Goal: Information Seeking & Learning: Check status

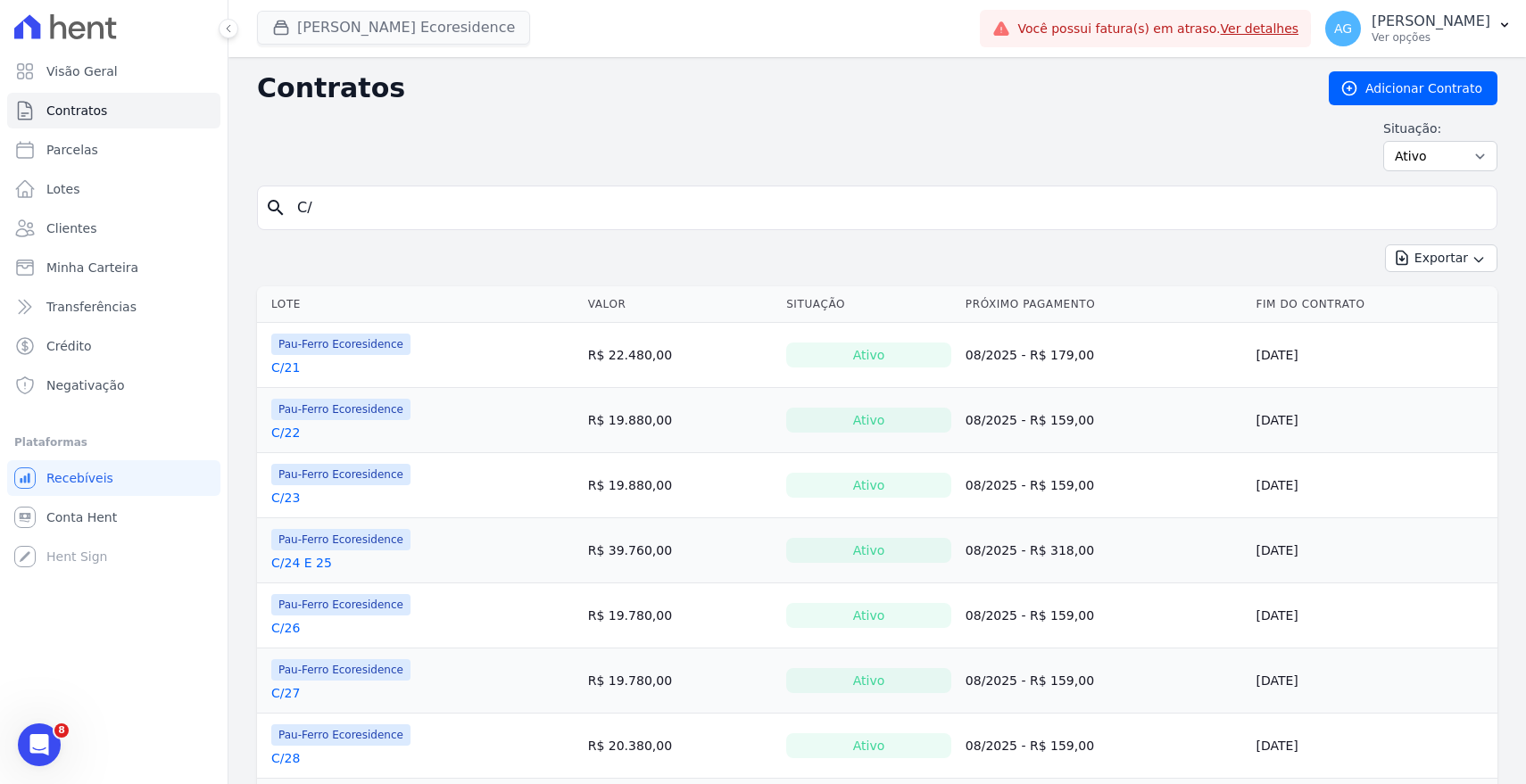
click at [401, 27] on button "[PERSON_NAME] Ecoresidence" at bounding box center [393, 28] width 273 height 34
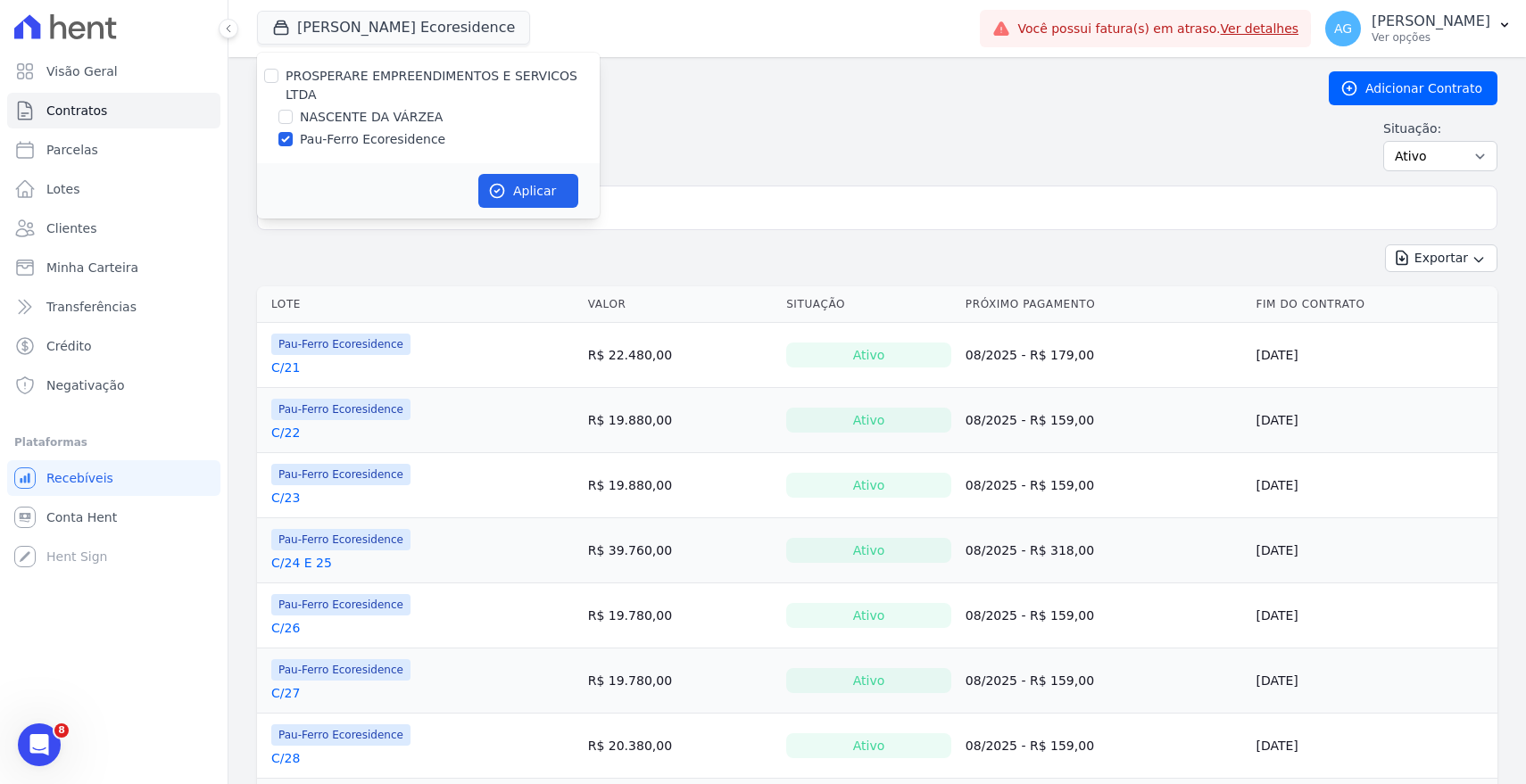
click at [375, 255] on div "Exportar Exportar PDF Exportar CSV Exportar Fichas" at bounding box center [877, 265] width 1241 height 42
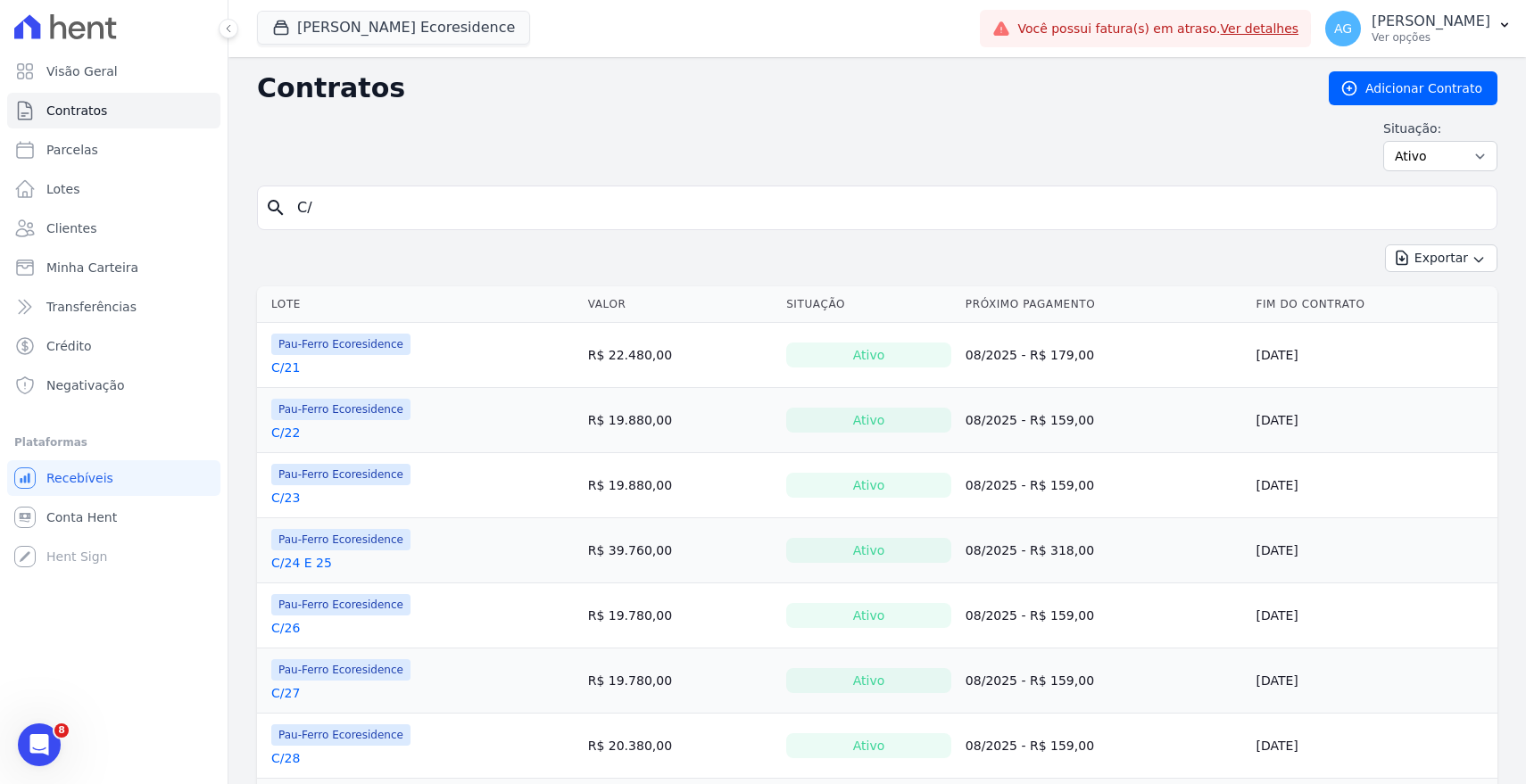
click at [287, 364] on link "C/21" at bounding box center [285, 367] width 29 height 18
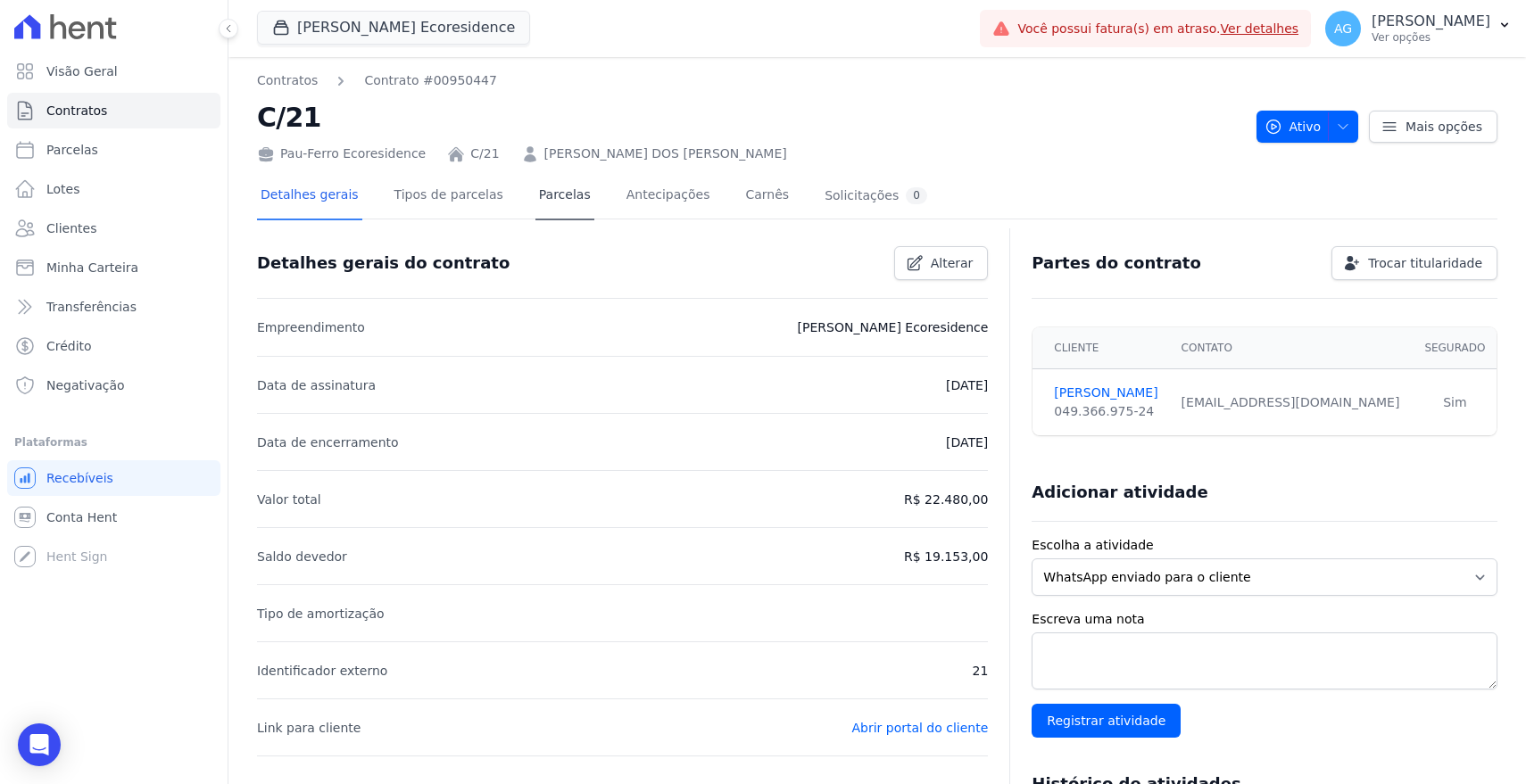
click at [565, 205] on link "Parcelas" at bounding box center [565, 196] width 59 height 48
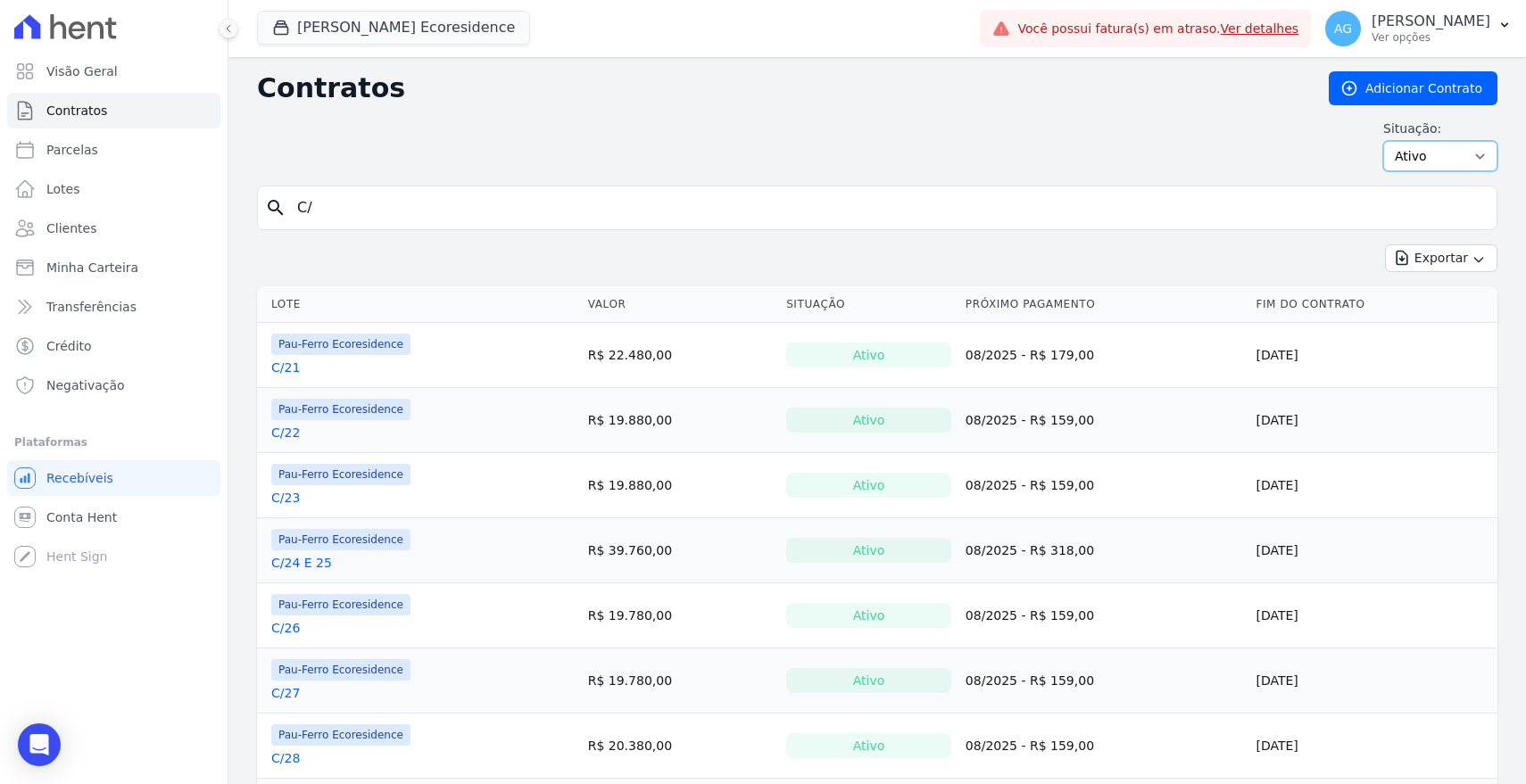
select select "all"
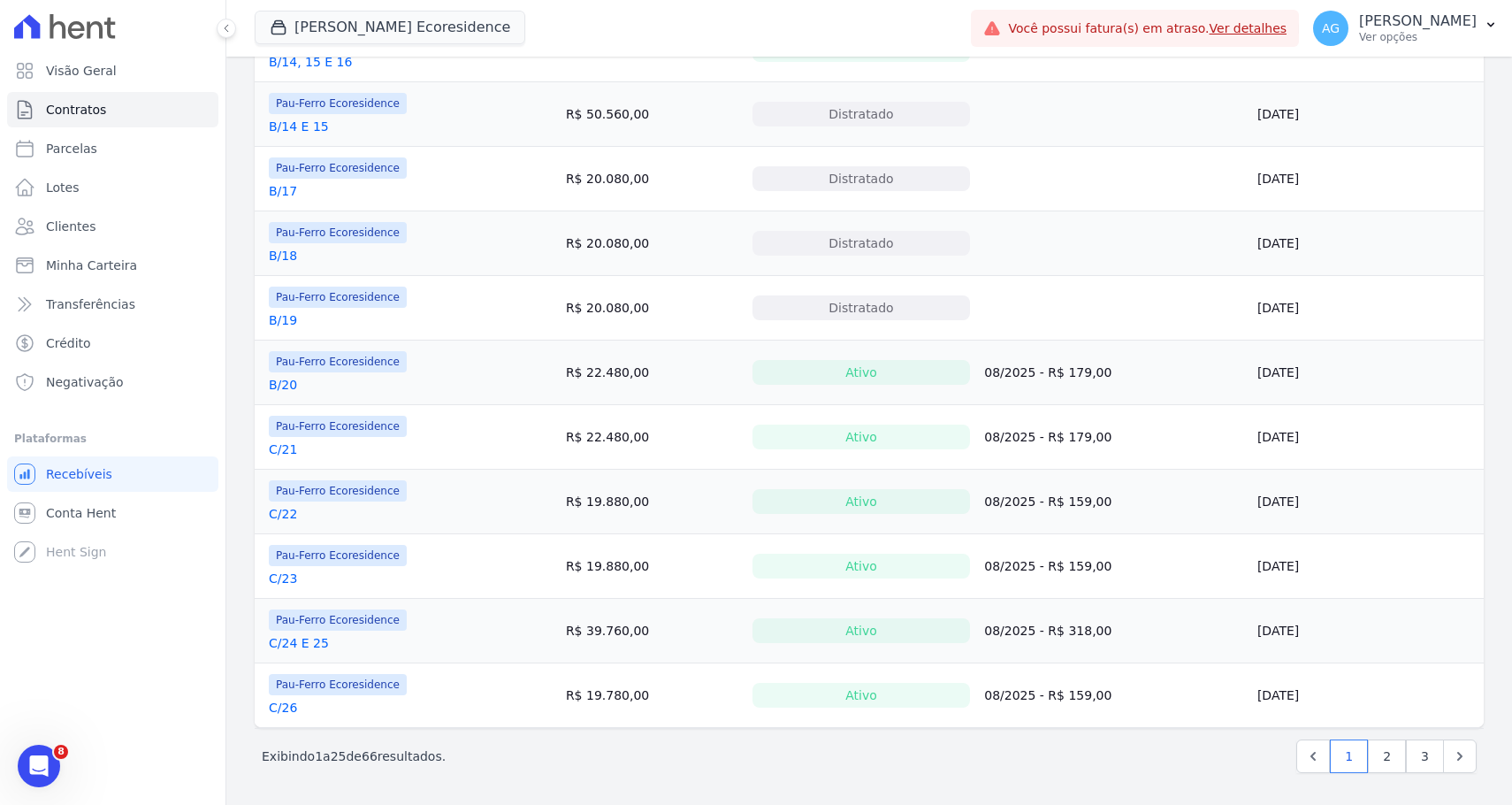
scroll to position [1207, 0]
click at [1434, 757] on link "3" at bounding box center [1425, 757] width 38 height 34
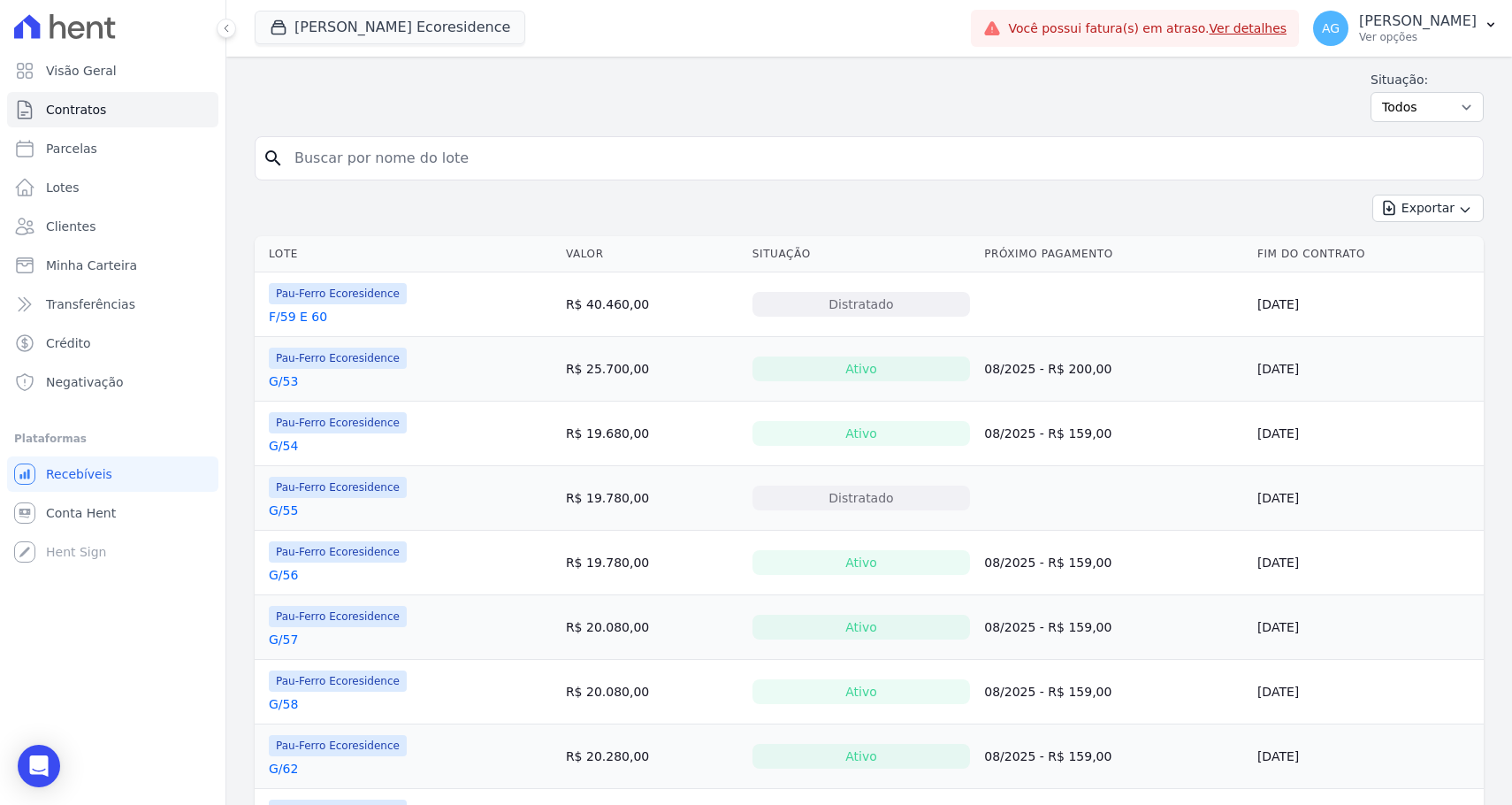
scroll to position [47, 0]
click at [317, 318] on link "F/59 E 60" at bounding box center [298, 317] width 59 height 18
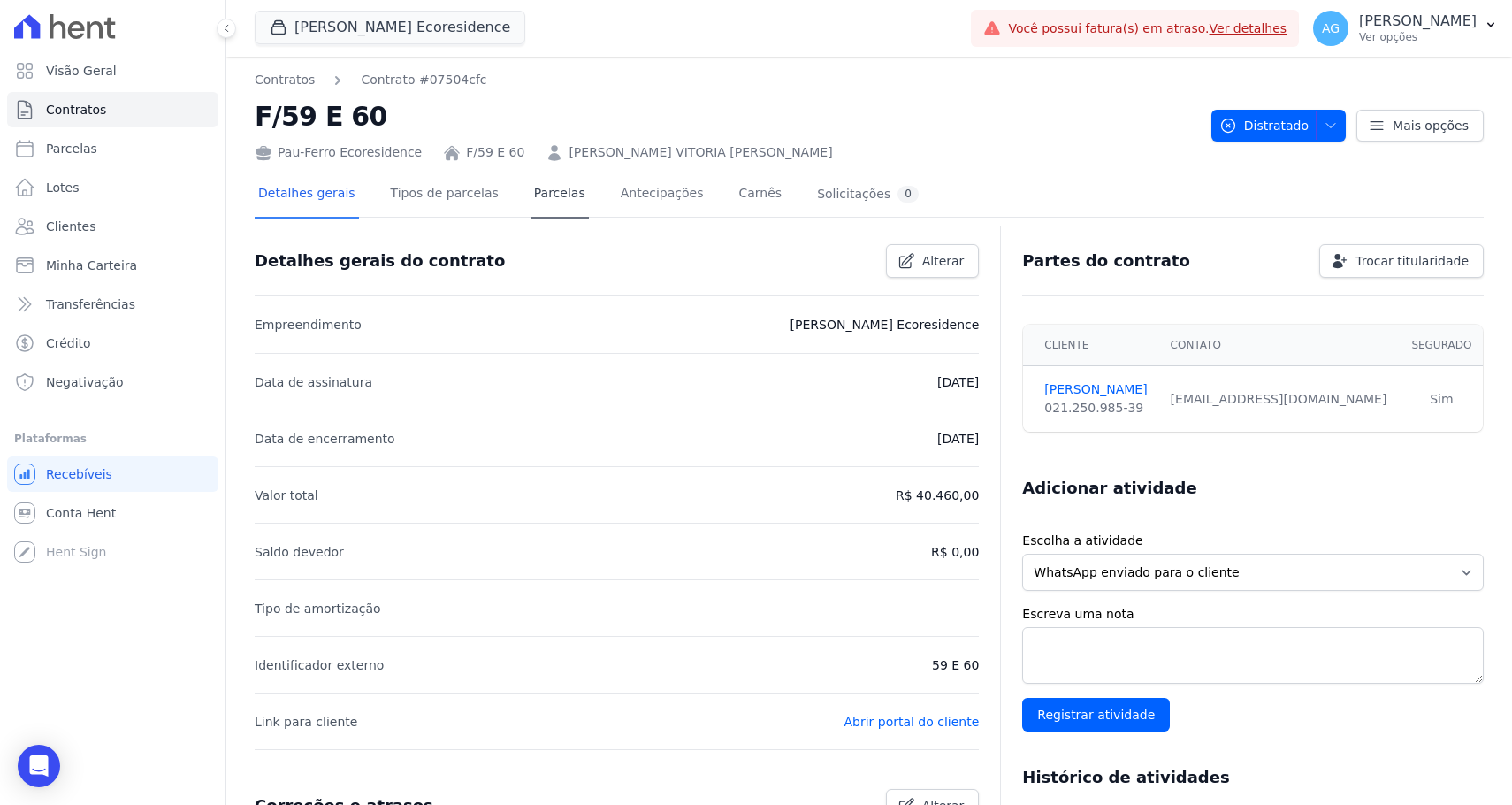
click at [561, 184] on link "Parcelas" at bounding box center [560, 195] width 59 height 47
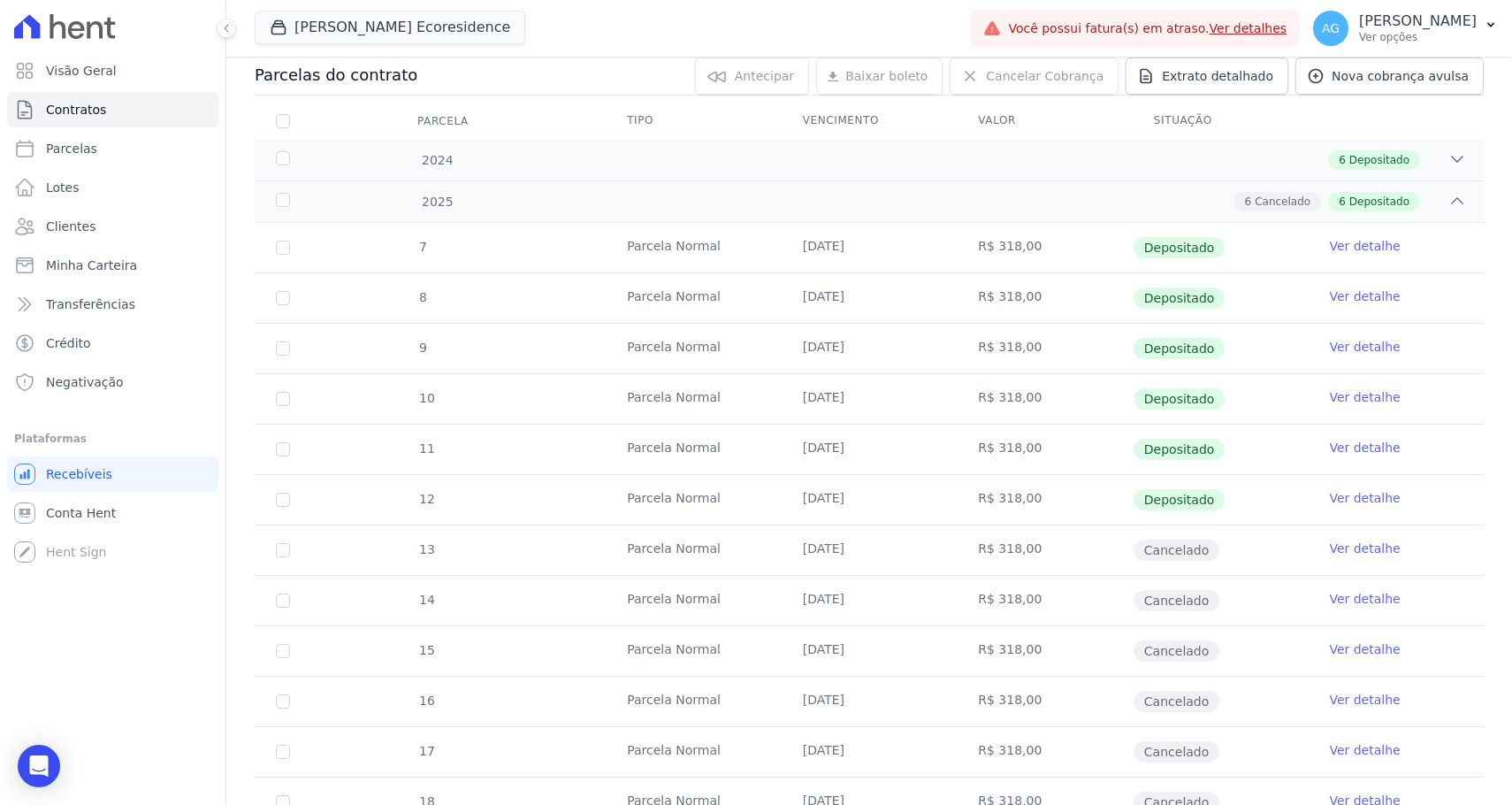
scroll to position [194, 0]
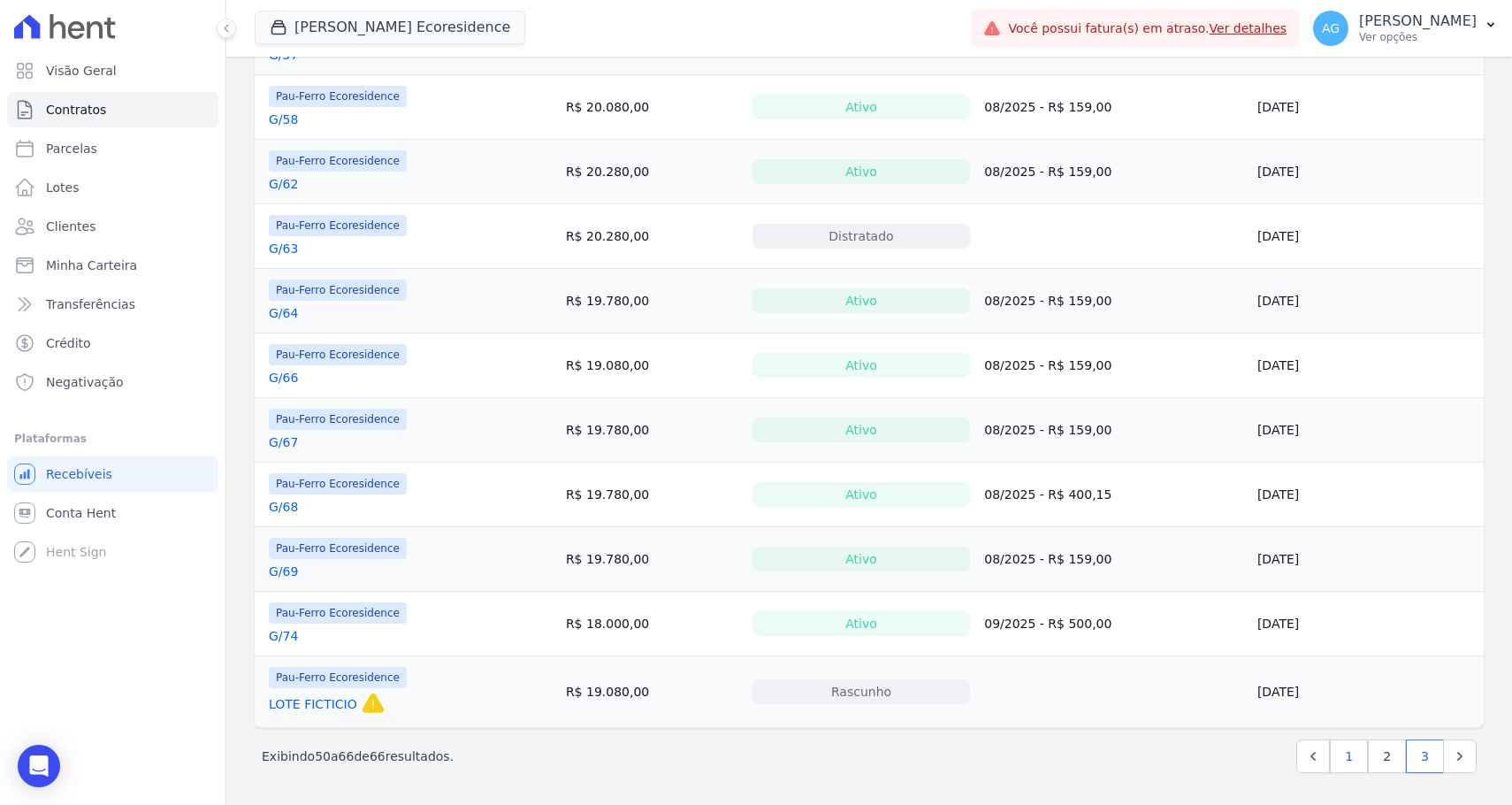
scroll to position [633, 0]
click at [1339, 759] on link "1" at bounding box center [1348, 757] width 38 height 34
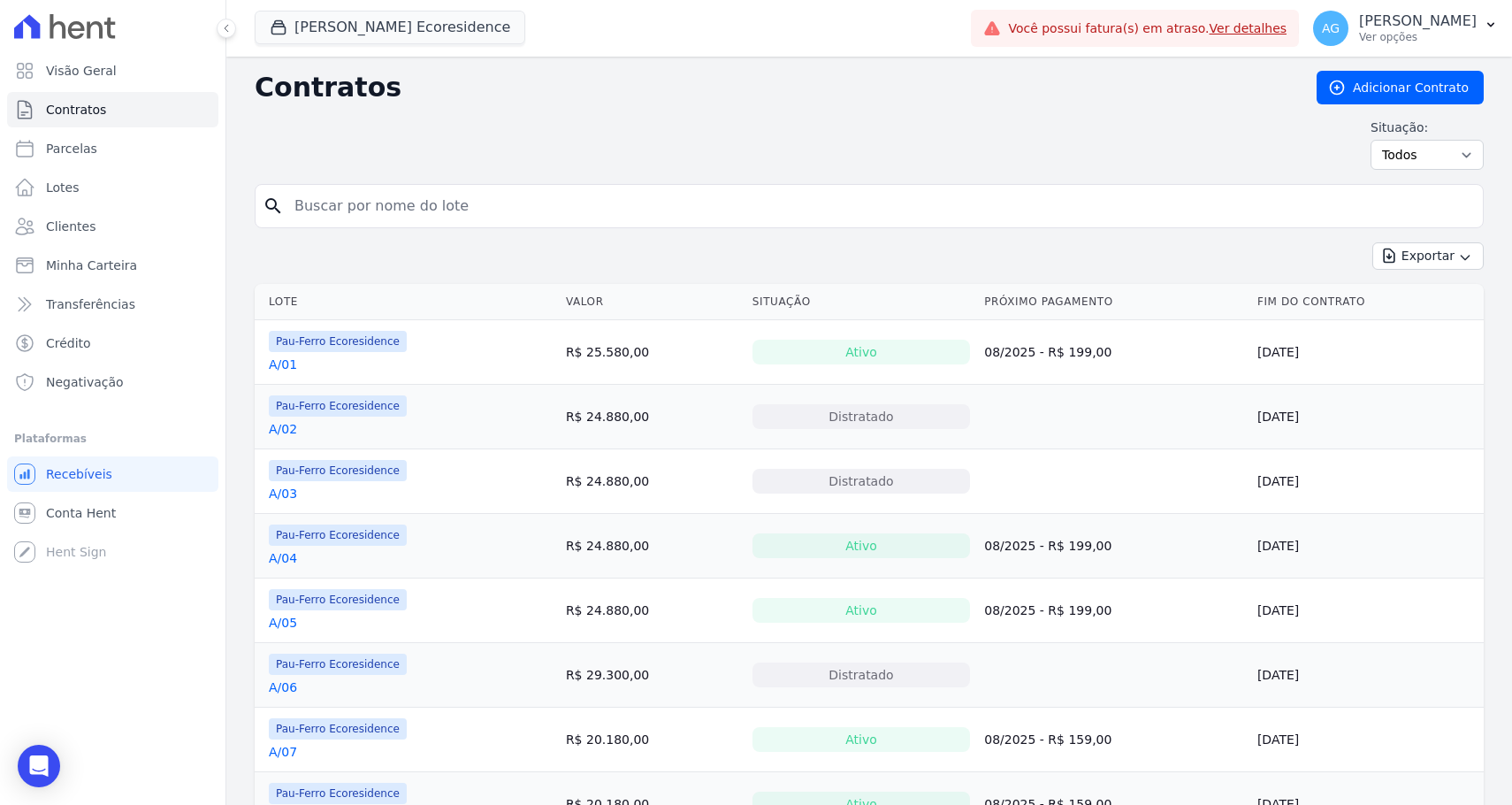
click at [283, 686] on link "A/06" at bounding box center [283, 687] width 28 height 18
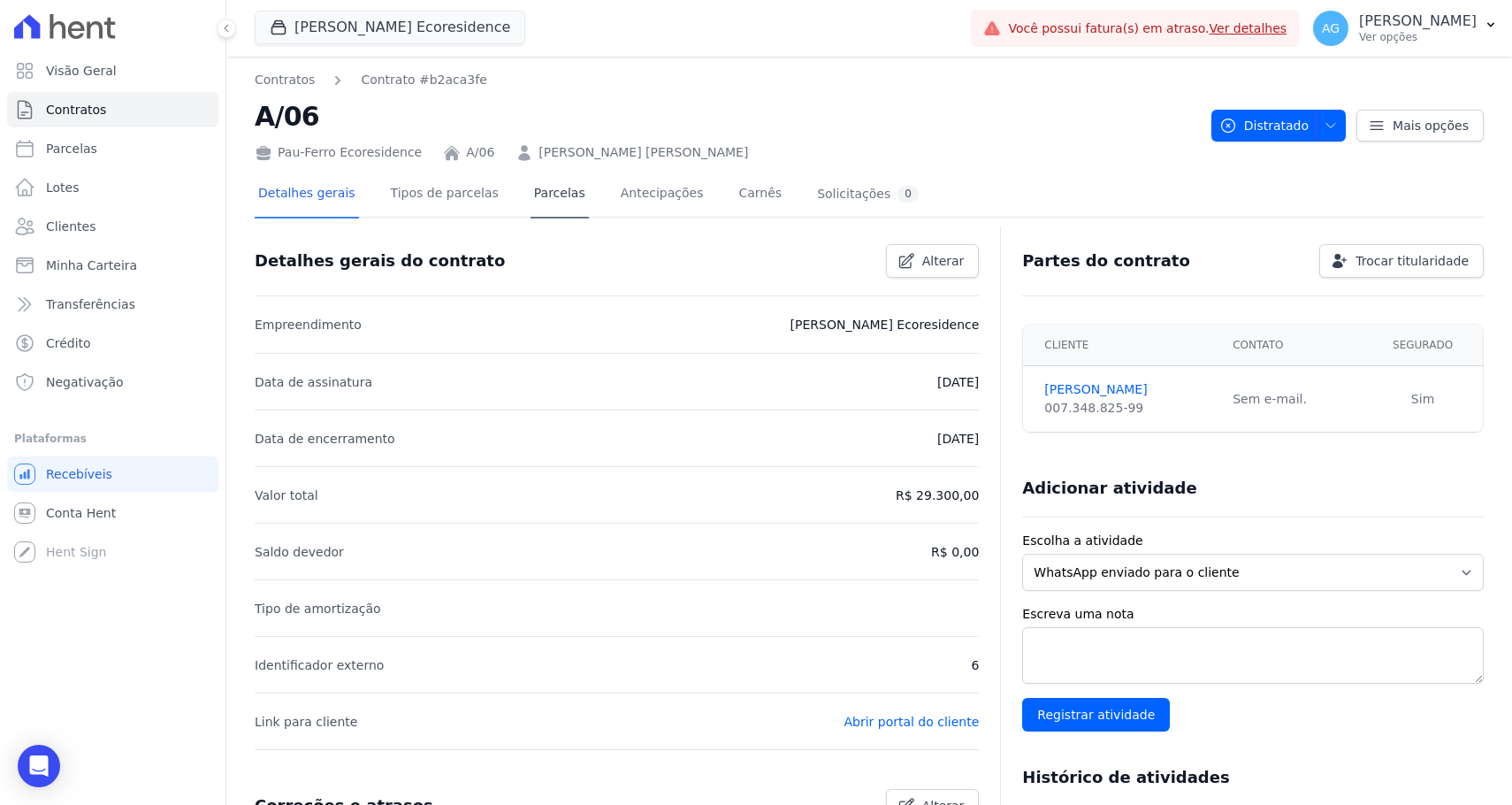
click at [567, 199] on link "Parcelas" at bounding box center [560, 195] width 59 height 47
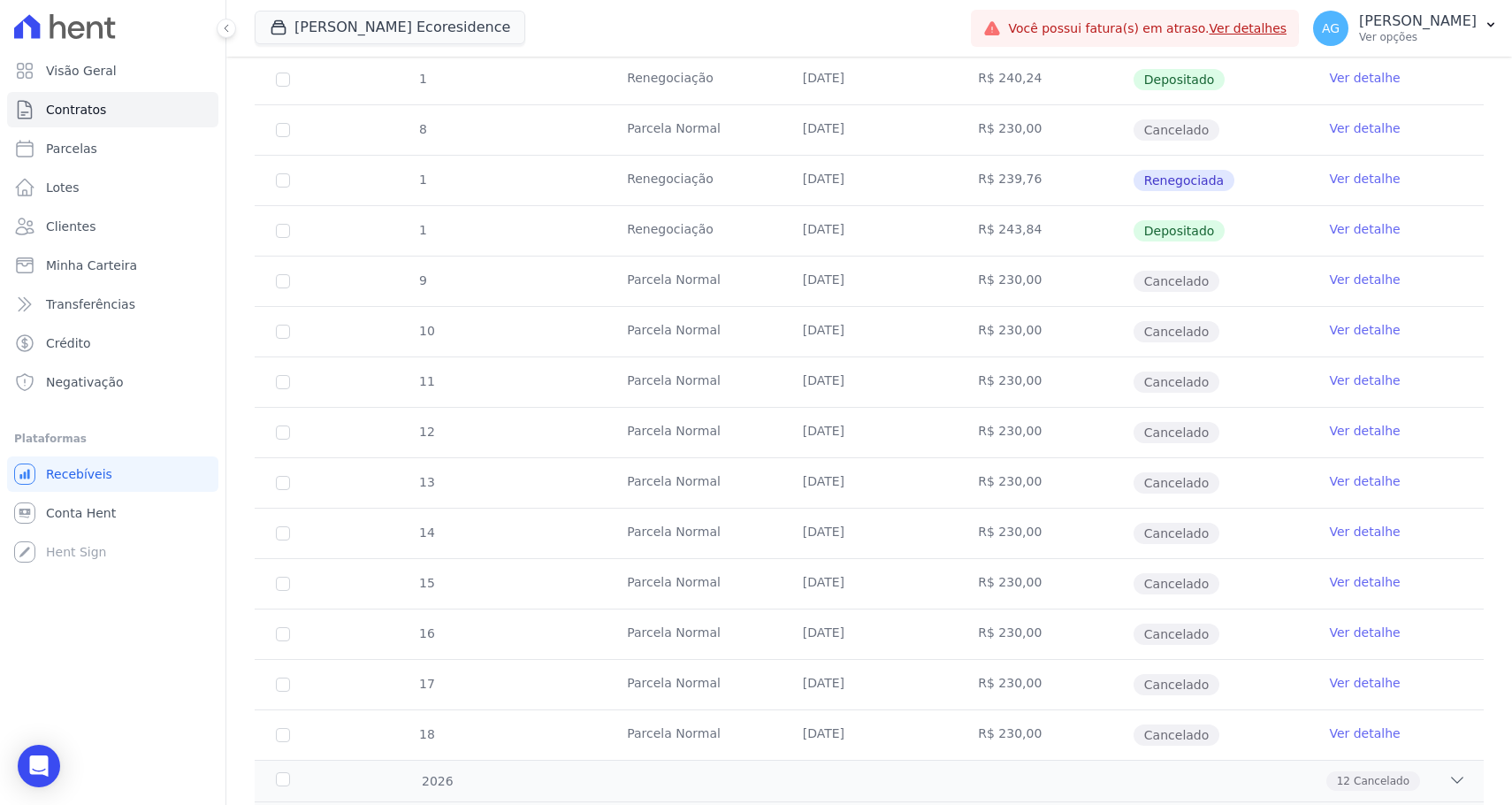
scroll to position [305, 0]
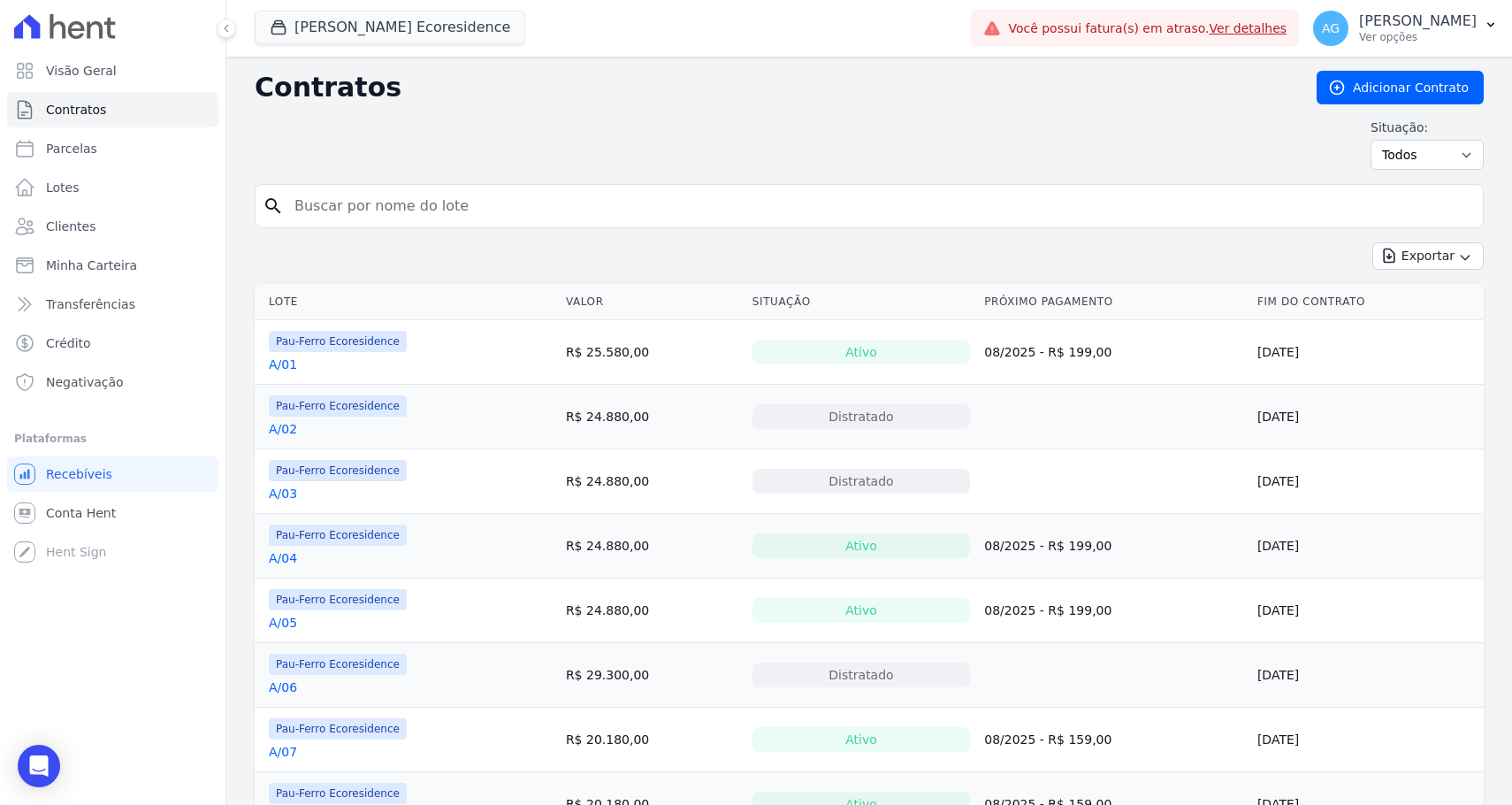
click at [429, 210] on input "search" at bounding box center [879, 205] width 1192 height 35
type input "A/11"
click at [610, 164] on div "Situação: Ativo Todos Pausado Distratado Rascunho Expirado Encerrado" at bounding box center [869, 144] width 1229 height 51
click at [555, 230] on form "search A/11" at bounding box center [869, 214] width 1229 height 59
click at [582, 205] on input "A/11" at bounding box center [879, 205] width 1192 height 35
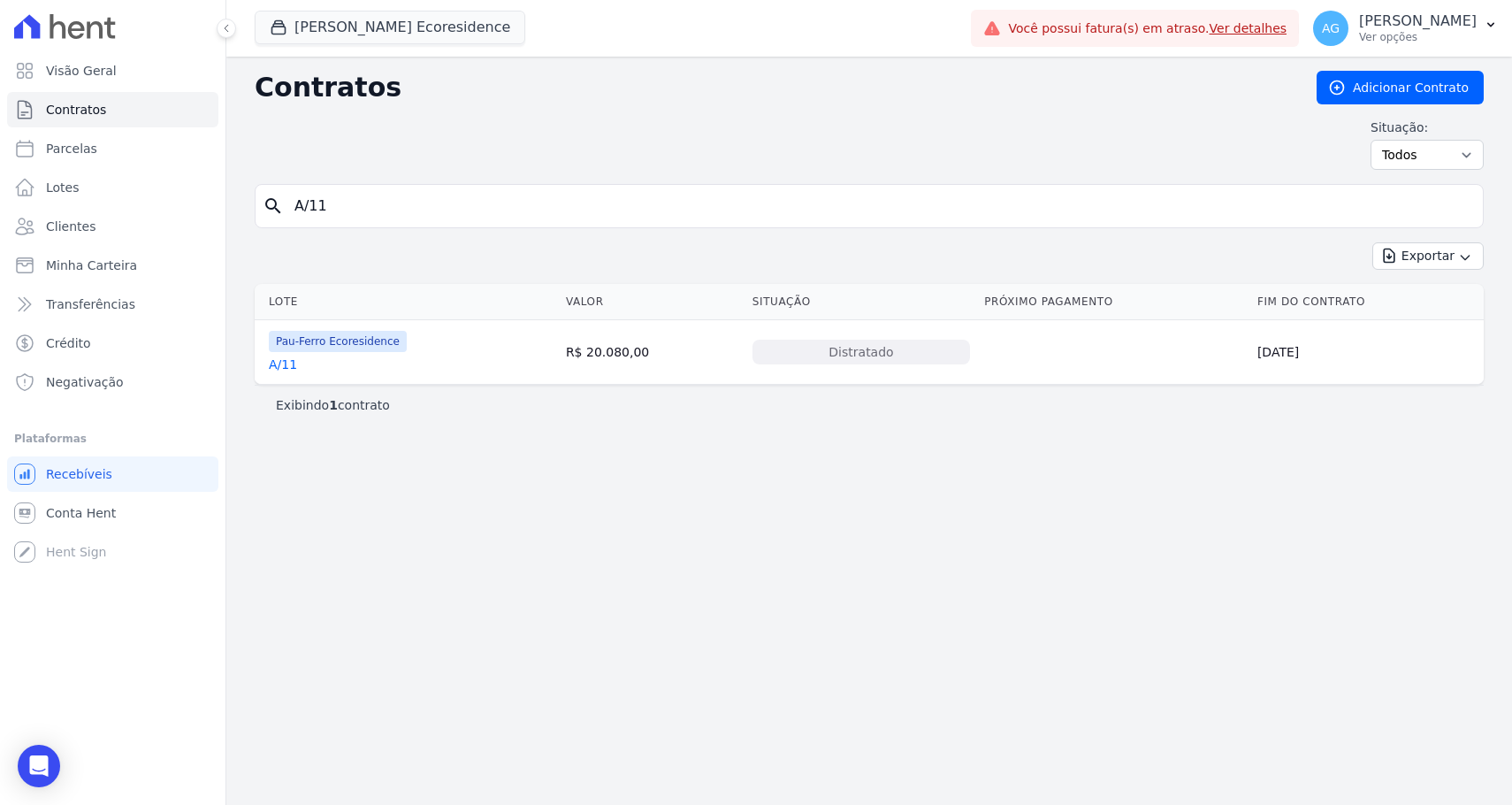
click at [286, 359] on link "A/11" at bounding box center [283, 364] width 28 height 18
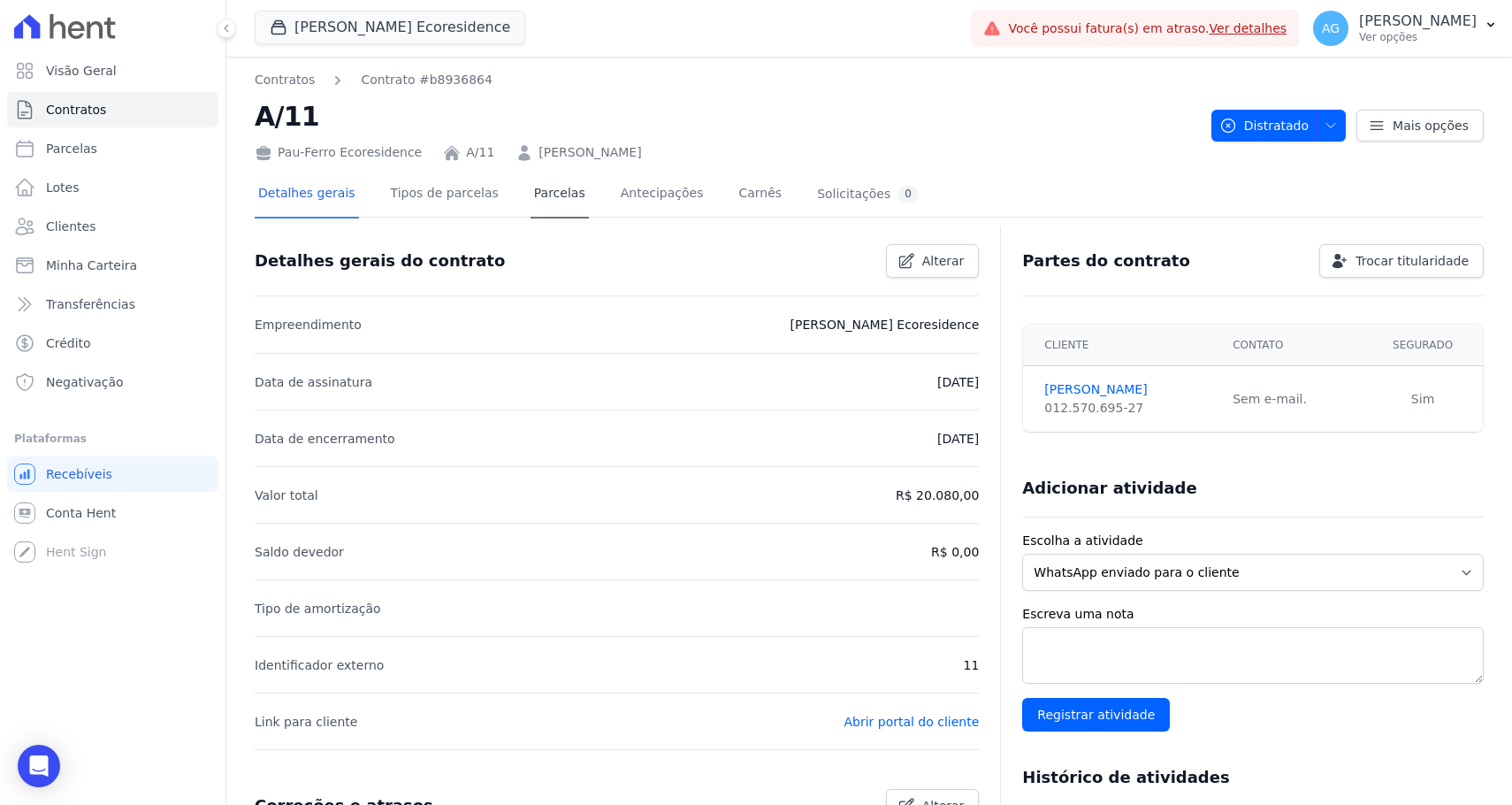
click at [552, 185] on link "Parcelas" at bounding box center [560, 195] width 59 height 47
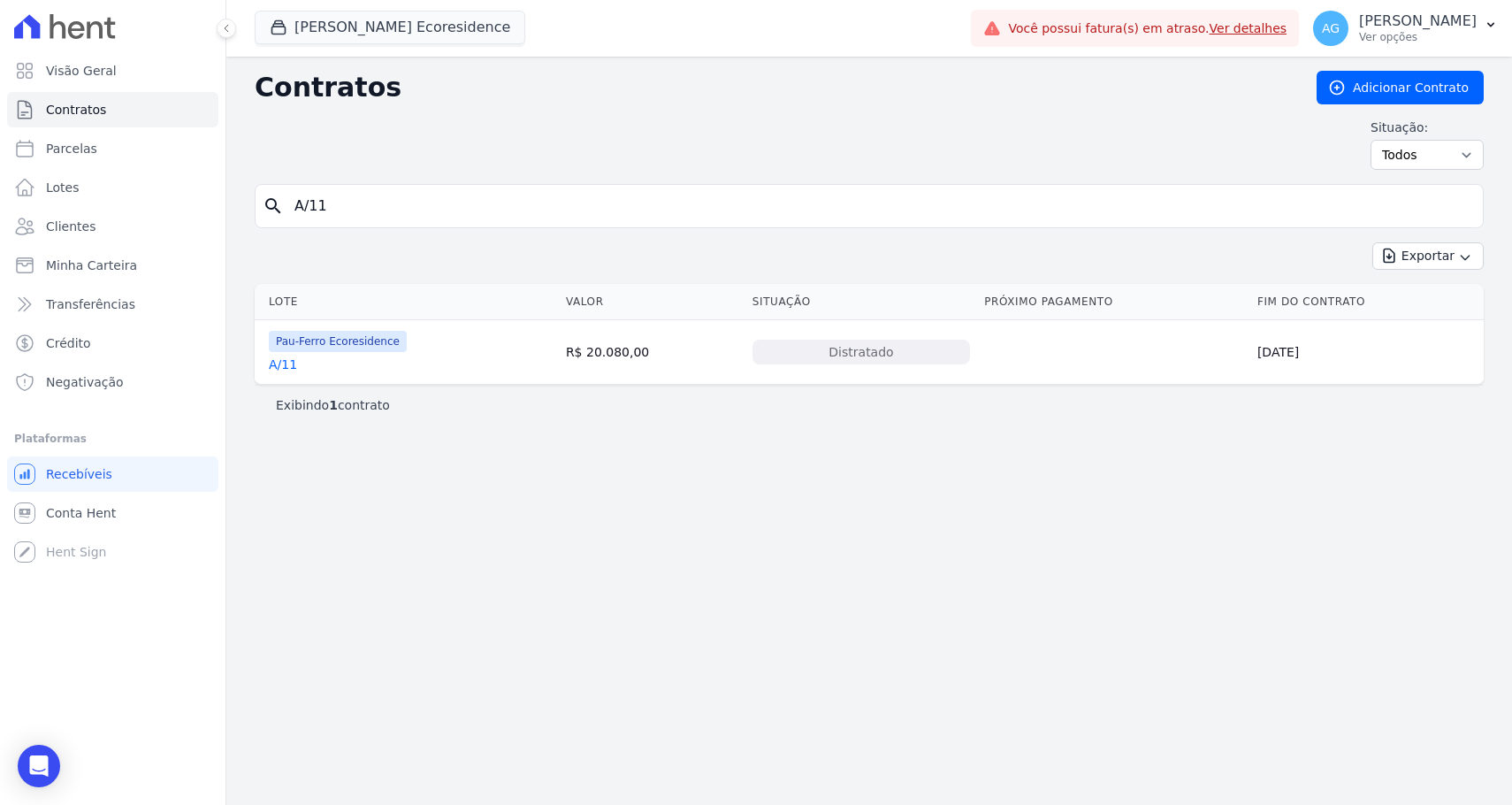
click at [361, 204] on input "A/11" at bounding box center [879, 205] width 1192 height 35
type input "A/40"
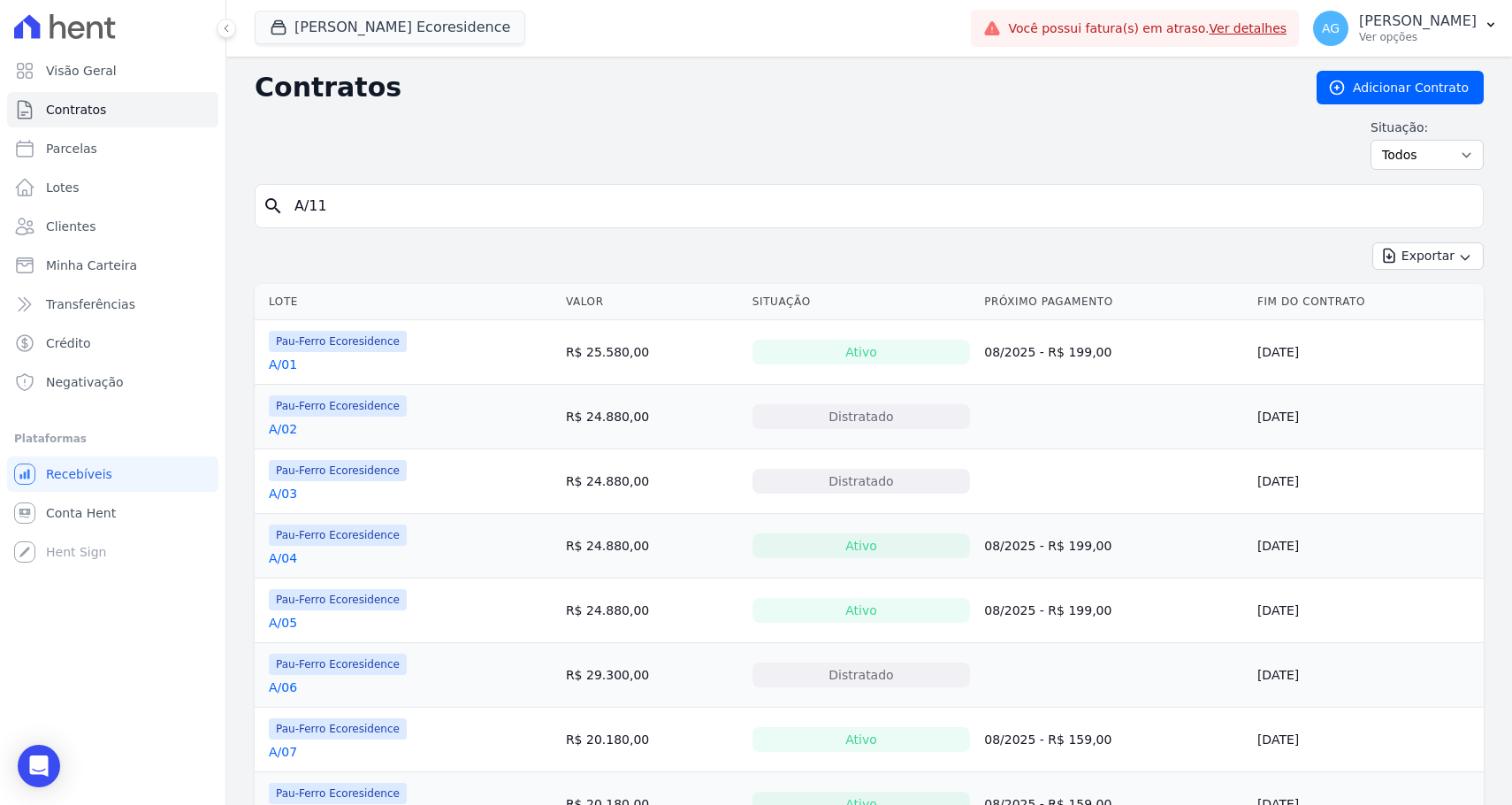
click at [358, 192] on input "A/11" at bounding box center [879, 205] width 1192 height 35
click at [358, 203] on input "A/11" at bounding box center [879, 205] width 1192 height 35
type input "A/03"
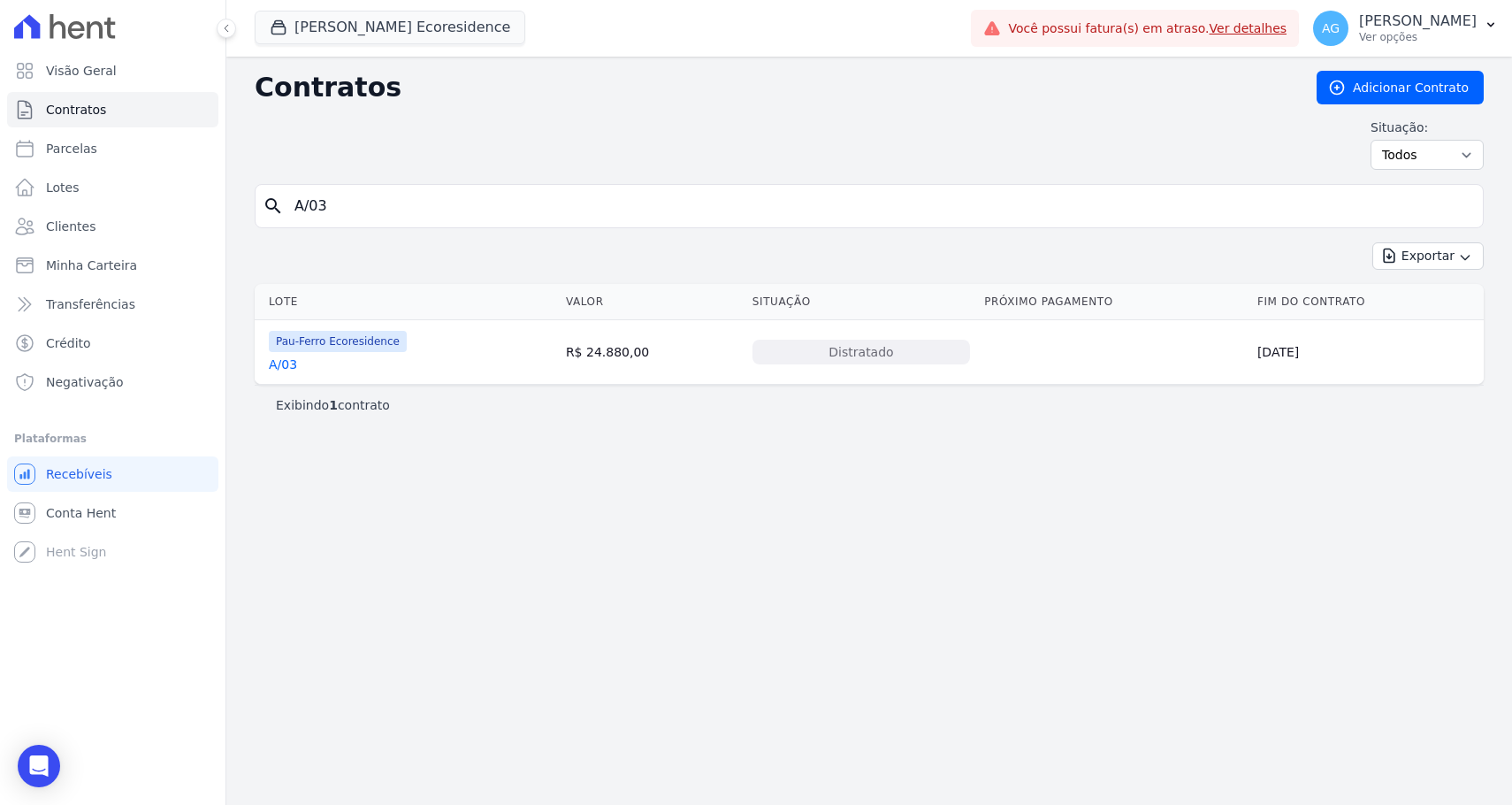
click at [291, 370] on link "A/03" at bounding box center [283, 364] width 28 height 18
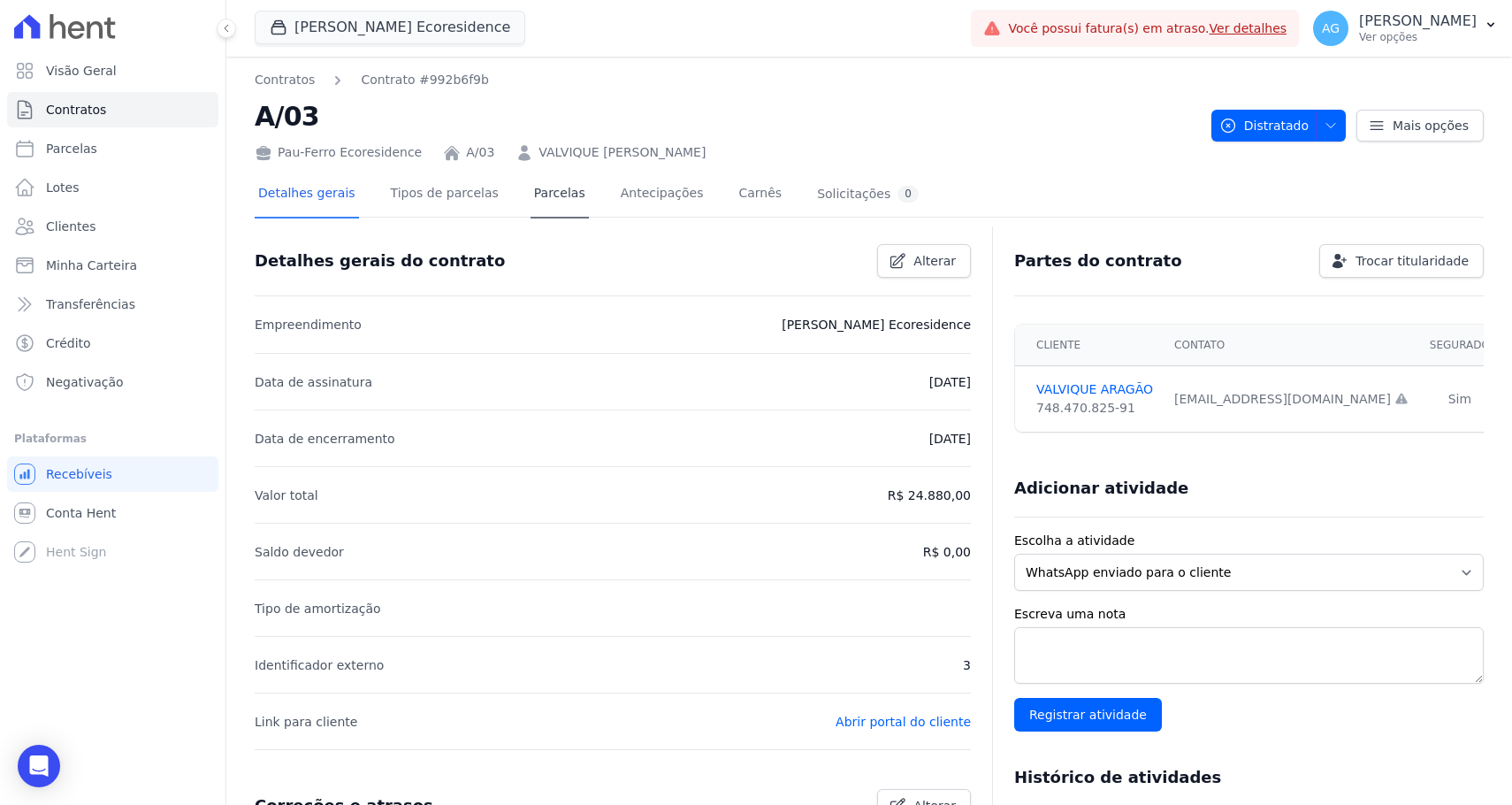
click at [538, 209] on link "Parcelas" at bounding box center [560, 195] width 59 height 47
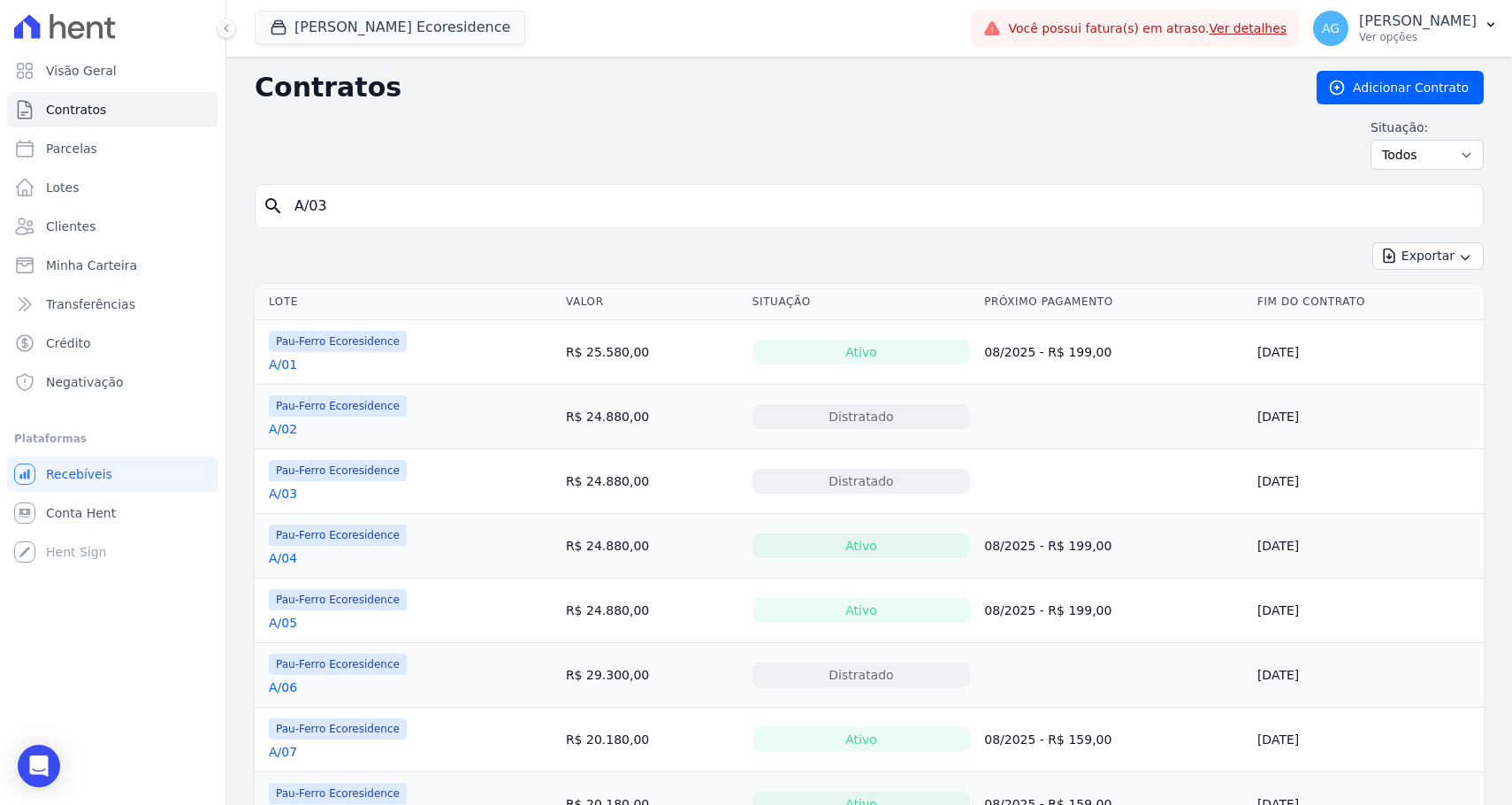
click at [513, 197] on input "A/03" at bounding box center [879, 205] width 1192 height 35
click at [408, 32] on button "[PERSON_NAME] Ecoresidence" at bounding box center [390, 27] width 270 height 34
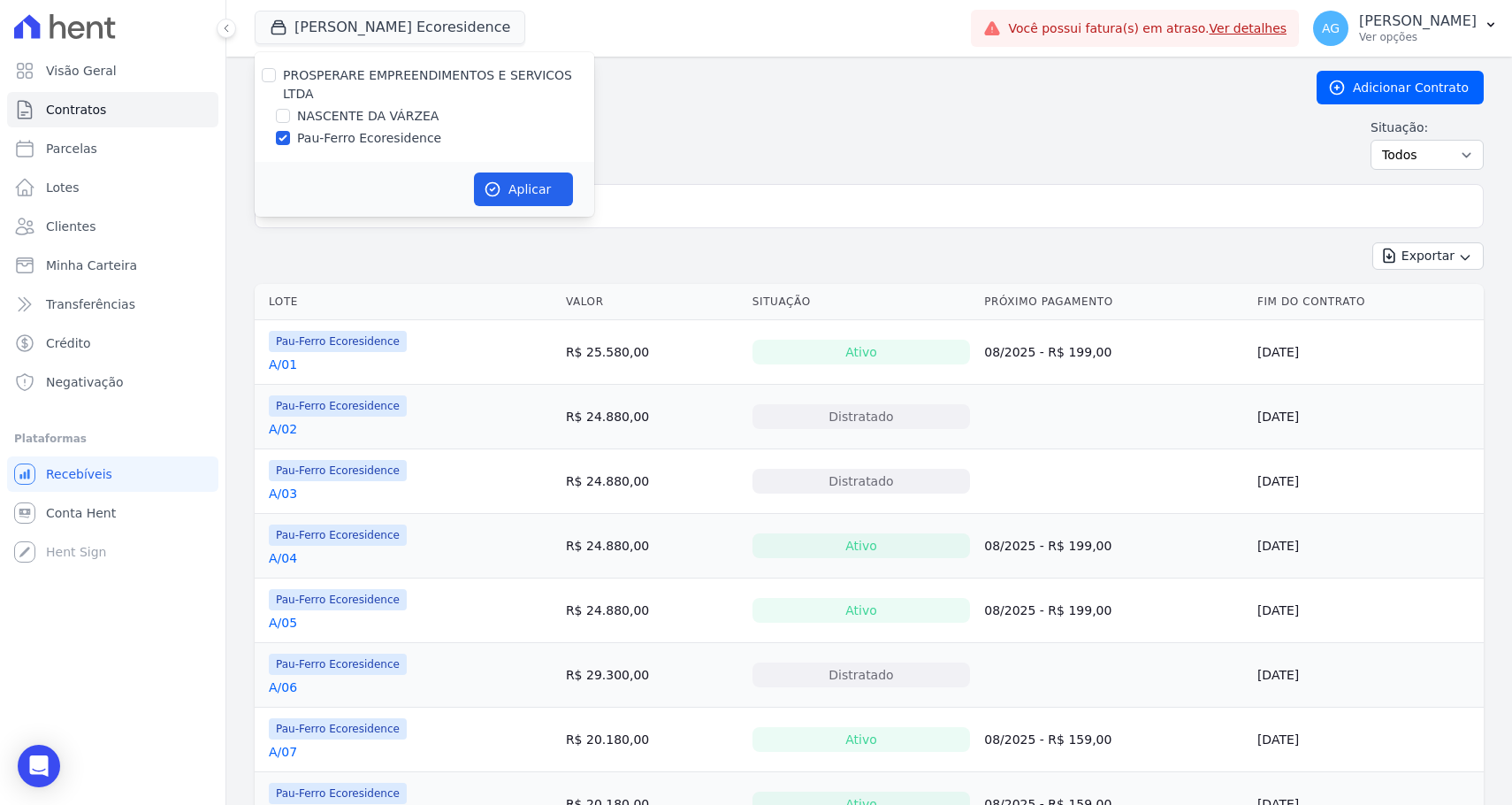
click at [381, 75] on label "PROSPERARE EMPREENDIMENTOS E SERVICOS LTDA" at bounding box center [427, 84] width 289 height 33
click at [276, 75] on input "PROSPERARE EMPREENDIMENTOS E SERVICOS LTDA" at bounding box center [269, 75] width 14 height 14
checkbox input "true"
click at [514, 187] on button "Aplicar" at bounding box center [523, 189] width 99 height 34
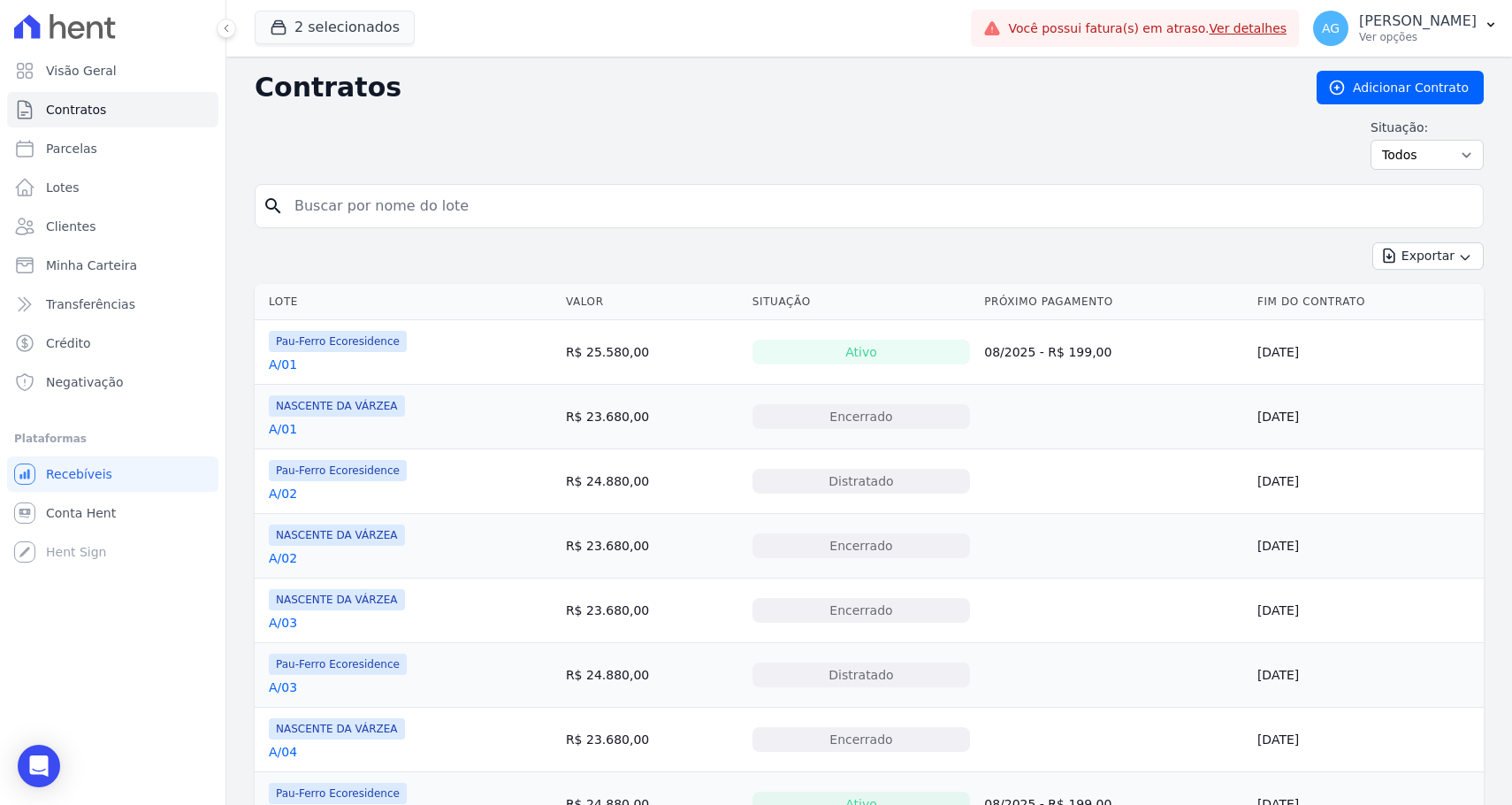
click at [459, 212] on input "search" at bounding box center [879, 205] width 1192 height 35
type input "A/46"
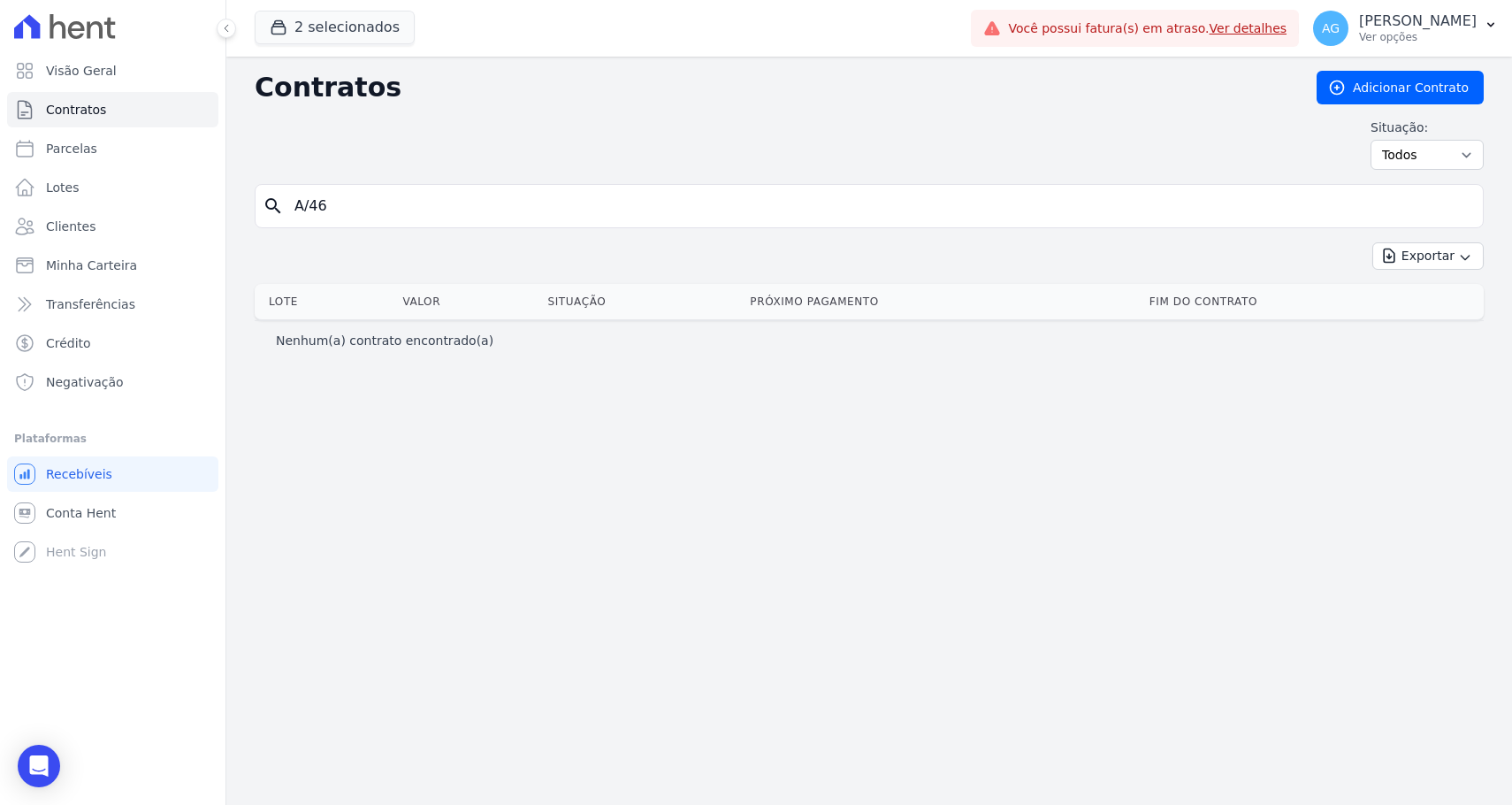
click at [539, 200] on input "A/46" at bounding box center [879, 205] width 1192 height 35
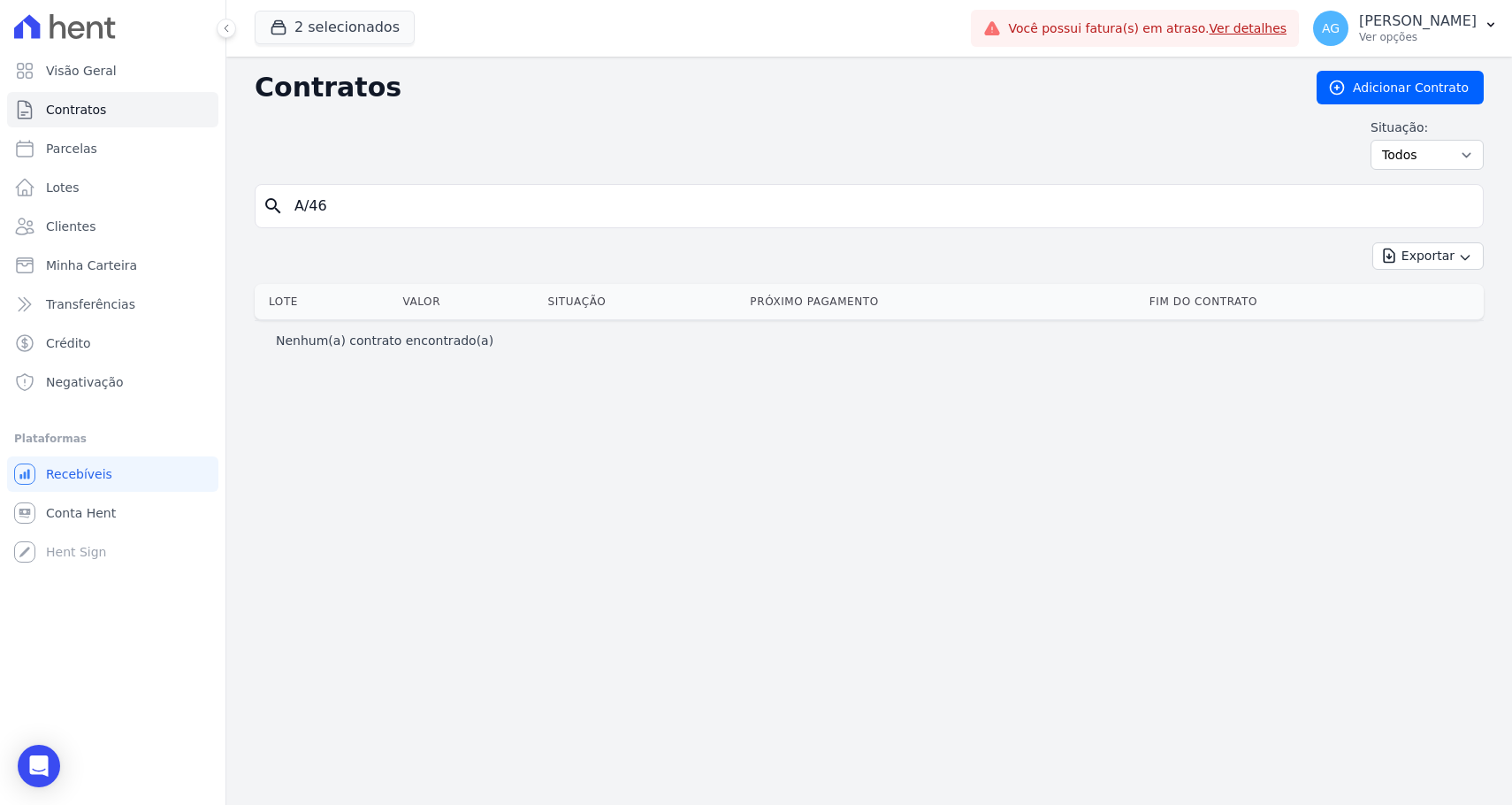
click at [539, 200] on input "A/46" at bounding box center [879, 205] width 1192 height 35
paste input "14"
type input "A/14"
click at [515, 246] on div "Exportar Exportar PDF Exportar CSV Exportar Fichas" at bounding box center [869, 263] width 1229 height 42
click at [552, 203] on input "A/14" at bounding box center [879, 205] width 1192 height 35
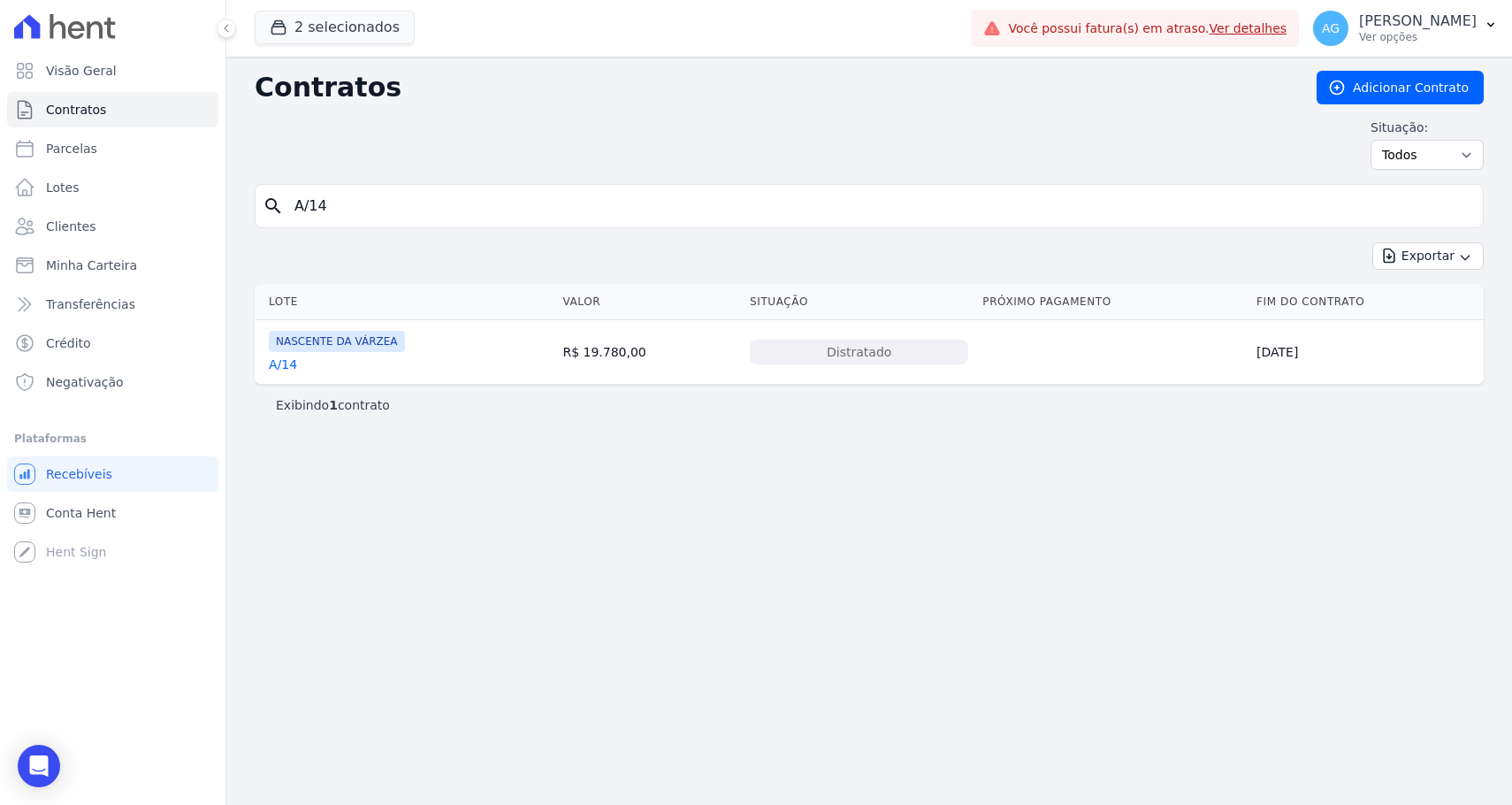
click at [293, 362] on link "A/14" at bounding box center [283, 364] width 28 height 18
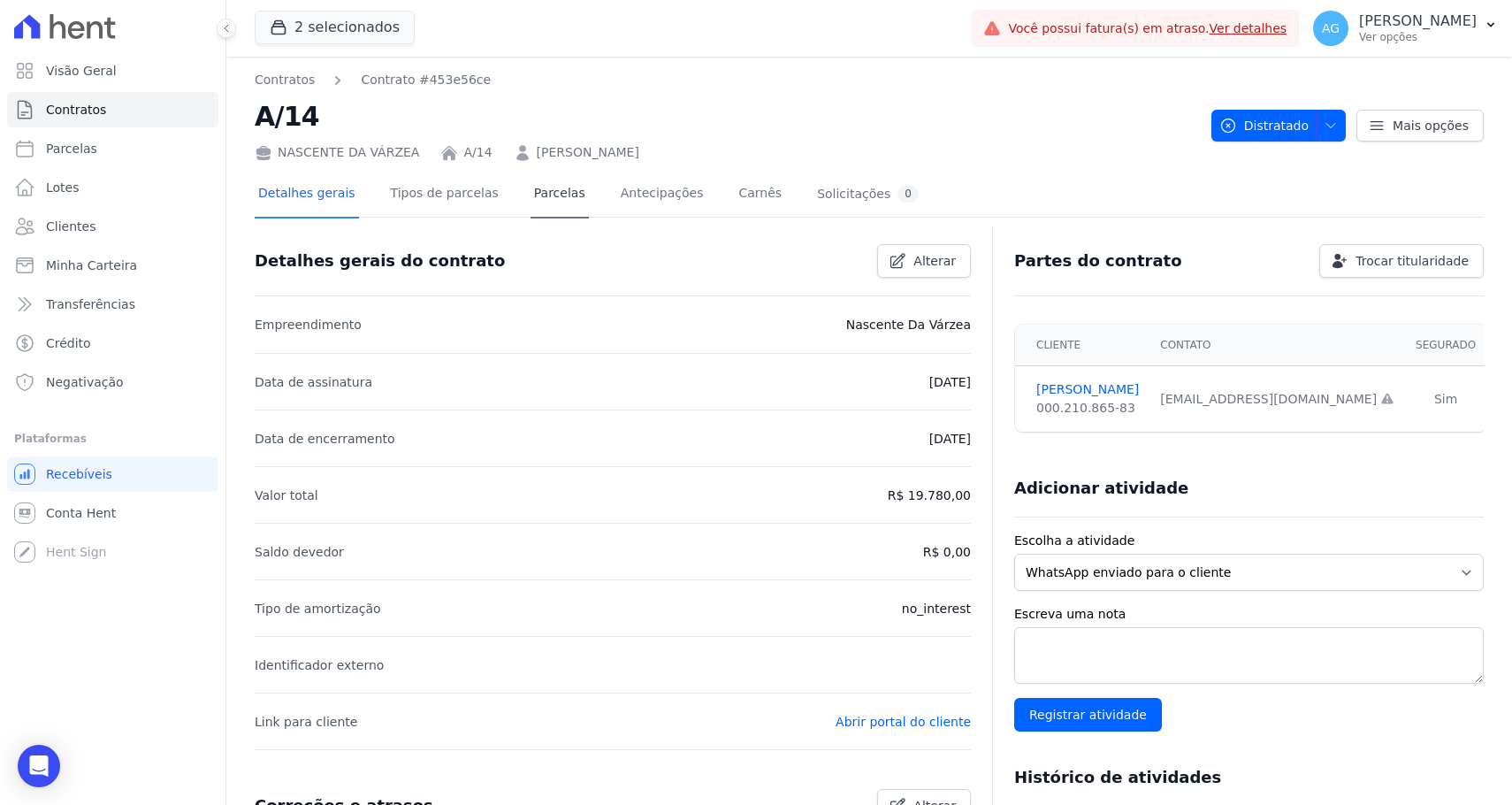
click at [574, 205] on link "Parcelas" at bounding box center [560, 195] width 59 height 47
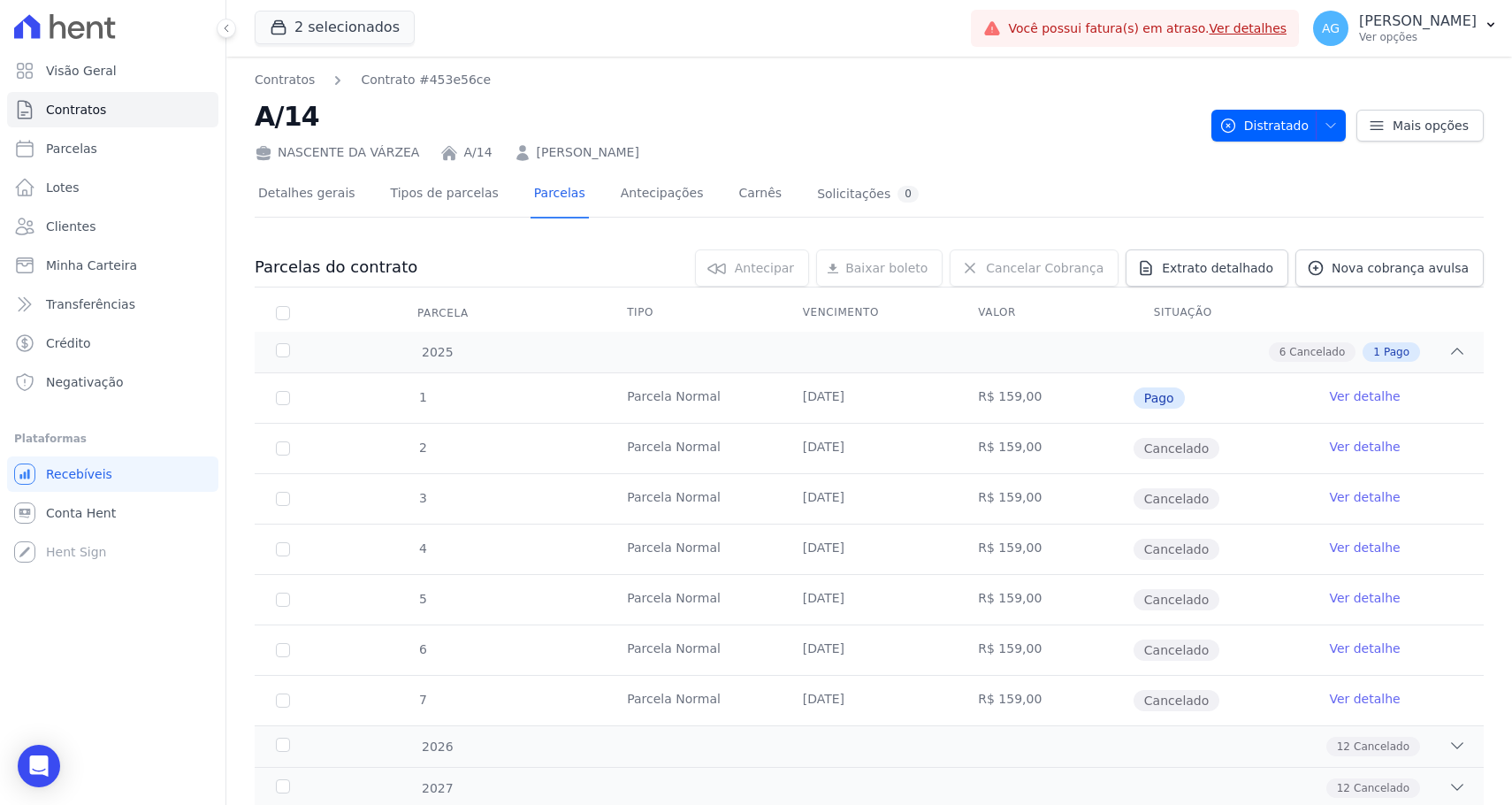
drag, startPoint x: 865, startPoint y: 396, endPoint x: 797, endPoint y: 396, distance: 68.0
click at [797, 396] on td "[DATE]" at bounding box center [870, 398] width 176 height 49
drag, startPoint x: 877, startPoint y: 395, endPoint x: 796, endPoint y: 395, distance: 81.0
click at [796, 395] on td "[DATE]" at bounding box center [870, 398] width 176 height 49
copy td "[DATE]"
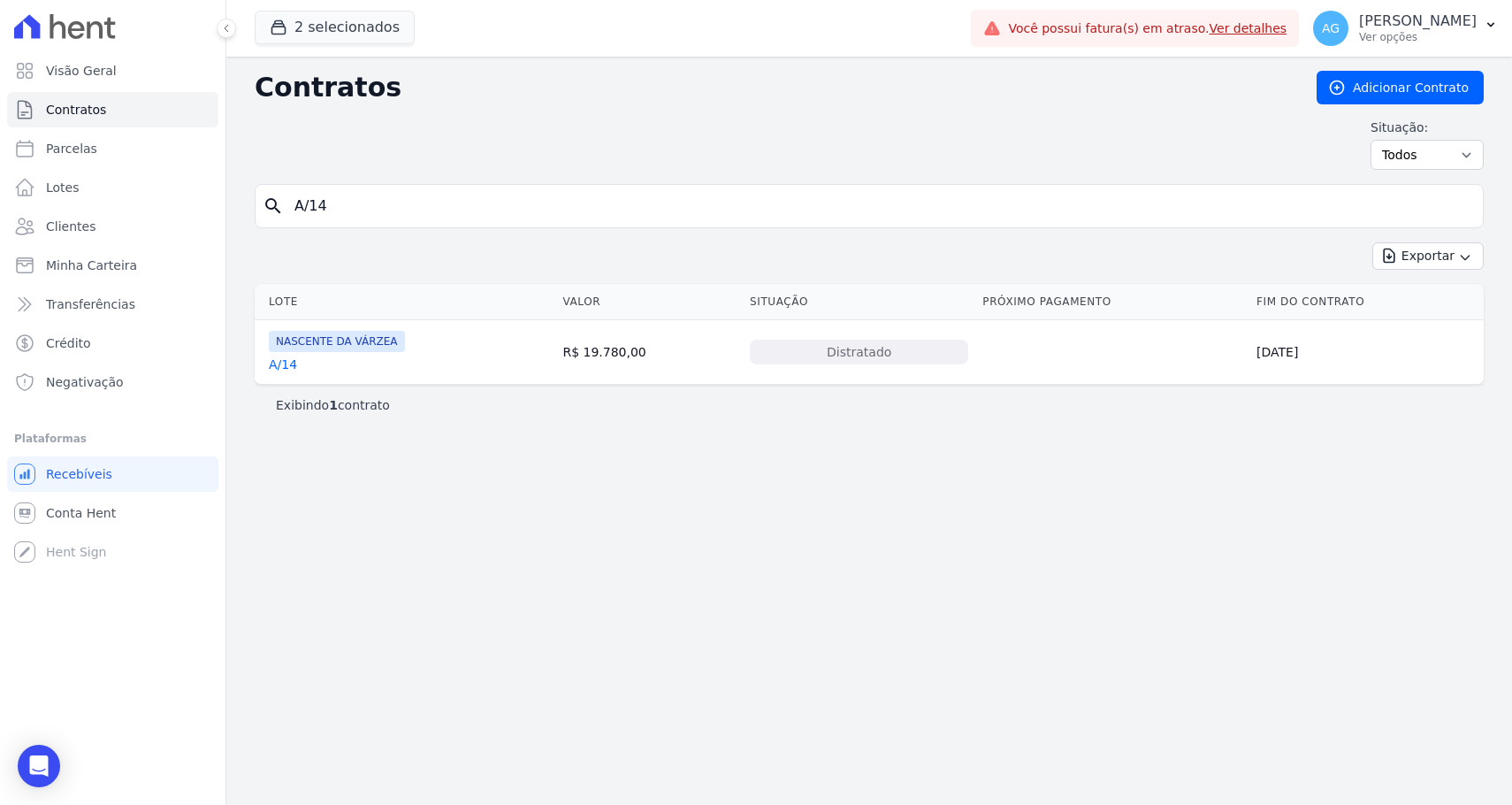
click at [365, 200] on input "A/14" at bounding box center [879, 205] width 1192 height 35
paste input "21"
type input "A/21"
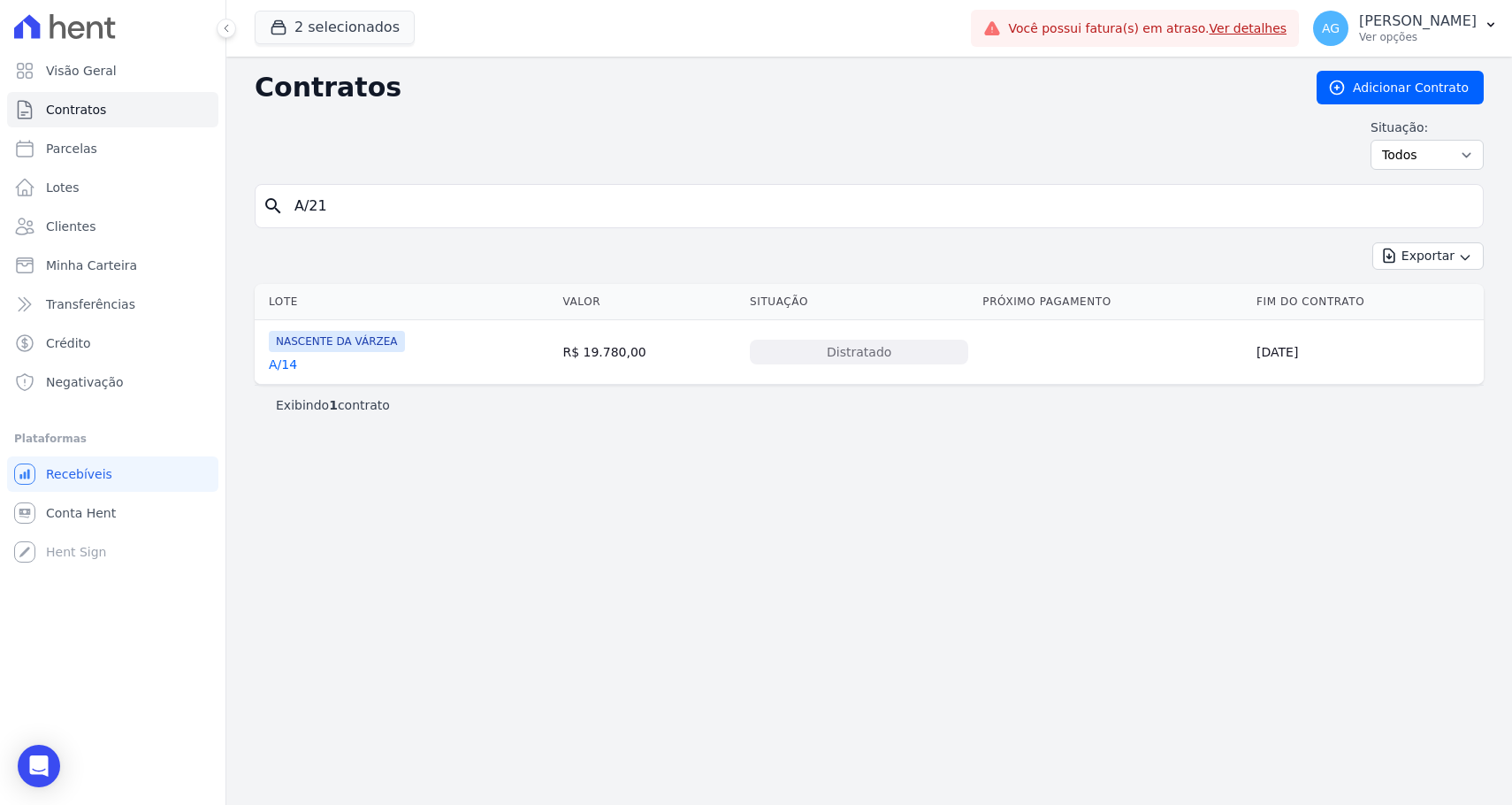
click at [367, 252] on div "Exportar Exportar PDF Exportar CSV Exportar Fichas" at bounding box center [869, 263] width 1229 height 42
click at [401, 220] on input "A/21" at bounding box center [879, 205] width 1192 height 35
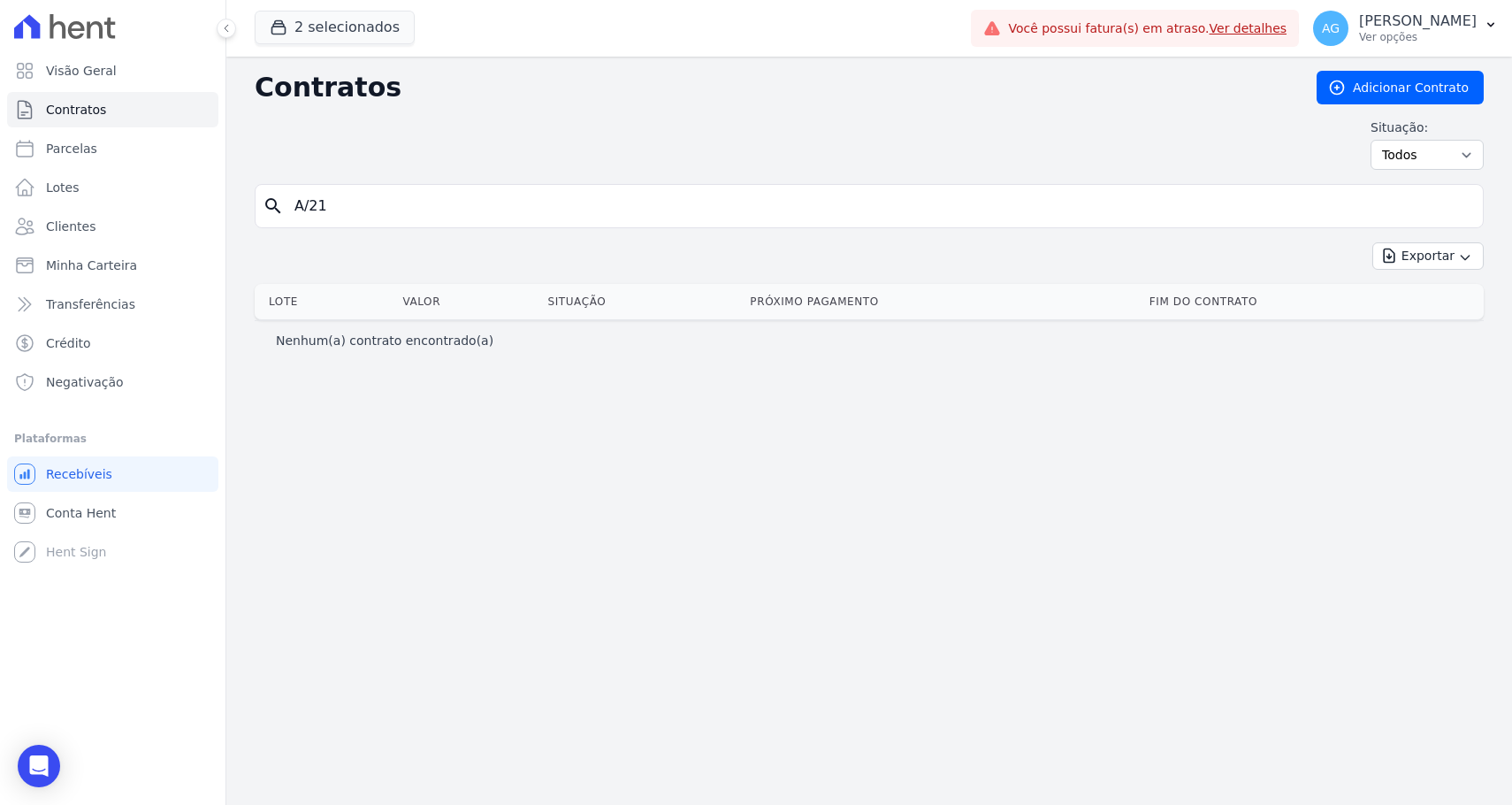
click at [470, 219] on input "A/21" at bounding box center [879, 205] width 1192 height 35
type input "A/20"
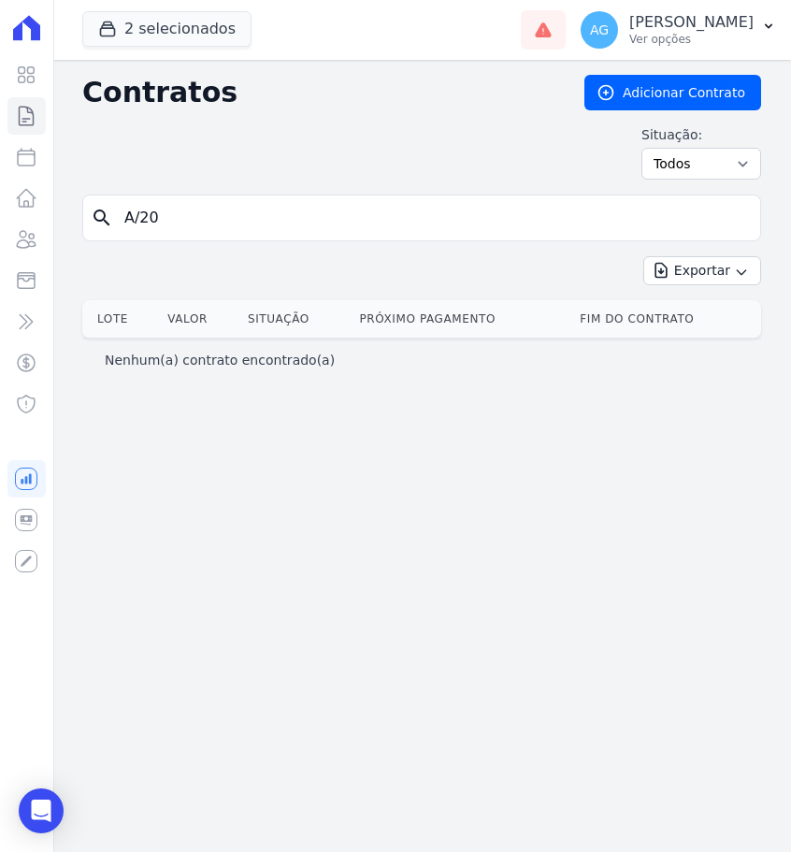
click at [519, 234] on input "A/20" at bounding box center [433, 217] width 640 height 37
type input "A/41"
click at [235, 209] on input "A/41" at bounding box center [433, 217] width 640 height 37
click at [417, 207] on input "A/41" at bounding box center [433, 217] width 640 height 37
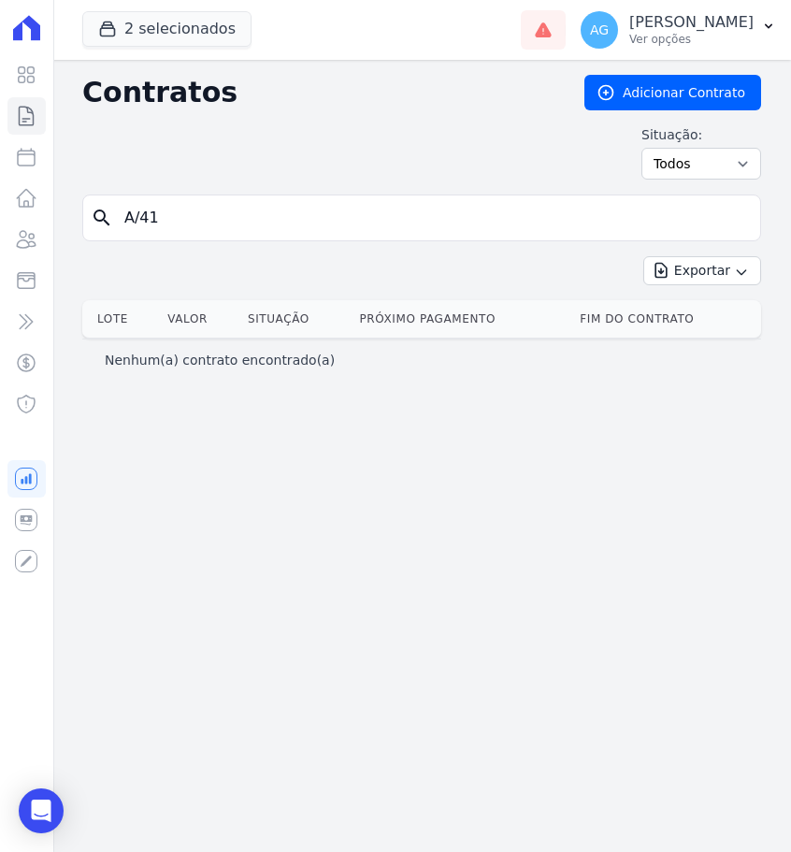
click at [417, 207] on input "A/41" at bounding box center [433, 217] width 640 height 37
type input "A/19"
click at [311, 228] on input "A/19" at bounding box center [433, 217] width 640 height 37
type input "A/01"
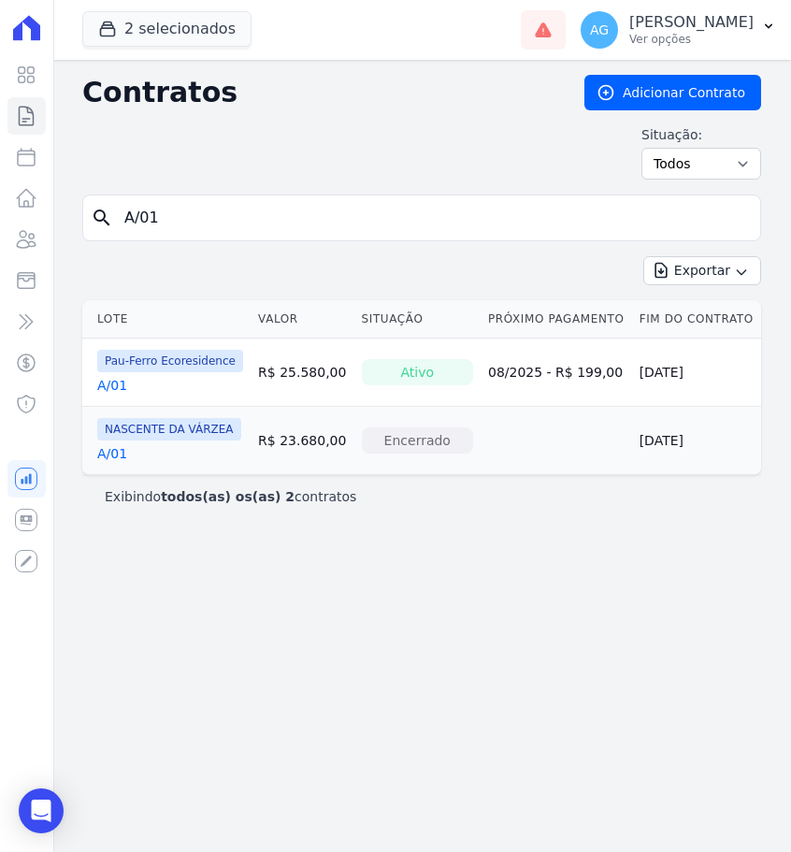
click at [123, 449] on link "A/01" at bounding box center [112, 453] width 30 height 19
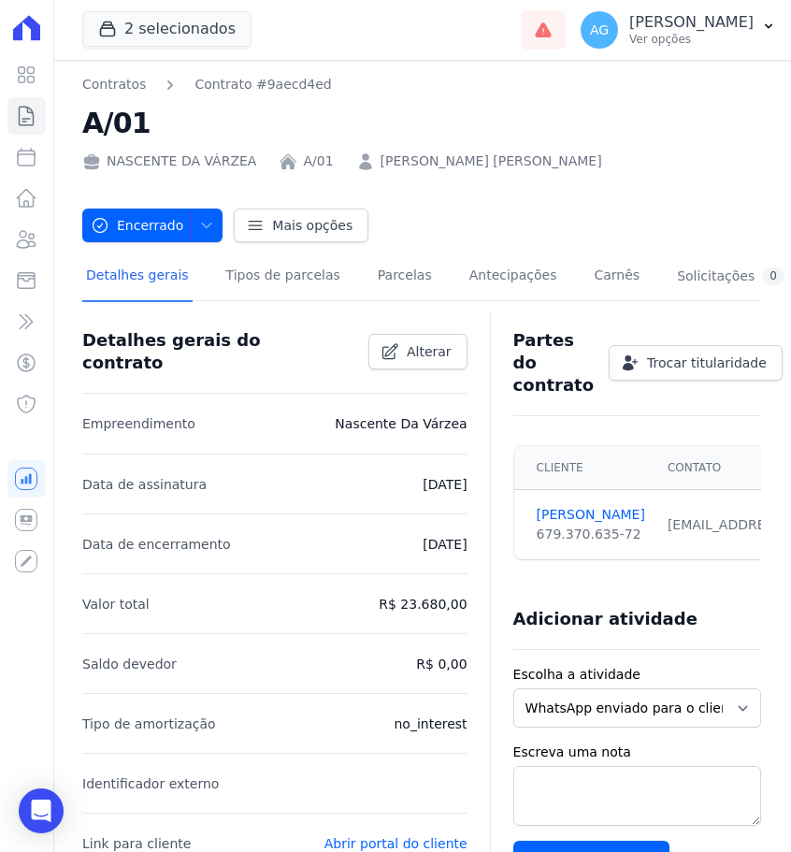
click at [360, 268] on div "Detalhes gerais Tipos de parcelas [GEOGRAPHIC_DATA] Antecipações [PERSON_NAME] …" at bounding box center [435, 277] width 706 height 50
click at [374, 269] on link "Parcelas" at bounding box center [405, 277] width 62 height 50
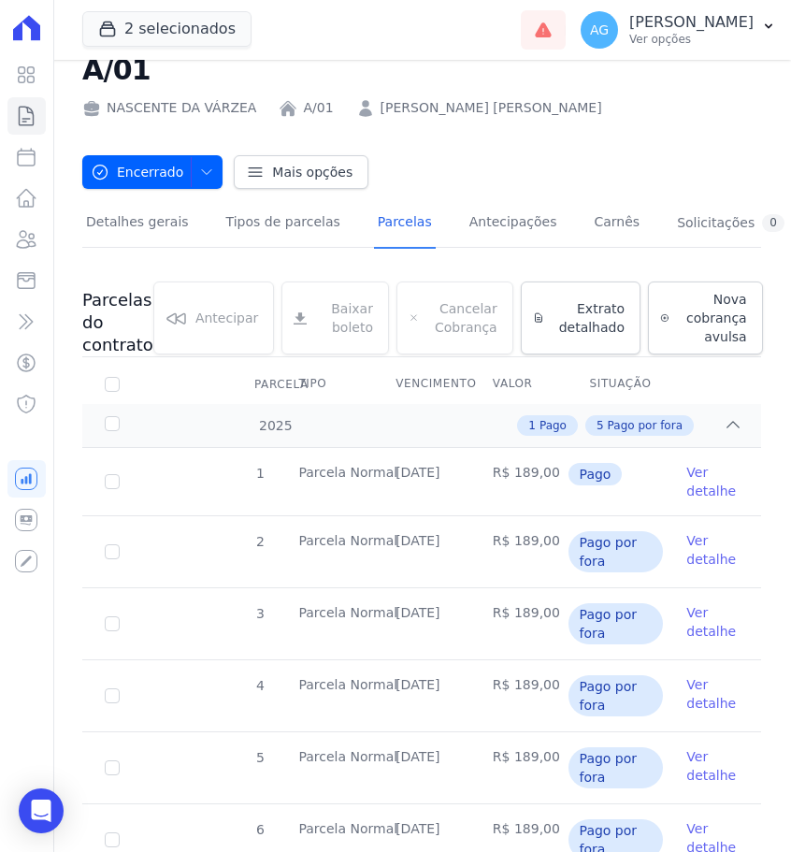
scroll to position [54, 0]
drag, startPoint x: 390, startPoint y: 474, endPoint x: 470, endPoint y: 474, distance: 80.4
click at [470, 474] on tr "1 [GEOGRAPHIC_DATA] [DATE] R$ 189,00 Pago Ver detalhe" at bounding box center [421, 480] width 679 height 67
click at [470, 474] on td "R$ 189,00" at bounding box center [518, 480] width 97 height 67
drag, startPoint x: 395, startPoint y: 469, endPoint x: 469, endPoint y: 470, distance: 74.8
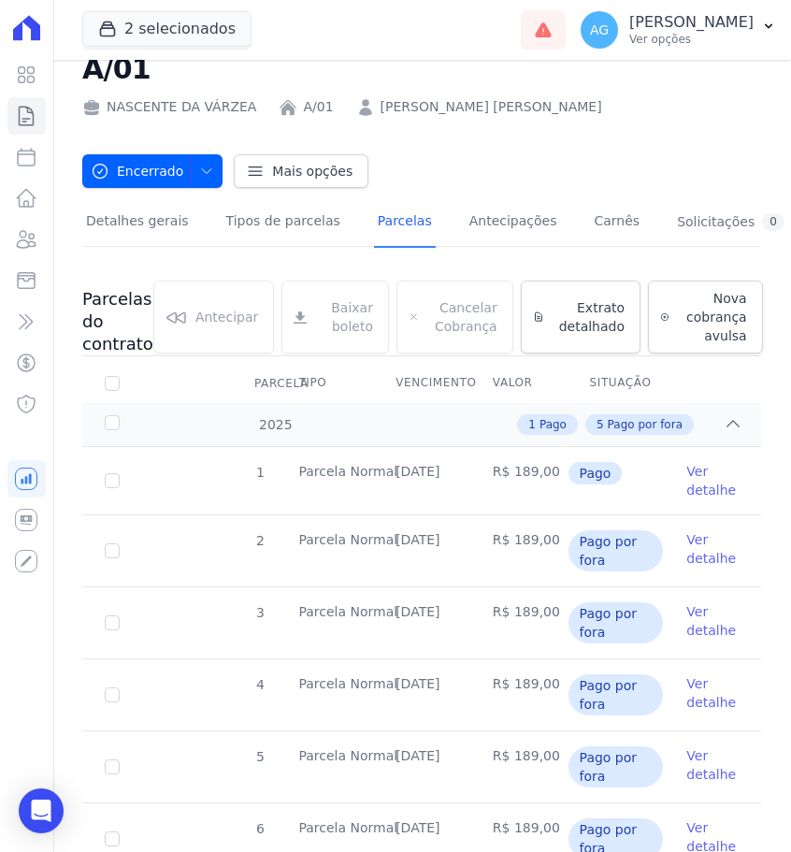
click at [469, 470] on tr "1 [GEOGRAPHIC_DATA] [DATE] R$ 189,00 Pago Ver detalhe" at bounding box center [421, 480] width 679 height 67
copy tr "[DATE]"
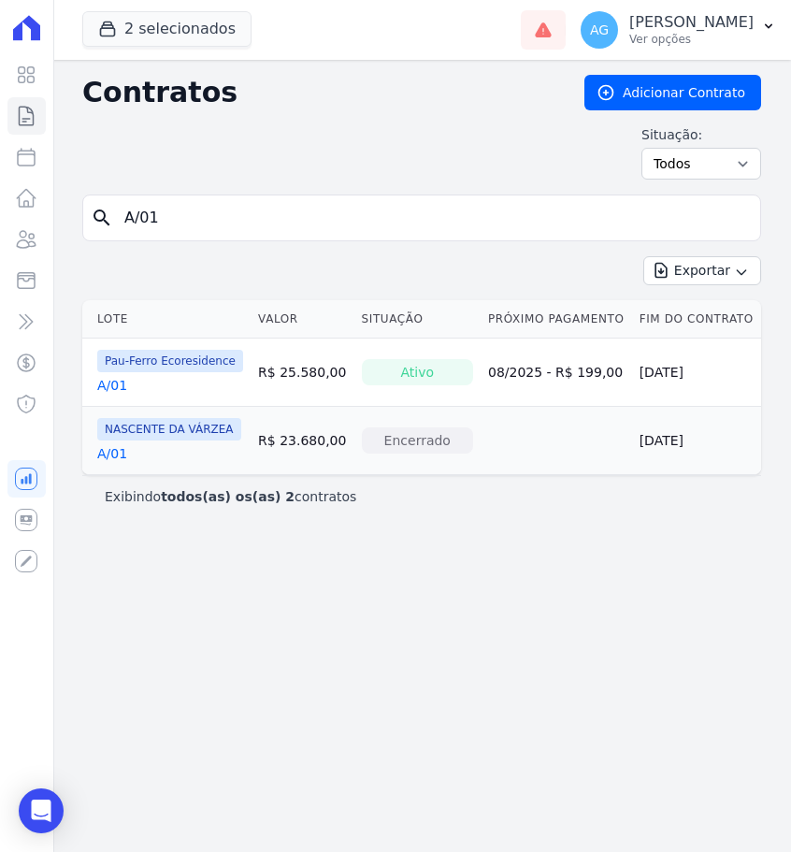
click at [224, 246] on form "search A/01" at bounding box center [421, 226] width 679 height 62
click at [240, 214] on input "A/01" at bounding box center [433, 217] width 640 height 37
type input "A/02"
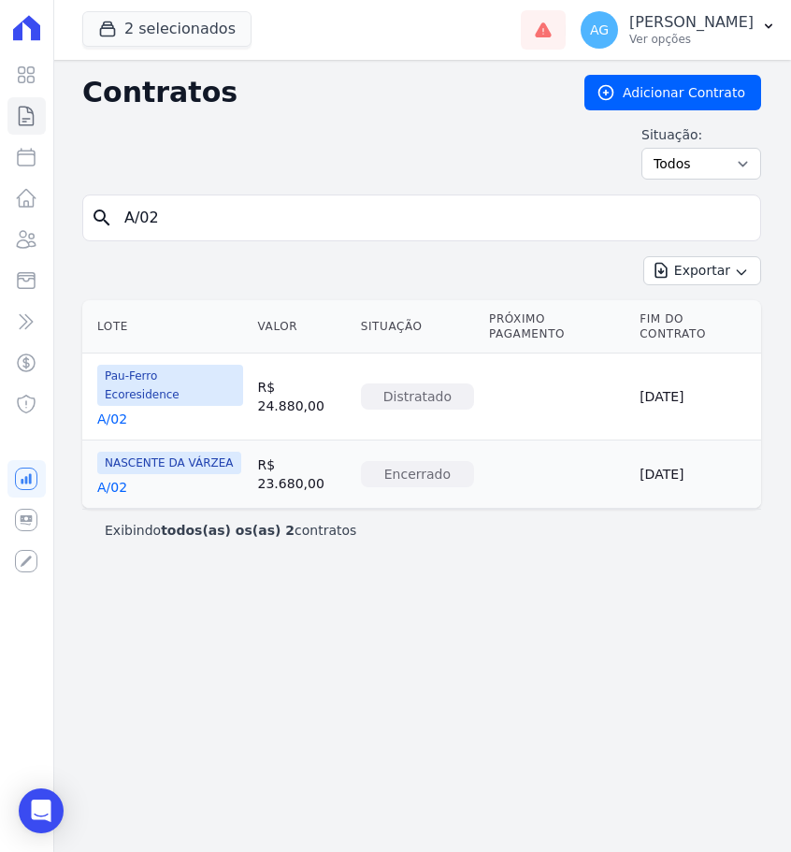
click at [108, 478] on link "A/02" at bounding box center [112, 487] width 30 height 19
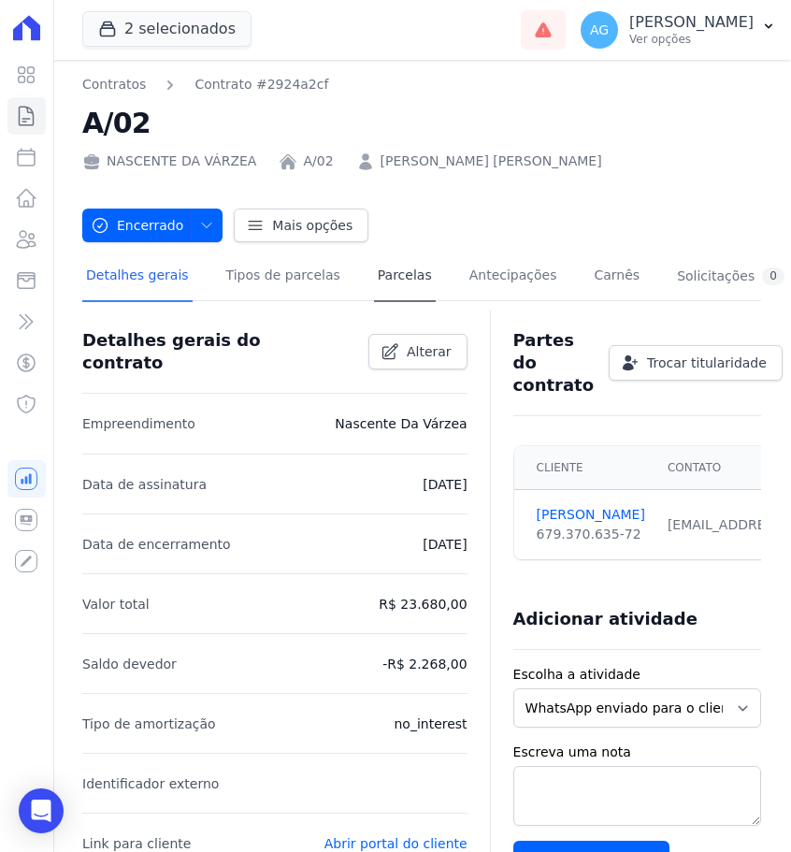
click at [382, 270] on link "Parcelas" at bounding box center [405, 277] width 62 height 50
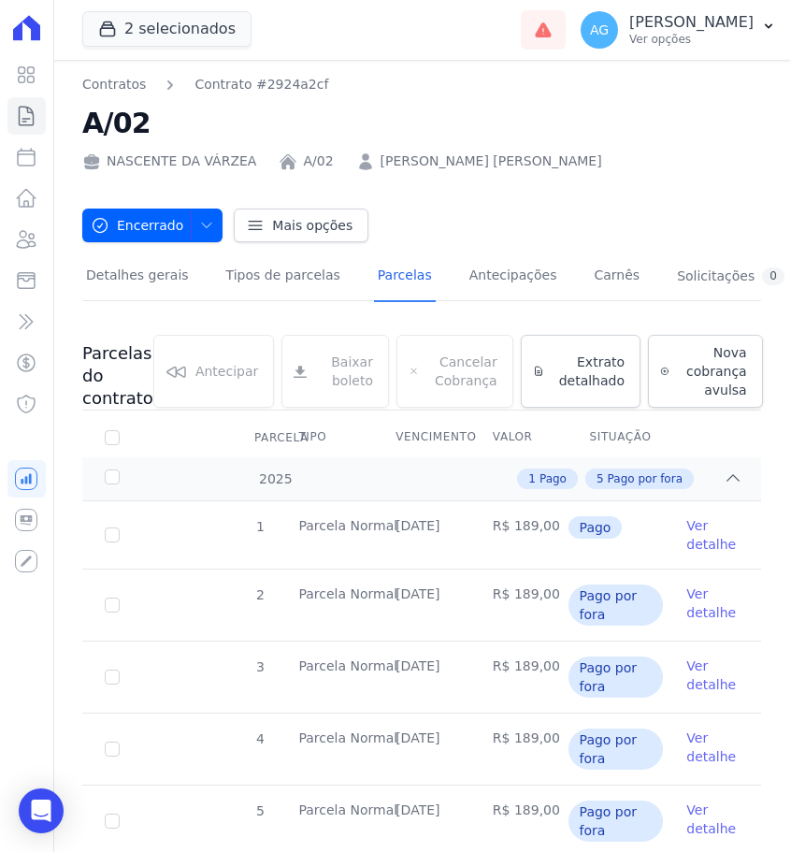
drag, startPoint x: 464, startPoint y: 524, endPoint x: 394, endPoint y: 523, distance: 70.1
click at [394, 523] on td "[DATE]" at bounding box center [421, 534] width 97 height 67
copy td "[DATE]"
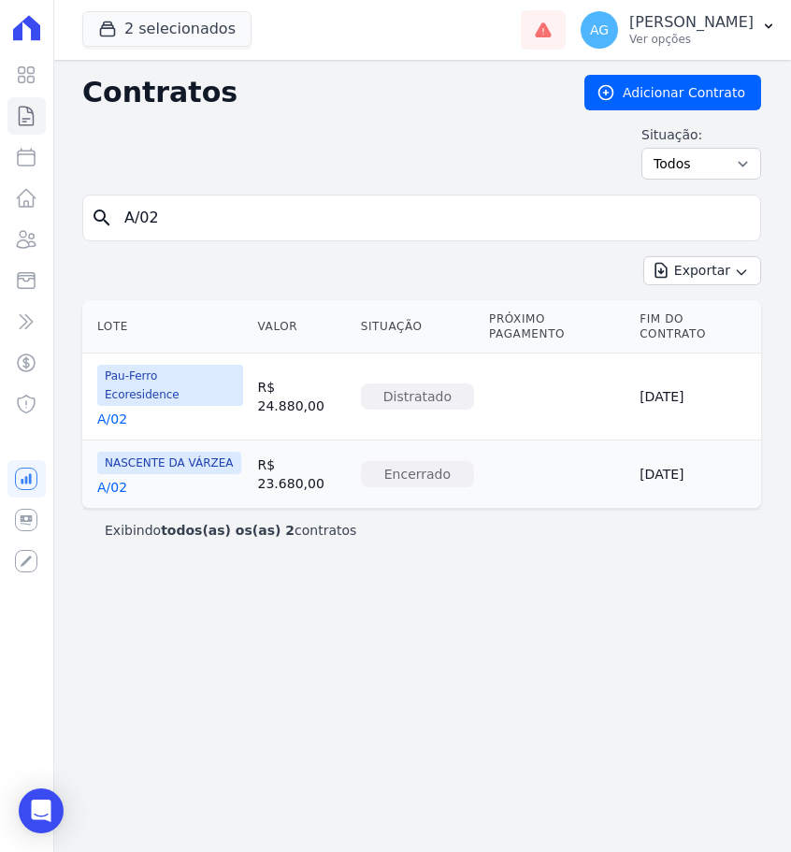
click at [302, 227] on input "A/02" at bounding box center [433, 217] width 640 height 37
type input "A/03"
drag, startPoint x: 751, startPoint y: 849, endPoint x: 539, endPoint y: 551, distance: 366.1
click at [539, 551] on div "Contratos Adicionar Contrato Situação: Ativo Todos Pausado Distratado Rascunho …" at bounding box center [421, 456] width 739 height 792
click at [122, 478] on link "A/03" at bounding box center [112, 487] width 30 height 19
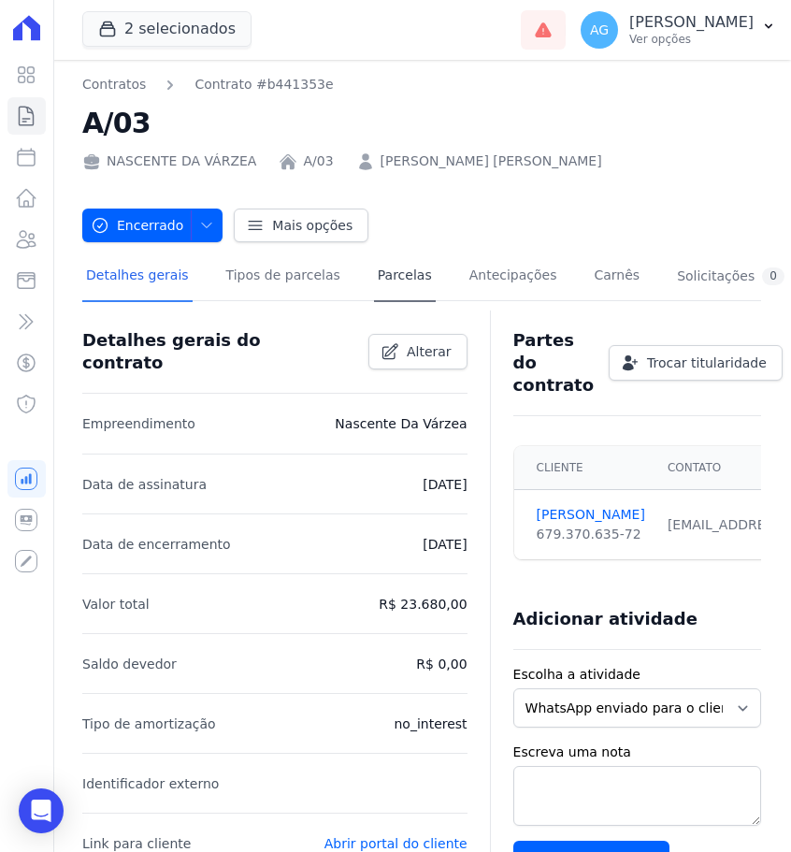
click at [418, 287] on link "Parcelas" at bounding box center [405, 277] width 62 height 50
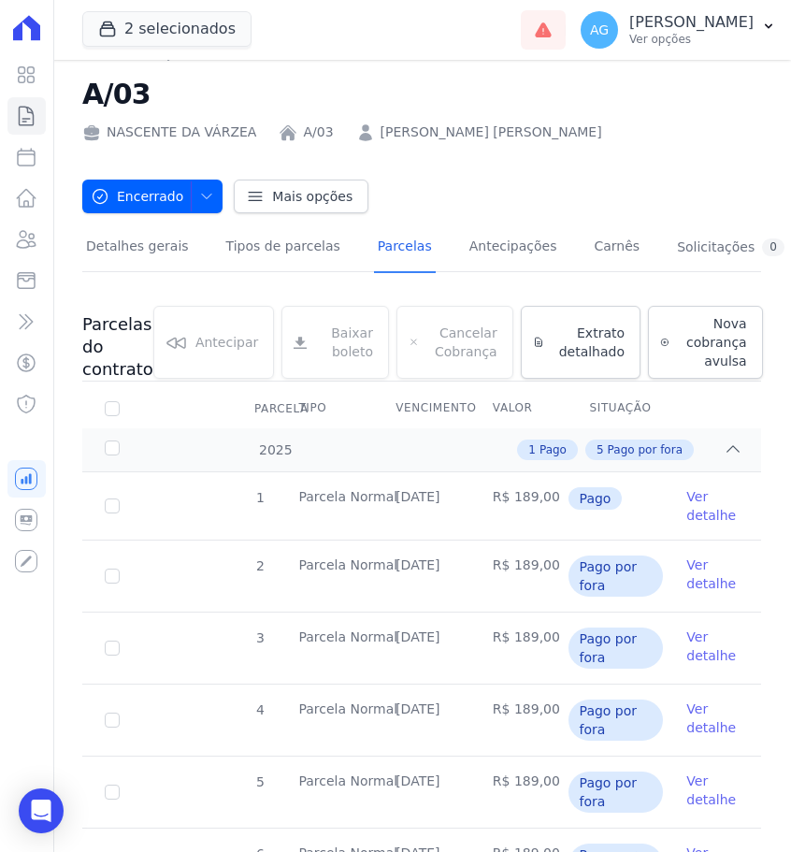
scroll to position [93, 0]
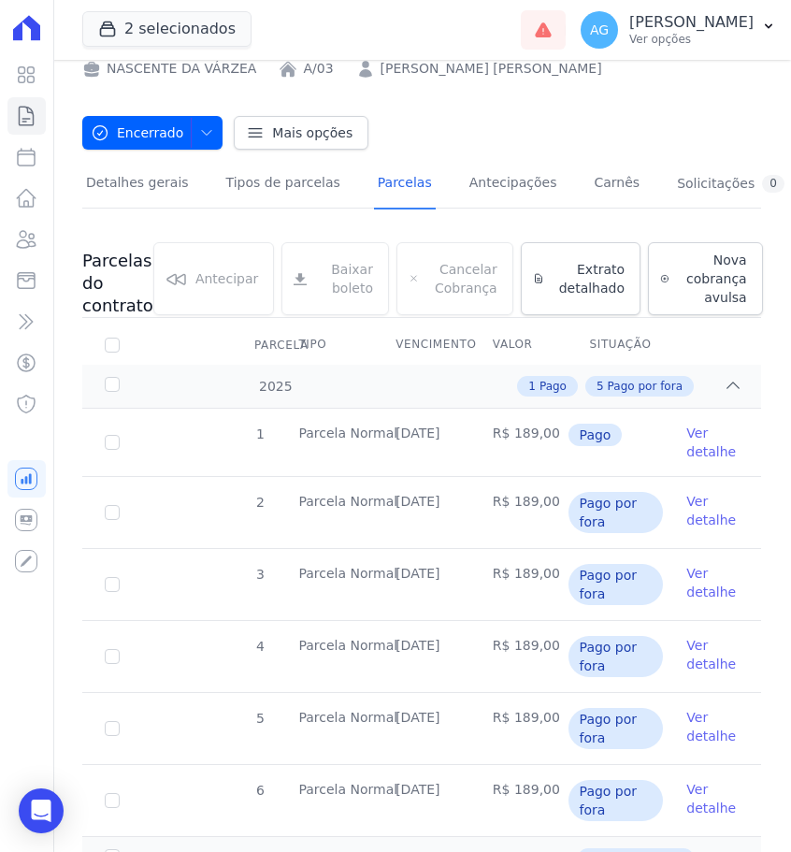
drag, startPoint x: 468, startPoint y: 430, endPoint x: 394, endPoint y: 433, distance: 73.9
click at [394, 433] on td "[DATE]" at bounding box center [421, 442] width 97 height 67
copy td "[DATE]"
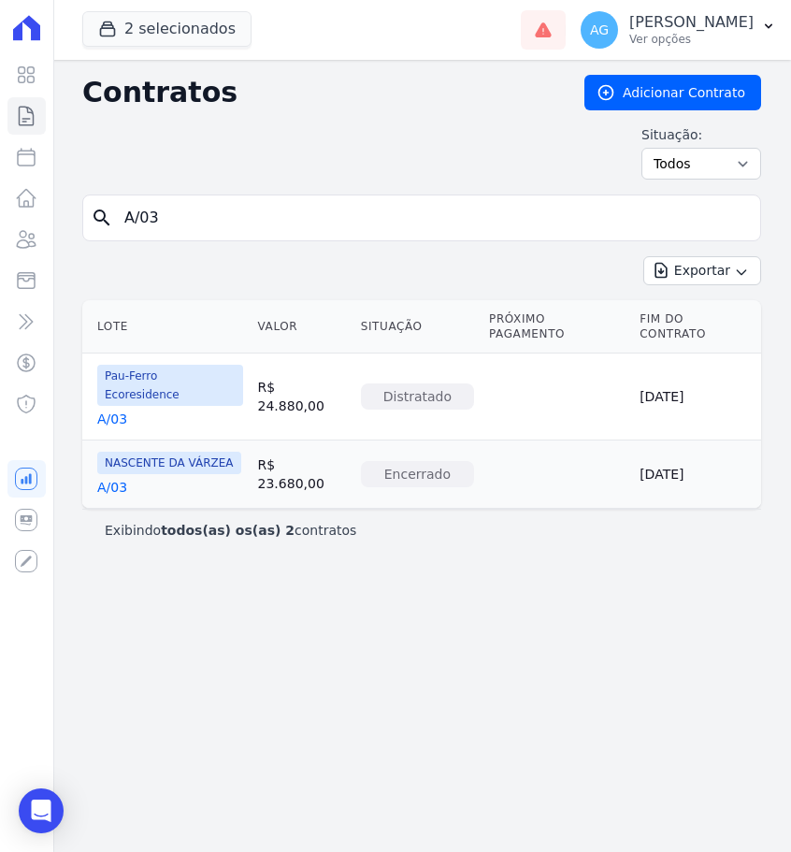
click at [274, 238] on div "search A/03" at bounding box center [421, 218] width 679 height 47
click at [277, 228] on input "A/03" at bounding box center [433, 217] width 640 height 37
type input "A/04"
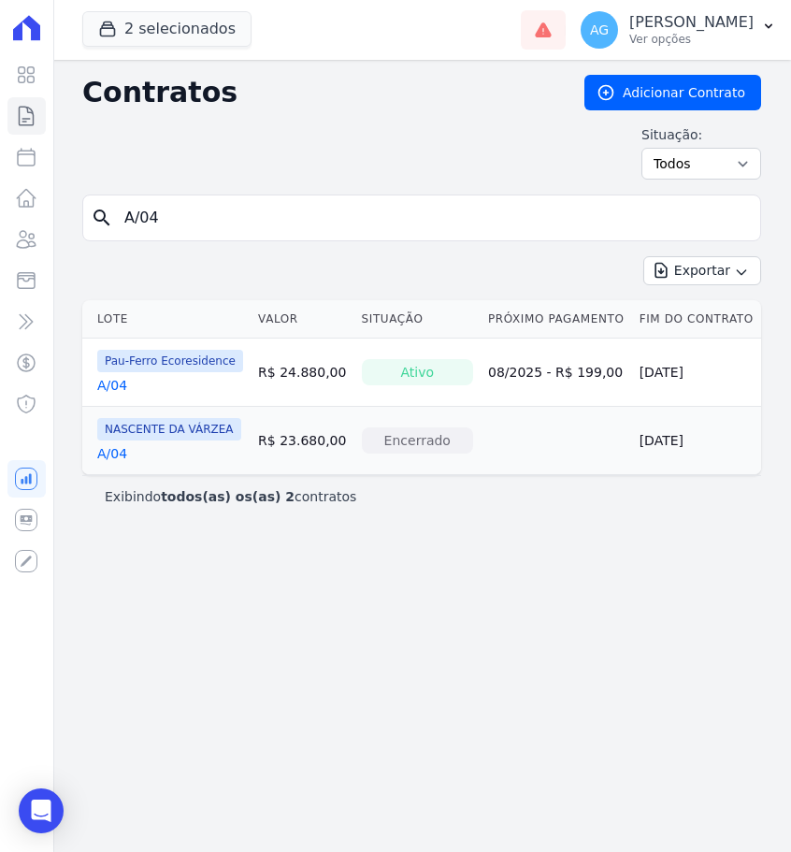
click at [104, 454] on link "A/04" at bounding box center [112, 453] width 30 height 19
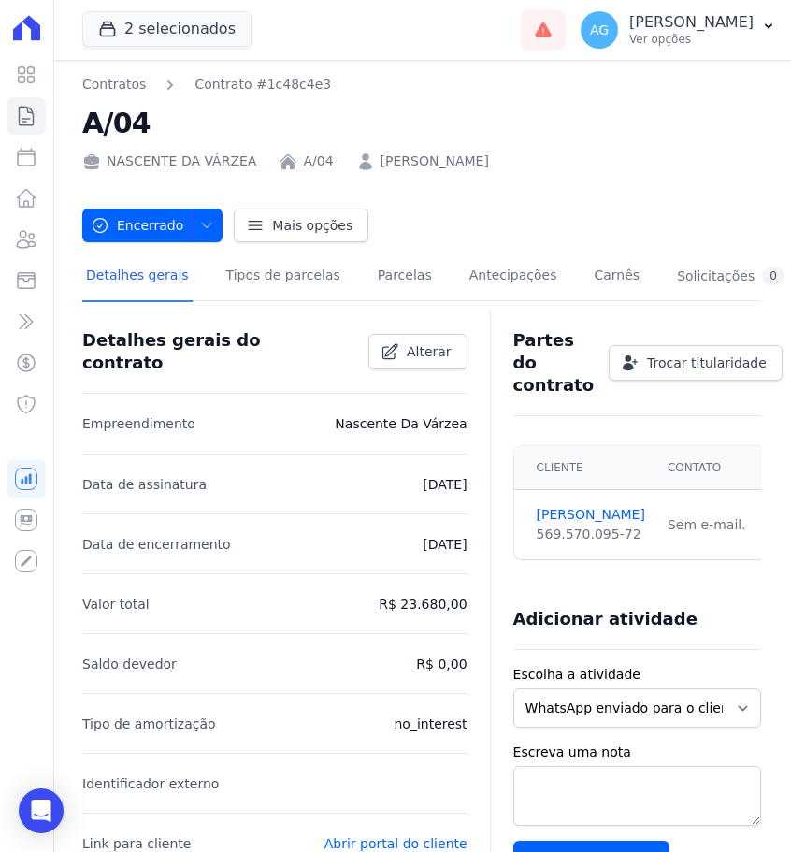
click at [356, 284] on div "Detalhes gerais Tipos de parcelas [GEOGRAPHIC_DATA] Antecipações [PERSON_NAME] …" at bounding box center [435, 277] width 706 height 50
click at [374, 284] on link "Parcelas" at bounding box center [405, 277] width 62 height 50
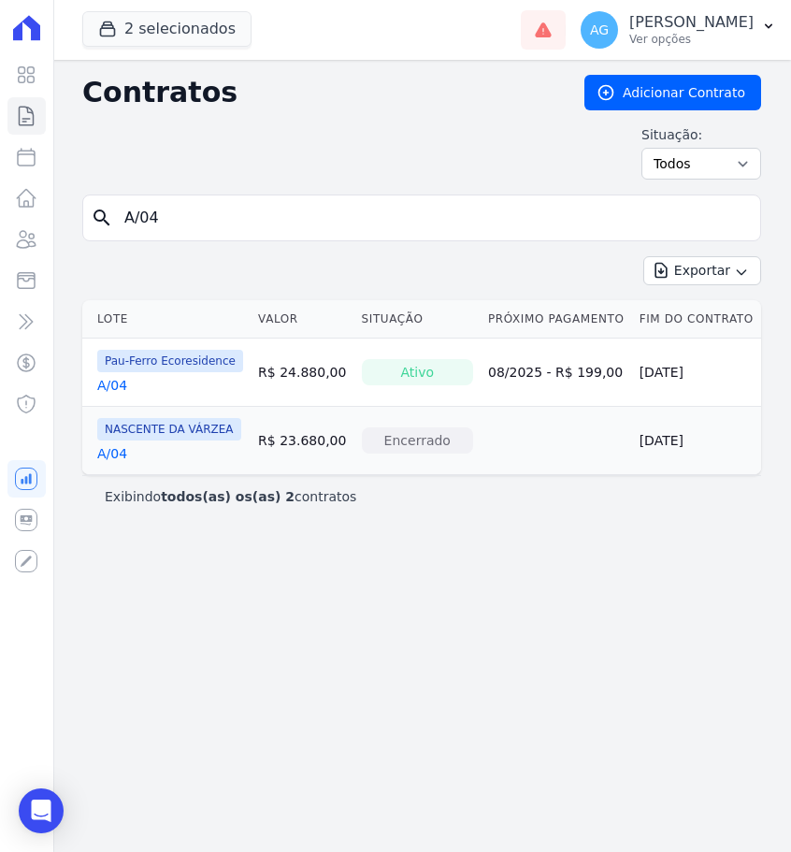
click at [112, 448] on link "A/04" at bounding box center [112, 453] width 30 height 19
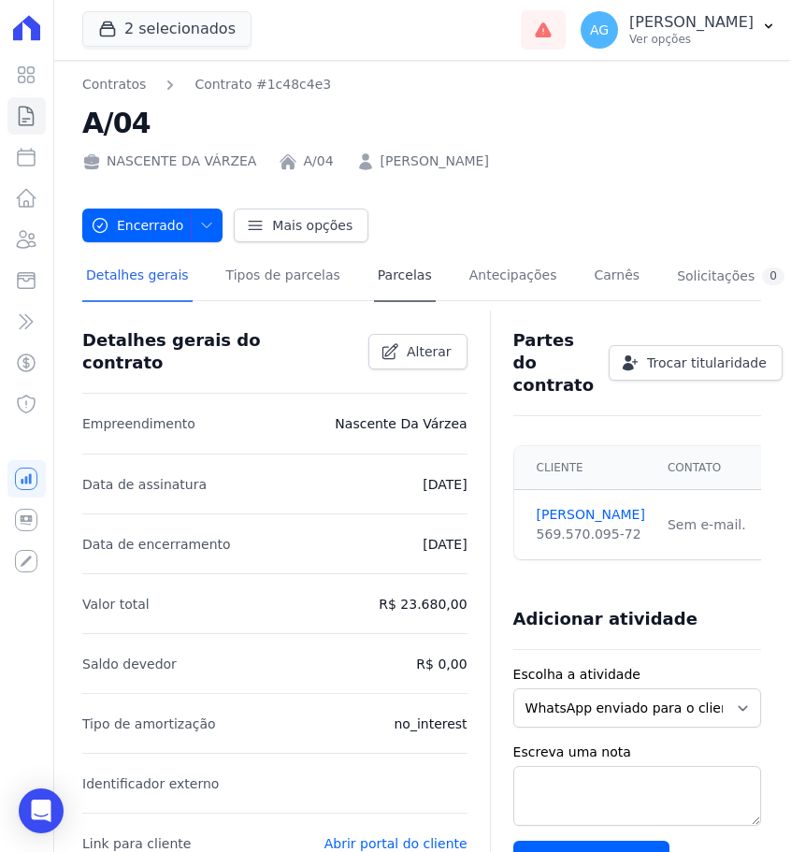
click at [374, 289] on link "Parcelas" at bounding box center [405, 277] width 62 height 50
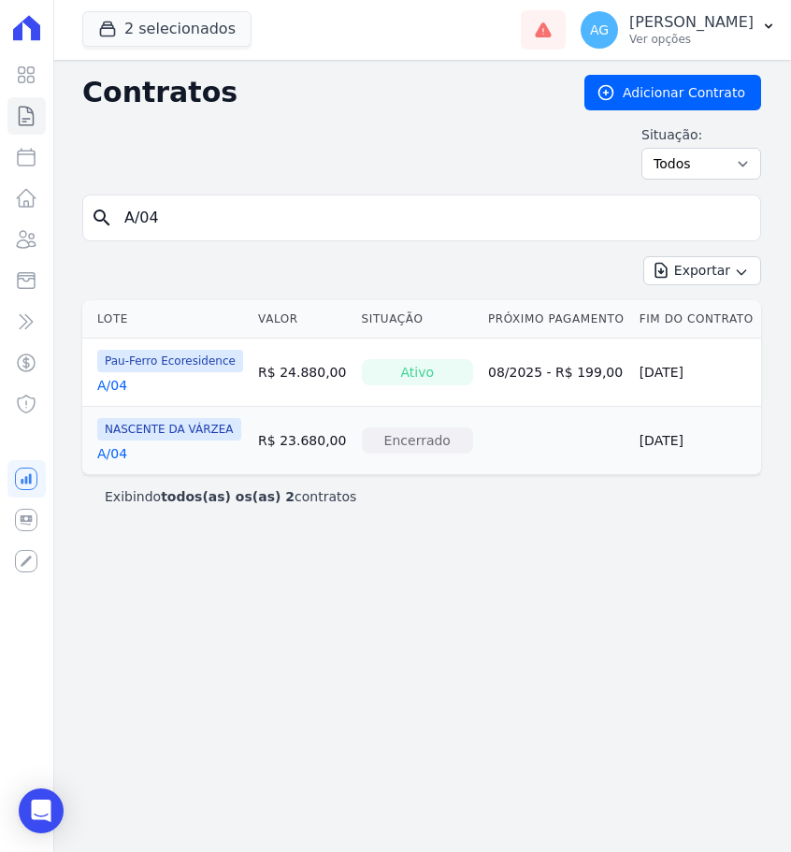
click at [311, 209] on input "A/04" at bounding box center [433, 217] width 640 height 37
type input "A/05"
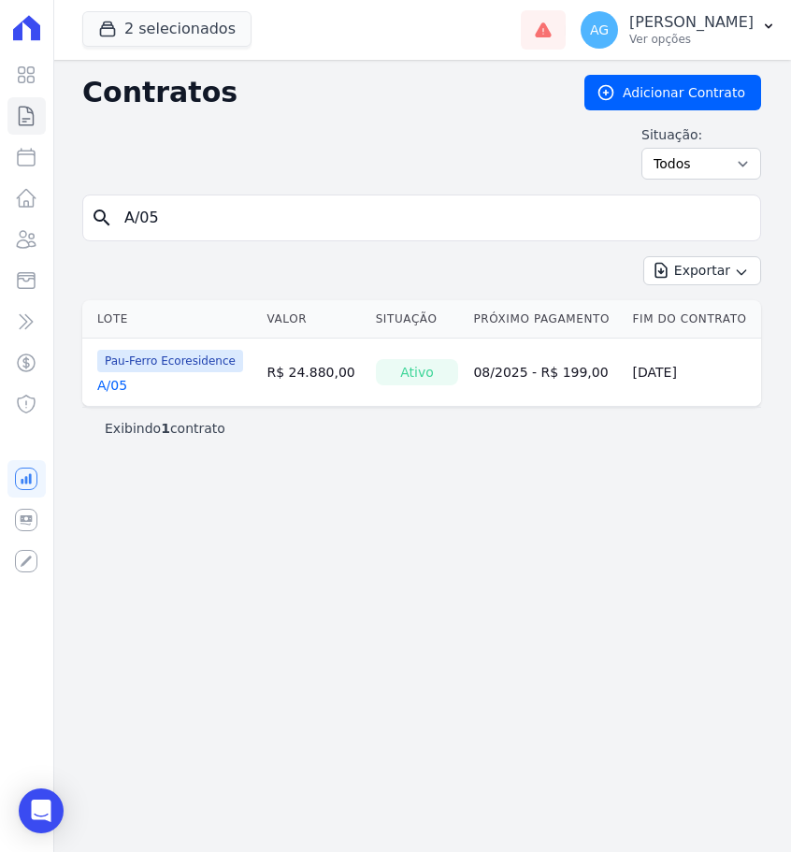
click at [113, 370] on span "Pau-Ferro Ecoresidence" at bounding box center [170, 361] width 146 height 22
click at [113, 375] on div "Pau-Ferro Ecoresidence A/05" at bounding box center [170, 372] width 146 height 45
click at [113, 382] on link "A/05" at bounding box center [112, 385] width 30 height 19
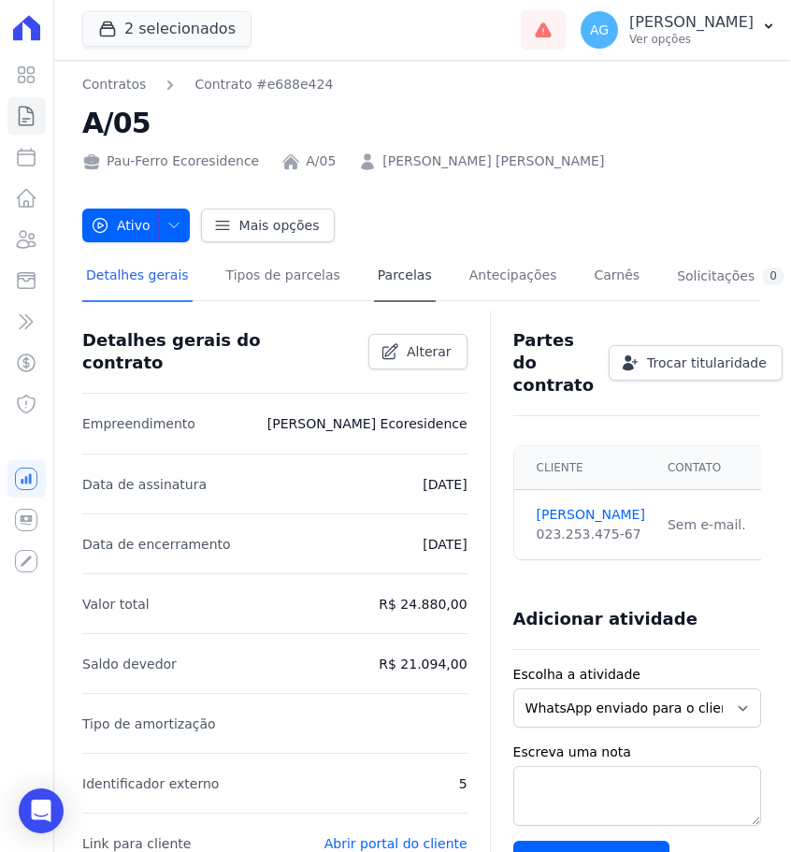
click at [402, 275] on link "Parcelas" at bounding box center [405, 277] width 62 height 50
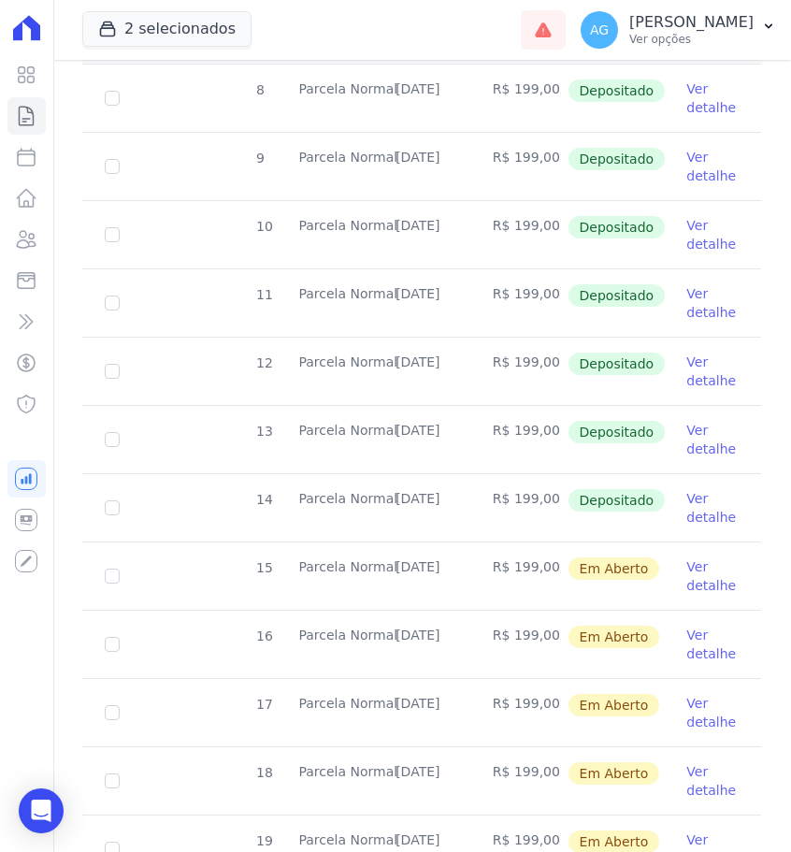
scroll to position [496, 0]
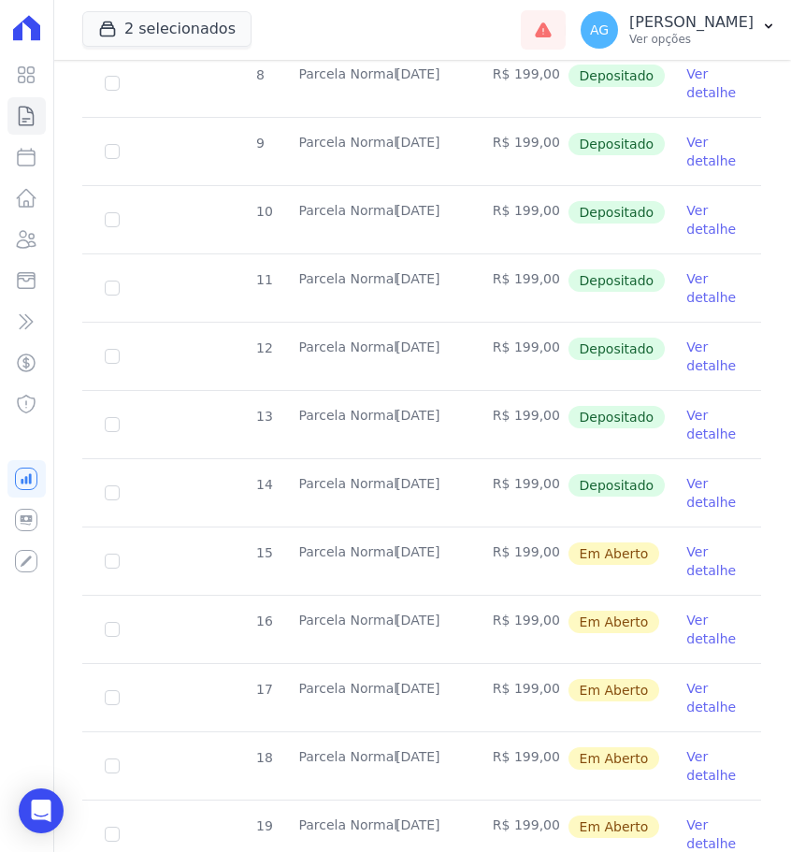
drag, startPoint x: 471, startPoint y: 480, endPoint x: 398, endPoint y: 481, distance: 72.9
click at [398, 481] on tr "14 [GEOGRAPHIC_DATA] [DATE] R$ 199,00 Depositado Ver detalhe" at bounding box center [421, 492] width 679 height 68
copy tr "[DATE]"
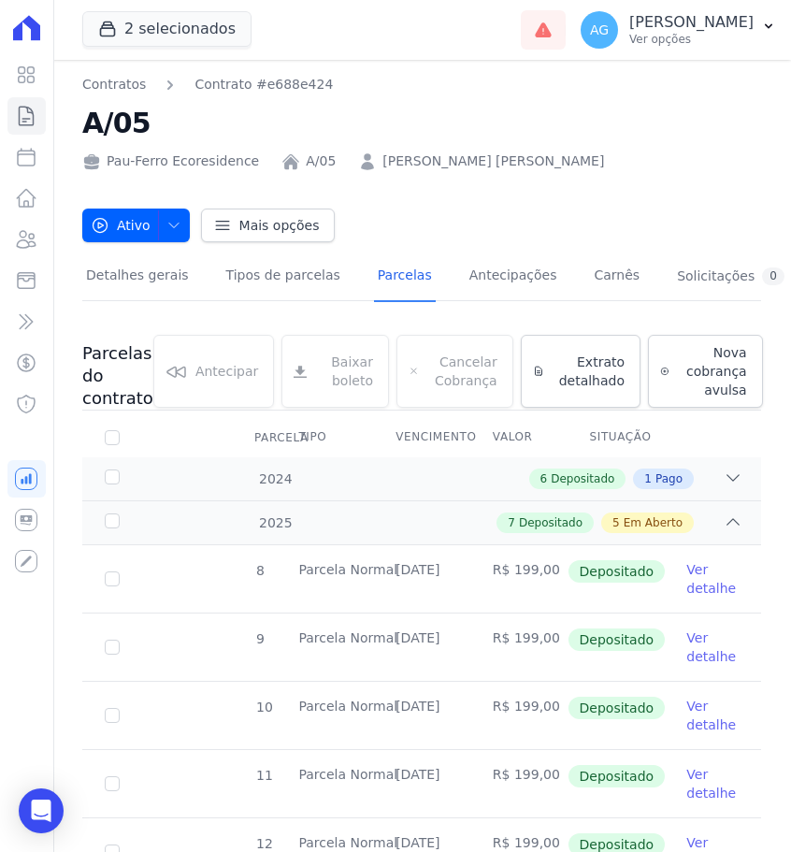
scroll to position [43, 0]
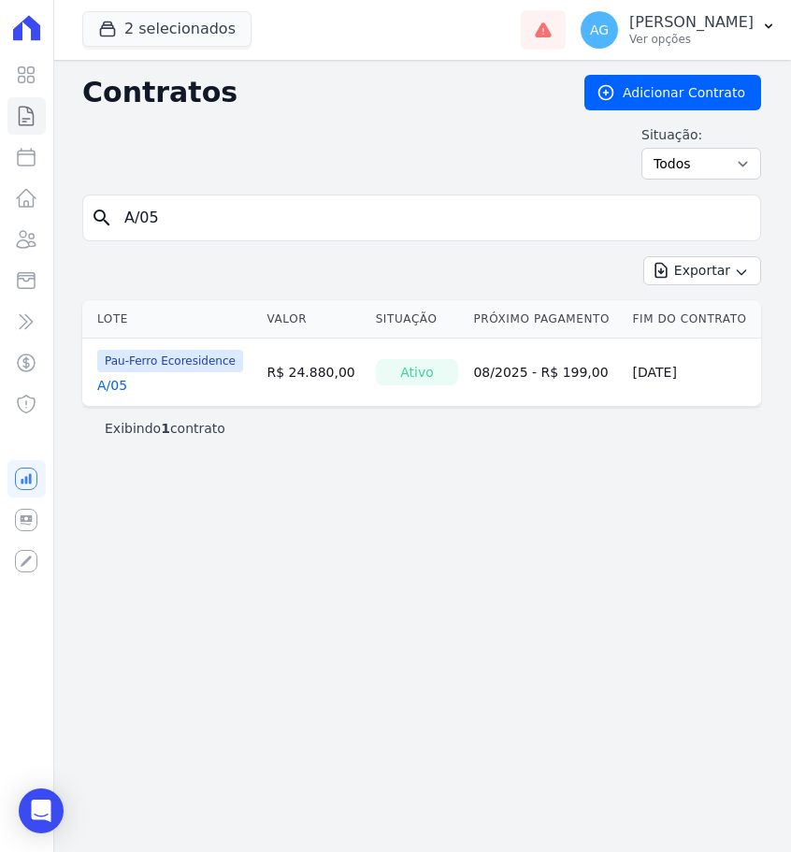
click at [344, 218] on input "A/05" at bounding box center [433, 217] width 640 height 37
type input "A/5"
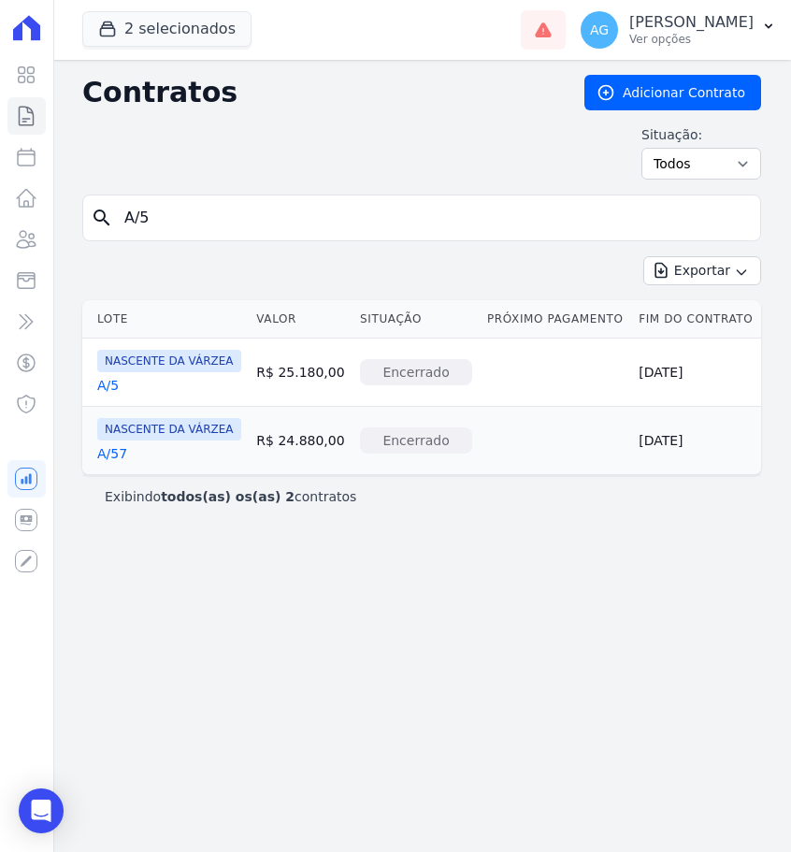
click at [102, 382] on link "A/5" at bounding box center [108, 385] width 22 height 19
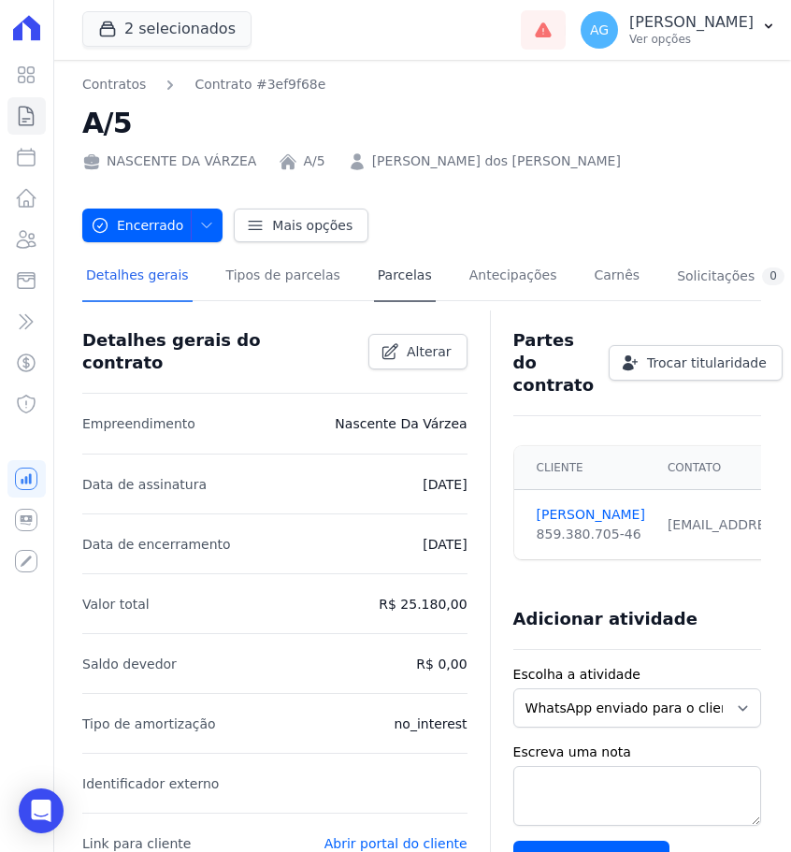
click at [374, 280] on link "Parcelas" at bounding box center [405, 277] width 62 height 50
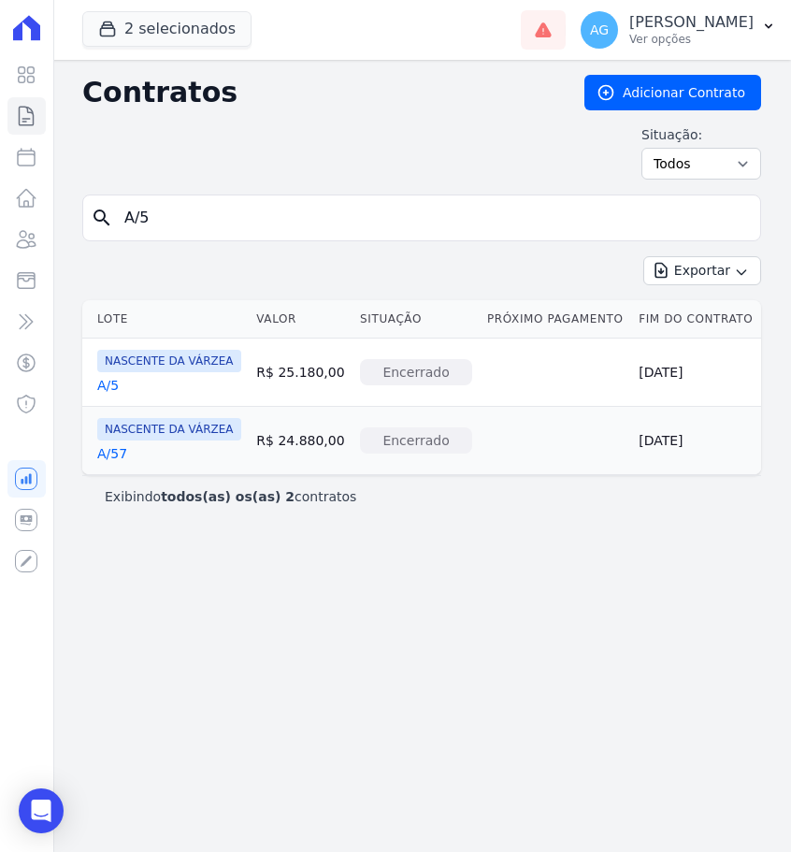
click at [364, 232] on input "A/5" at bounding box center [433, 217] width 640 height 37
type input "A/7"
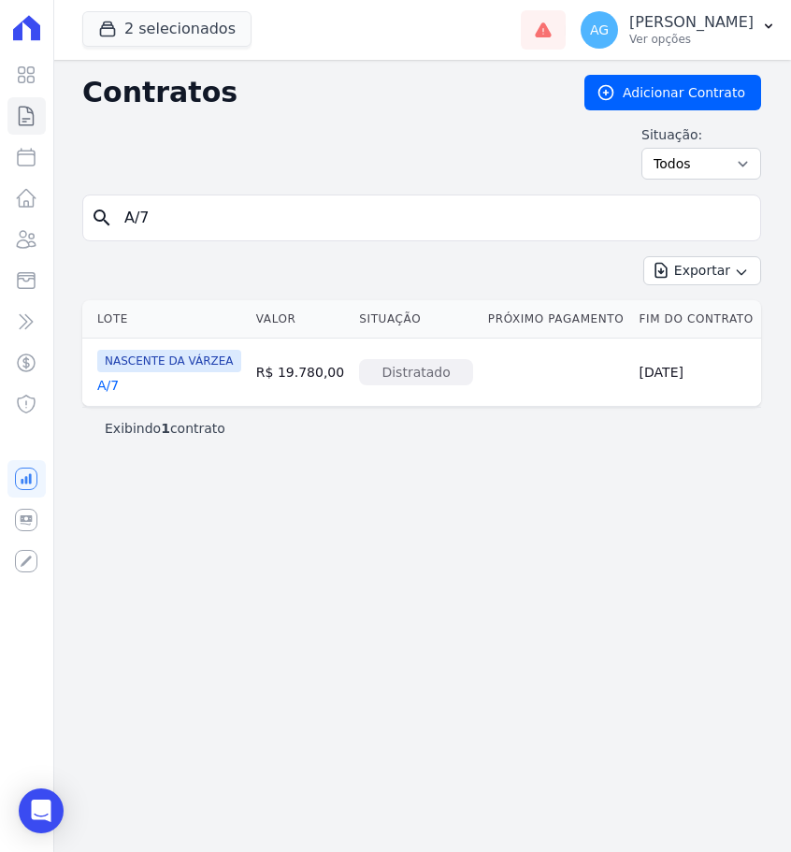
click at [89, 382] on td "NASCENTE DA VÁRZEA A/7" at bounding box center [165, 372] width 166 height 67
click at [98, 384] on link "A/7" at bounding box center [108, 385] width 22 height 19
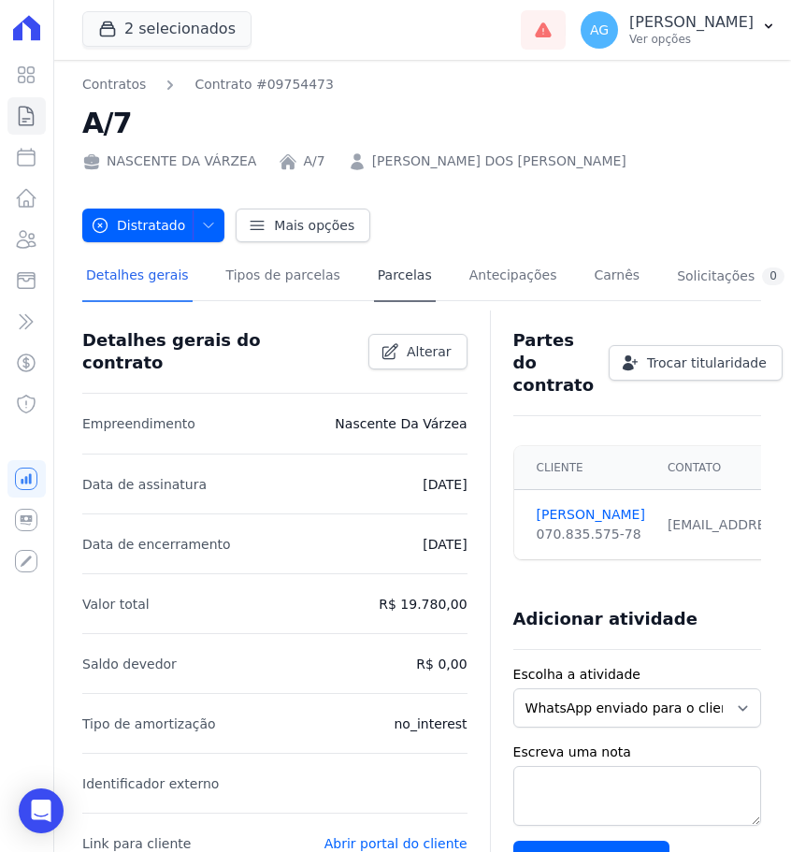
click at [382, 282] on link "Parcelas" at bounding box center [405, 277] width 62 height 50
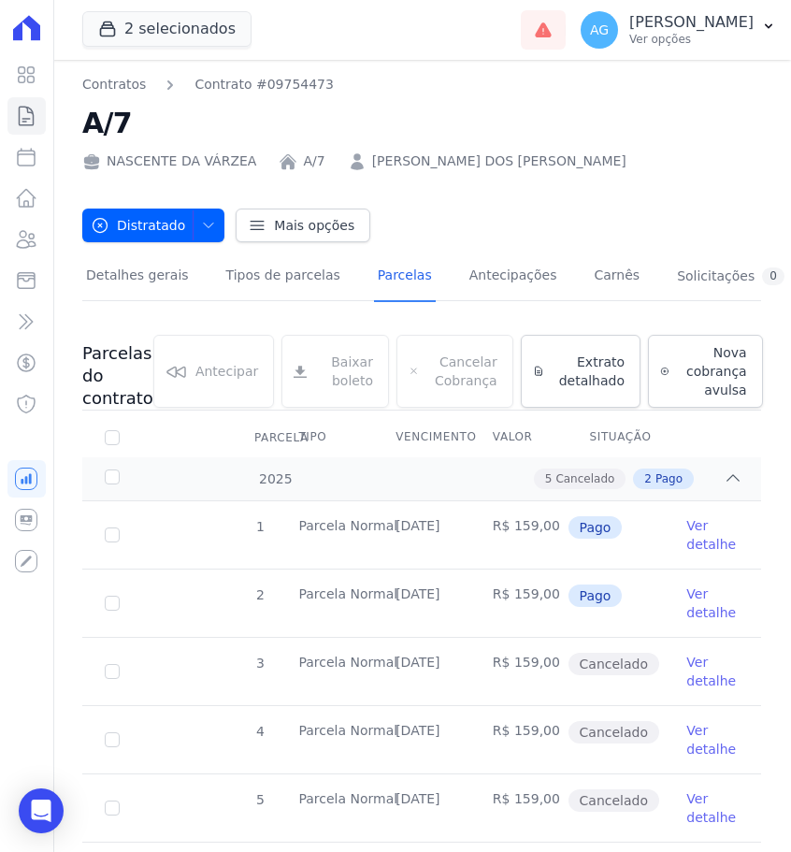
drag, startPoint x: 479, startPoint y: 590, endPoint x: 435, endPoint y: 587, distance: 44.0
click at [435, 587] on tr "2 [GEOGRAPHIC_DATA] [DATE] R$ 159,00 Pago Ver detalhe" at bounding box center [421, 603] width 679 height 68
click at [435, 587] on td "[DATE]" at bounding box center [421, 602] width 97 height 67
drag, startPoint x: 467, startPoint y: 591, endPoint x: 399, endPoint y: 588, distance: 67.4
click at [398, 588] on td "[DATE]" at bounding box center [421, 602] width 97 height 67
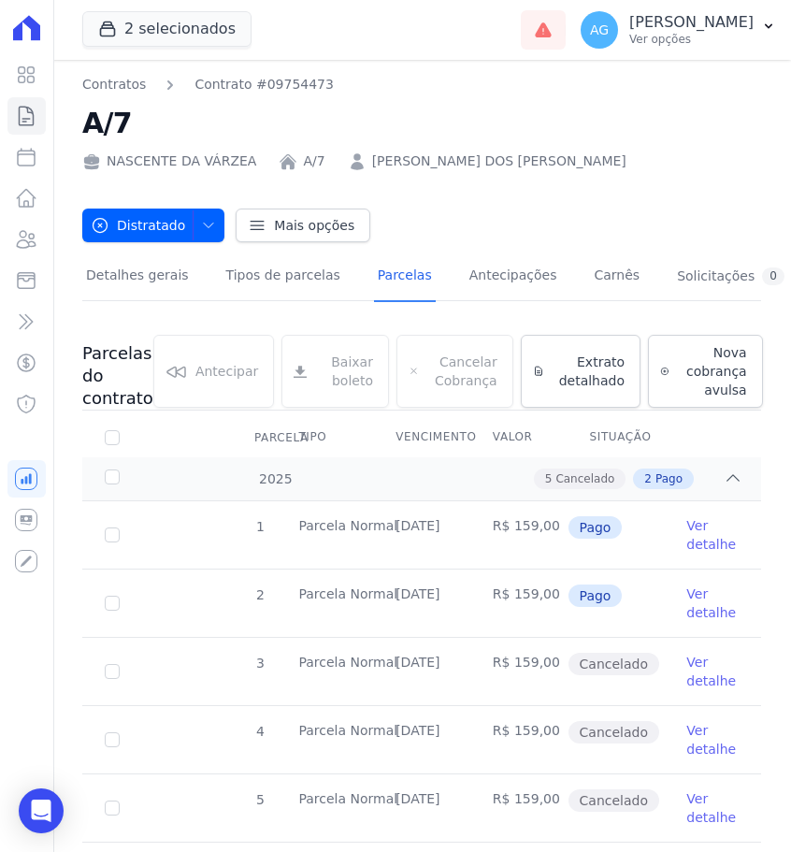
copy td "[DATE]"
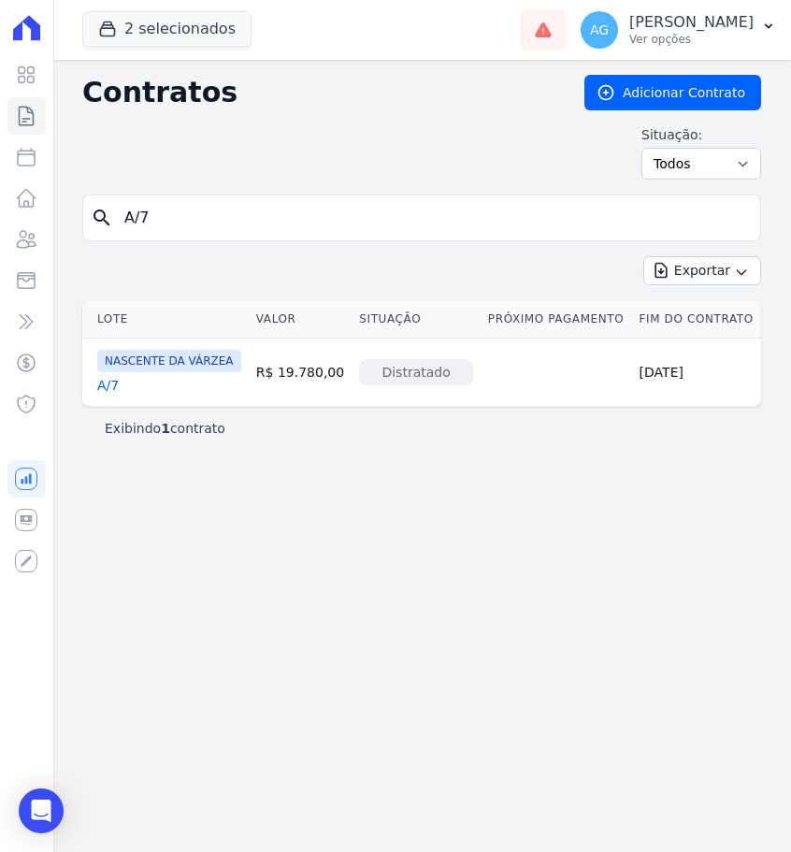
click at [235, 215] on input "A/7" at bounding box center [433, 217] width 640 height 37
type input "A/8"
click at [109, 389] on link "A/8" at bounding box center [108, 385] width 22 height 19
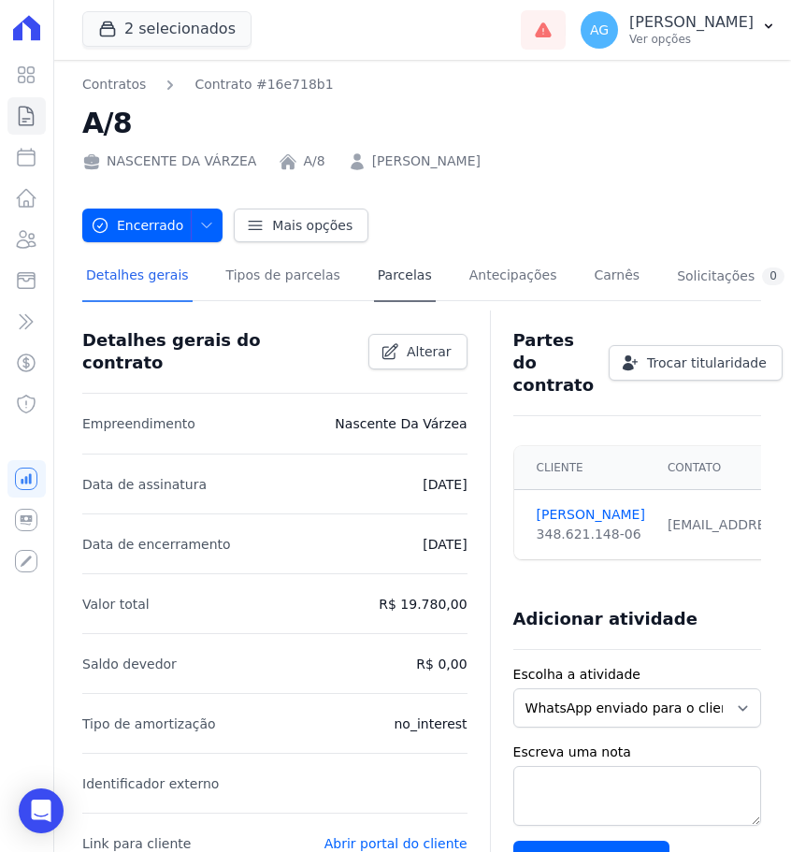
click at [374, 275] on link "Parcelas" at bounding box center [405, 277] width 62 height 50
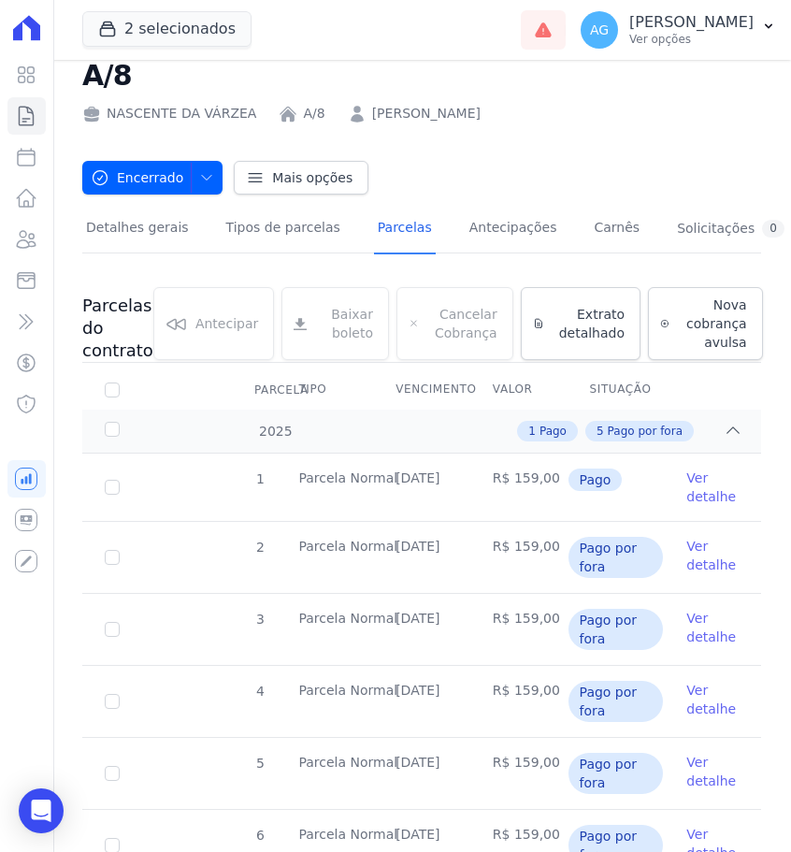
scroll to position [61, 0]
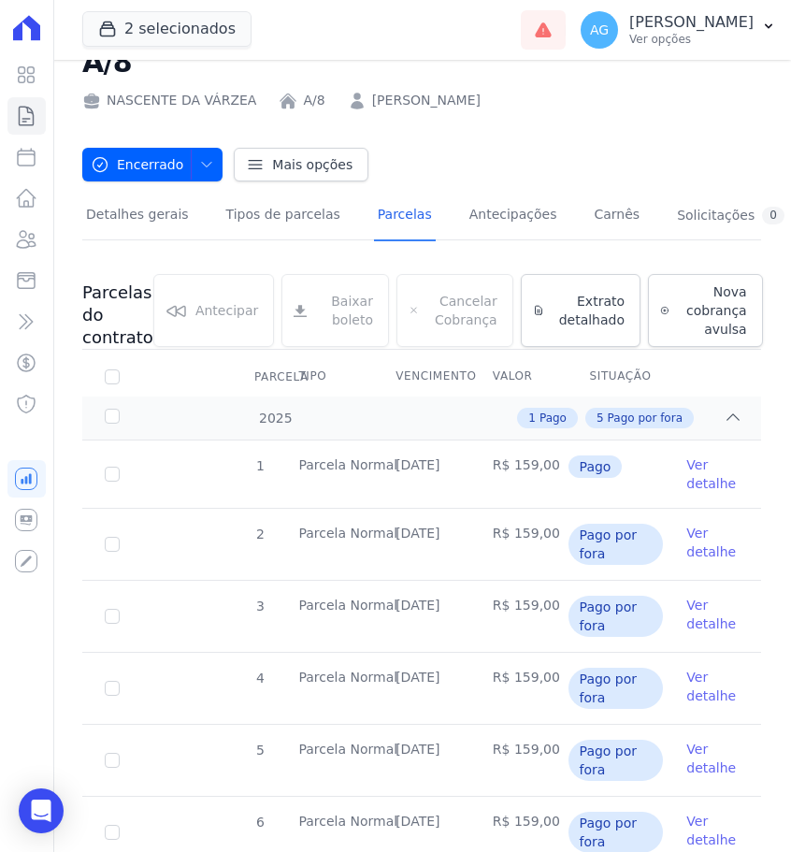
drag, startPoint x: 461, startPoint y: 465, endPoint x: 396, endPoint y: 460, distance: 65.6
click at [395, 460] on td "[DATE]" at bounding box center [421, 473] width 97 height 67
copy td "[DATE]"
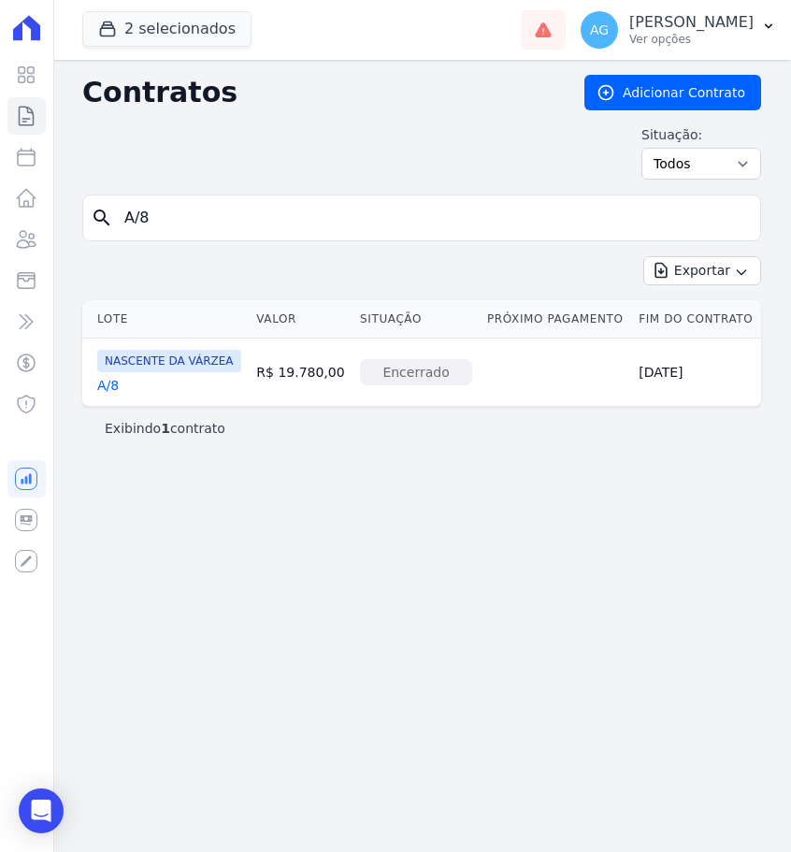
click at [216, 210] on input "A/8" at bounding box center [433, 217] width 640 height 37
type input "A/9"
click at [108, 393] on link "A/9" at bounding box center [108, 385] width 22 height 19
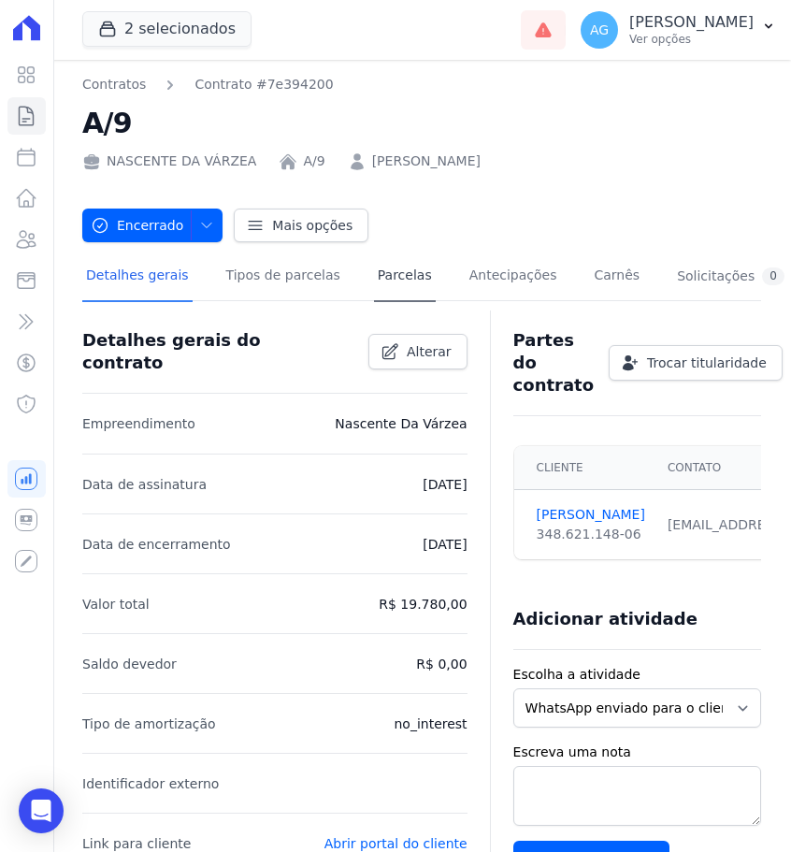
click at [404, 279] on link "Parcelas" at bounding box center [405, 277] width 62 height 50
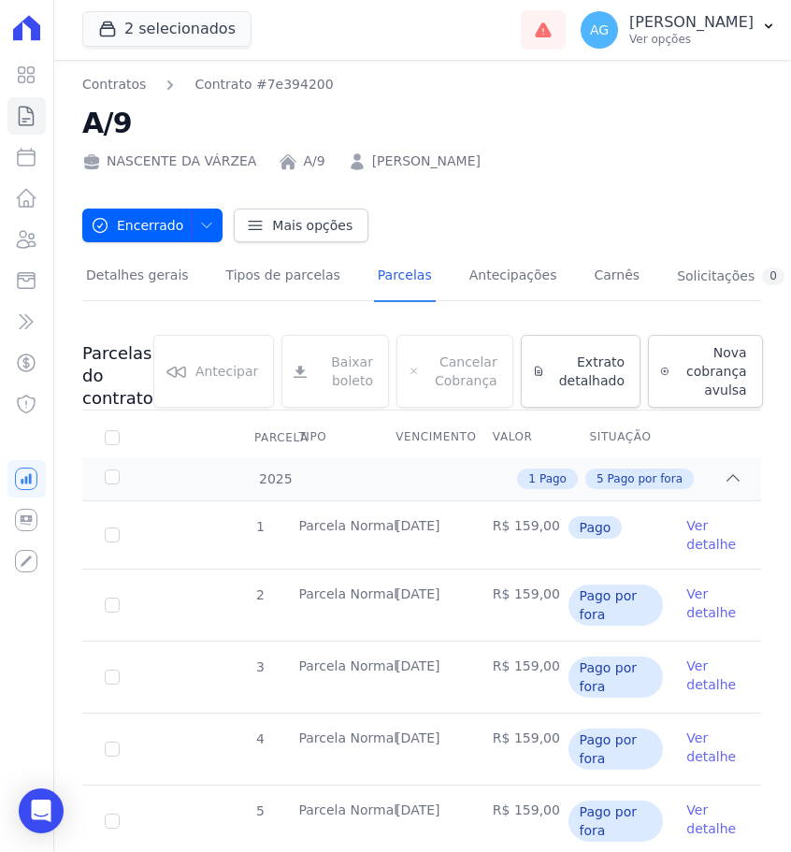
scroll to position [30, 0]
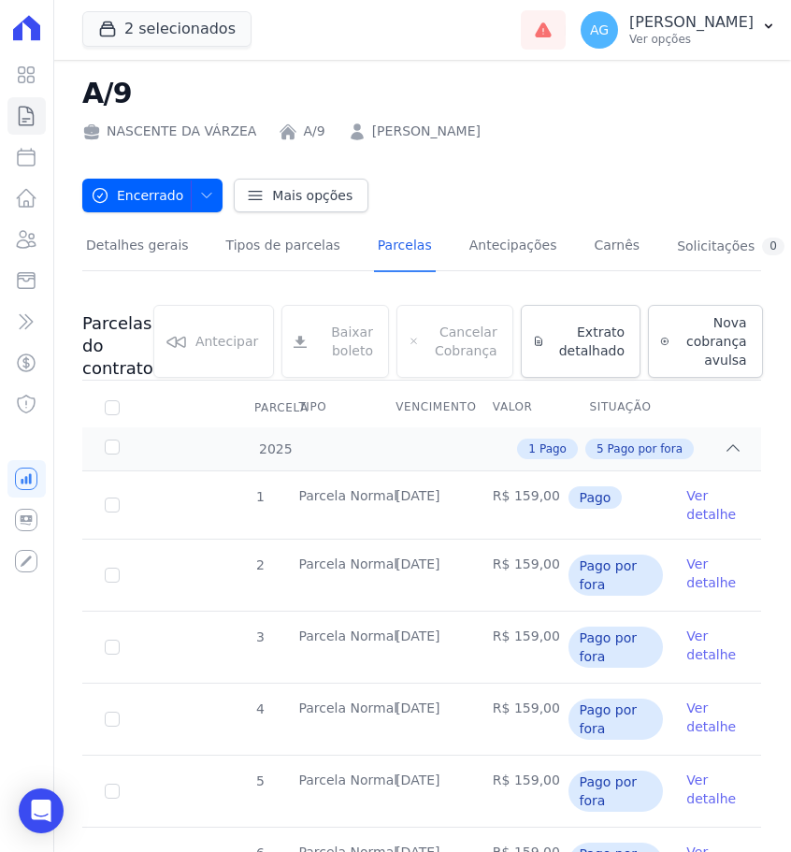
drag, startPoint x: 464, startPoint y: 492, endPoint x: 396, endPoint y: 493, distance: 68.3
click at [396, 493] on td "[DATE]" at bounding box center [421, 504] width 97 height 67
copy td "[DATE]"
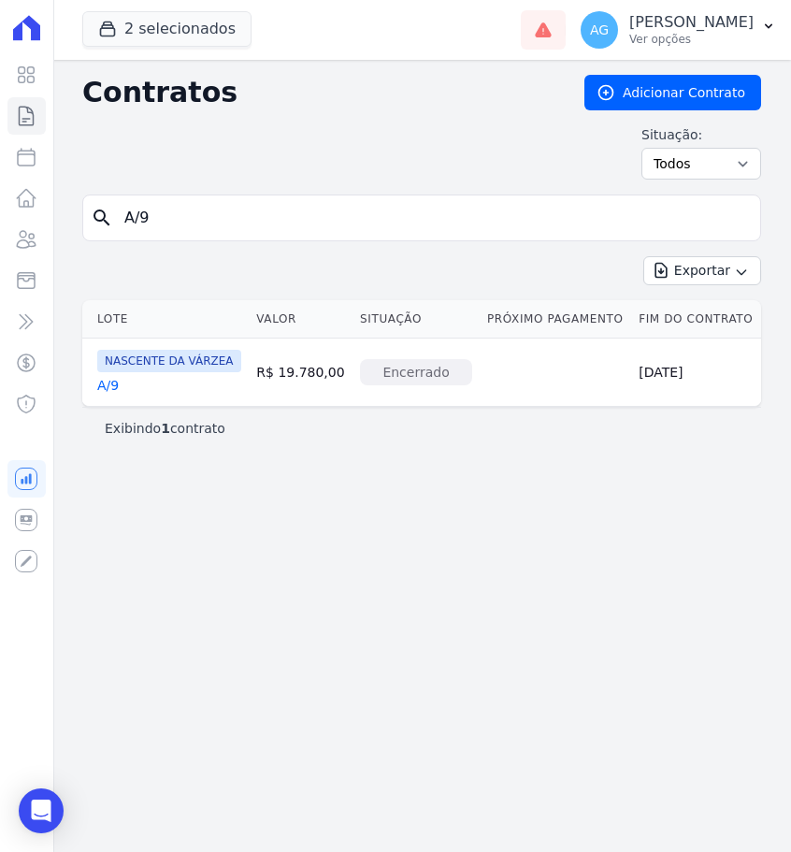
click at [204, 211] on input "A/9" at bounding box center [433, 217] width 640 height 37
type input "A/10"
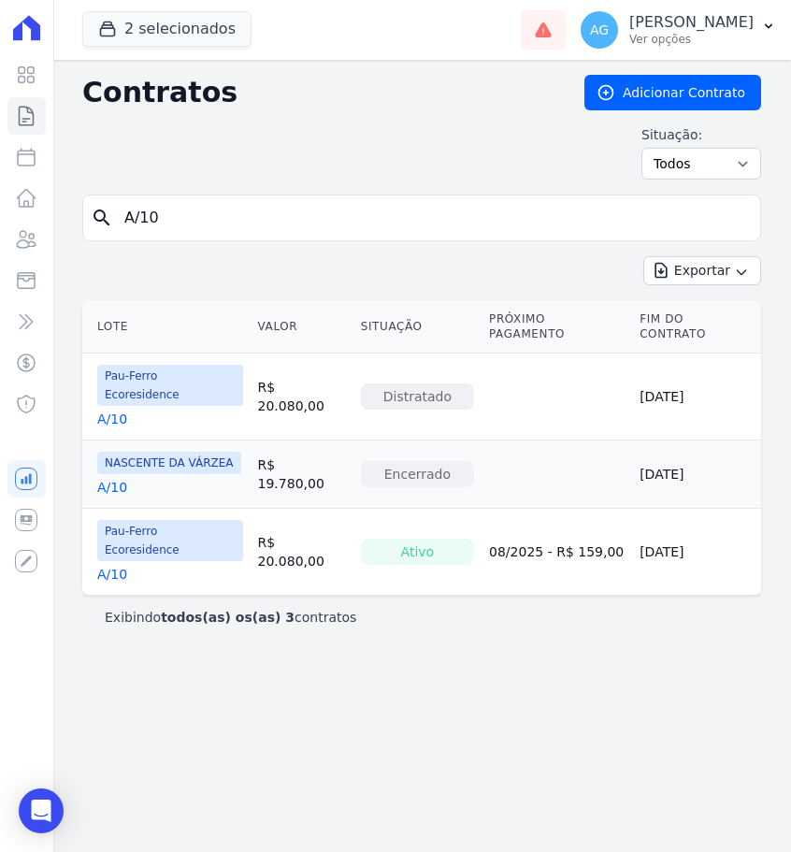
click at [119, 478] on link "A/10" at bounding box center [112, 487] width 30 height 19
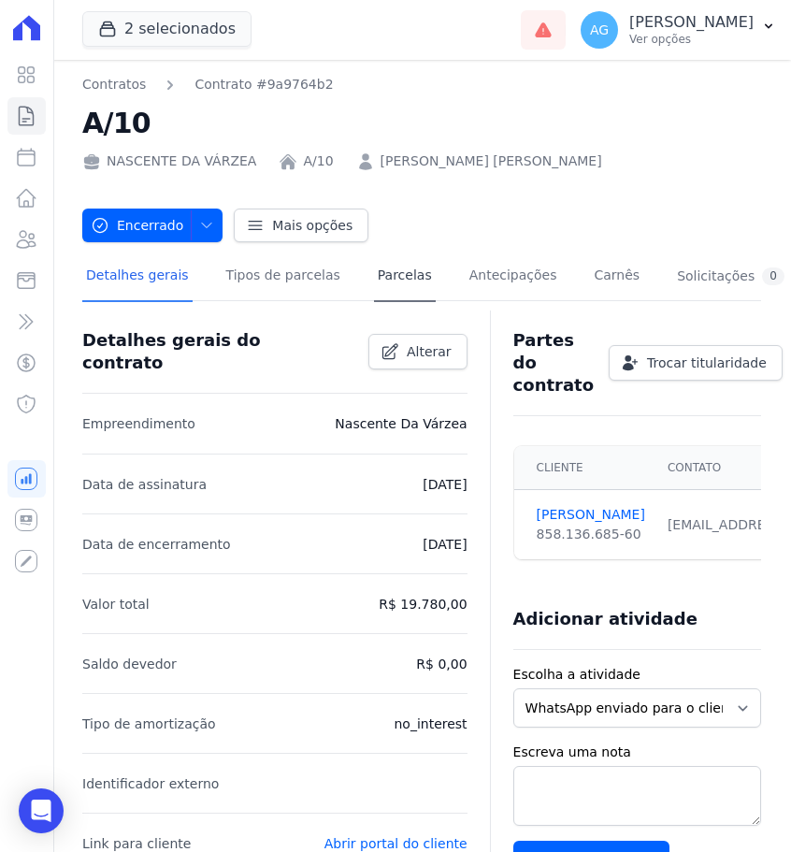
click at [379, 288] on link "Parcelas" at bounding box center [405, 277] width 62 height 50
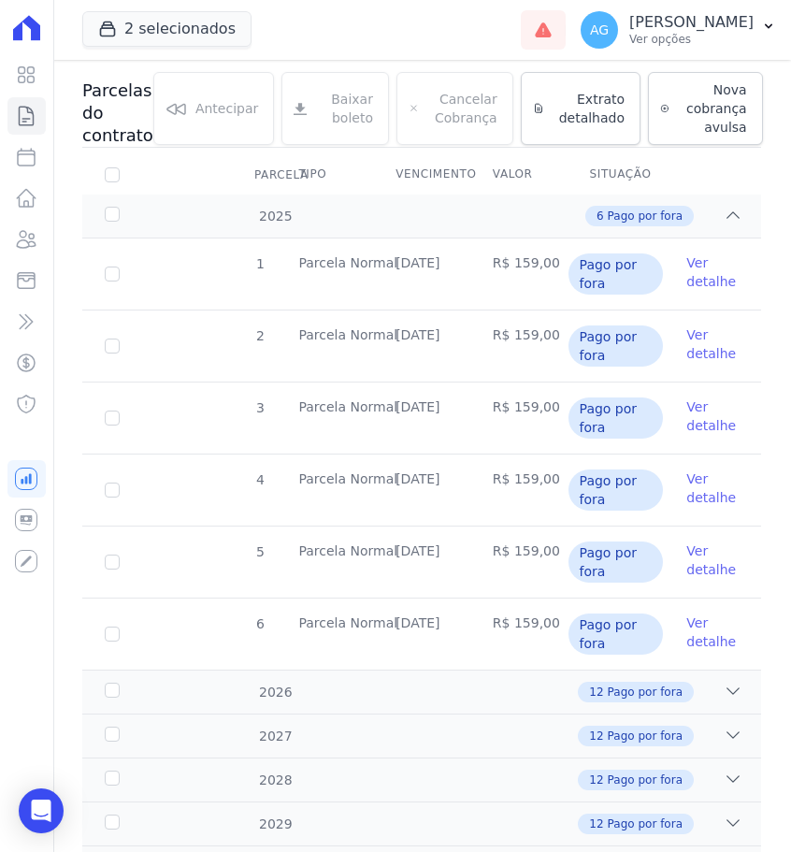
scroll to position [191, 0]
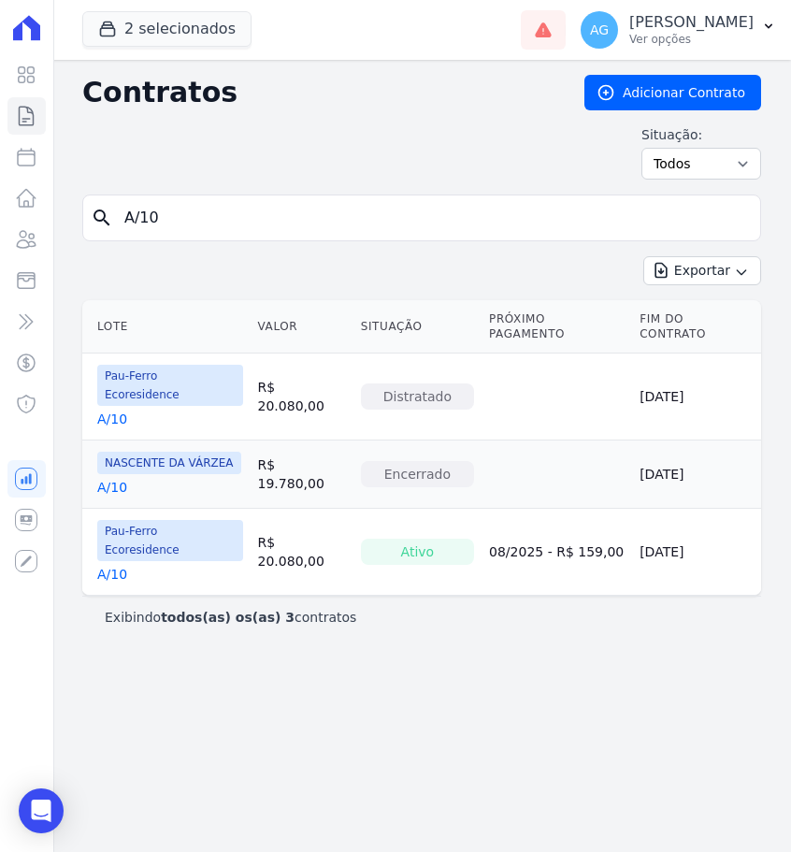
click at [302, 187] on div "Contratos Adicionar Contrato Situação: Ativo Todos Pausado Distratado Rascunho …" at bounding box center [421, 135] width 679 height 120
click at [300, 218] on input "A/10" at bounding box center [433, 217] width 640 height 37
type input "A/9"
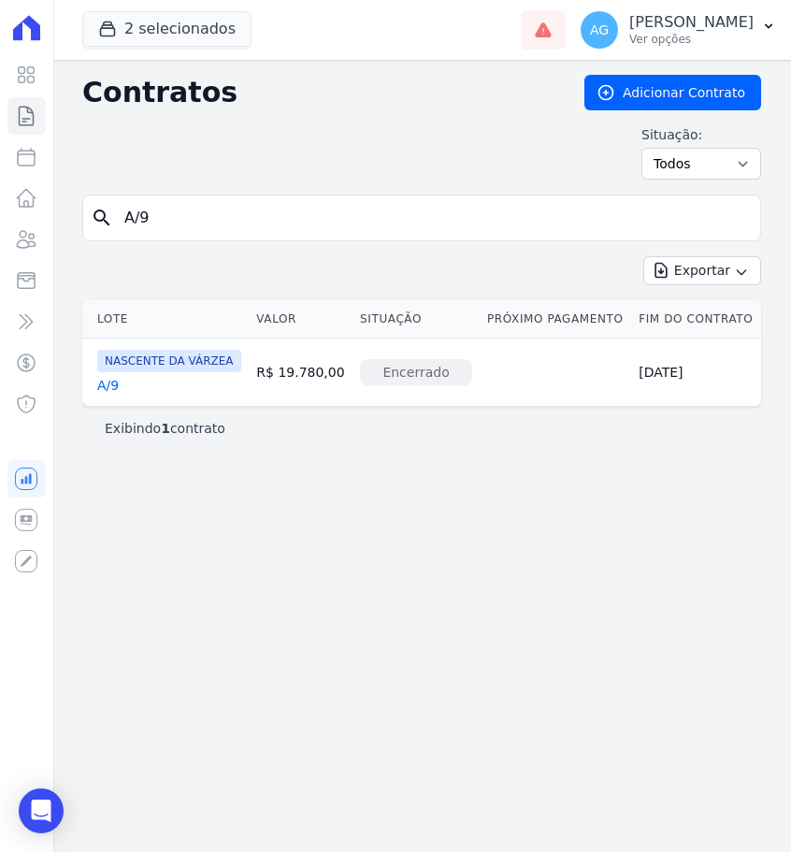
click at [115, 391] on link "A/9" at bounding box center [108, 385] width 22 height 19
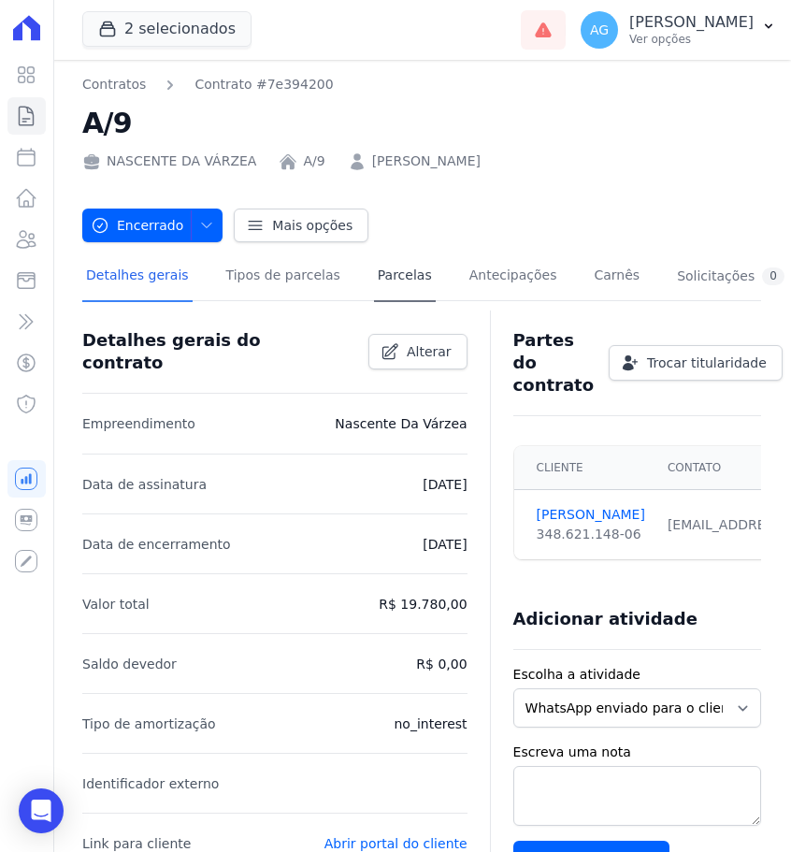
click at [411, 284] on link "Parcelas" at bounding box center [405, 277] width 62 height 50
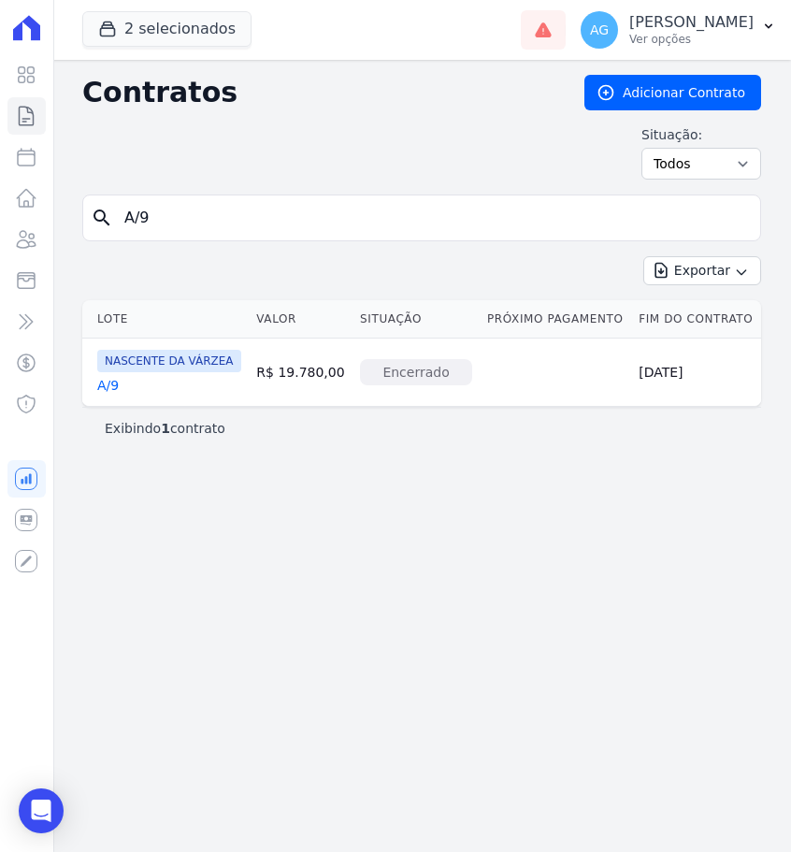
click at [320, 219] on input "A/9" at bounding box center [433, 217] width 640 height 37
type input "A/8"
click at [115, 382] on link "A/8" at bounding box center [108, 385] width 22 height 19
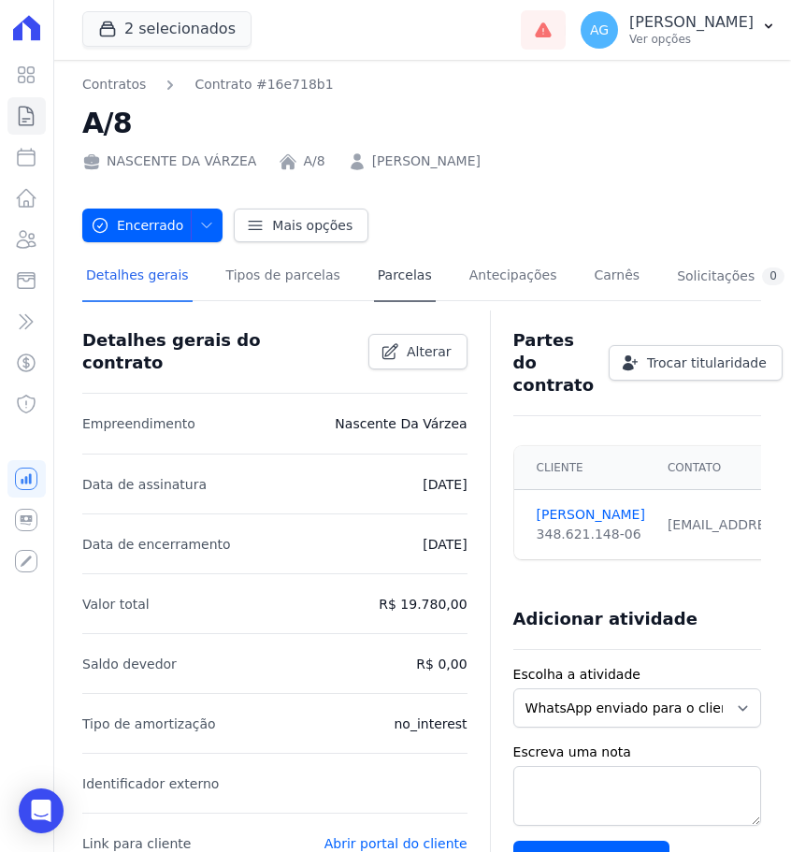
click at [389, 275] on link "Parcelas" at bounding box center [405, 277] width 62 height 50
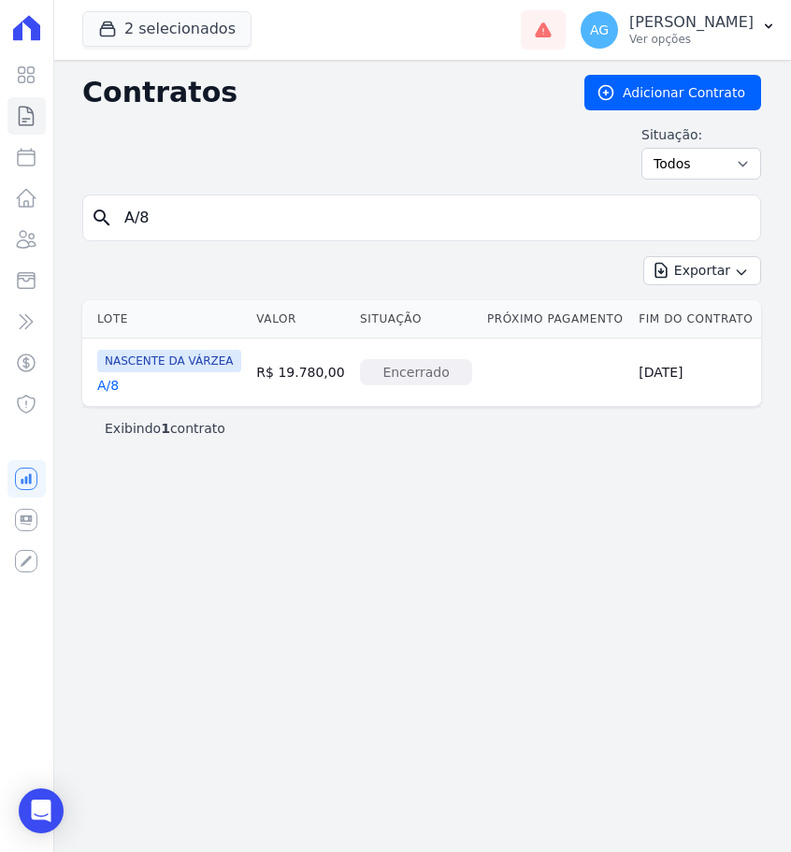
click at [320, 209] on input "A/8" at bounding box center [433, 217] width 640 height 37
type input "A/10"
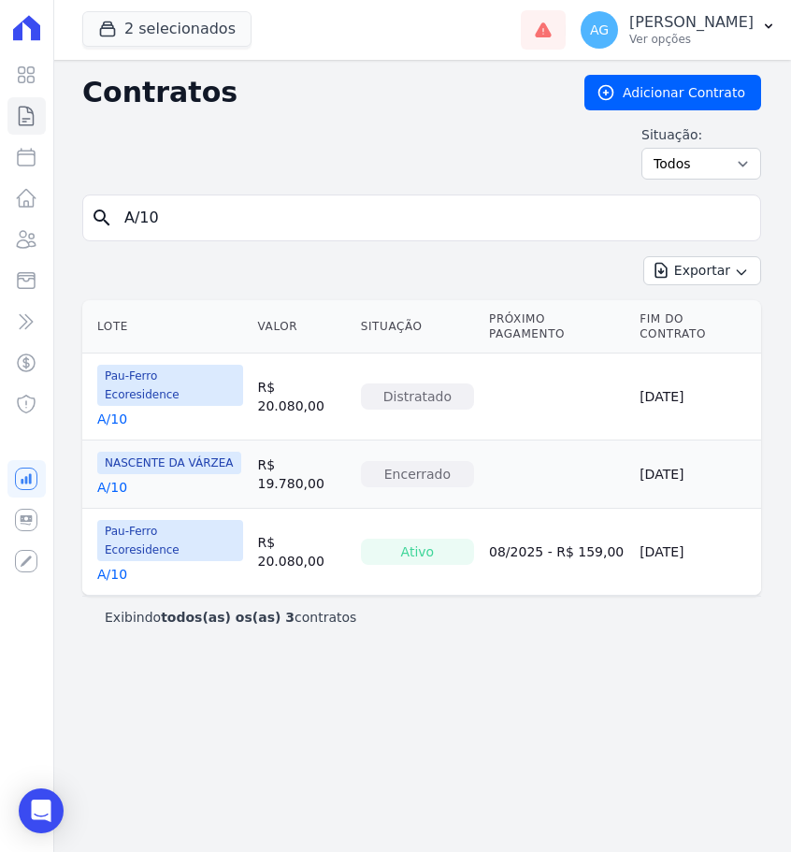
click at [120, 478] on link "A/10" at bounding box center [112, 487] width 30 height 19
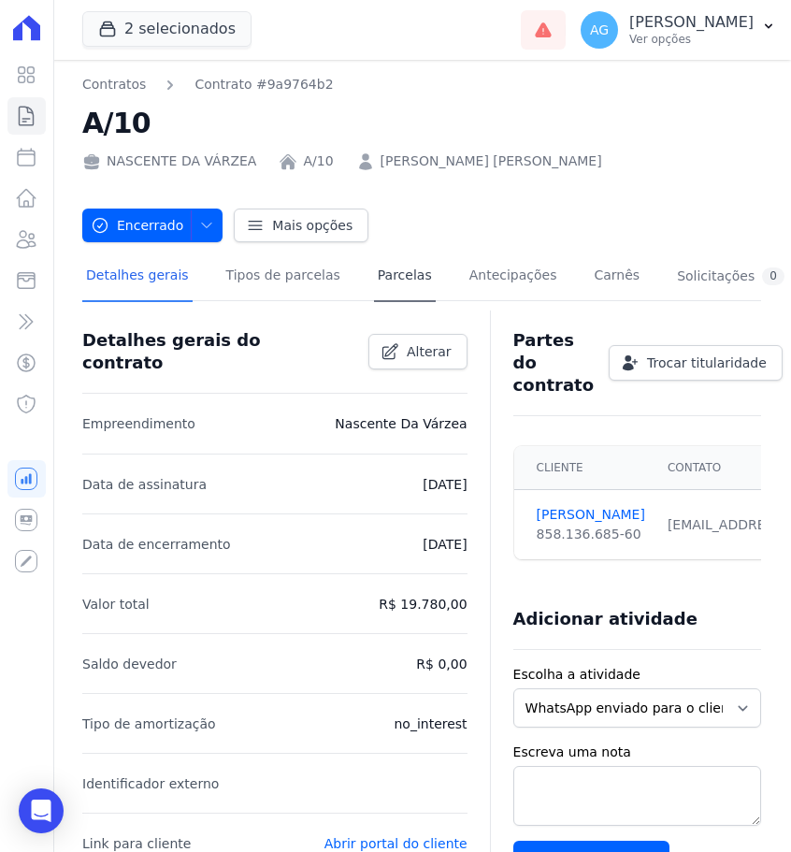
click at [402, 259] on link "Parcelas" at bounding box center [405, 277] width 62 height 50
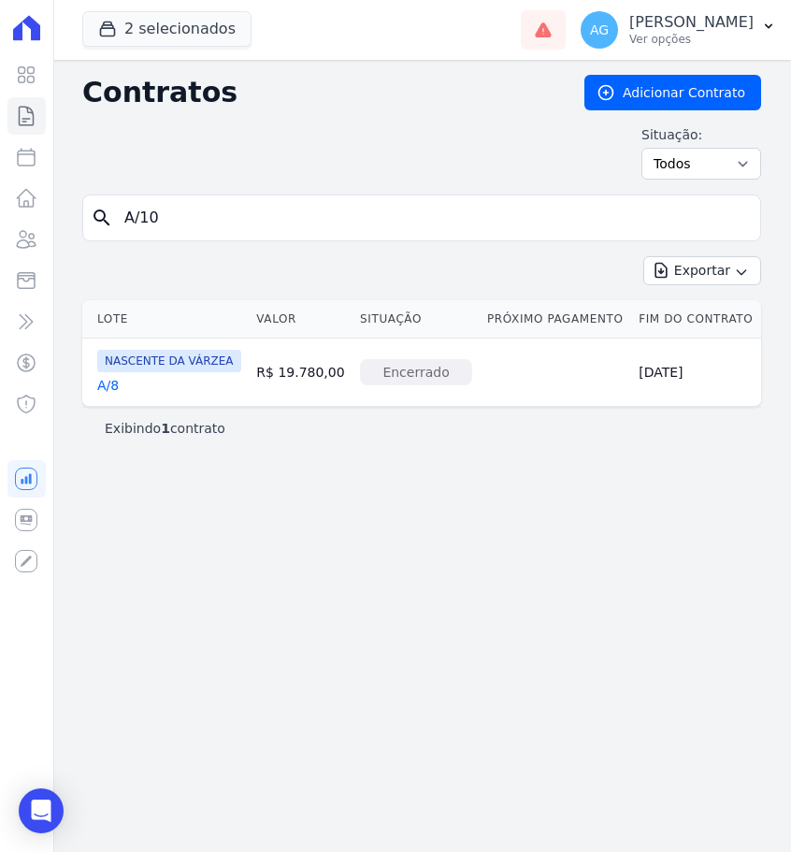
click at [320, 247] on form "search A/10" at bounding box center [421, 226] width 679 height 62
click at [324, 231] on input "A/10" at bounding box center [433, 217] width 640 height 37
type input "A/11"
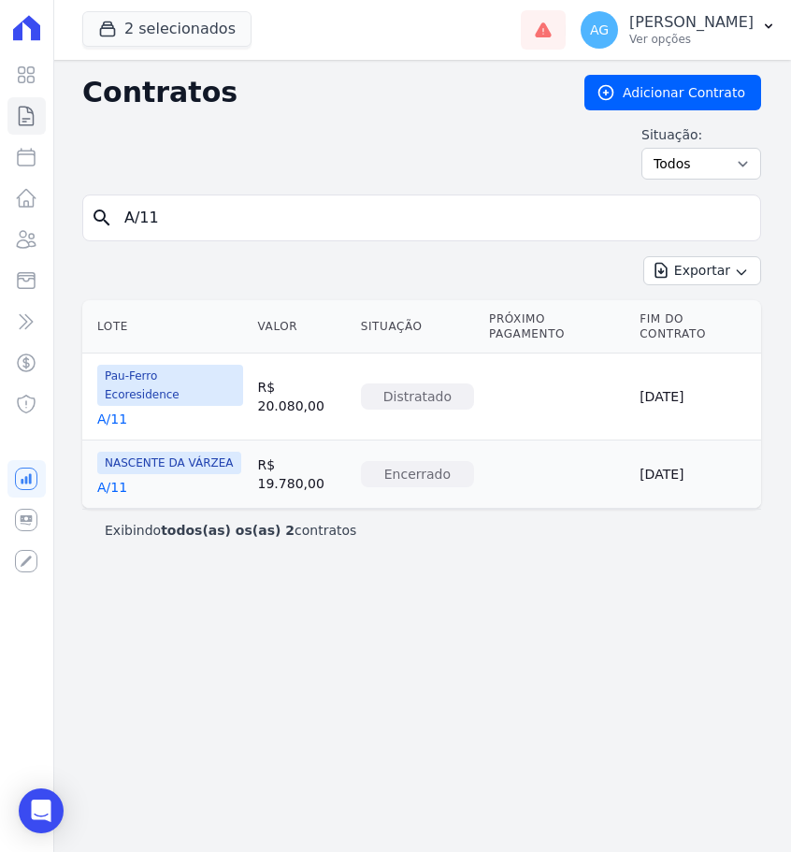
click at [113, 478] on link "A/11" at bounding box center [112, 487] width 30 height 19
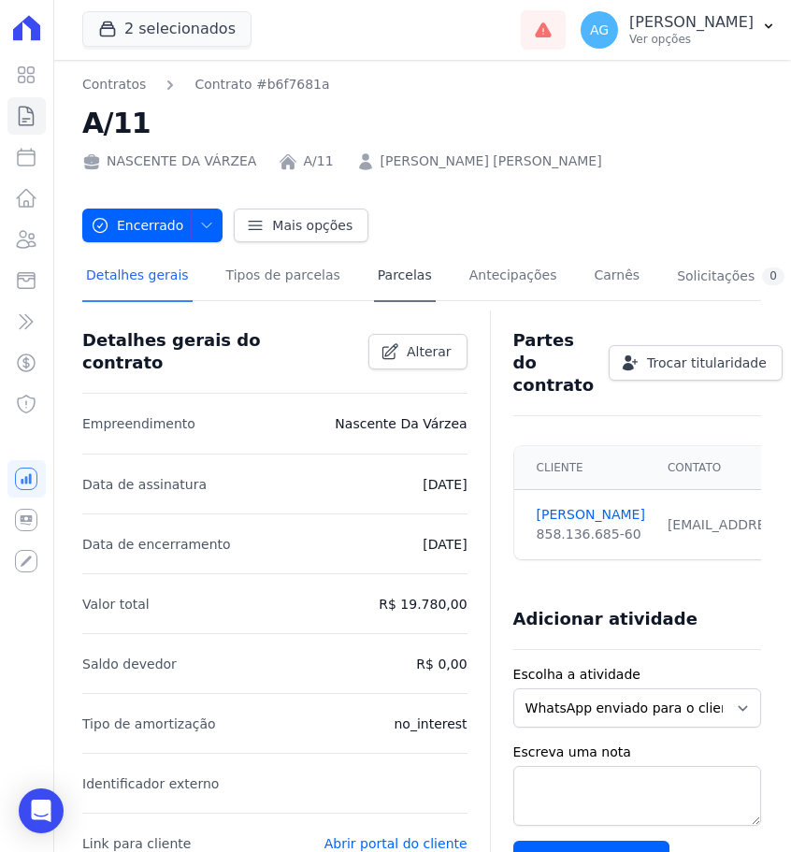
click at [393, 281] on link "Parcelas" at bounding box center [405, 277] width 62 height 50
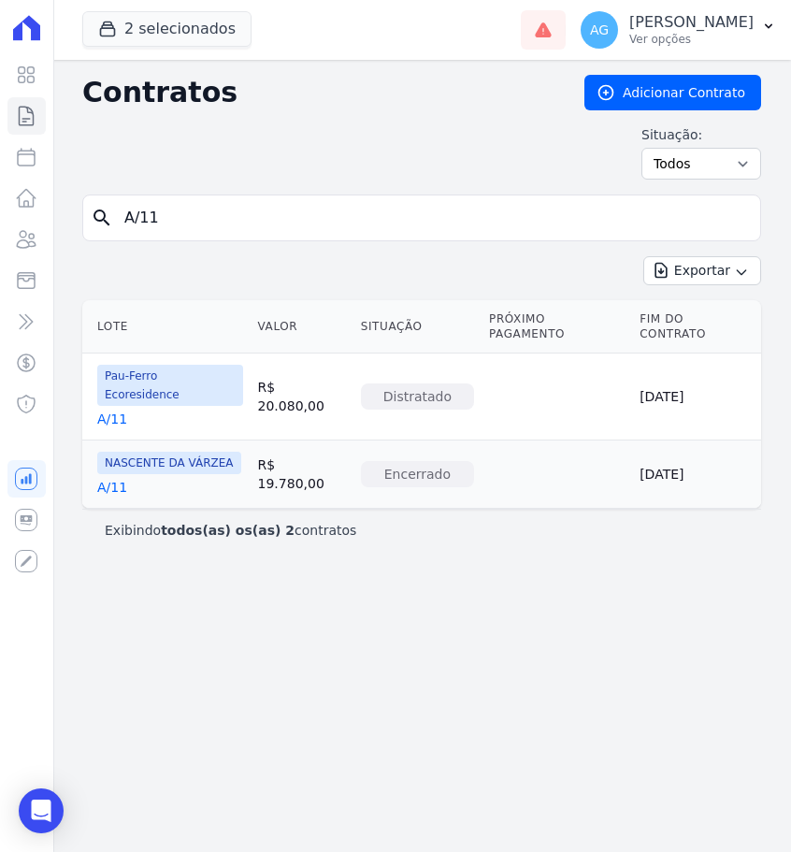
click at [361, 205] on input "A/11" at bounding box center [433, 217] width 640 height 37
click at [337, 215] on input "A/11" at bounding box center [433, 217] width 640 height 37
type input "A/12"
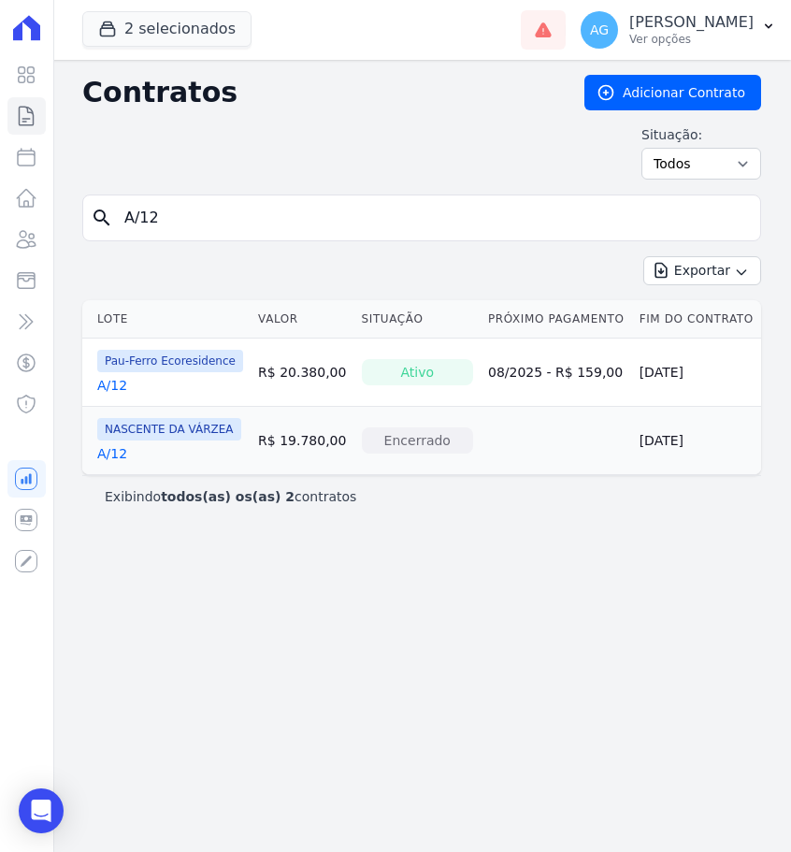
click at [123, 456] on link "A/12" at bounding box center [112, 453] width 30 height 19
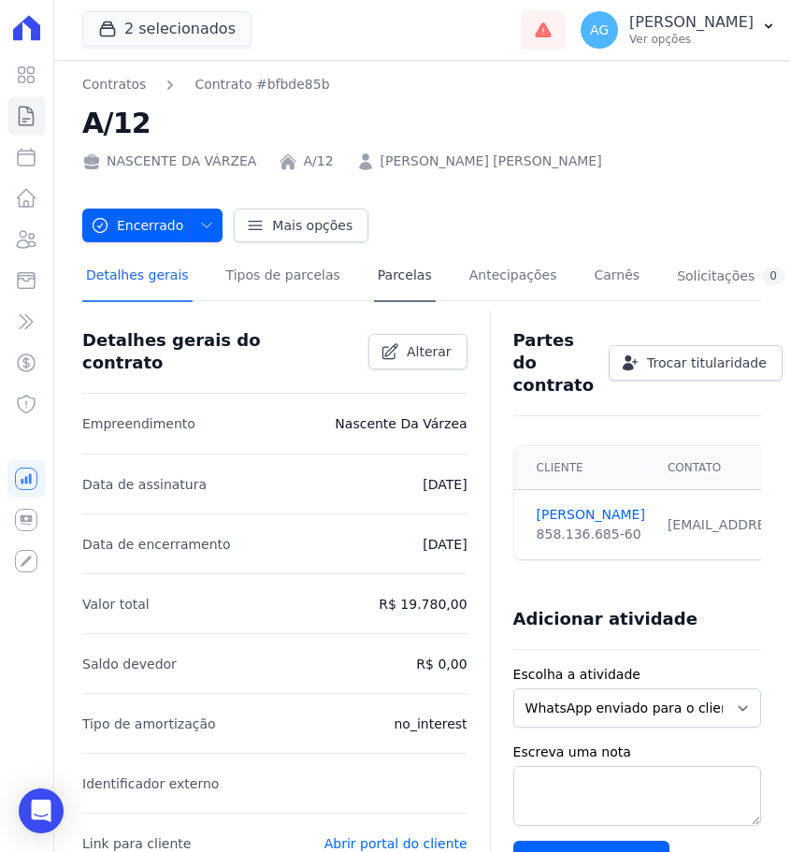
click at [407, 284] on link "Parcelas" at bounding box center [405, 277] width 62 height 50
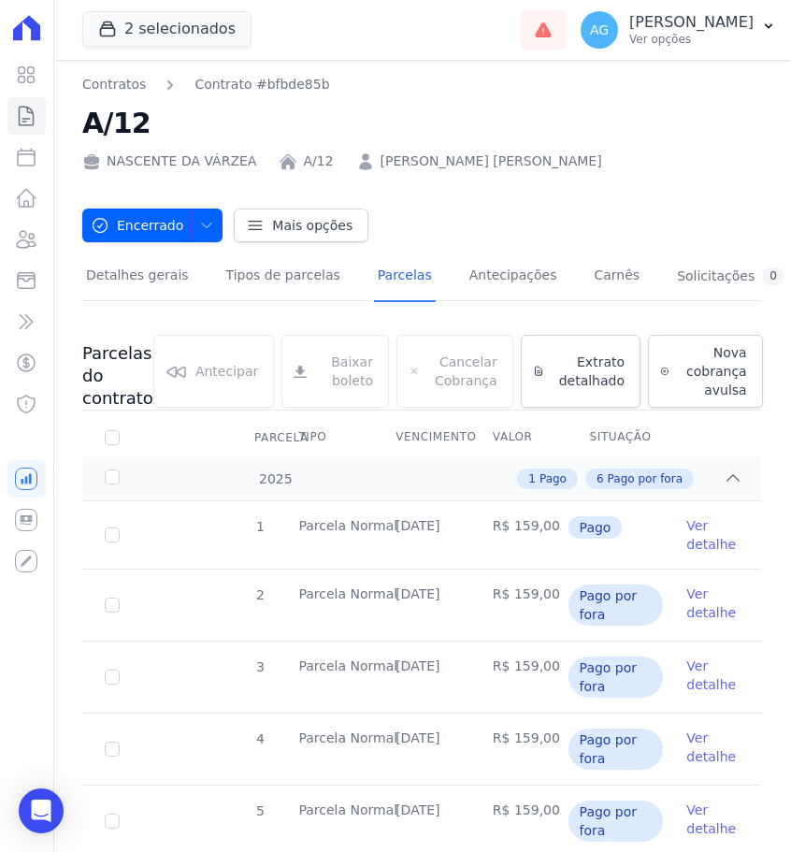
drag, startPoint x: 468, startPoint y: 522, endPoint x: 391, endPoint y: 522, distance: 76.7
click at [391, 522] on td "[DATE]" at bounding box center [421, 534] width 97 height 67
copy td "[DATE]"
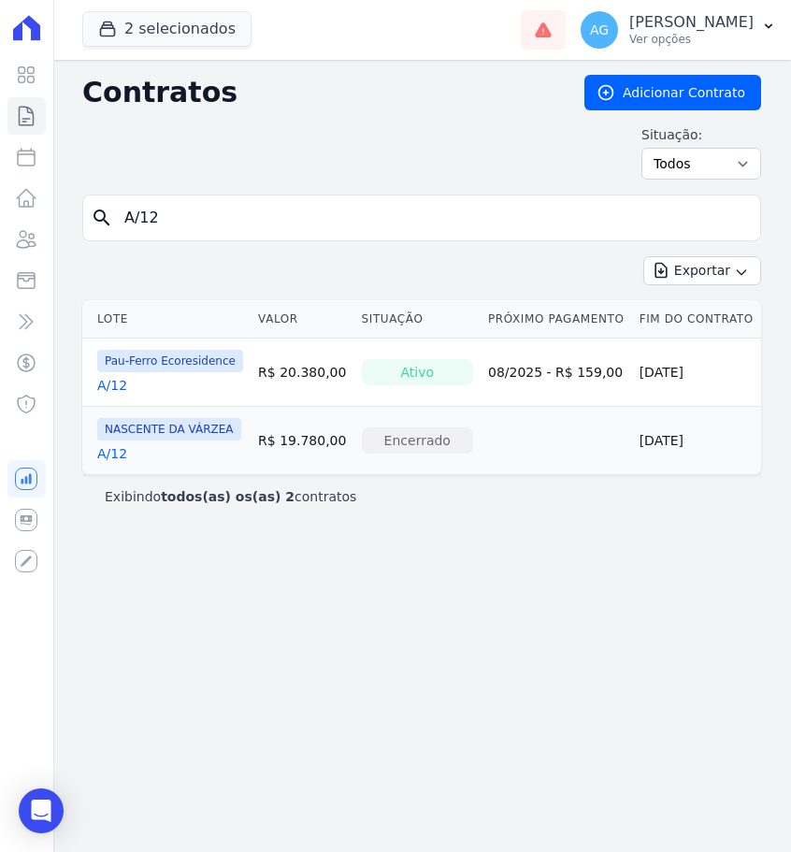
click at [223, 220] on input "A/12" at bounding box center [433, 217] width 640 height 37
type input "A/16"
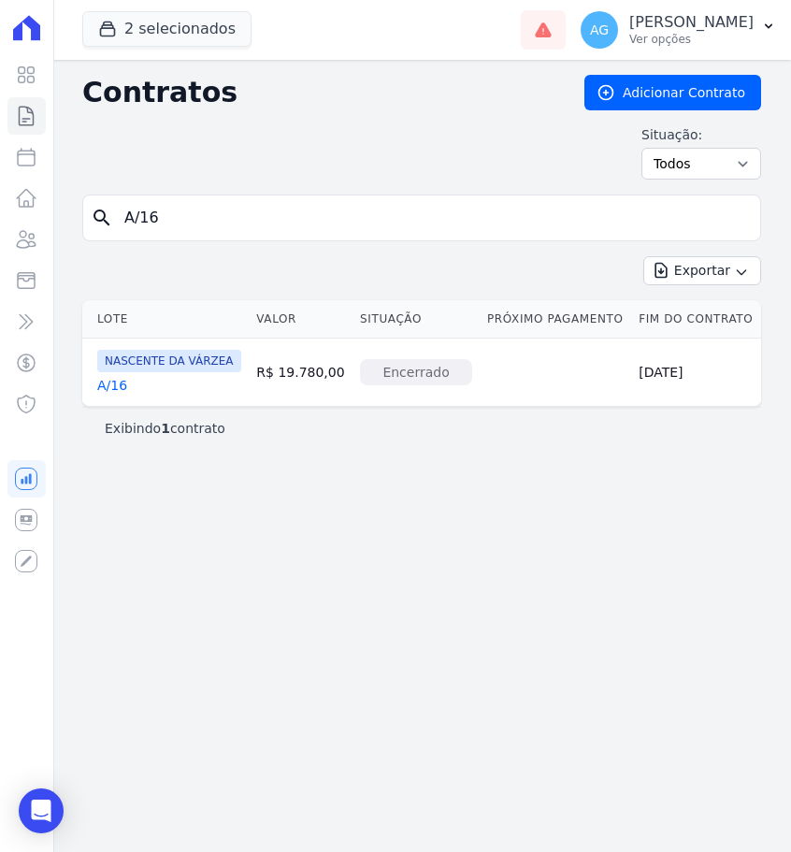
click at [123, 384] on link "A/16" at bounding box center [112, 385] width 30 height 19
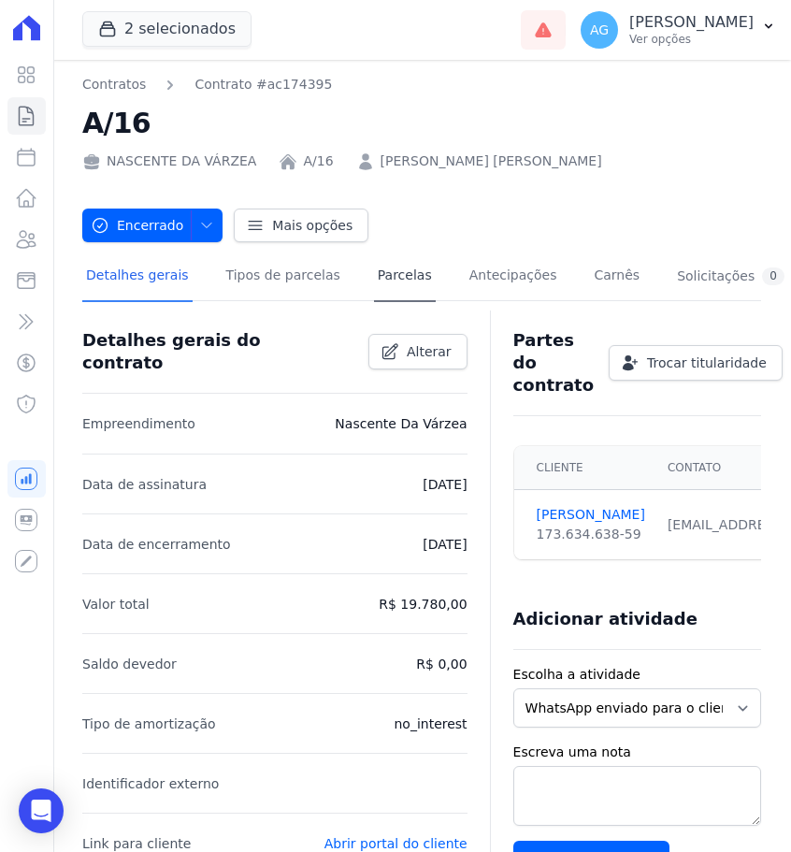
click at [379, 275] on link "Parcelas" at bounding box center [405, 277] width 62 height 50
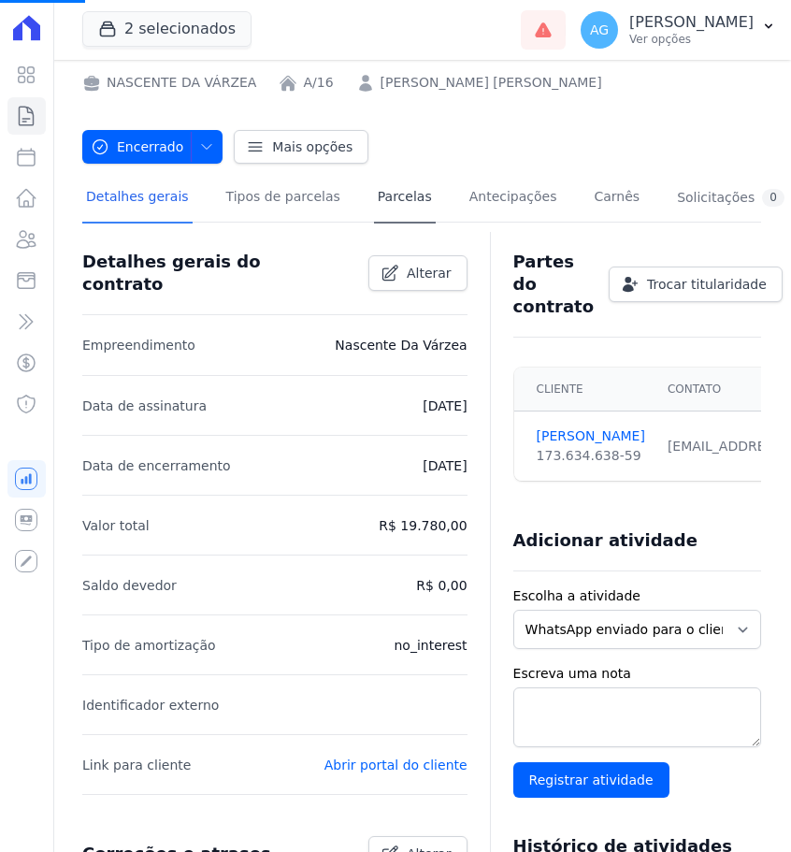
scroll to position [87, 0]
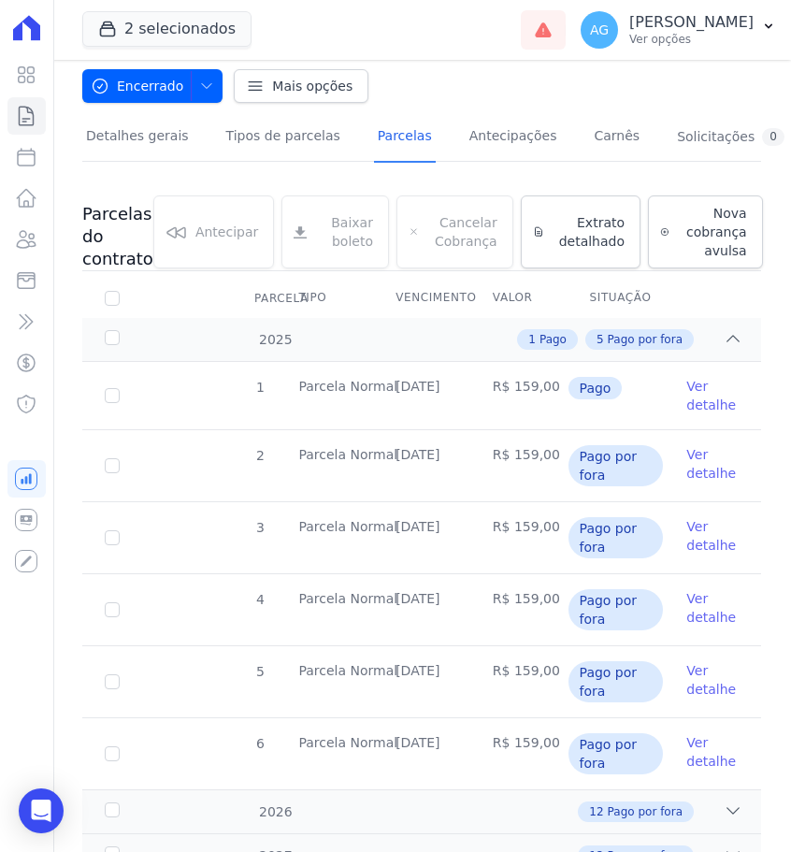
scroll to position [189, 0]
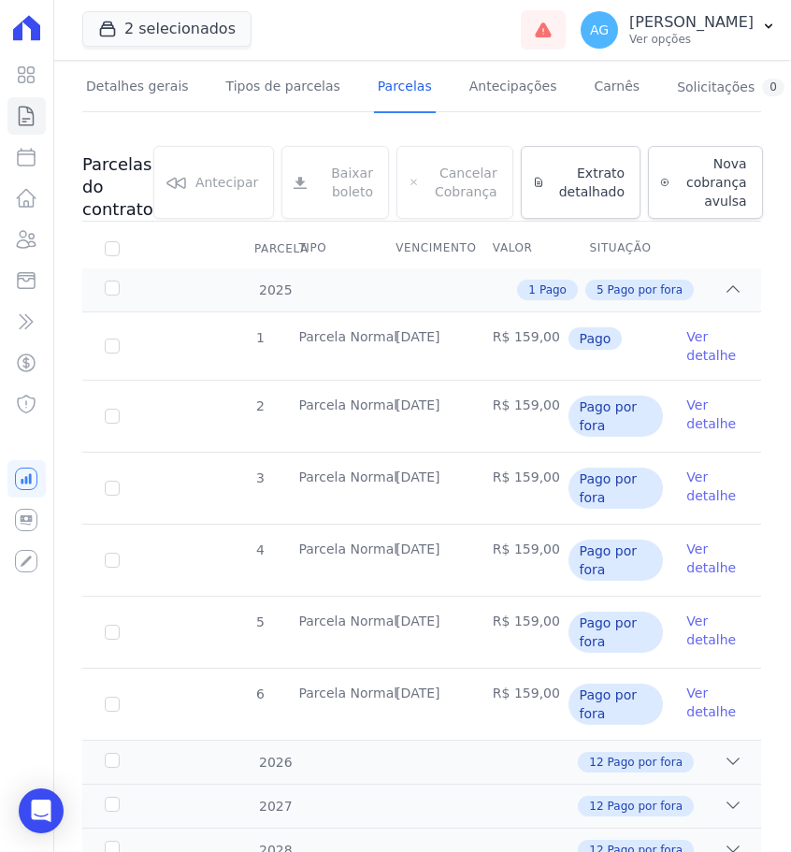
drag, startPoint x: 473, startPoint y: 333, endPoint x: 402, endPoint y: 333, distance: 71.1
click at [402, 333] on tr "1 [GEOGRAPHIC_DATA] [DATE] R$ 159,00 Pago Ver detalhe" at bounding box center [421, 345] width 679 height 67
click at [403, 333] on td "[DATE]" at bounding box center [421, 345] width 97 height 67
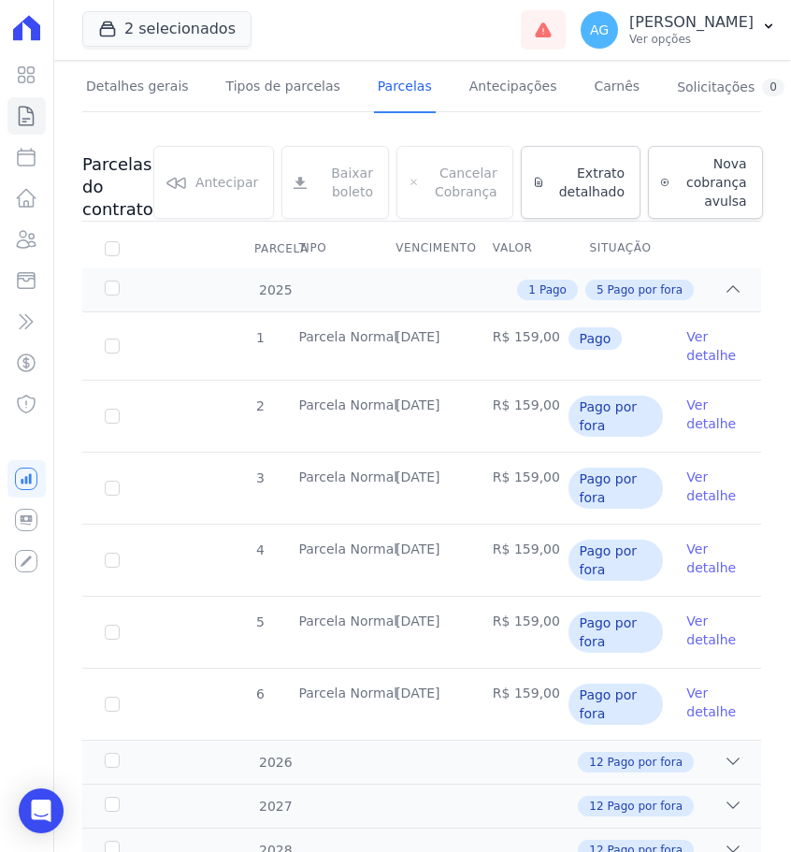
click at [403, 333] on td "[DATE]" at bounding box center [421, 345] width 97 height 67
click at [373, 335] on td "Parcela Normal" at bounding box center [324, 345] width 97 height 67
drag, startPoint x: 396, startPoint y: 335, endPoint x: 460, endPoint y: 338, distance: 64.6
click at [460, 338] on td "[DATE]" at bounding box center [421, 345] width 97 height 67
copy td "[DATE]"
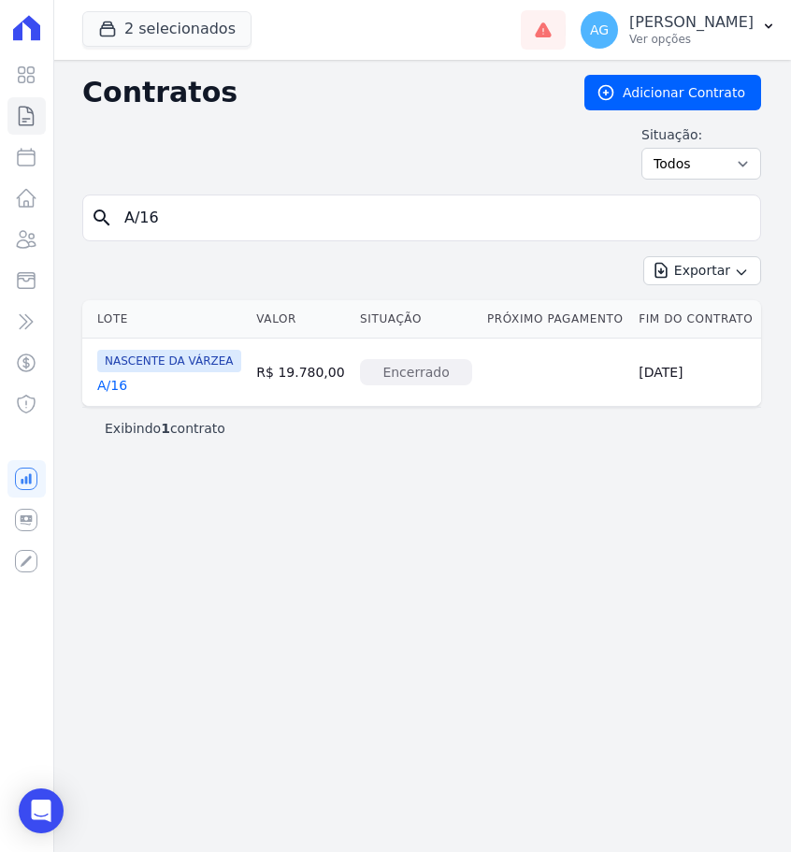
click at [280, 220] on input "A/16" at bounding box center [433, 217] width 640 height 37
type input "A/17"
click at [106, 385] on link "A/17" at bounding box center [112, 385] width 30 height 19
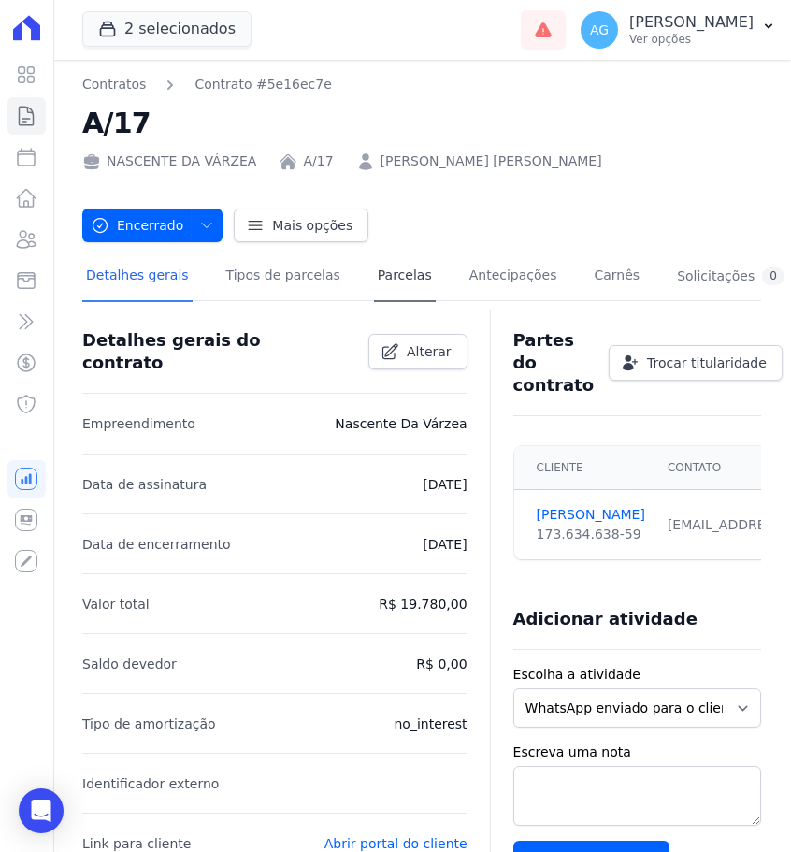
click at [404, 258] on link "Parcelas" at bounding box center [405, 277] width 62 height 50
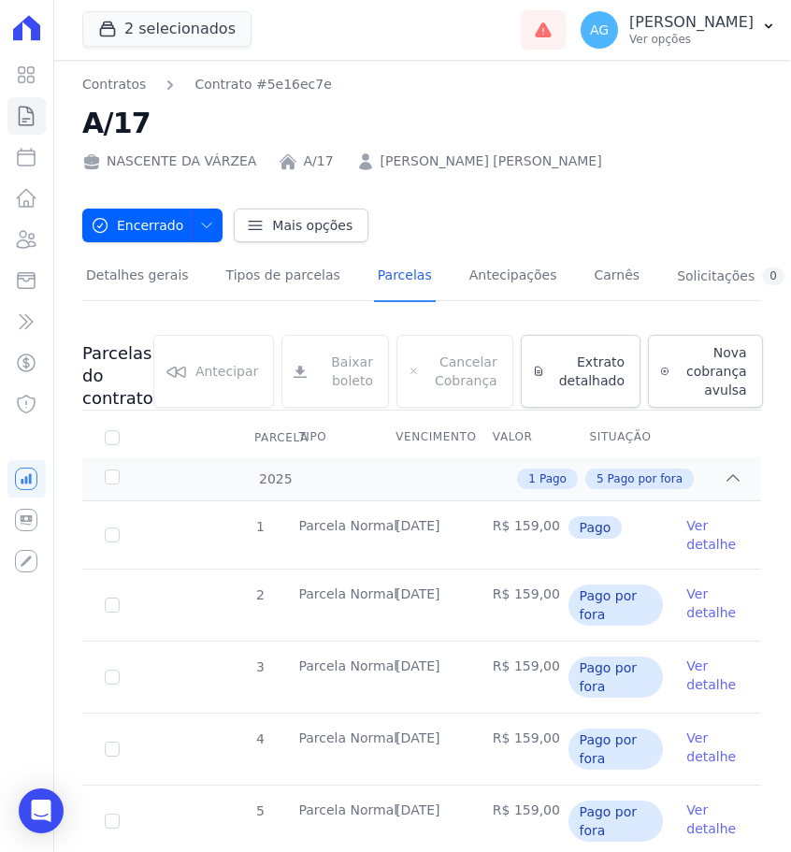
drag, startPoint x: 466, startPoint y: 525, endPoint x: 395, endPoint y: 523, distance: 71.1
click at [394, 523] on td "[DATE]" at bounding box center [421, 534] width 97 height 67
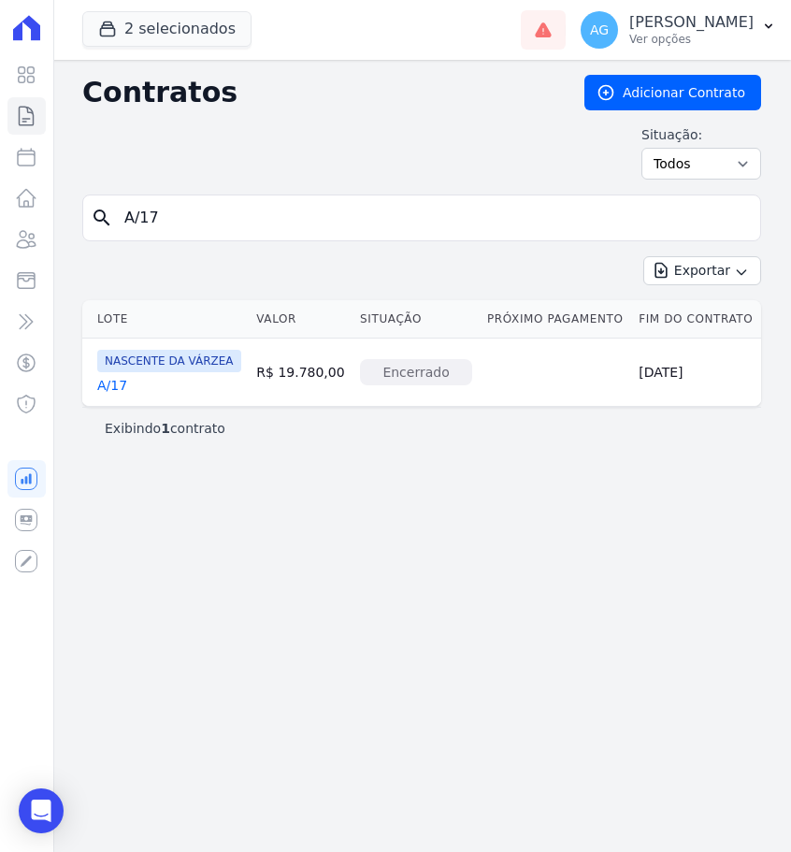
click at [325, 222] on input "A/17" at bounding box center [433, 217] width 640 height 37
type input "A/18"
click at [119, 390] on link "A/18" at bounding box center [112, 385] width 30 height 19
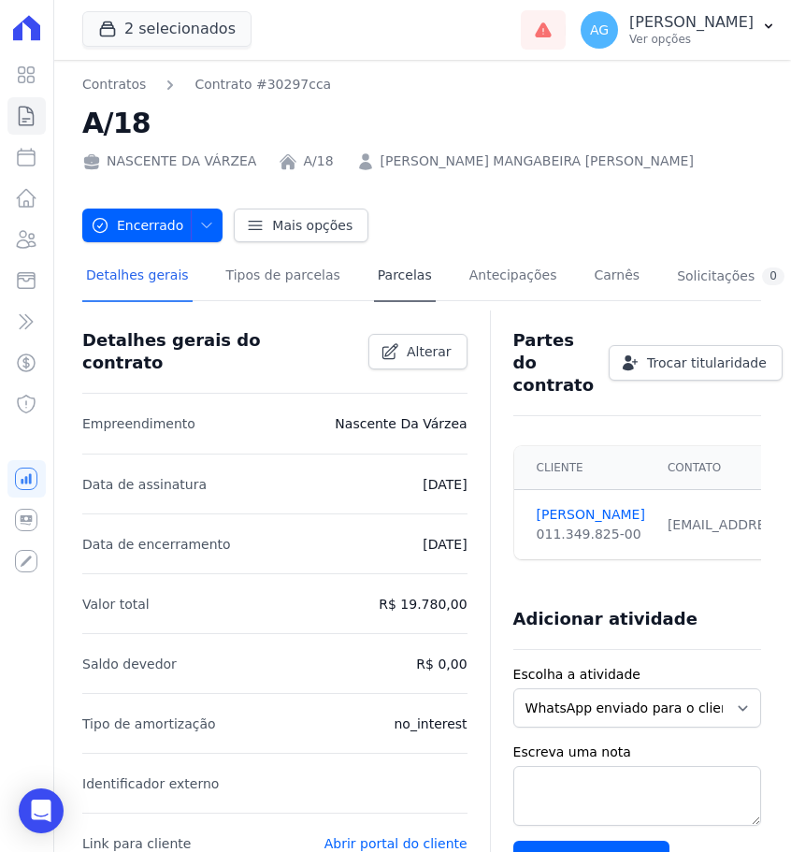
click at [374, 290] on link "Parcelas" at bounding box center [405, 277] width 62 height 50
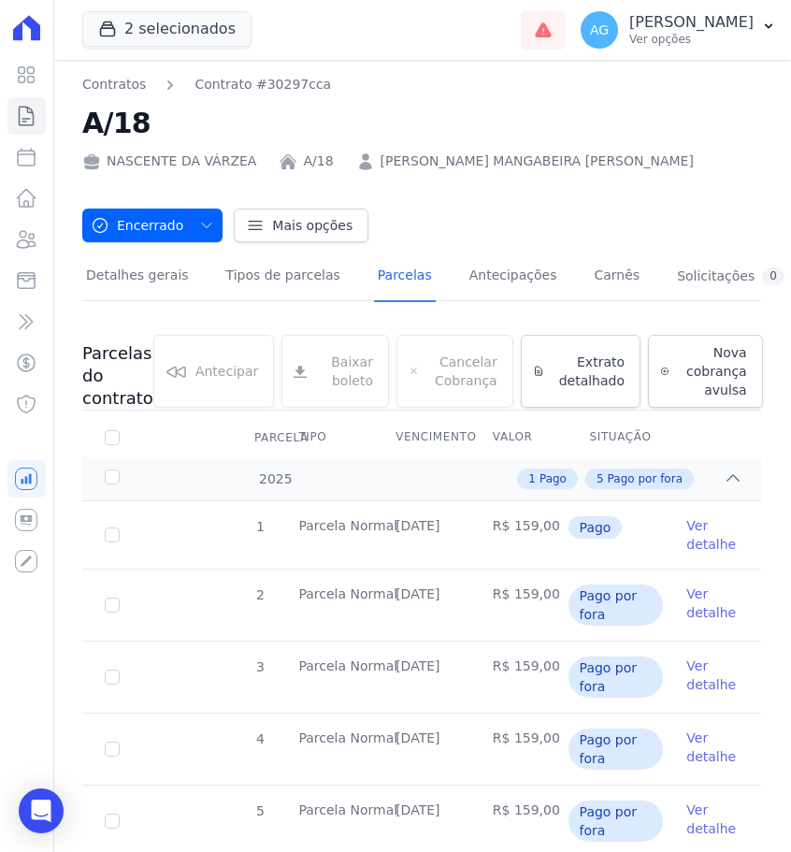
drag, startPoint x: 464, startPoint y: 525, endPoint x: 393, endPoint y: 524, distance: 71.1
click at [392, 524] on td "[DATE]" at bounding box center [421, 534] width 97 height 67
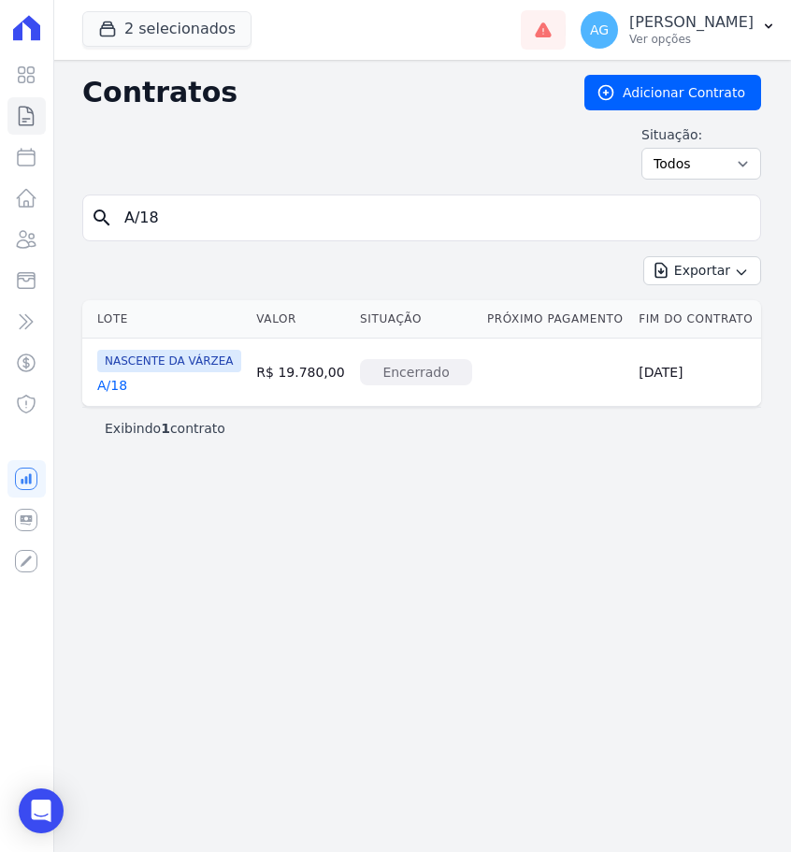
click at [396, 222] on input "A/18" at bounding box center [433, 217] width 640 height 37
type input "A/30"
click at [118, 378] on link "A/30" at bounding box center [112, 385] width 30 height 19
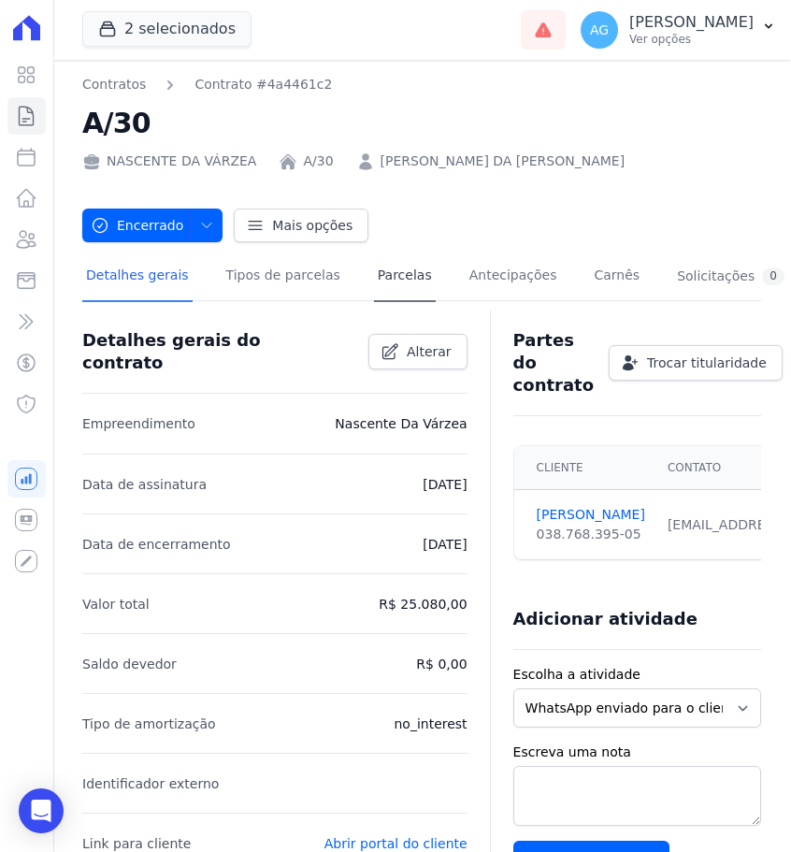
click at [388, 281] on link "Parcelas" at bounding box center [405, 277] width 62 height 50
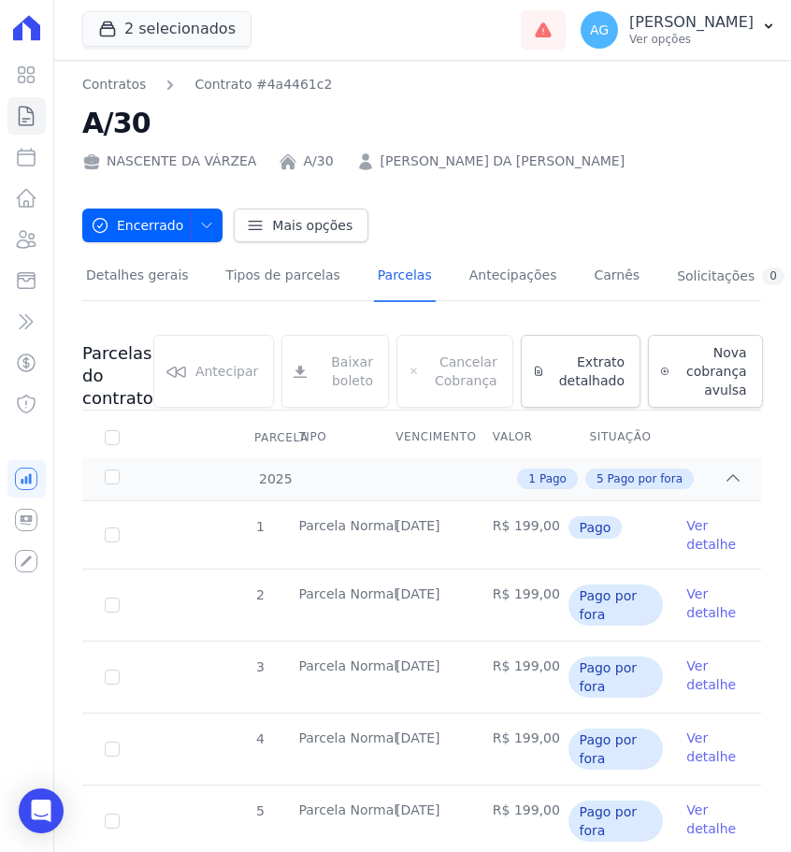
drag, startPoint x: 470, startPoint y: 526, endPoint x: 401, endPoint y: 524, distance: 69.3
click at [401, 524] on tr "1 [GEOGRAPHIC_DATA] [DATE] R$ 199,00 Pago Ver detalhe" at bounding box center [421, 534] width 679 height 67
click at [401, 524] on td "[DATE]" at bounding box center [421, 534] width 97 height 67
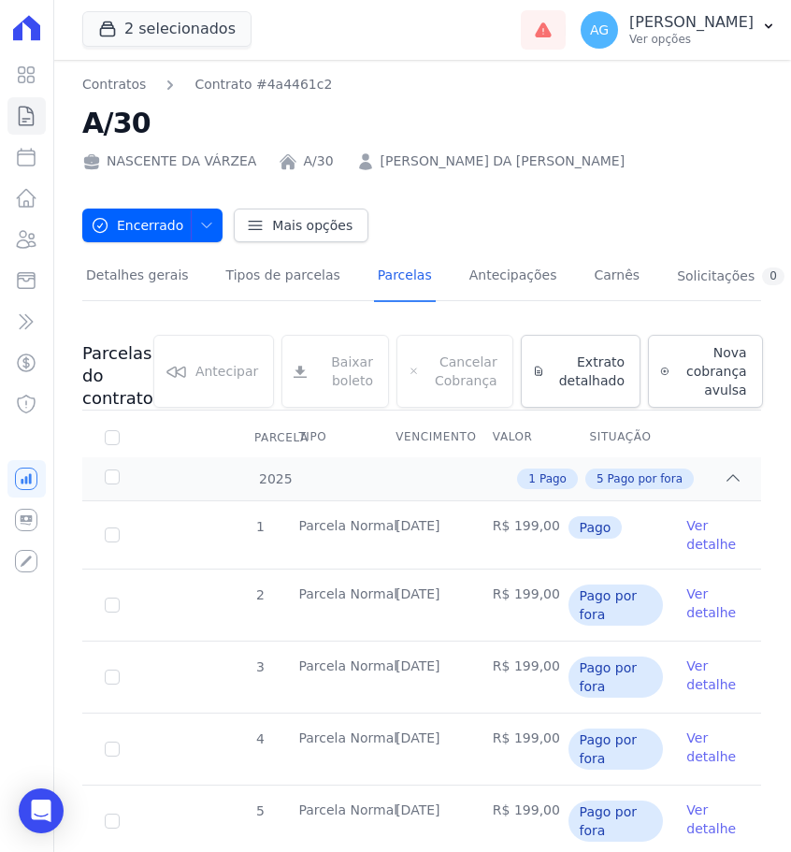
click at [401, 540] on td "[DATE]" at bounding box center [421, 534] width 97 height 67
click at [381, 553] on td "[DATE]" at bounding box center [421, 534] width 97 height 67
click at [373, 525] on td "Parcela Normal" at bounding box center [324, 534] width 97 height 67
drag, startPoint x: 396, startPoint y: 524, endPoint x: 466, endPoint y: 524, distance: 70.1
click at [466, 524] on td "[DATE]" at bounding box center [421, 534] width 97 height 67
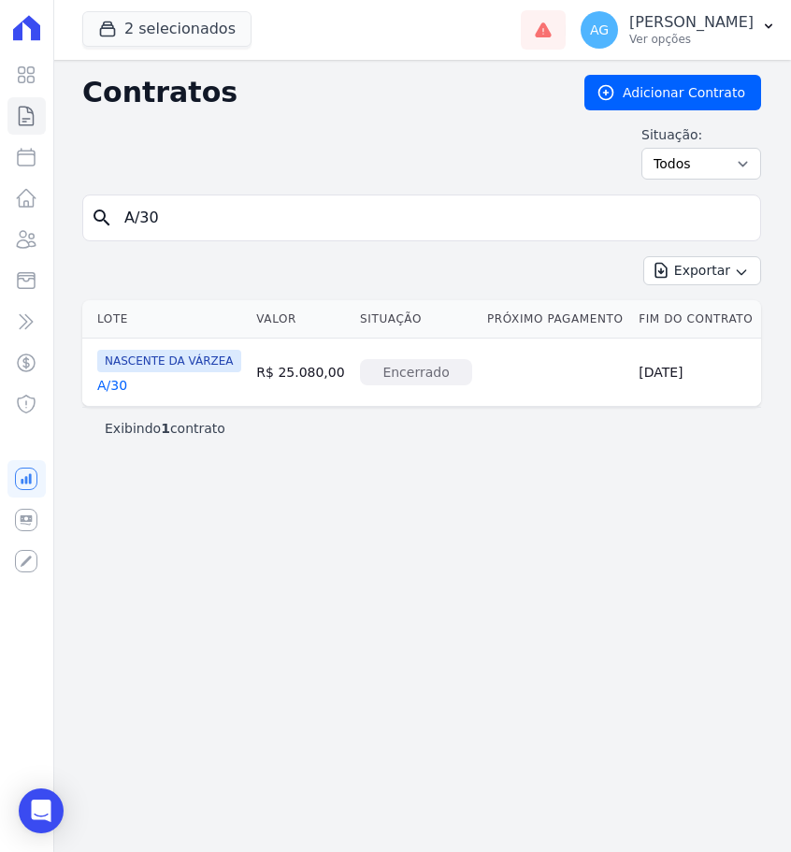
click at [336, 195] on div "search A/30" at bounding box center [421, 218] width 679 height 47
click at [330, 208] on input "A/30" at bounding box center [433, 217] width 640 height 37
type input "A/13"
click at [120, 381] on link "A/13" at bounding box center [112, 385] width 30 height 19
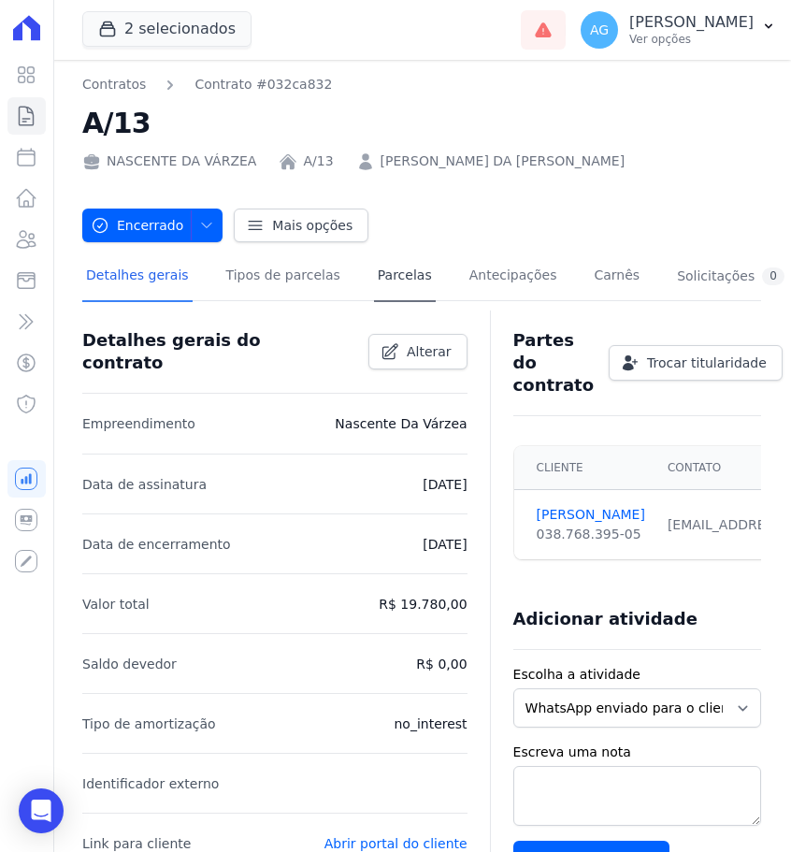
click at [382, 276] on link "Parcelas" at bounding box center [405, 277] width 62 height 50
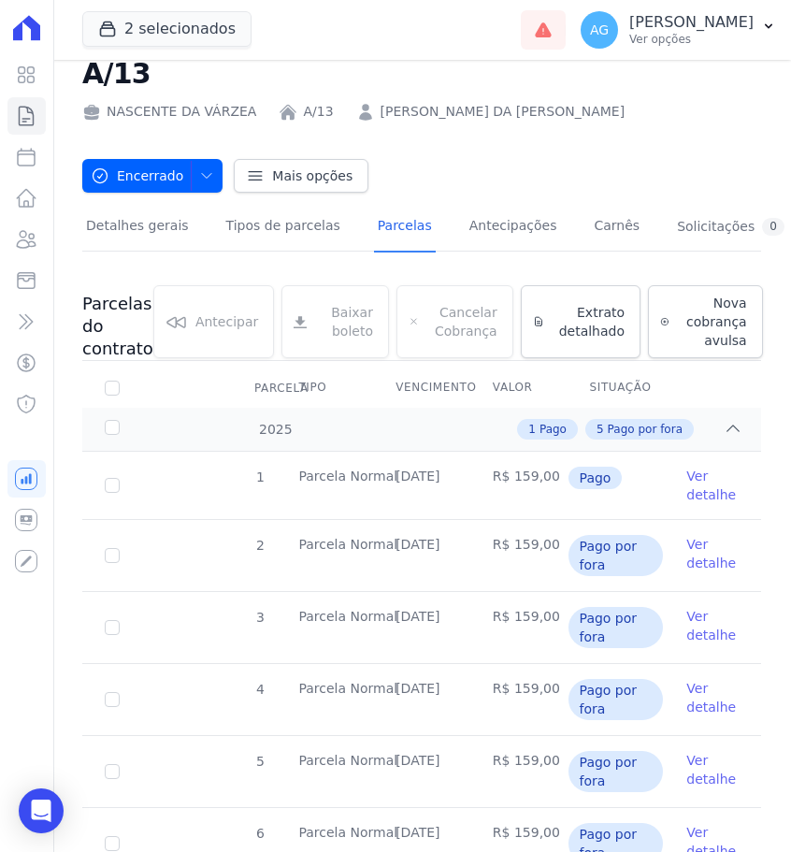
scroll to position [65, 0]
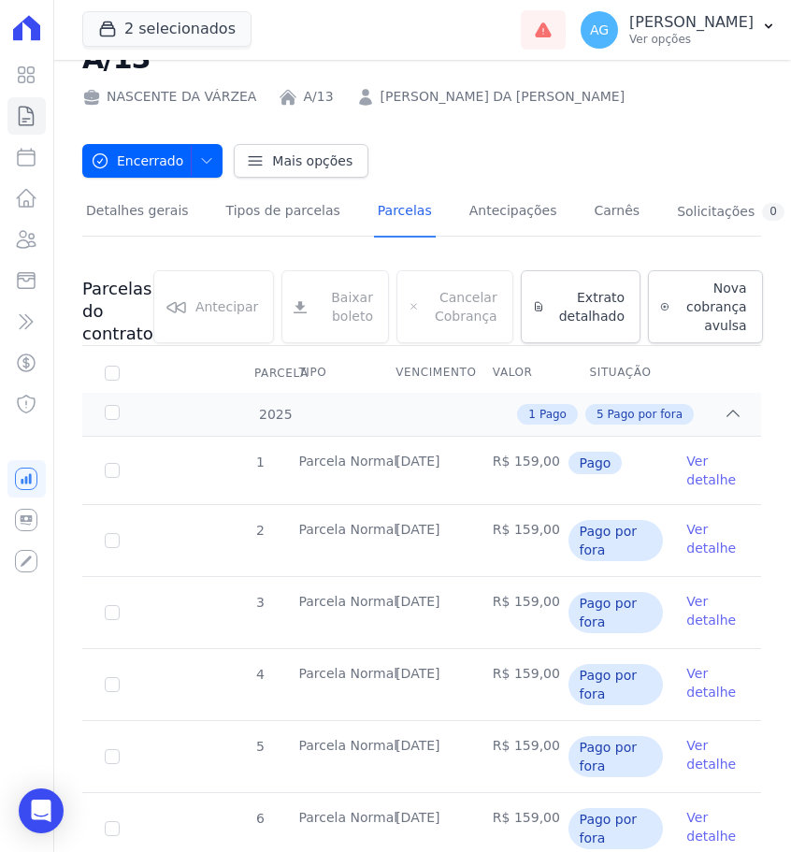
drag, startPoint x: 467, startPoint y: 462, endPoint x: 396, endPoint y: 461, distance: 71.1
click at [396, 461] on td "[DATE]" at bounding box center [421, 470] width 97 height 67
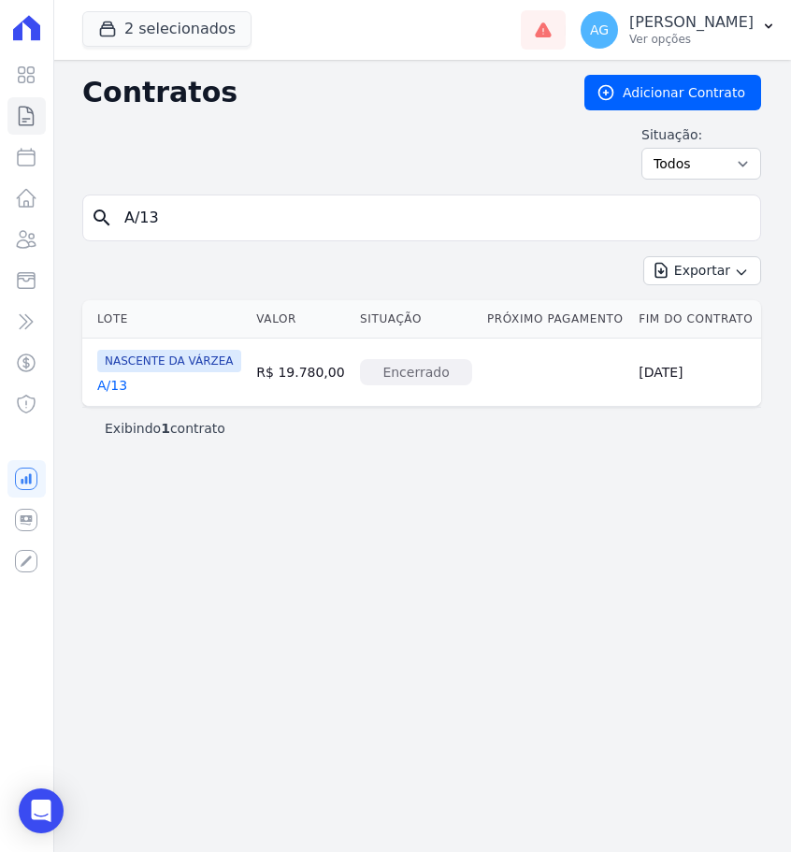
click at [252, 219] on input "A/13" at bounding box center [433, 217] width 640 height 37
type input "A/31"
click at [110, 391] on link "A/31" at bounding box center [112, 385] width 30 height 19
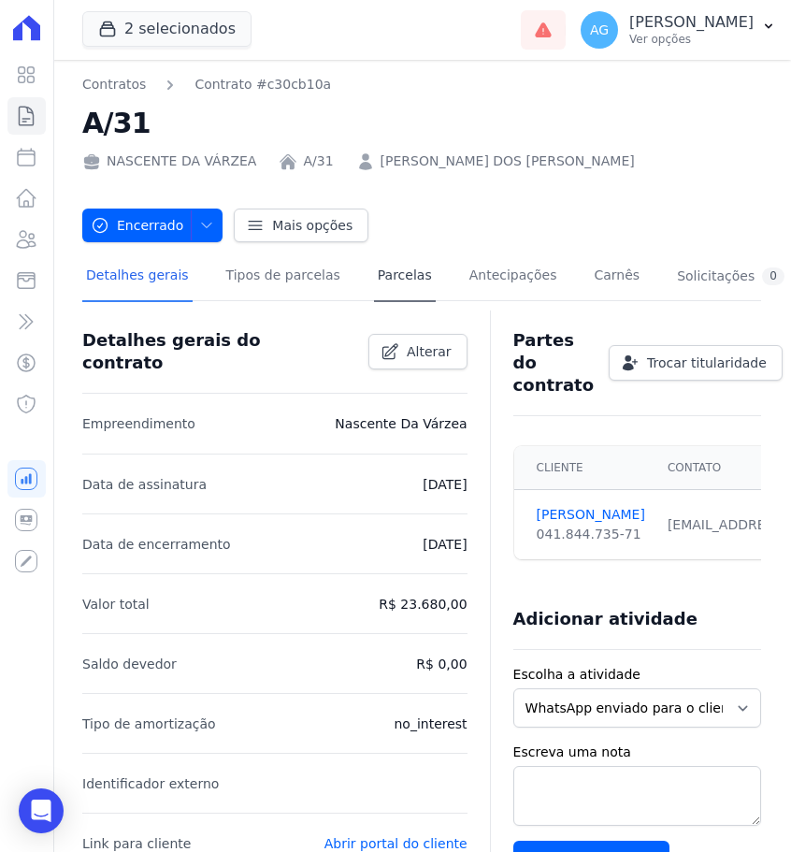
click at [420, 290] on link "Parcelas" at bounding box center [405, 277] width 62 height 50
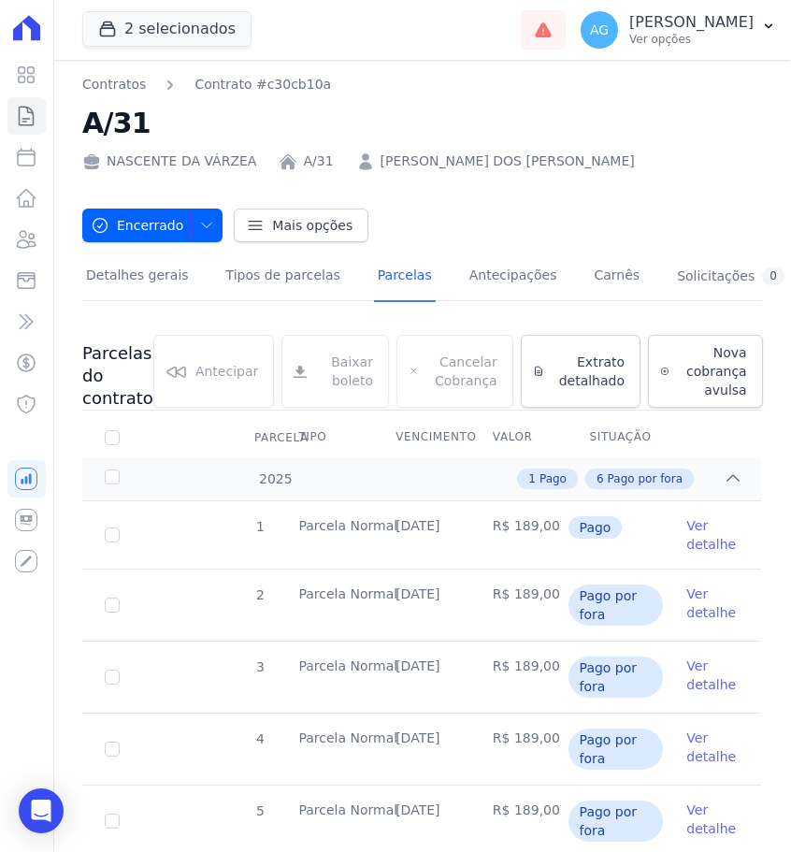
drag, startPoint x: 465, startPoint y: 525, endPoint x: 394, endPoint y: 523, distance: 71.1
click at [394, 523] on td "[DATE]" at bounding box center [421, 534] width 97 height 67
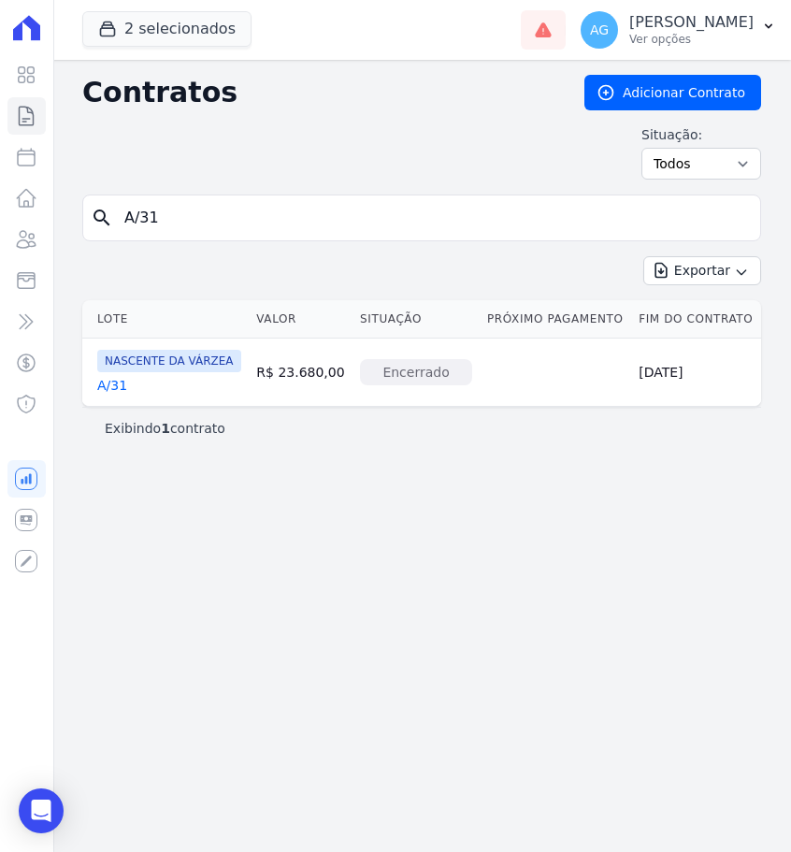
click at [396, 238] on div "search A/31" at bounding box center [421, 218] width 679 height 47
click at [405, 229] on input "A/31" at bounding box center [433, 217] width 640 height 37
type input "A/32"
click at [111, 389] on link "A/32" at bounding box center [112, 385] width 30 height 19
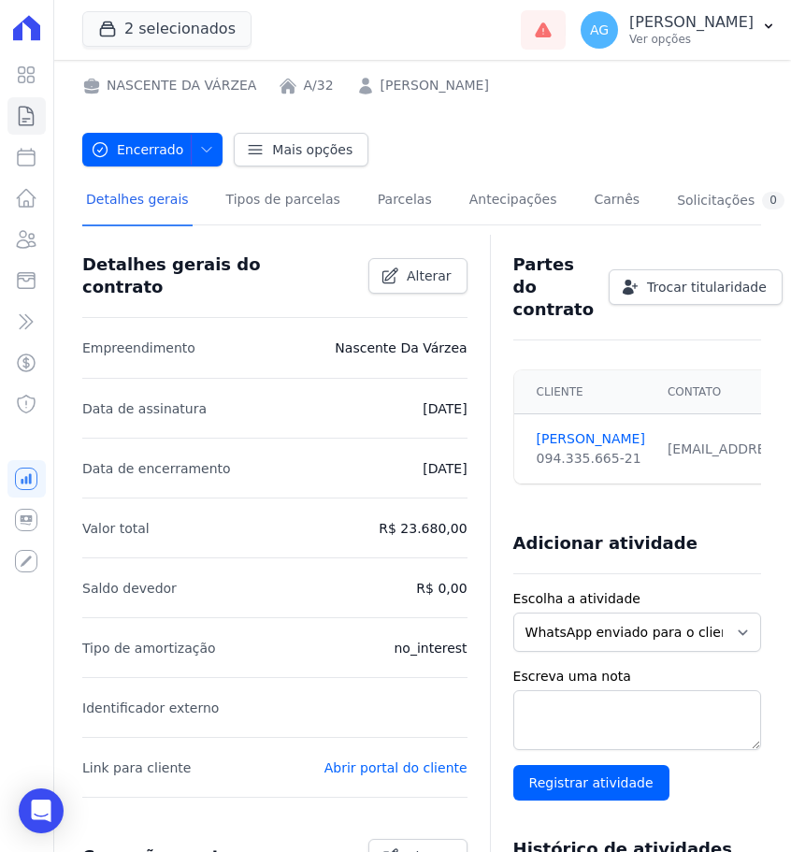
scroll to position [14, 0]
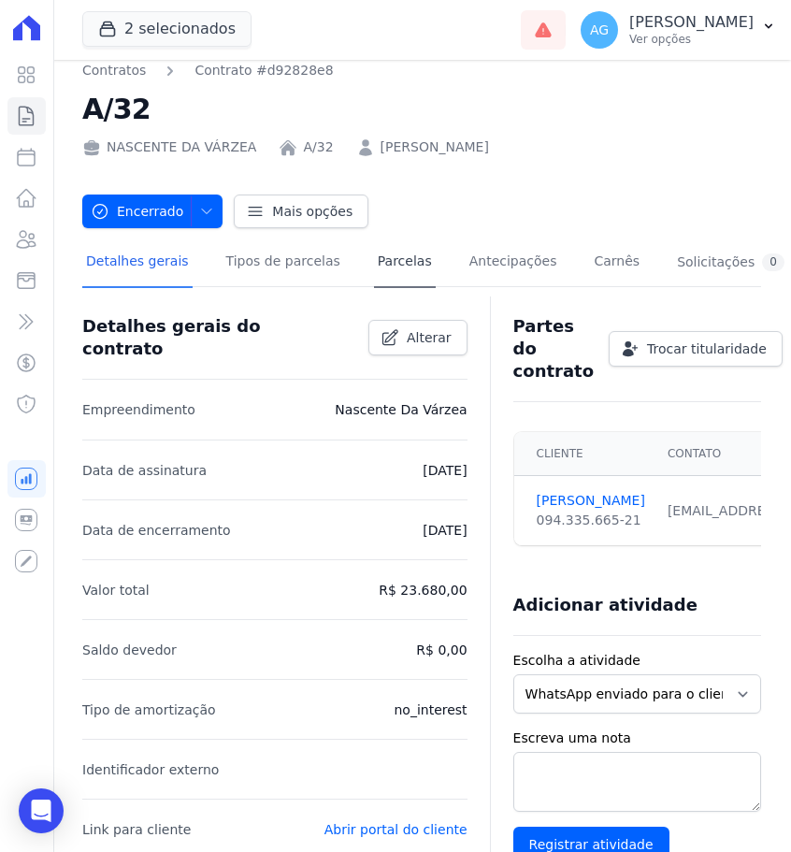
click at [378, 261] on link "Parcelas" at bounding box center [405, 263] width 62 height 50
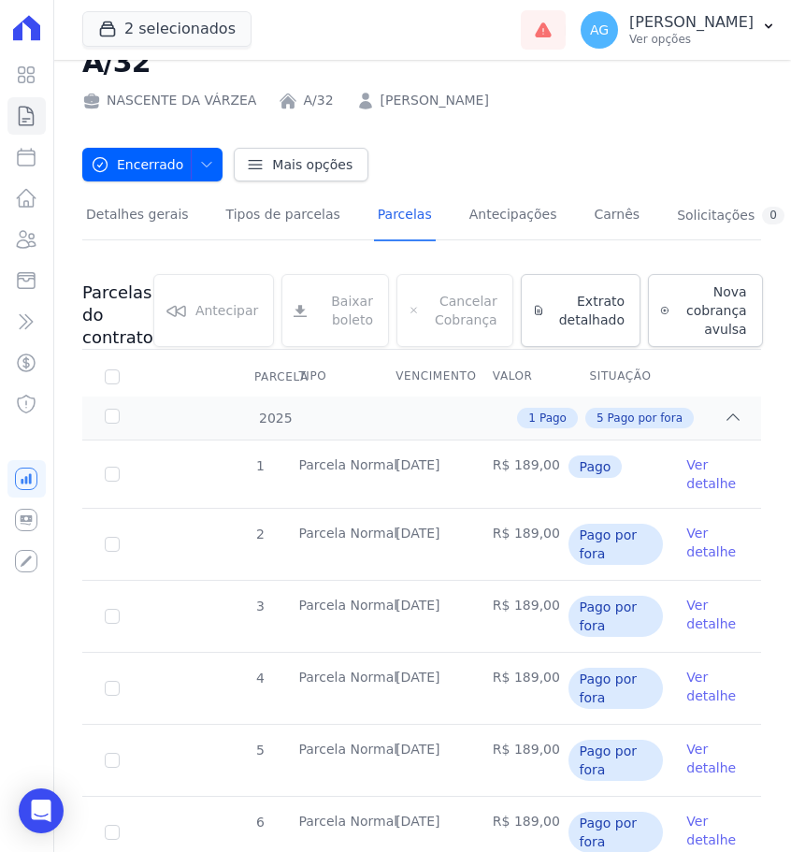
scroll to position [61, 0]
drag, startPoint x: 463, startPoint y: 466, endPoint x: 393, endPoint y: 466, distance: 70.1
click at [393, 466] on td "[DATE]" at bounding box center [421, 473] width 97 height 67
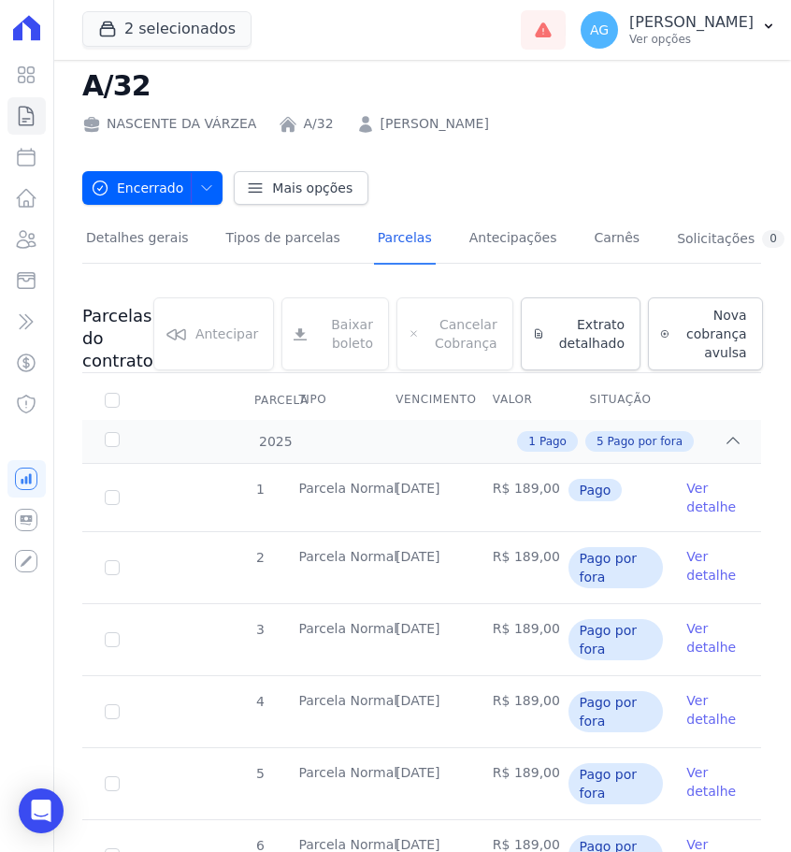
scroll to position [28, 0]
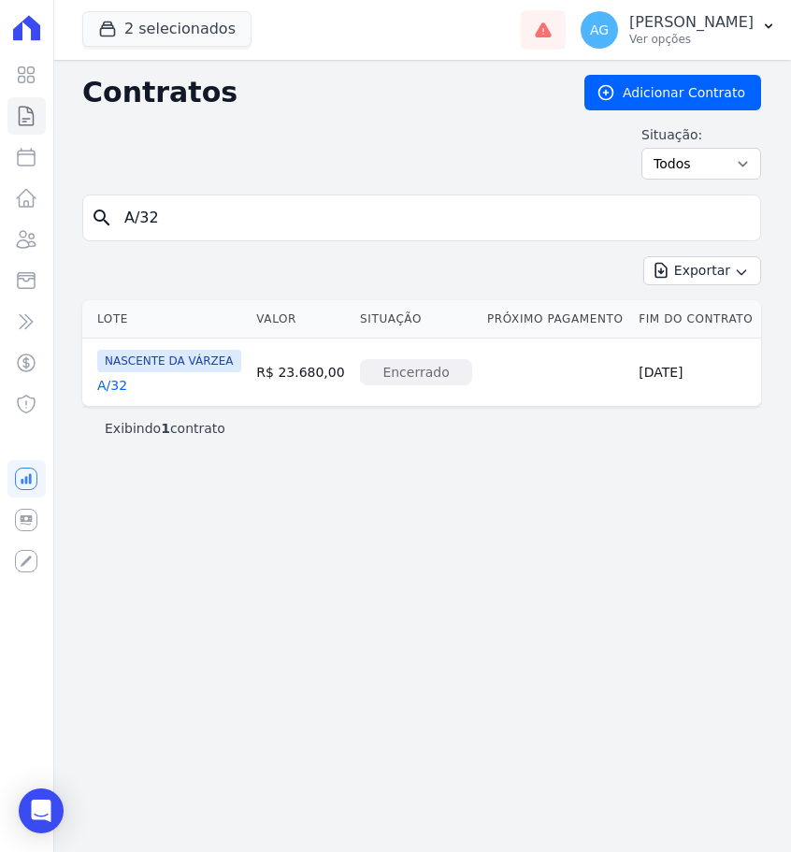
click at [178, 213] on input "A/32" at bounding box center [433, 217] width 640 height 37
type input "A/33"
click at [108, 387] on link "A/33" at bounding box center [112, 385] width 30 height 19
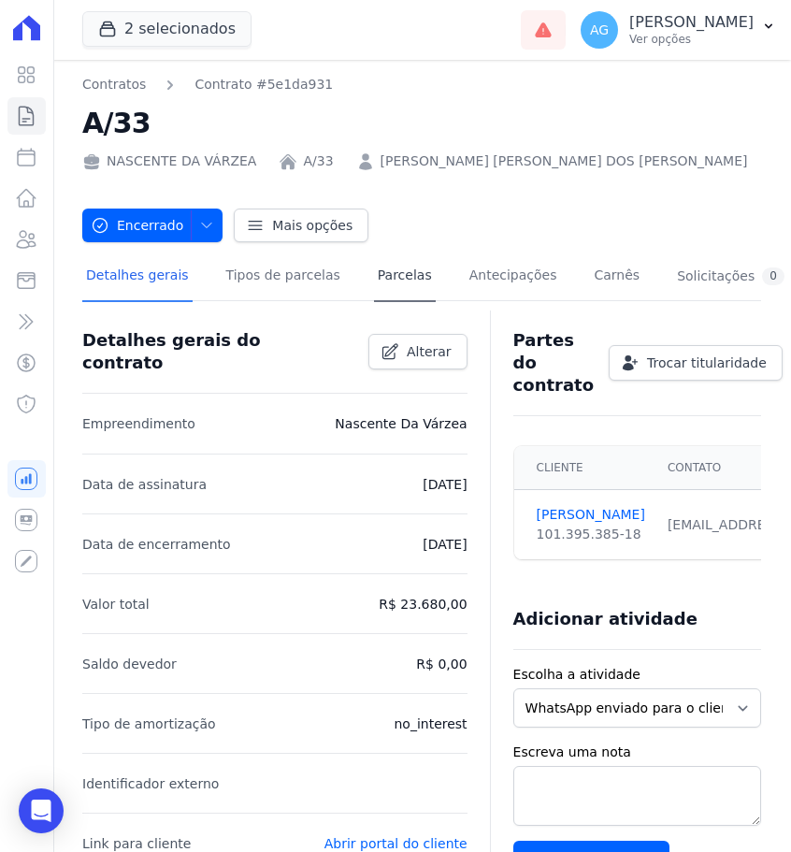
click at [374, 279] on link "Parcelas" at bounding box center [405, 277] width 62 height 50
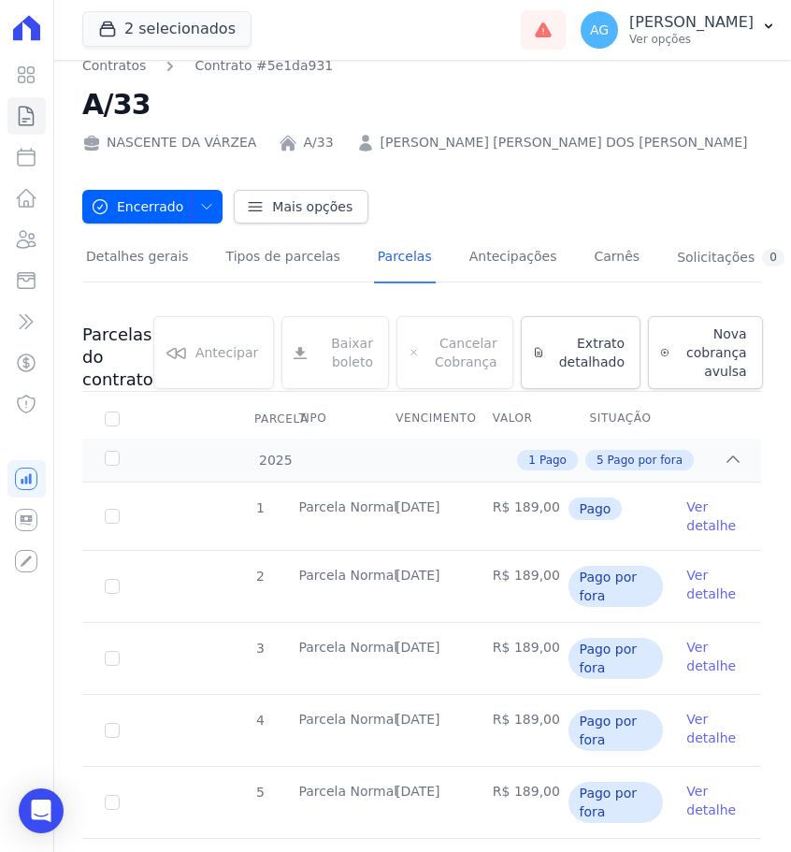
scroll to position [25, 0]
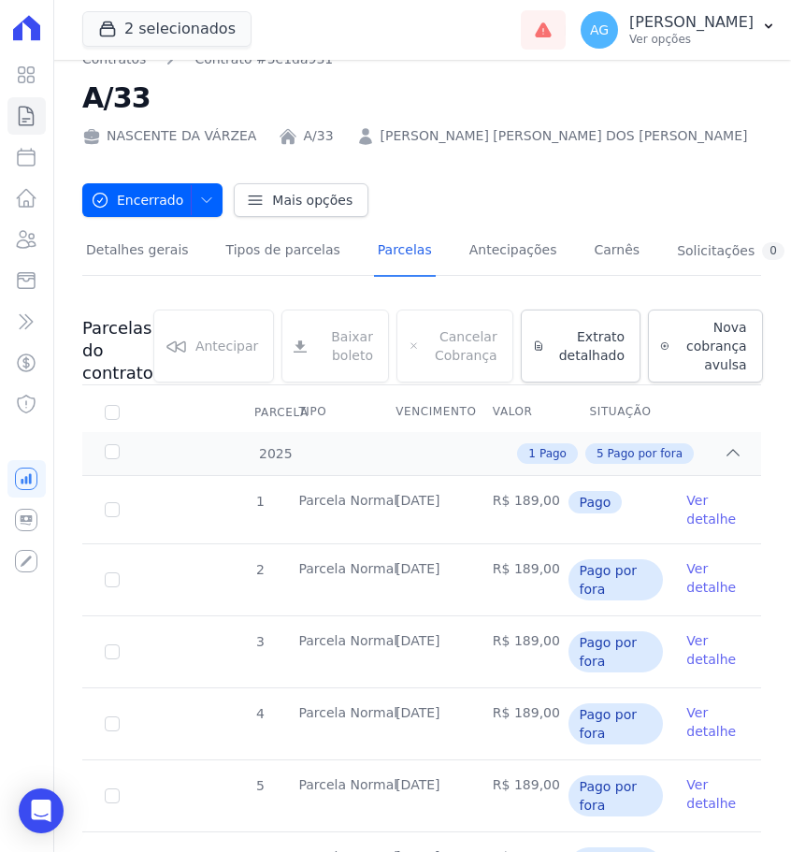
click at [463, 496] on td "[DATE]" at bounding box center [421, 509] width 97 height 67
click at [711, 512] on link "Ver detalhe" at bounding box center [712, 509] width 52 height 37
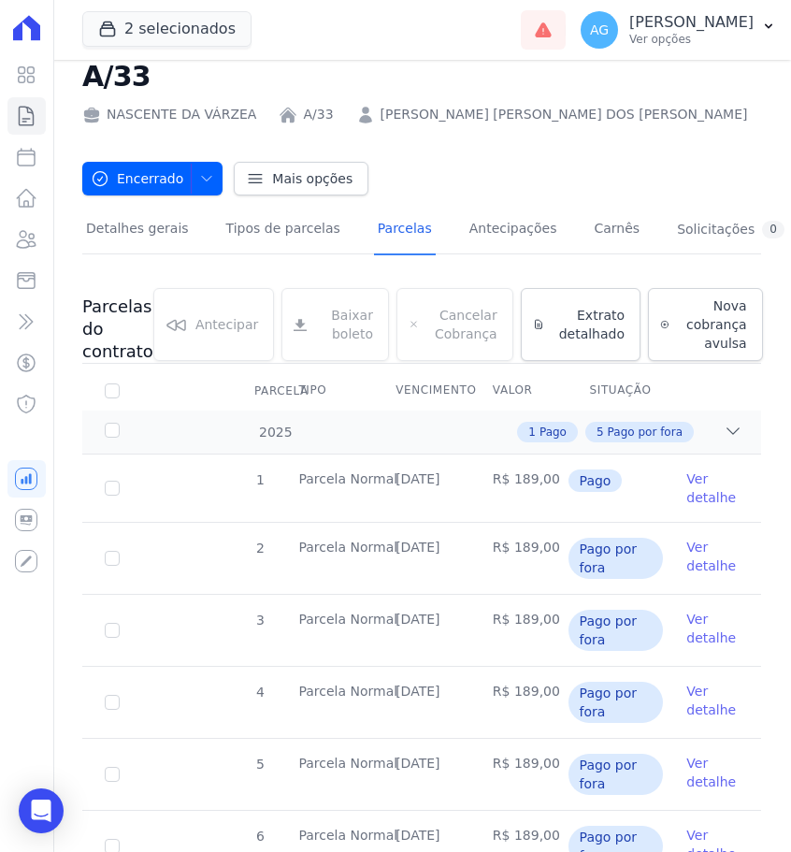
scroll to position [41, 0]
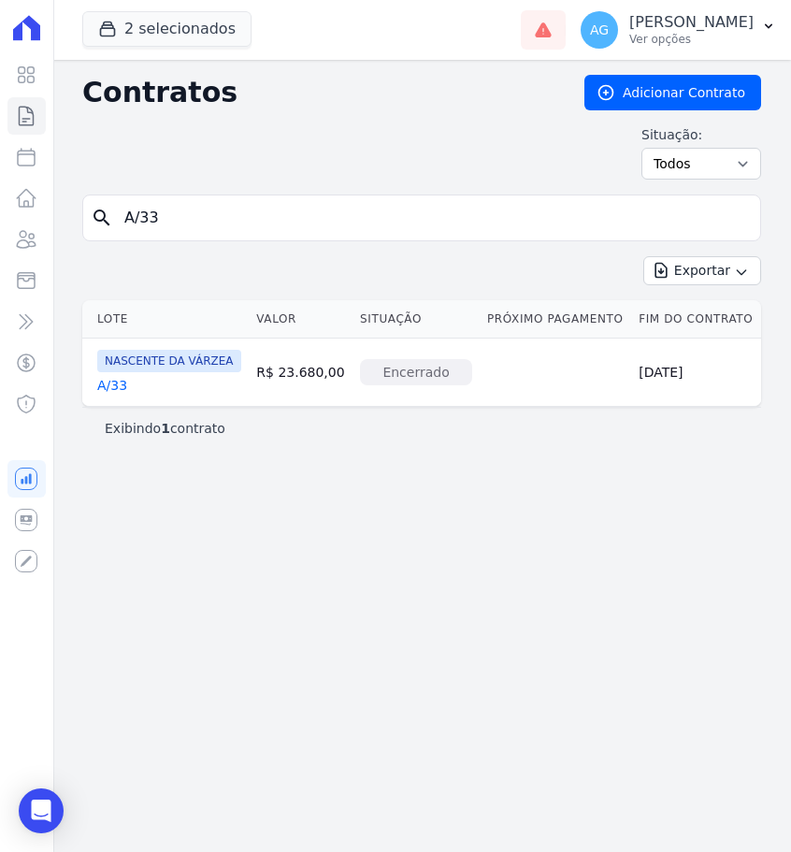
click at [246, 223] on input "A/33" at bounding box center [433, 217] width 640 height 37
type input "A/34"
click at [115, 386] on link "A/34" at bounding box center [112, 385] width 30 height 19
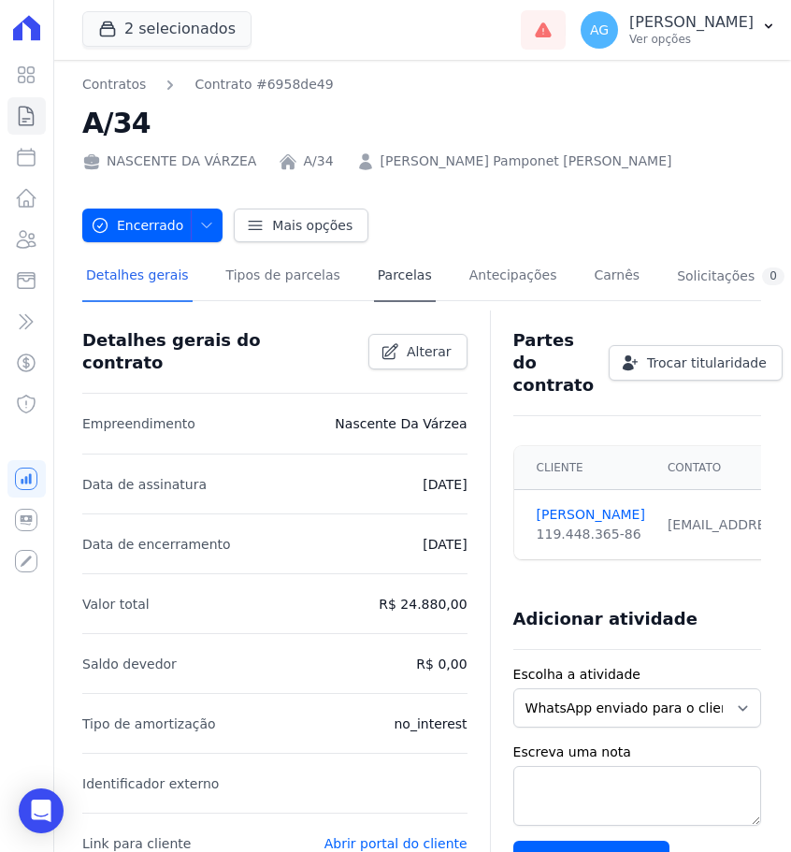
click at [379, 267] on link "Parcelas" at bounding box center [405, 277] width 62 height 50
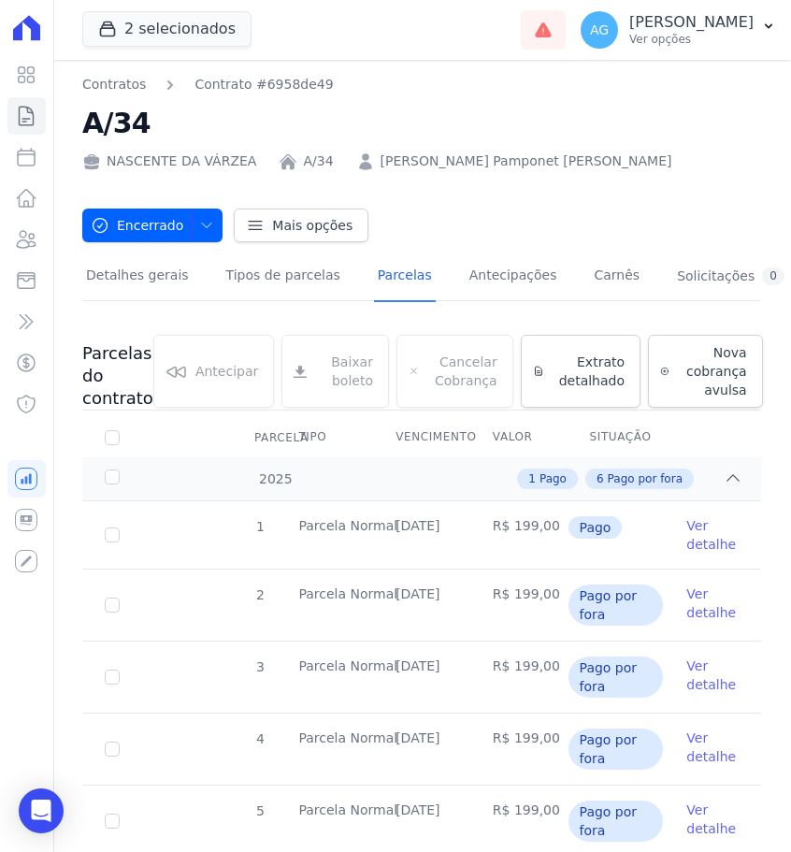
drag, startPoint x: 472, startPoint y: 528, endPoint x: 376, endPoint y: 513, distance: 97.5
click at [375, 513] on tr "1 [GEOGRAPHIC_DATA] [DATE] R$ 199,00 Pago Ver detalhe" at bounding box center [421, 534] width 679 height 67
click at [376, 513] on td "[DATE]" at bounding box center [421, 534] width 97 height 67
drag, startPoint x: 398, startPoint y: 527, endPoint x: 468, endPoint y: 526, distance: 69.2
click at [468, 526] on td "[DATE]" at bounding box center [421, 534] width 97 height 67
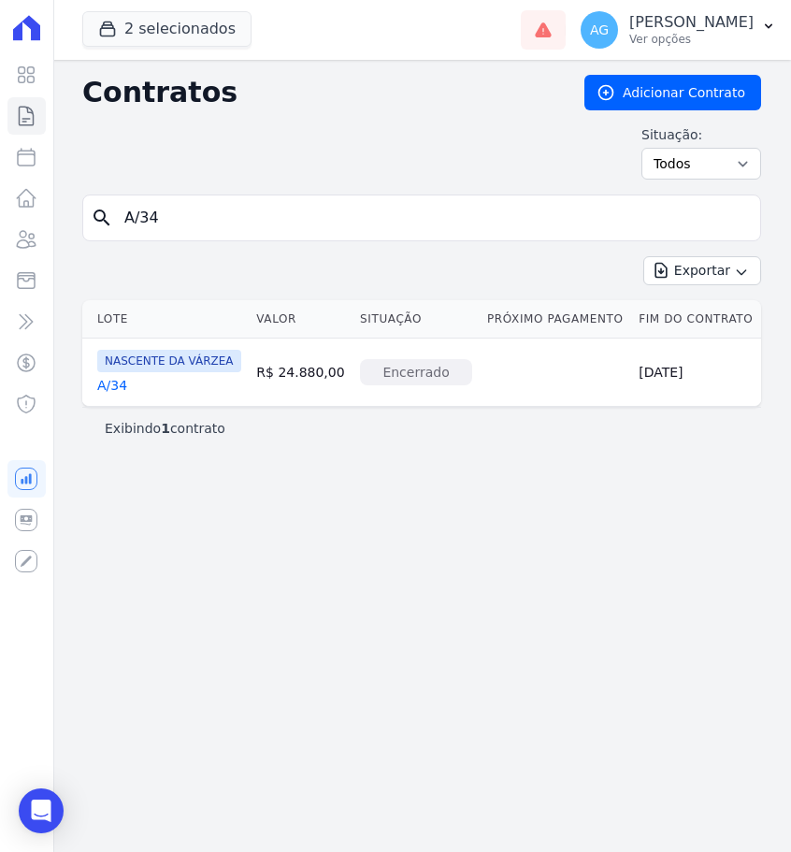
click at [273, 227] on input "A/34" at bounding box center [433, 217] width 640 height 37
type input "A/35"
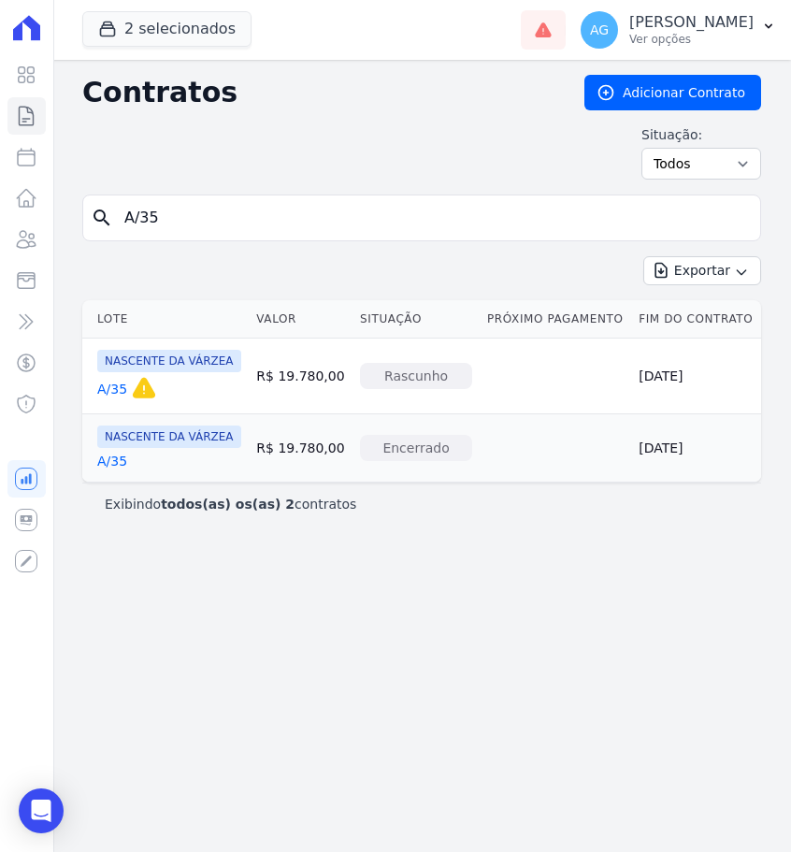
click at [114, 461] on link "A/35" at bounding box center [112, 461] width 30 height 19
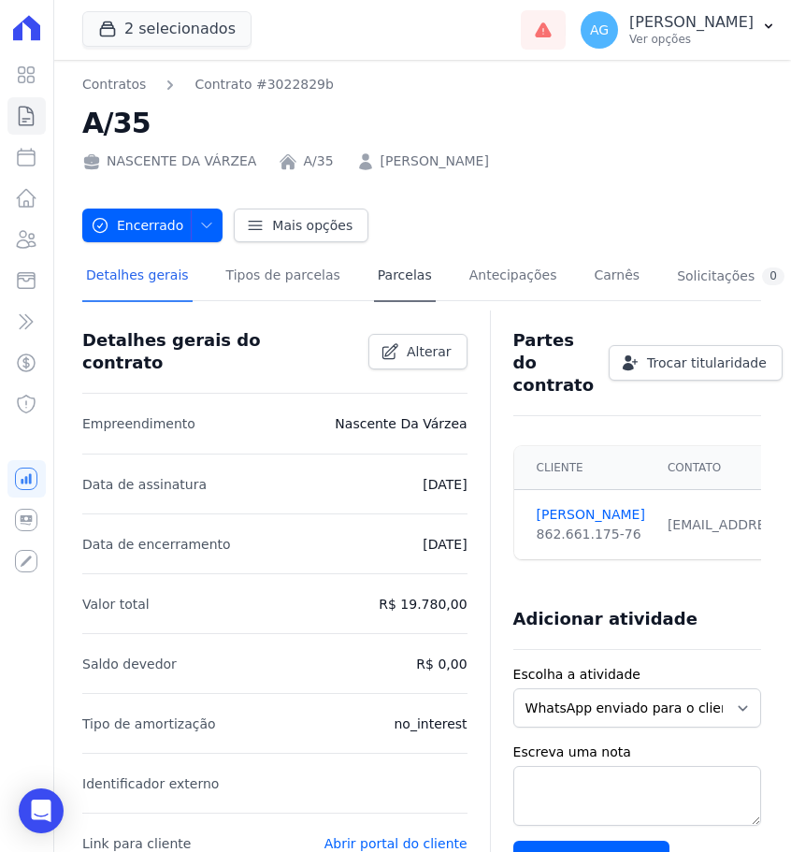
click at [396, 281] on link "Parcelas" at bounding box center [405, 277] width 62 height 50
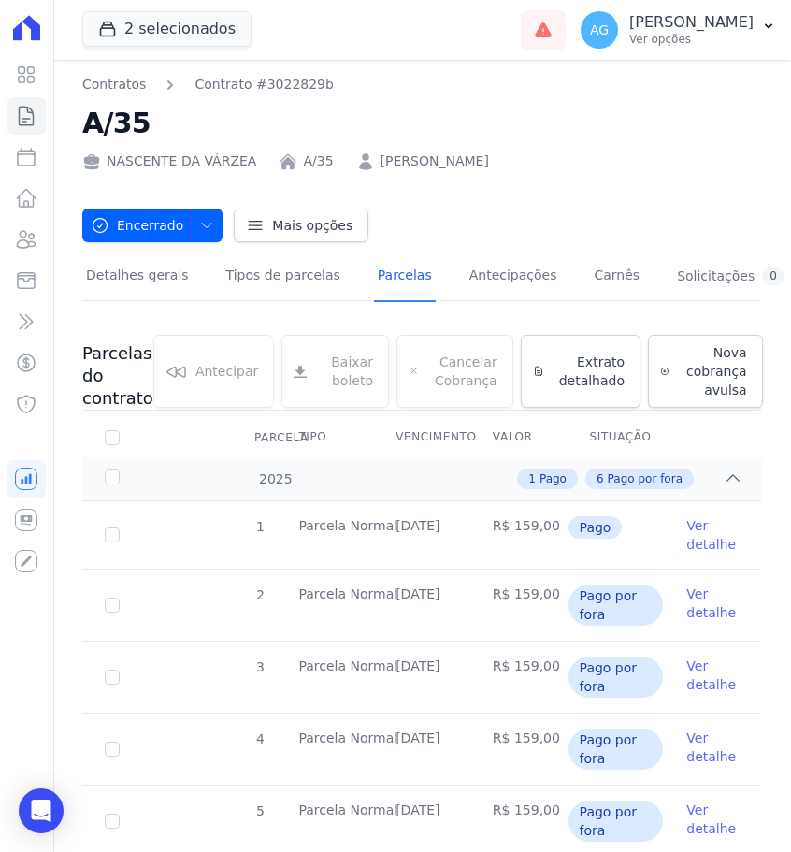
drag, startPoint x: 468, startPoint y: 524, endPoint x: 396, endPoint y: 526, distance: 72.0
click at [396, 526] on td "[DATE]" at bounding box center [421, 534] width 97 height 67
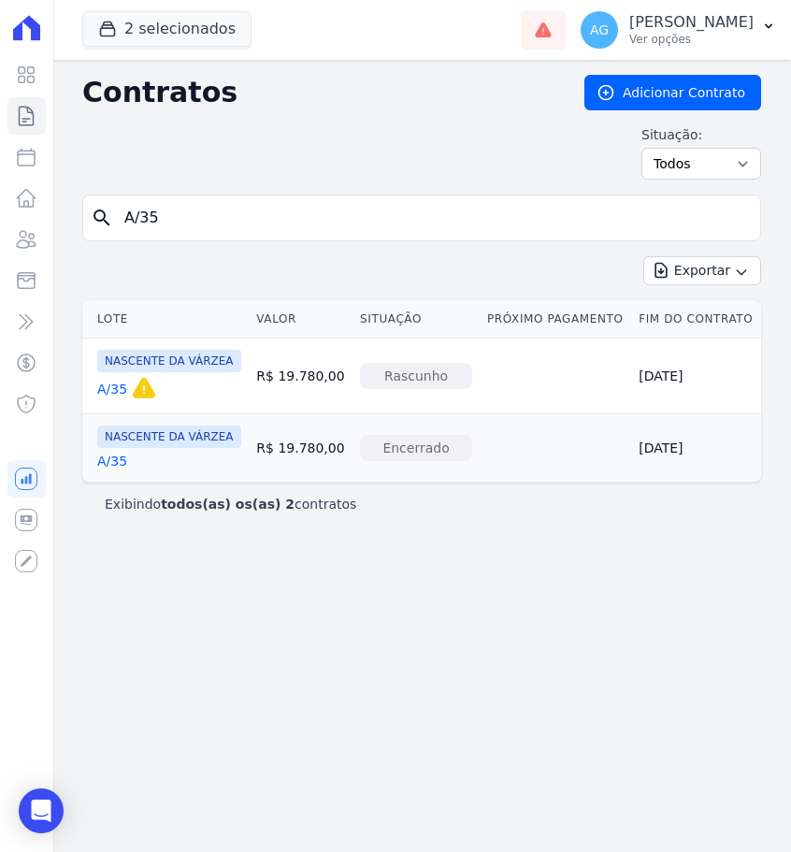
click at [284, 210] on input "A/35" at bounding box center [433, 217] width 640 height 37
type input "A/36"
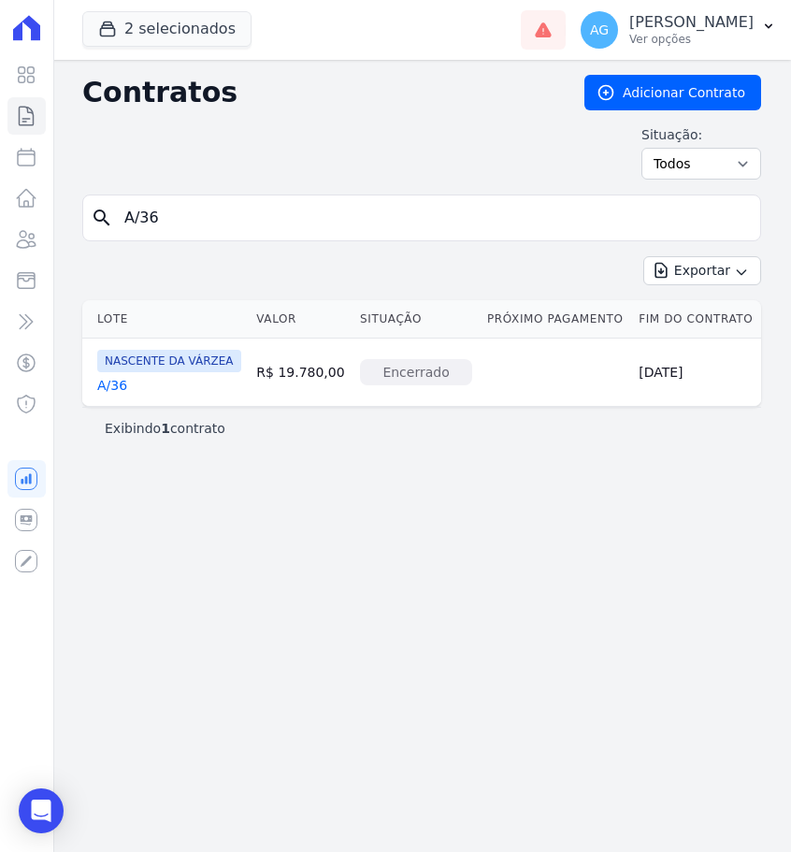
click at [126, 383] on link "A/36" at bounding box center [112, 385] width 30 height 19
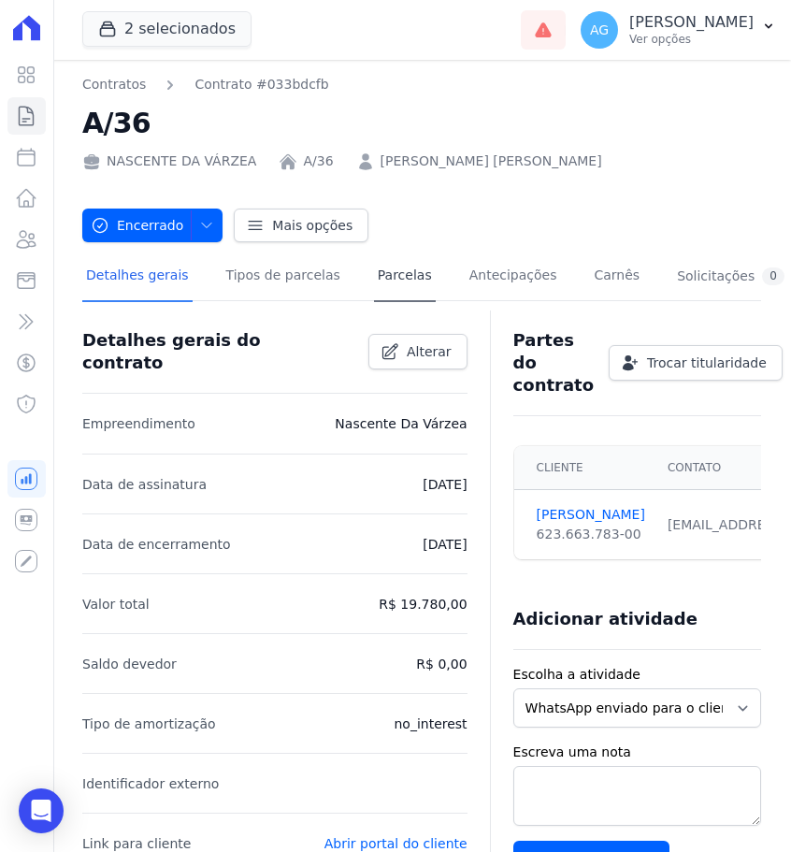
click at [401, 284] on link "Parcelas" at bounding box center [405, 277] width 62 height 50
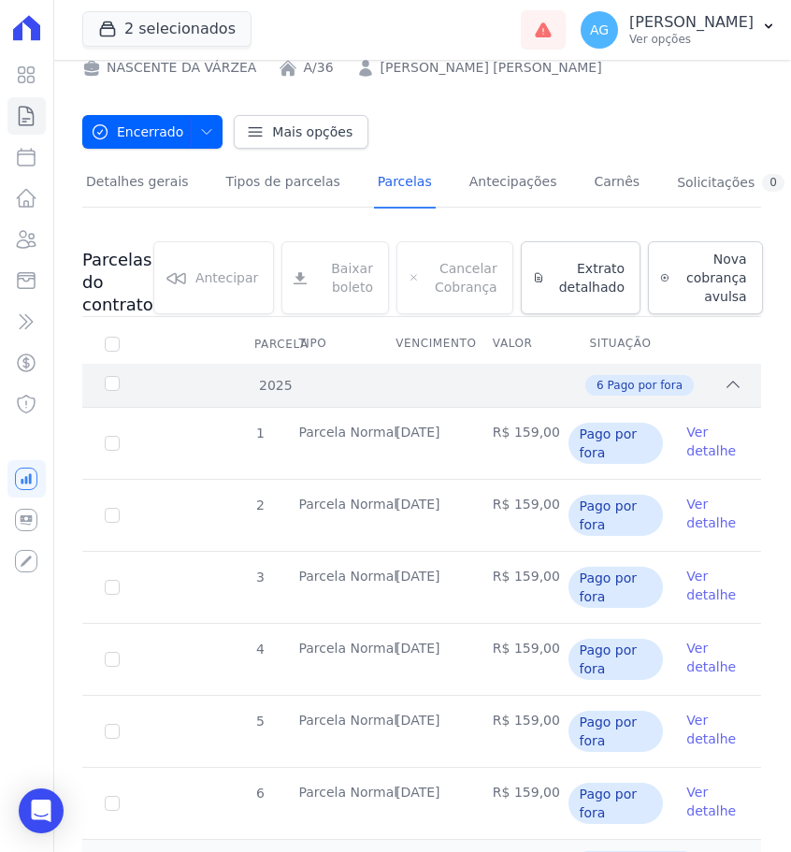
scroll to position [99, 0]
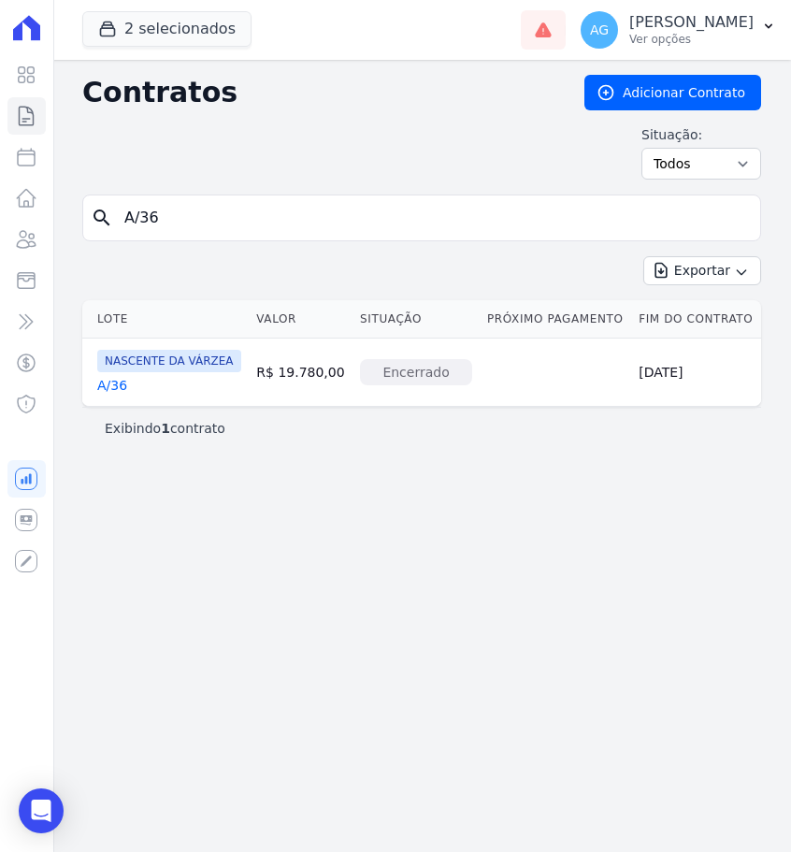
click at [265, 208] on input "A/36" at bounding box center [433, 217] width 640 height 37
click at [275, 209] on input "A/36" at bounding box center [433, 217] width 640 height 37
type input "A/37"
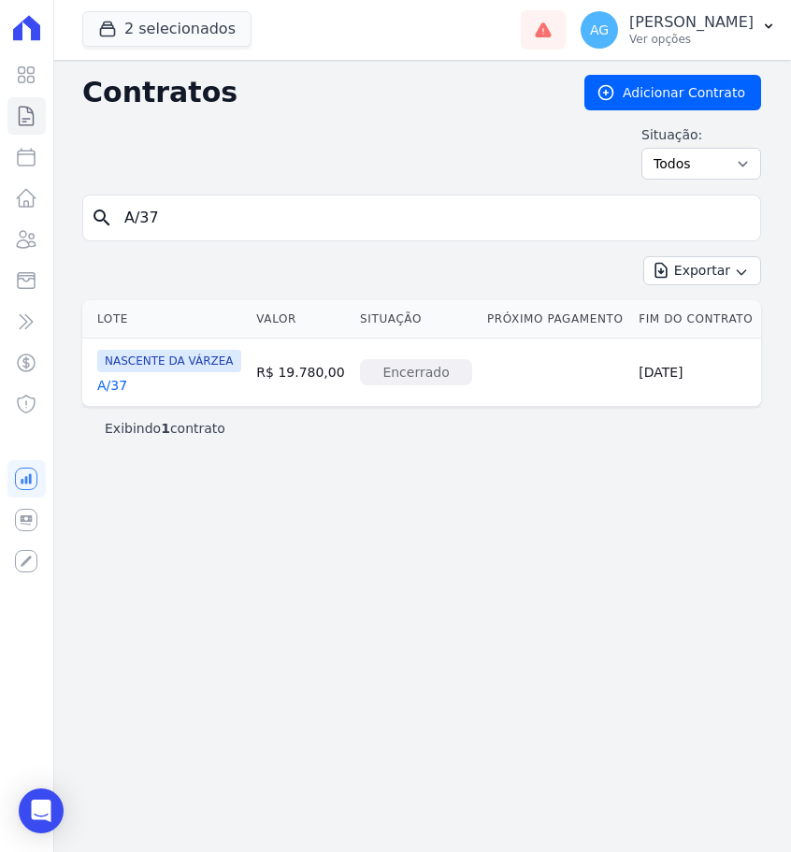
click at [112, 378] on link "A/37" at bounding box center [112, 385] width 30 height 19
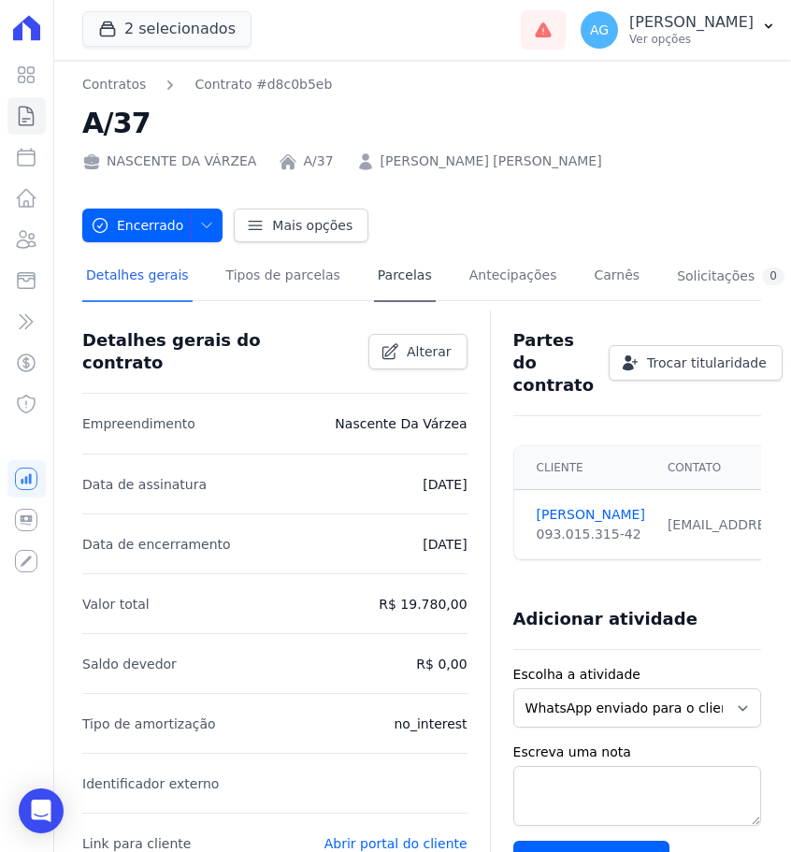
click at [375, 287] on link "Parcelas" at bounding box center [405, 277] width 62 height 50
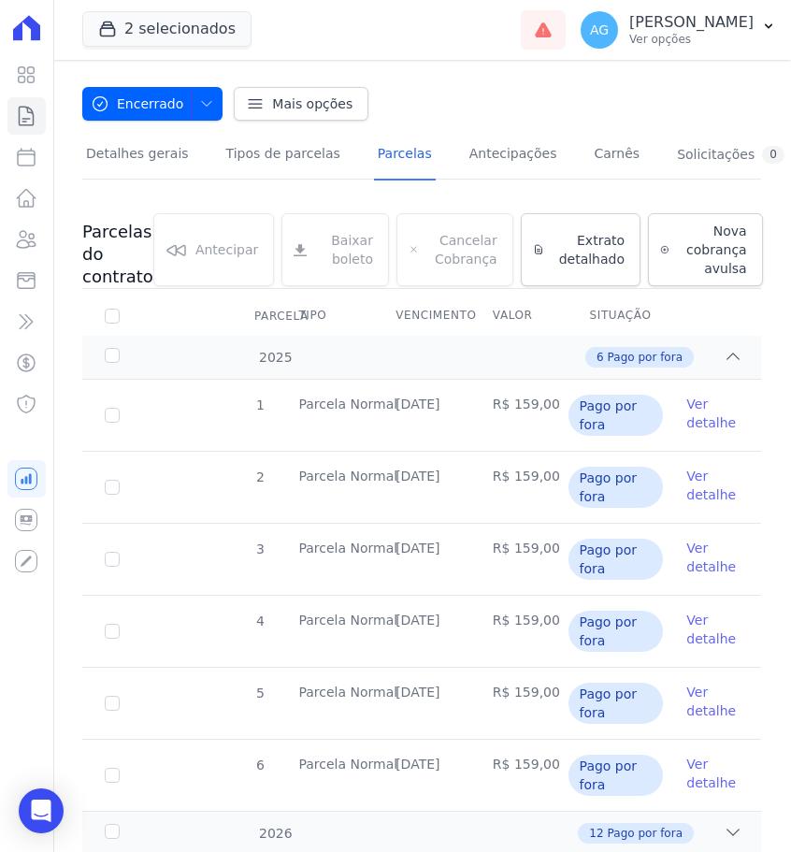
scroll to position [155, 0]
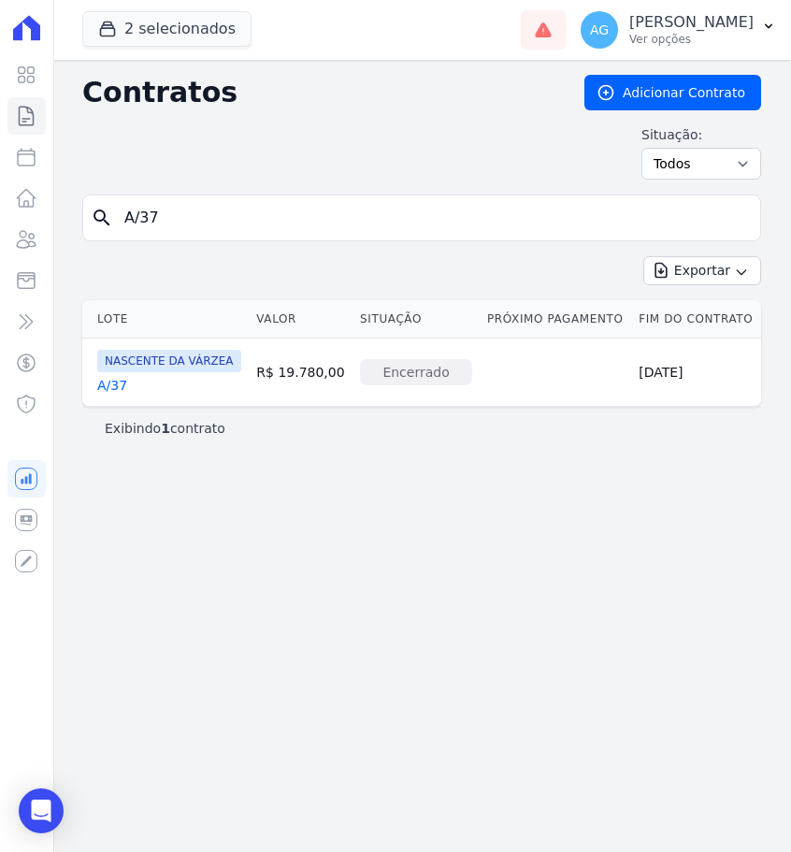
click at [196, 217] on input "A/37" at bounding box center [433, 217] width 640 height 37
type input "A/38"
click at [121, 386] on link "A/38" at bounding box center [112, 385] width 30 height 19
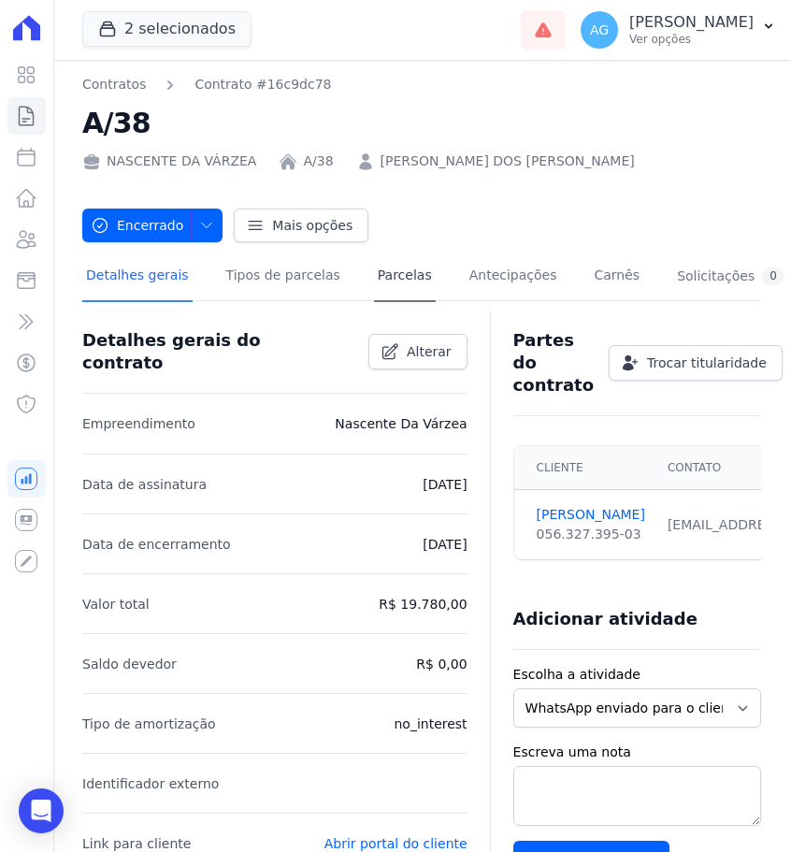
click at [396, 270] on link "Parcelas" at bounding box center [405, 277] width 62 height 50
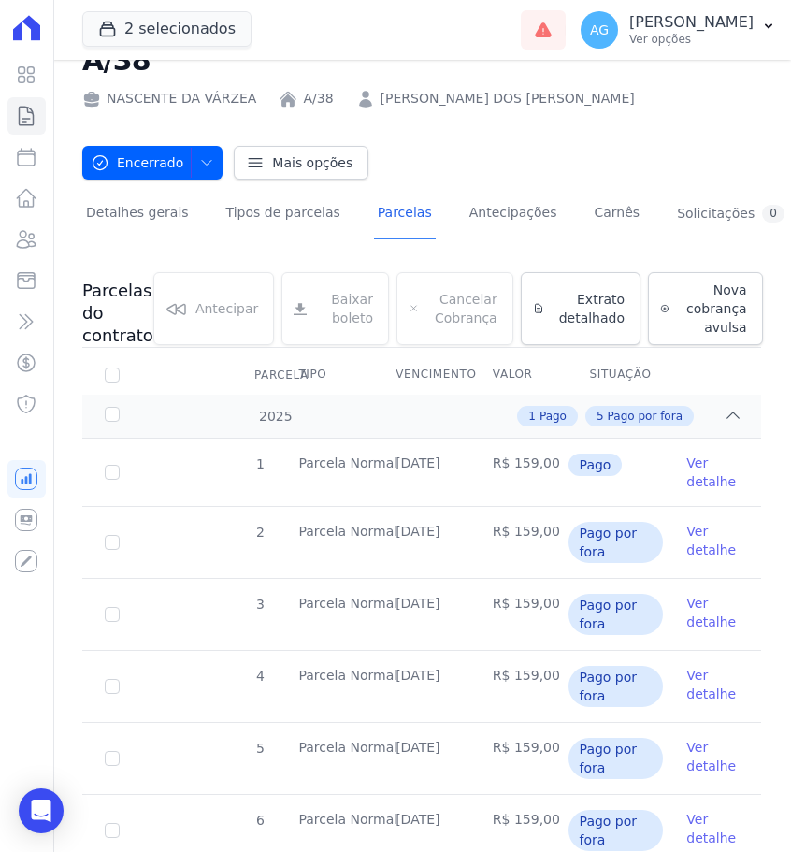
scroll to position [66, 0]
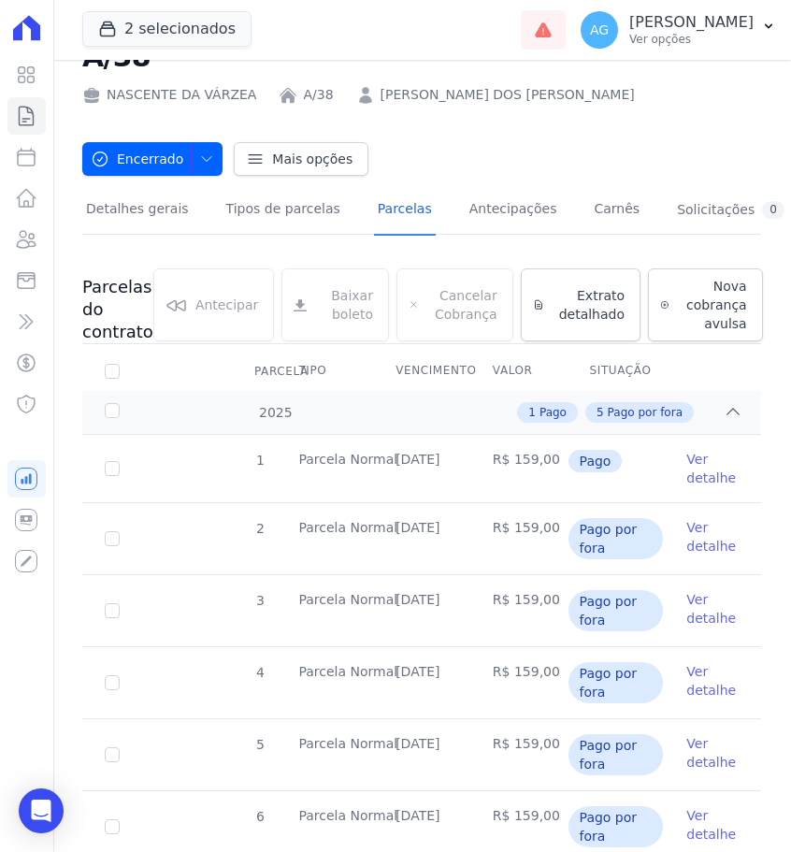
drag, startPoint x: 465, startPoint y: 456, endPoint x: 393, endPoint y: 458, distance: 72.0
click at [393, 458] on td "[DATE]" at bounding box center [421, 468] width 97 height 67
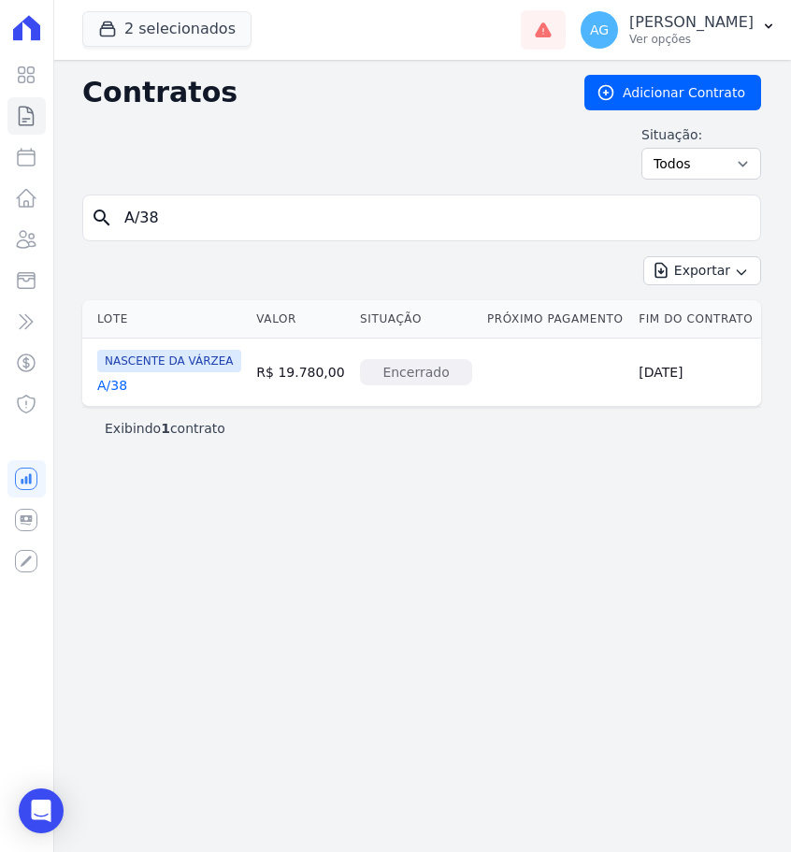
click at [294, 218] on input "A/38" at bounding box center [433, 217] width 640 height 37
type input "A/39"
click at [123, 382] on link "A/39" at bounding box center [112, 385] width 30 height 19
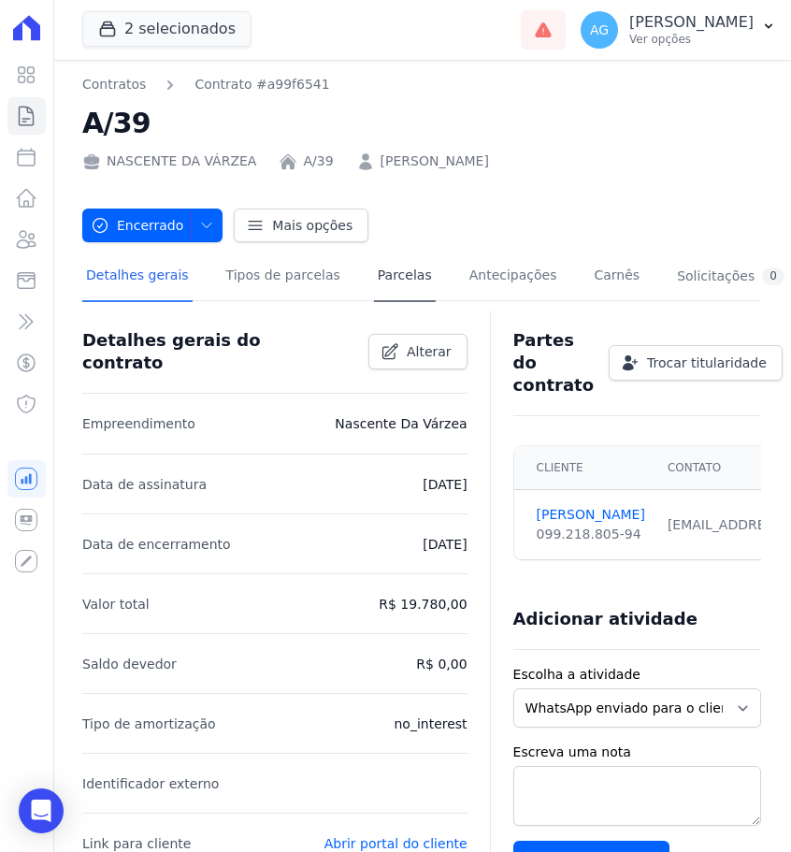
click at [374, 269] on link "Parcelas" at bounding box center [405, 277] width 62 height 50
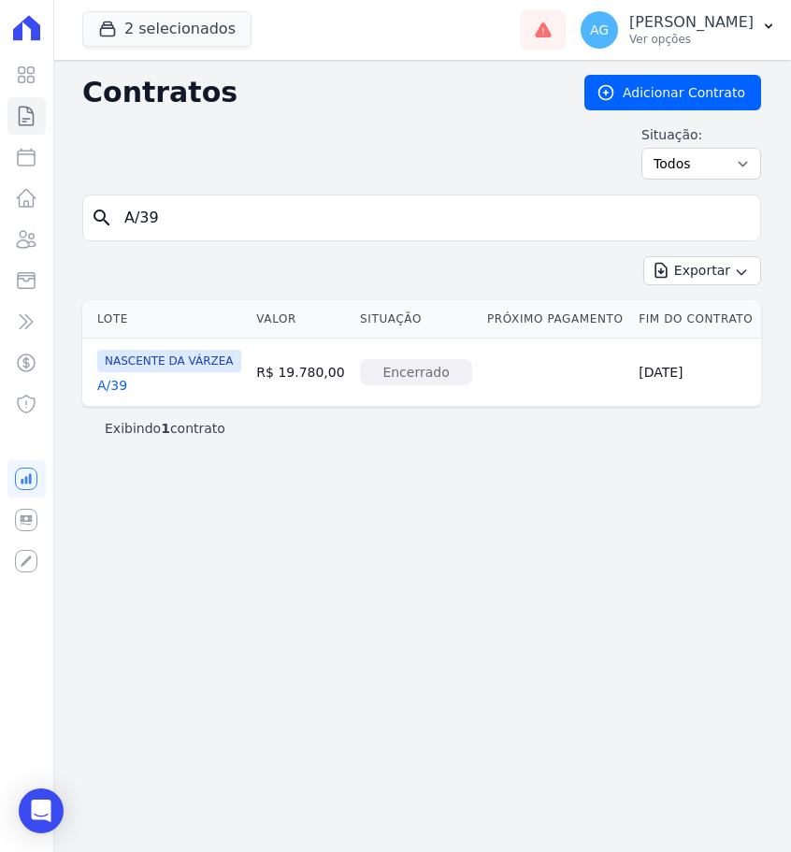
click at [249, 223] on input "A/39" at bounding box center [433, 217] width 640 height 37
type input "A/43"
click at [117, 389] on link "A/43" at bounding box center [112, 385] width 30 height 19
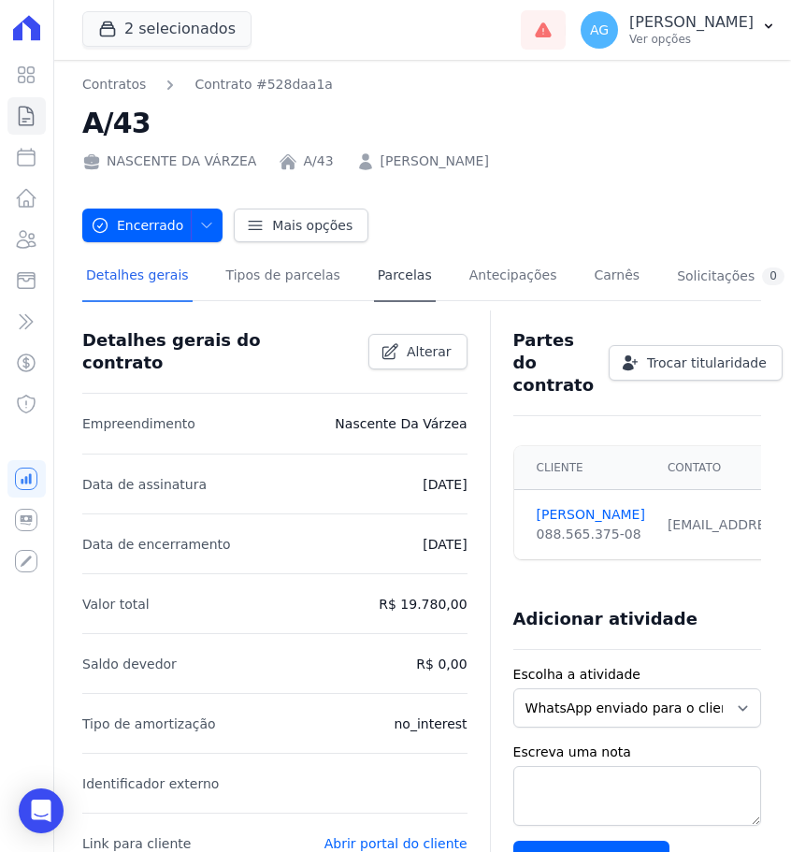
click at [385, 284] on link "Parcelas" at bounding box center [405, 277] width 62 height 50
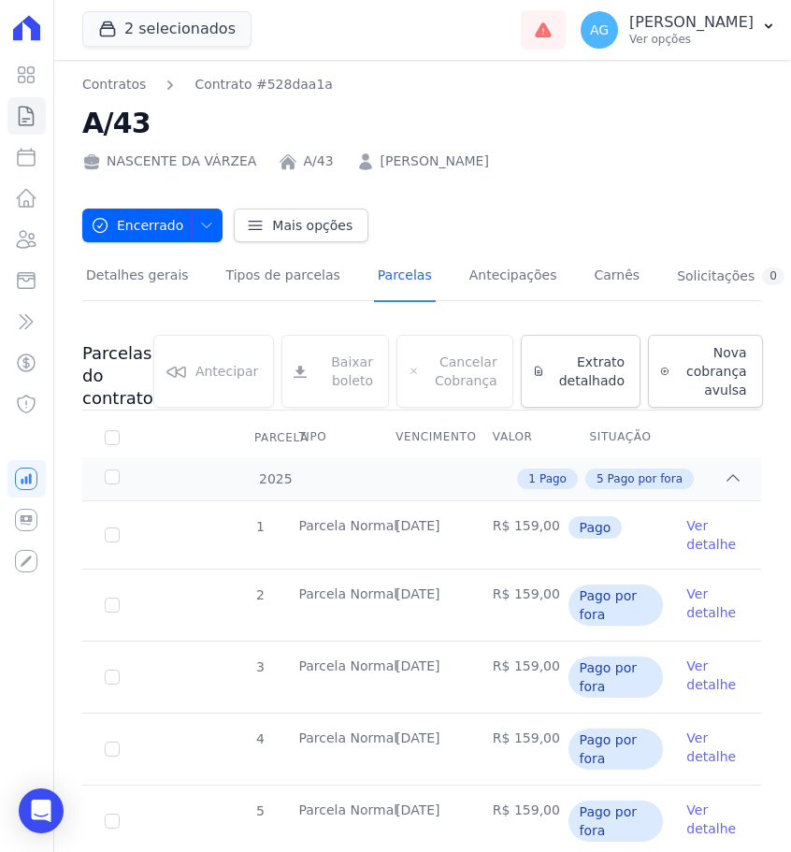
drag, startPoint x: 465, startPoint y: 526, endPoint x: 394, endPoint y: 526, distance: 71.1
click at [394, 526] on td "[DATE]" at bounding box center [421, 534] width 97 height 67
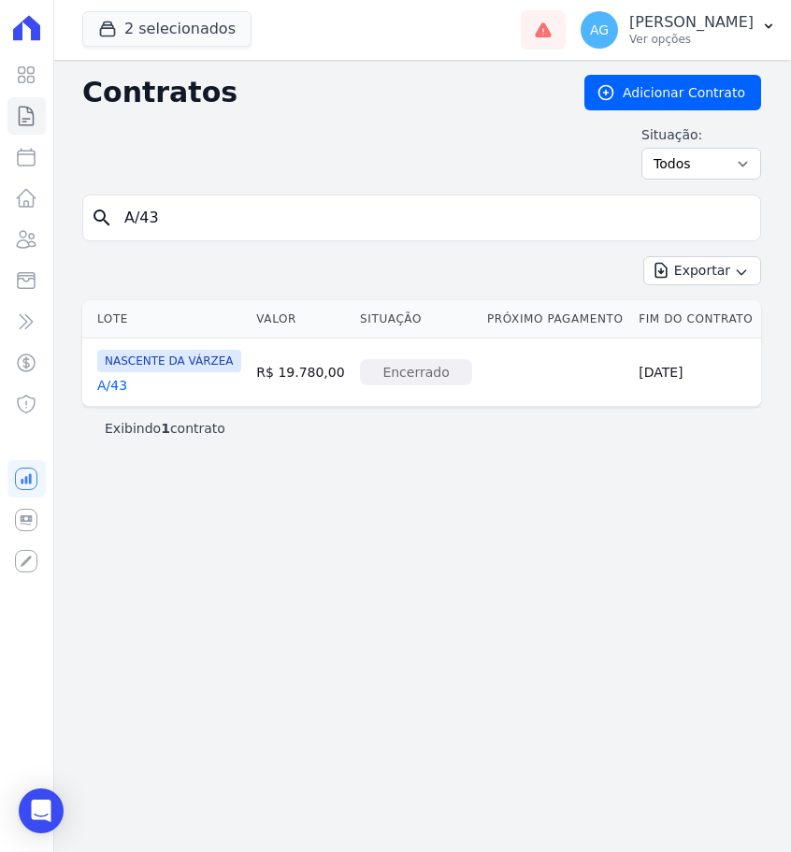
click at [275, 220] on input "A/43" at bounding box center [433, 217] width 640 height 37
type input "A/44"
click at [119, 393] on link "A/44" at bounding box center [112, 385] width 30 height 19
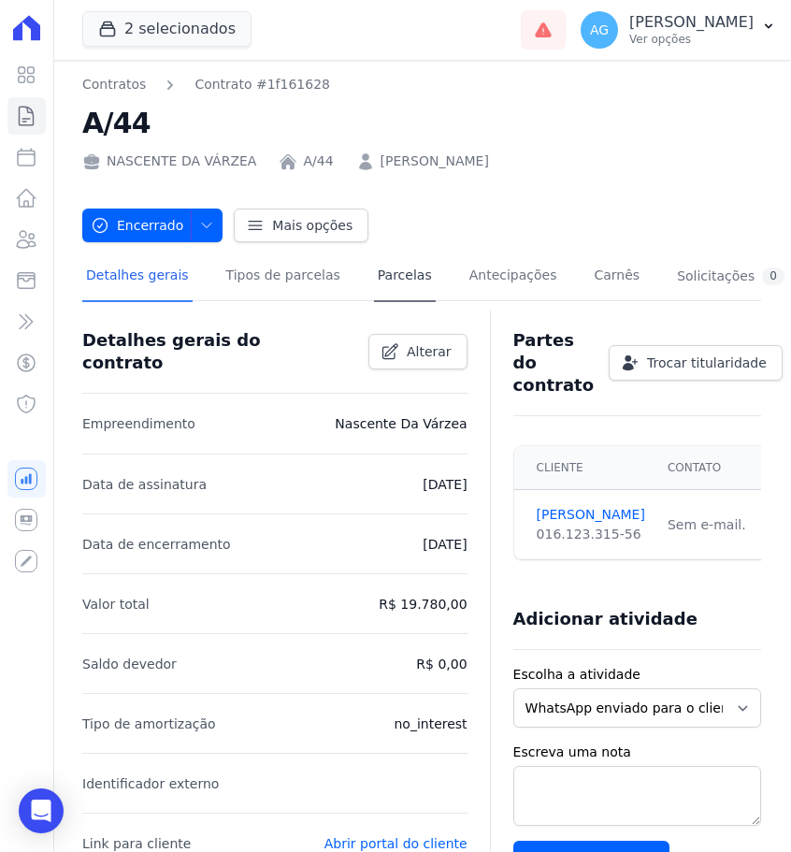
click at [396, 276] on link "Parcelas" at bounding box center [405, 277] width 62 height 50
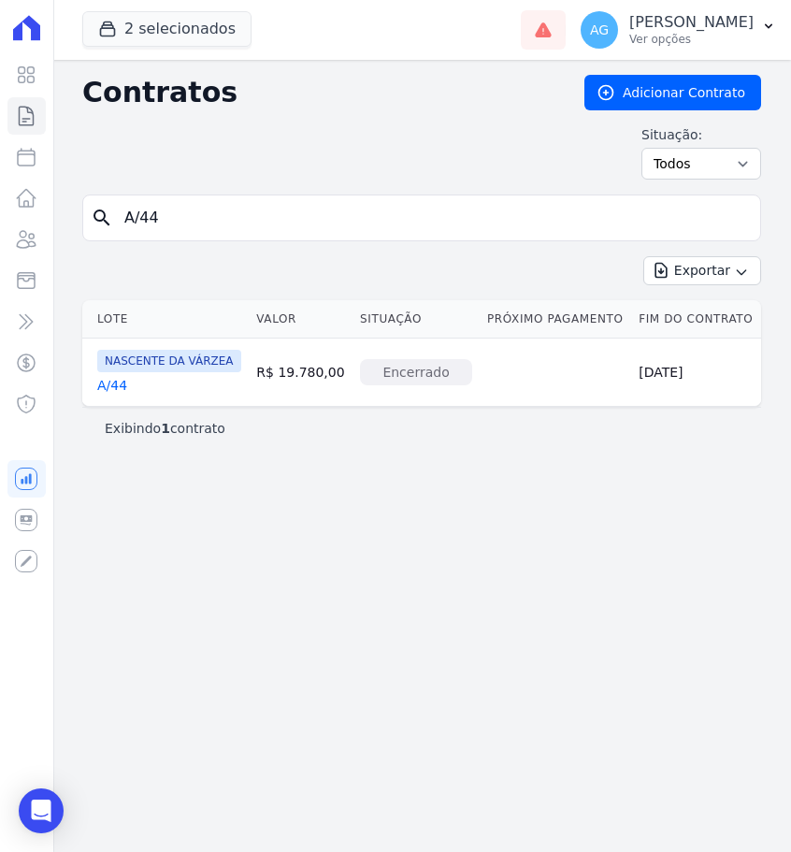
click at [233, 227] on input "A/44" at bounding box center [433, 217] width 640 height 37
type input "A/57"
click at [106, 378] on link "A/57" at bounding box center [112, 385] width 30 height 19
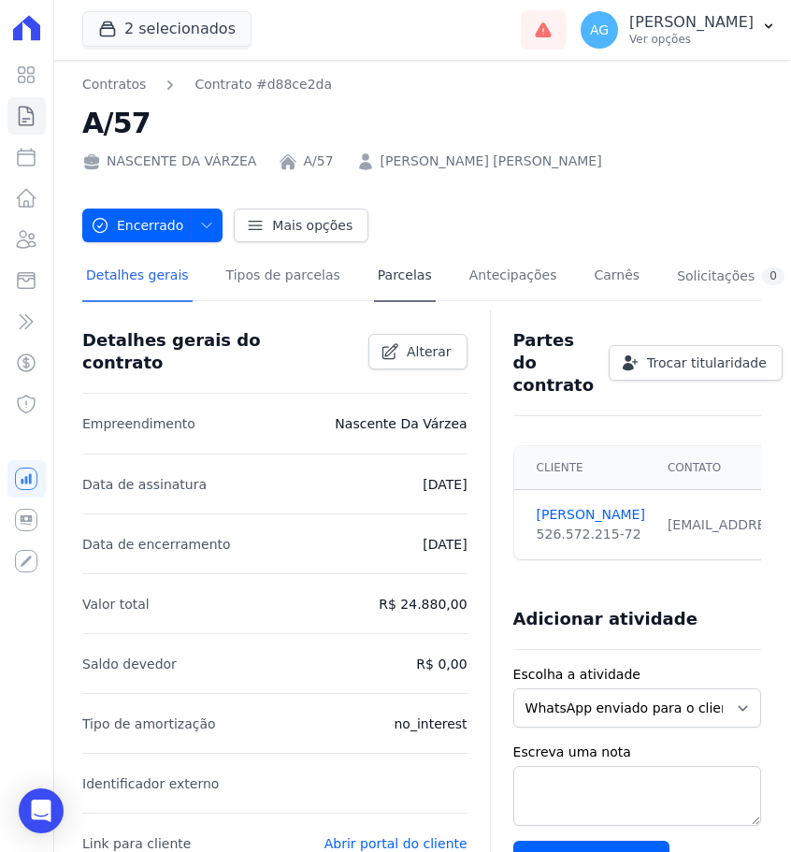
click at [378, 265] on link "Parcelas" at bounding box center [405, 277] width 62 height 50
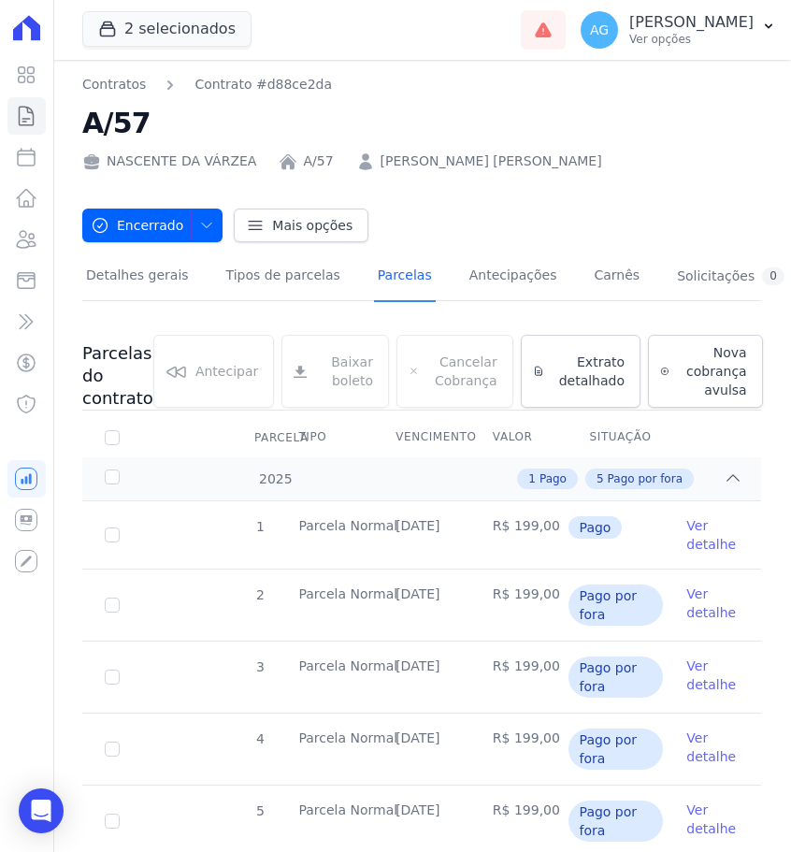
click at [460, 528] on td "[DATE]" at bounding box center [421, 534] width 97 height 67
drag, startPoint x: 463, startPoint y: 527, endPoint x: 399, endPoint y: 525, distance: 63.7
click at [399, 525] on td "[DATE]" at bounding box center [421, 534] width 97 height 67
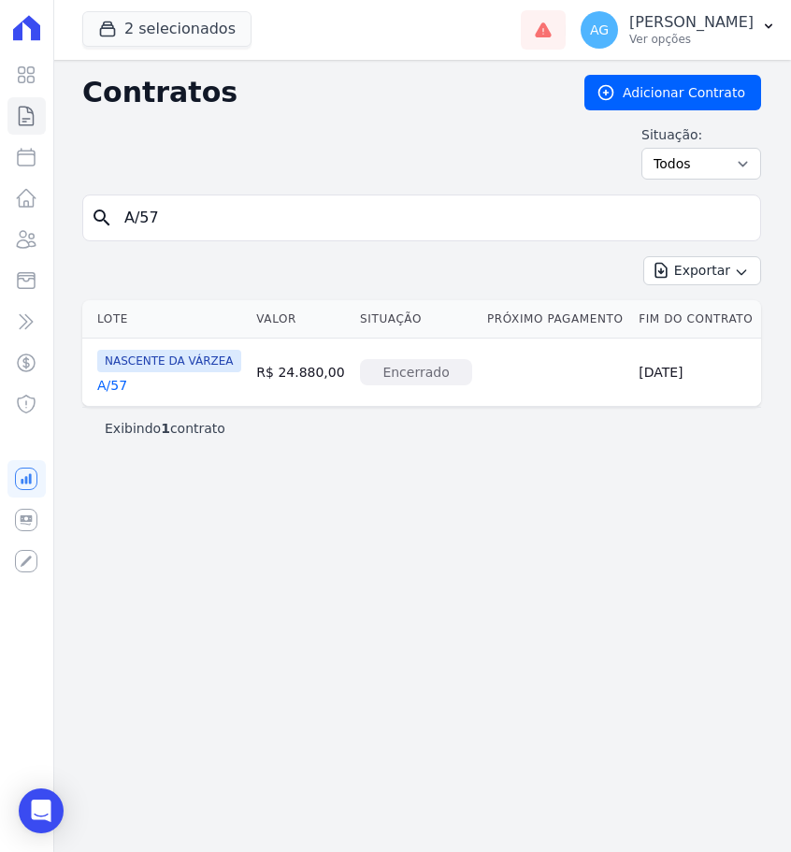
click at [374, 223] on input "A/57" at bounding box center [433, 217] width 640 height 37
type input "A/29"
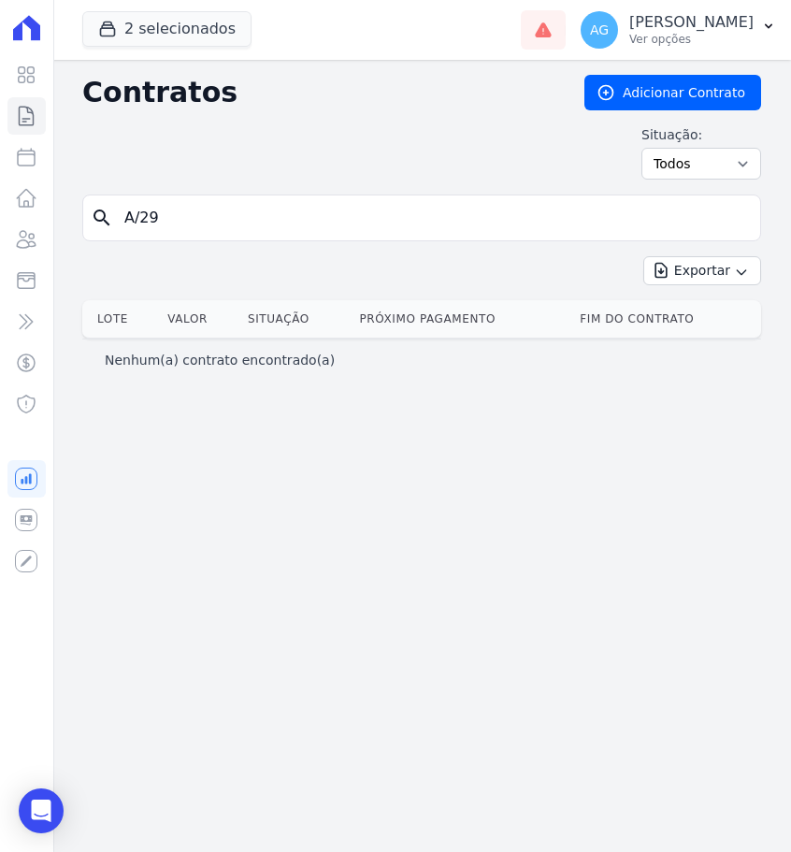
click at [672, 224] on input "A/29" at bounding box center [433, 217] width 640 height 37
type input "A/412"
click at [631, 228] on input "A/412" at bounding box center [433, 217] width 640 height 37
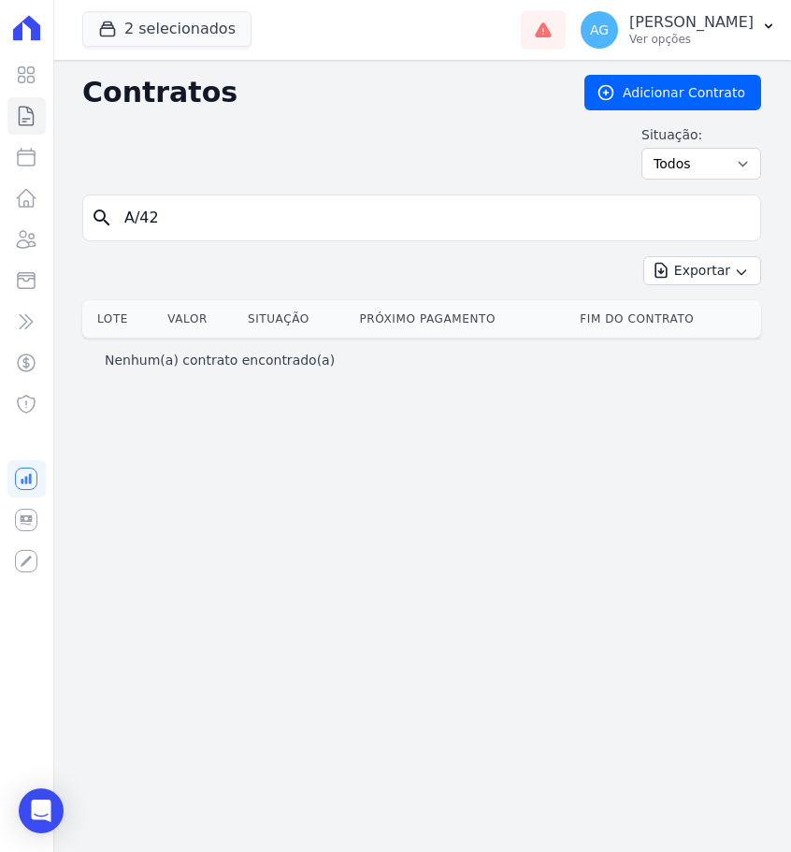
type input "A/42"
click at [463, 221] on input "A/42" at bounding box center [433, 217] width 640 height 37
type input "A/49"
click at [522, 230] on input "A/49" at bounding box center [433, 217] width 640 height 37
type input "A/51"
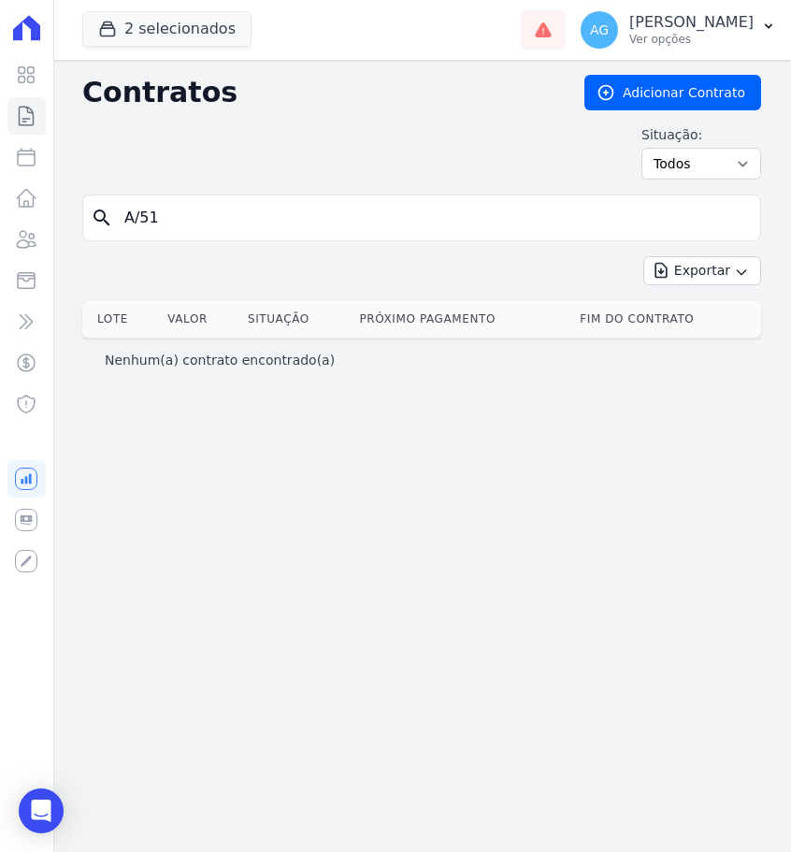
click at [527, 224] on input "A/51" at bounding box center [433, 217] width 640 height 37
type input "F/59"
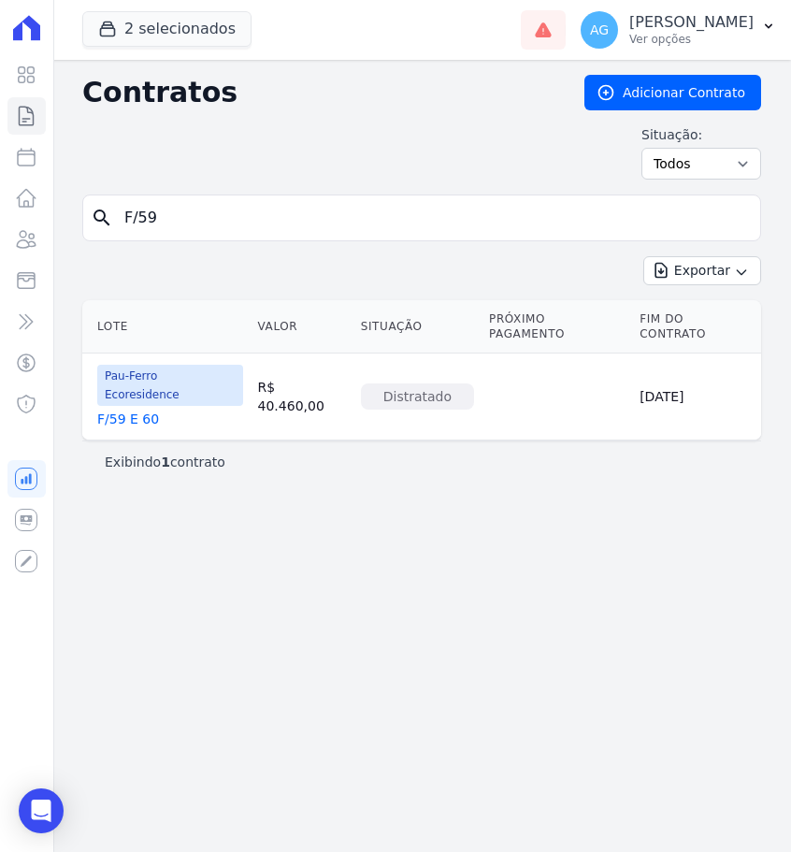
click at [143, 410] on link "F/59 E 60" at bounding box center [128, 419] width 62 height 19
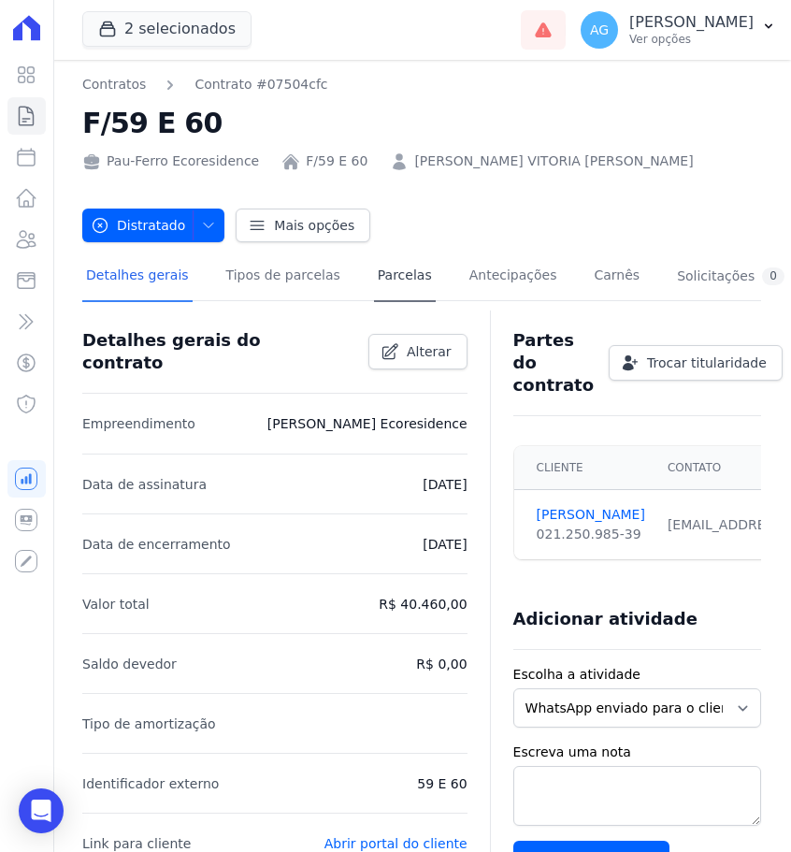
click at [377, 277] on link "Parcelas" at bounding box center [405, 277] width 62 height 50
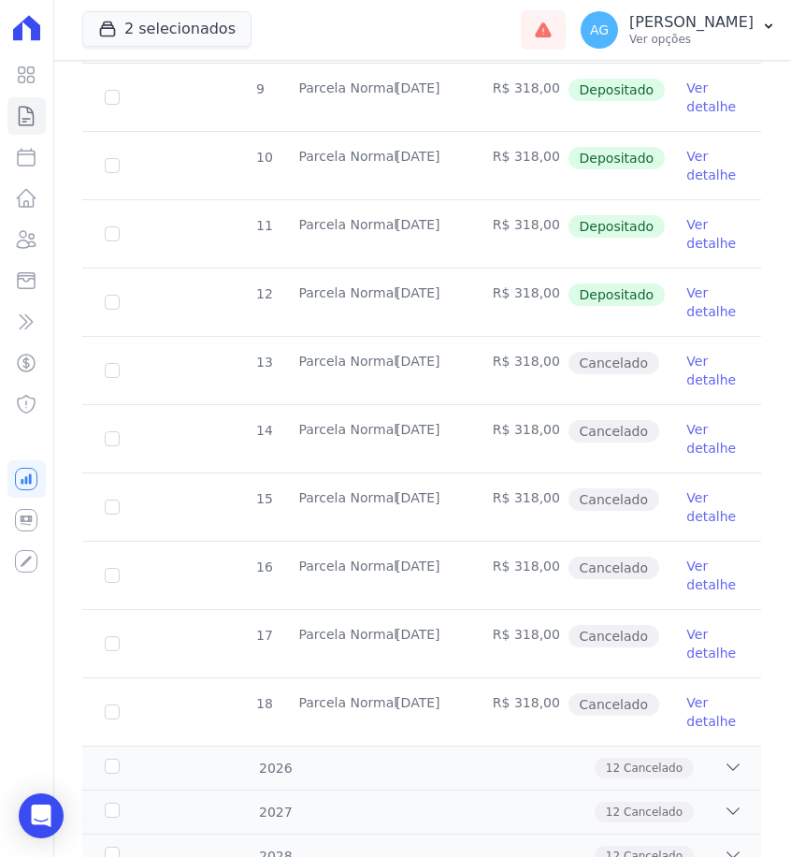
scroll to position [584, 0]
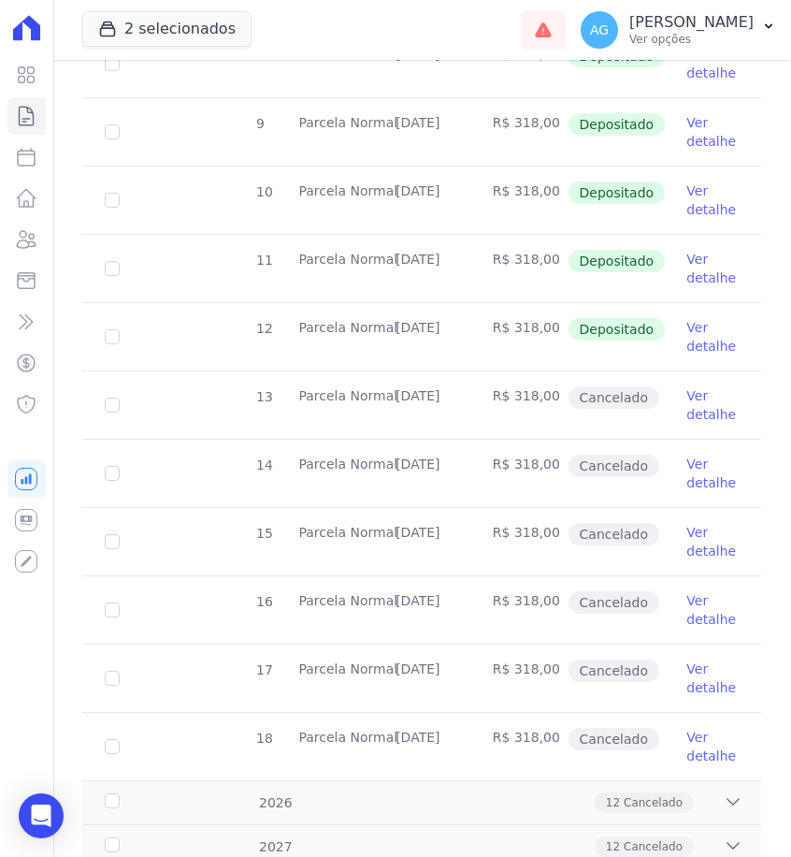
drag, startPoint x: 465, startPoint y: 329, endPoint x: 396, endPoint y: 328, distance: 69.2
click at [396, 328] on td "[DATE]" at bounding box center [421, 336] width 97 height 67
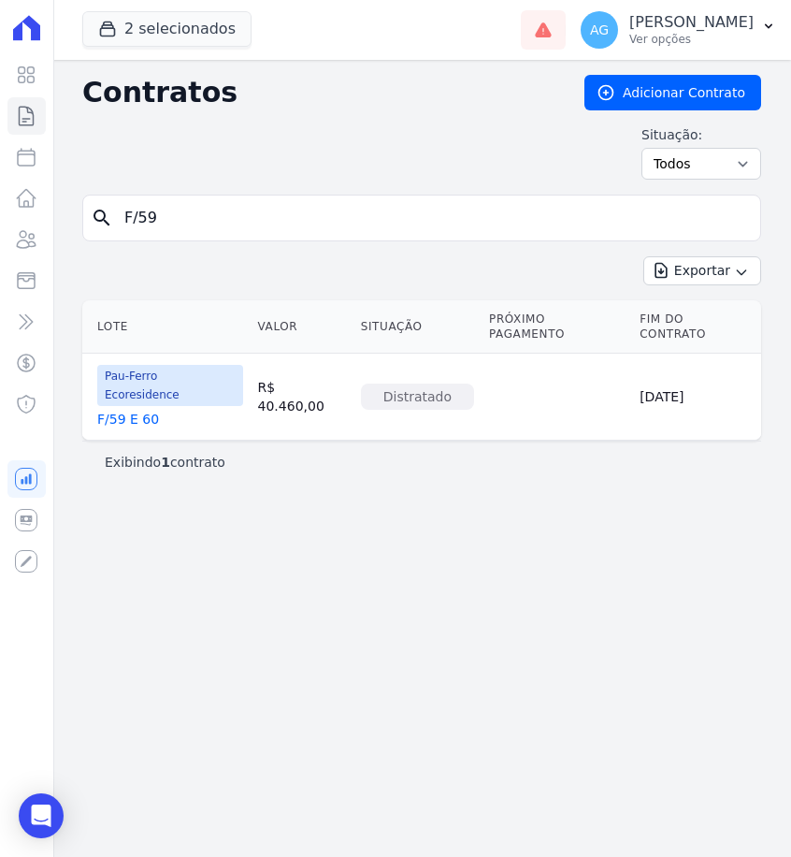
click at [231, 198] on div "search F/59" at bounding box center [421, 218] width 679 height 47
click at [225, 216] on input "F/59" at bounding box center [433, 217] width 640 height 37
type input "A/06"
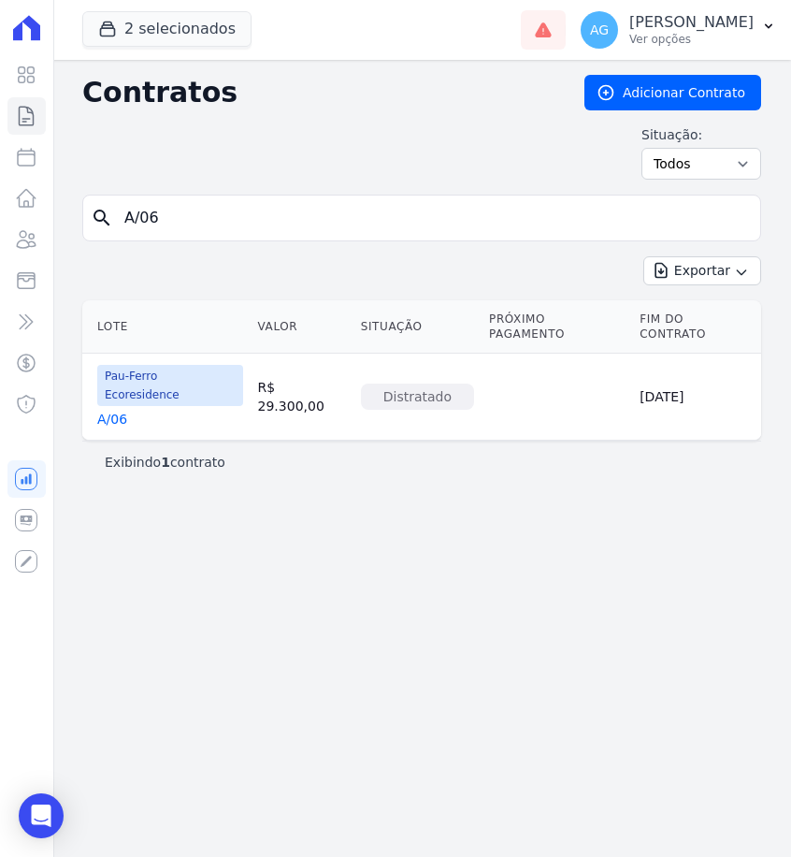
click at [119, 410] on link "A/06" at bounding box center [112, 419] width 30 height 19
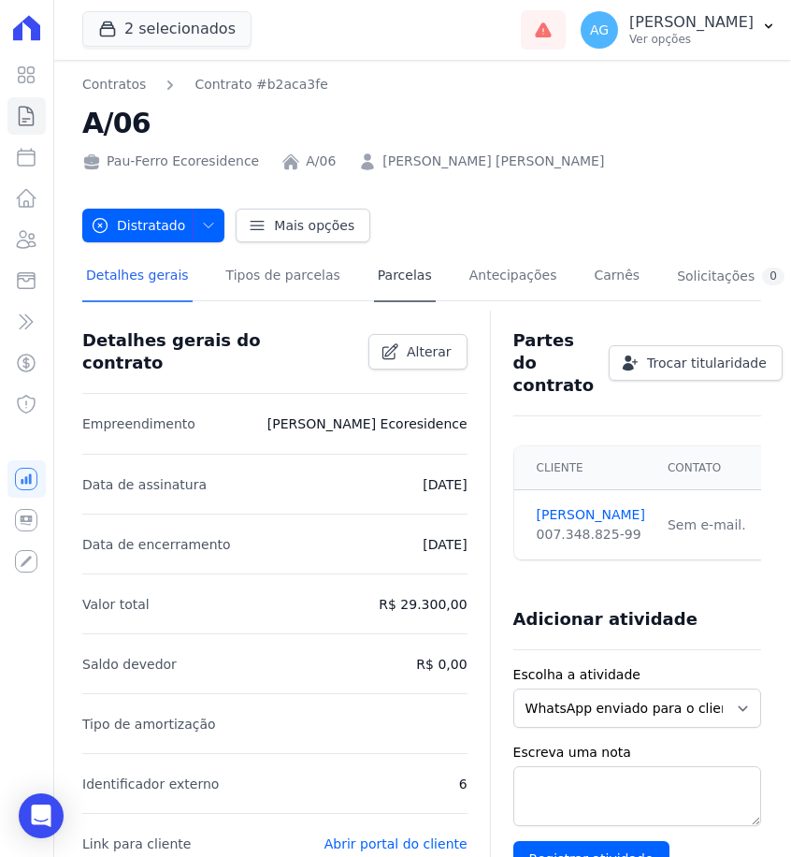
click at [409, 276] on link "Parcelas" at bounding box center [405, 277] width 62 height 50
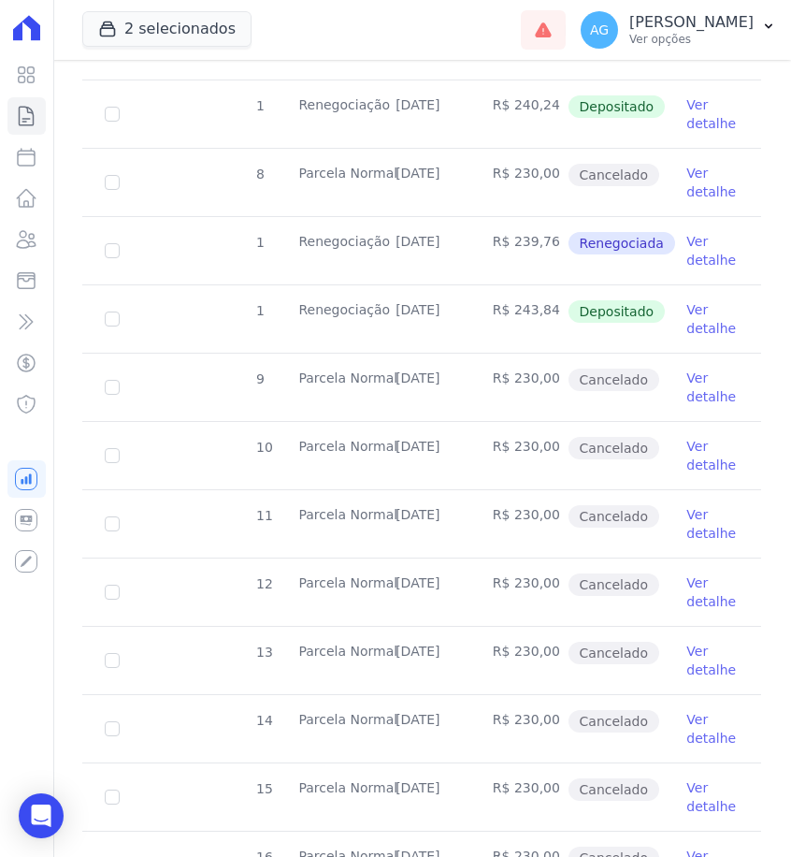
scroll to position [670, 0]
drag, startPoint x: 470, startPoint y: 310, endPoint x: 396, endPoint y: 310, distance: 73.9
click at [396, 310] on tr "1 Renegociação [DATE] R$ 243,84 Depositado Ver detalhe" at bounding box center [421, 317] width 679 height 68
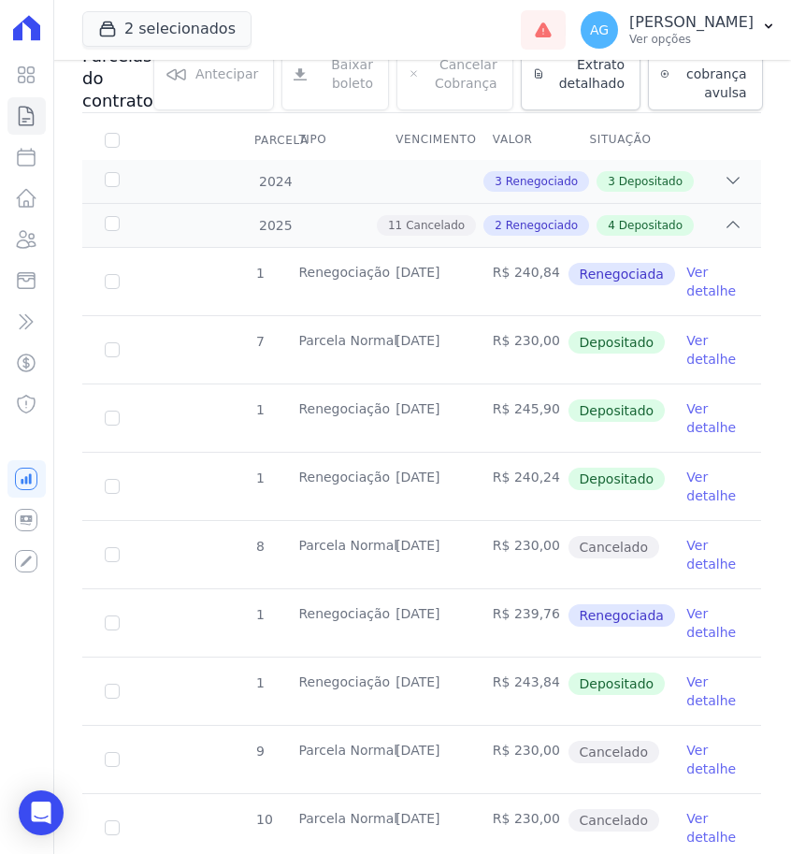
scroll to position [356, 0]
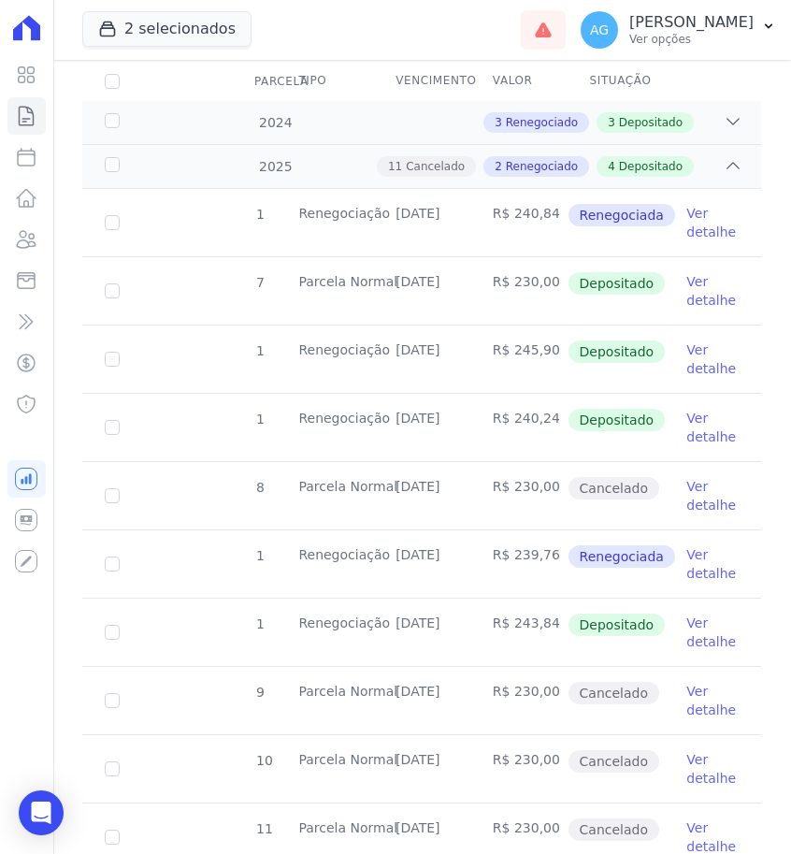
click at [494, 623] on td "R$ 243,84" at bounding box center [518, 631] width 97 height 67
drag, startPoint x: 464, startPoint y: 623, endPoint x: 398, endPoint y: 624, distance: 65.5
click at [398, 624] on td "[DATE]" at bounding box center [421, 631] width 97 height 67
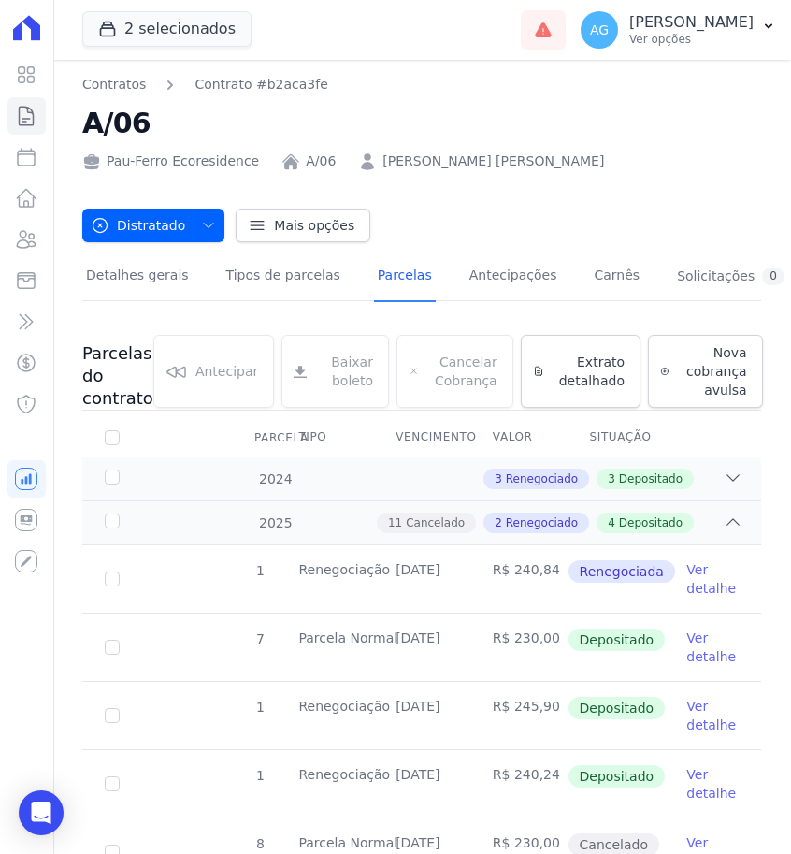
scroll to position [0, 0]
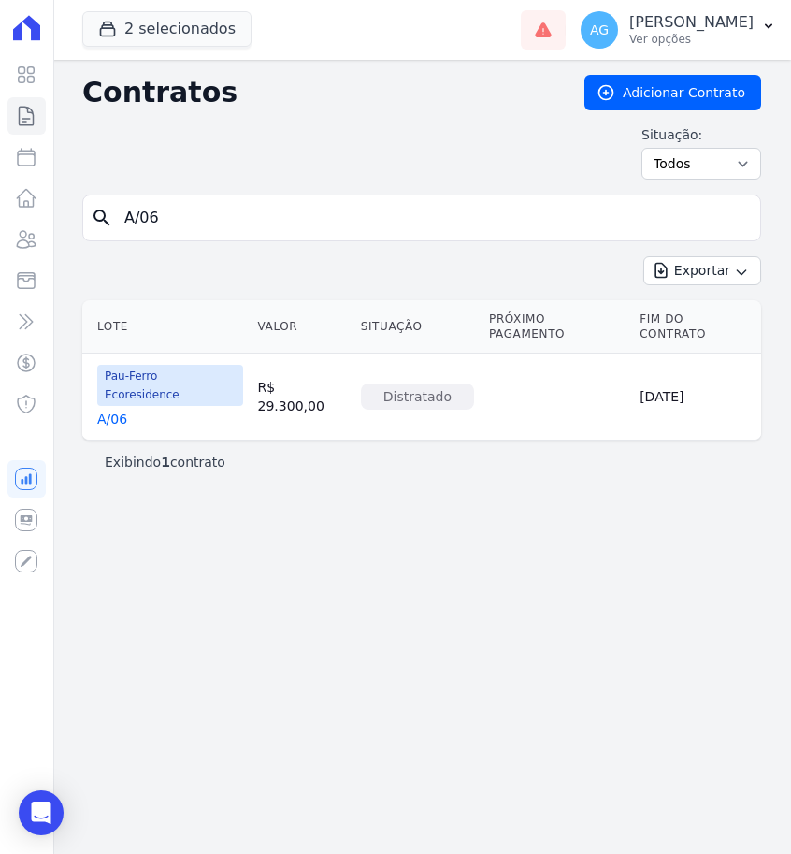
click at [267, 222] on input "A/06" at bounding box center [433, 217] width 640 height 37
type input "A/11"
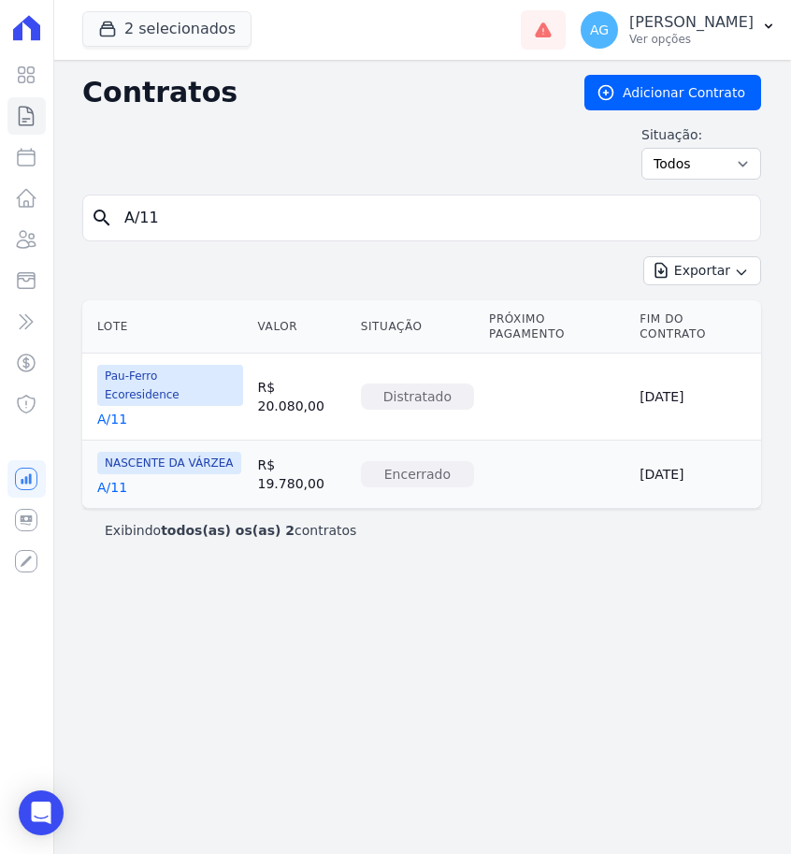
click at [114, 396] on td "Pau-Ferro Ecoresidence A/11" at bounding box center [166, 396] width 168 height 86
click at [114, 410] on link "A/11" at bounding box center [112, 419] width 30 height 19
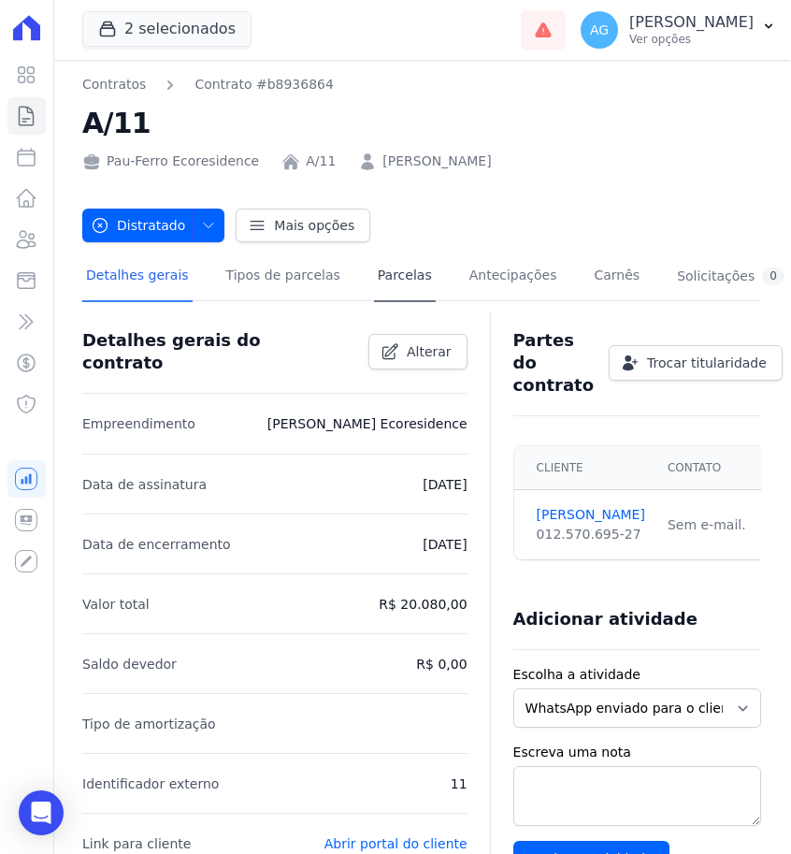
click at [376, 282] on link "Parcelas" at bounding box center [405, 277] width 62 height 50
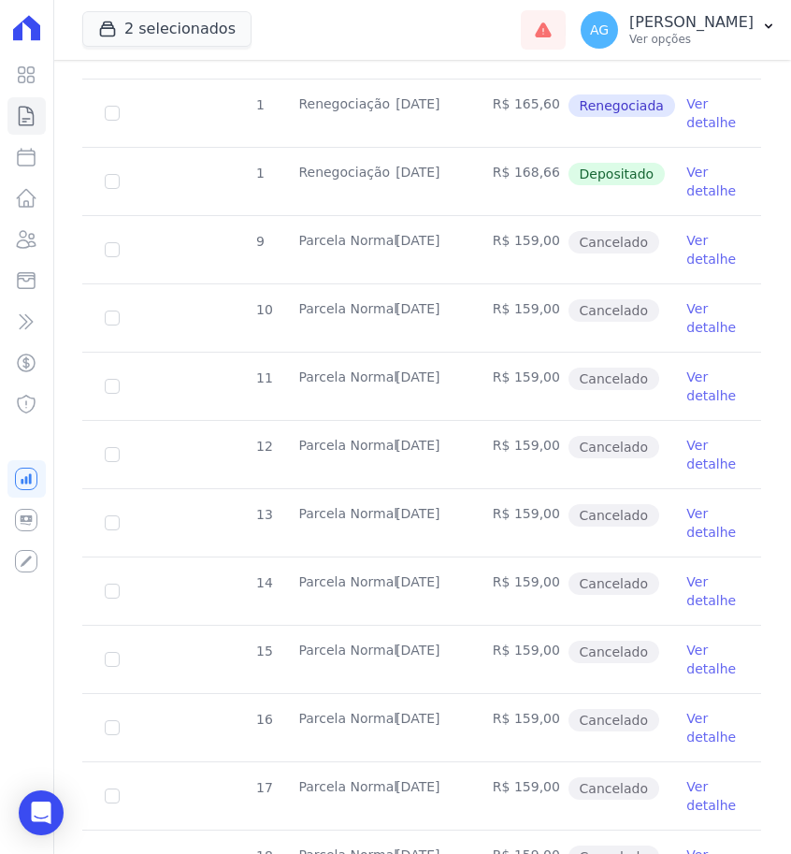
scroll to position [528, 0]
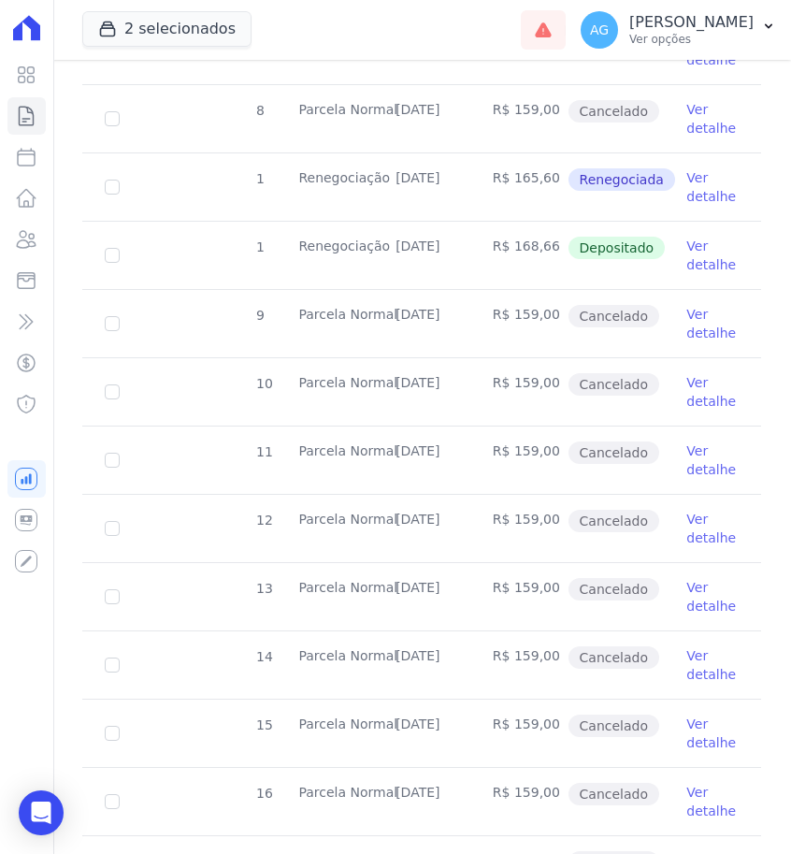
drag, startPoint x: 465, startPoint y: 244, endPoint x: 399, endPoint y: 243, distance: 65.5
click at [399, 243] on td "[DATE]" at bounding box center [421, 255] width 97 height 67
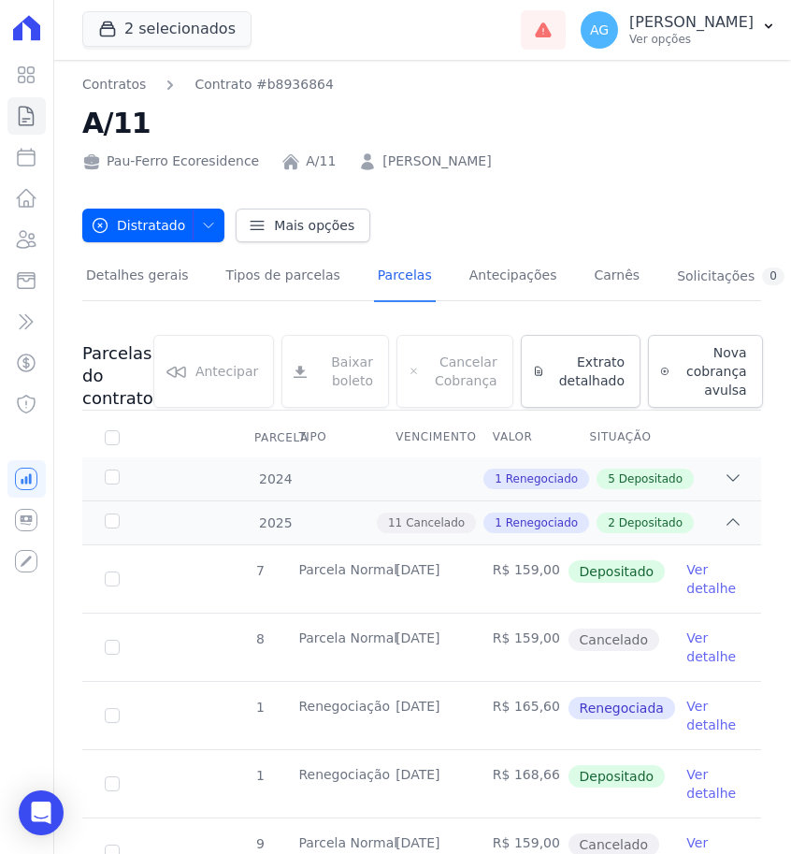
scroll to position [0, 0]
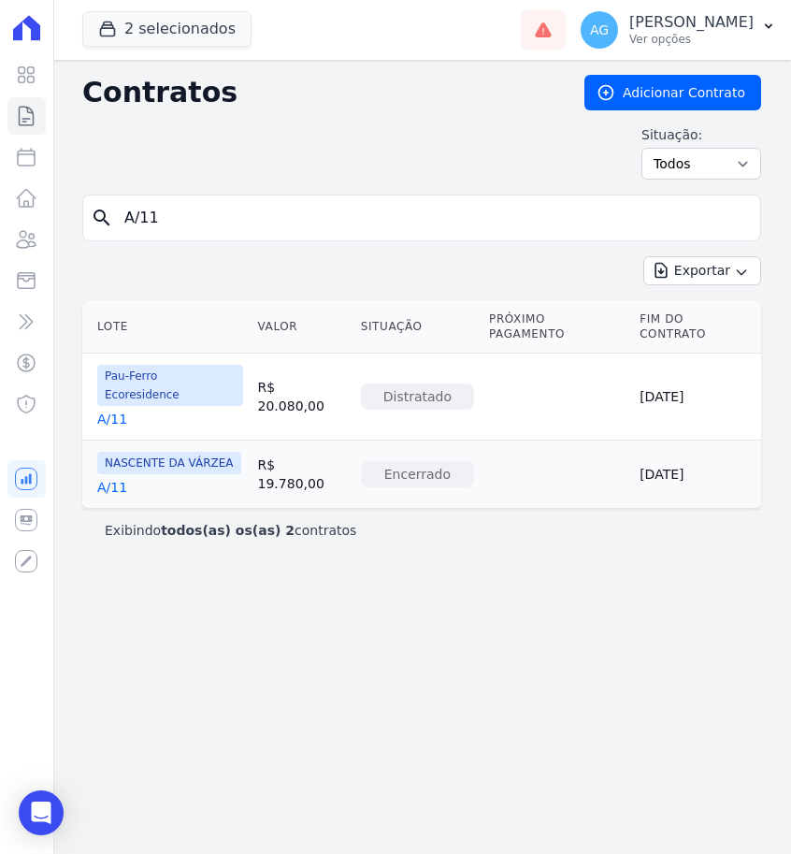
click at [244, 208] on input "A/11" at bounding box center [433, 217] width 640 height 37
type input "A/40"
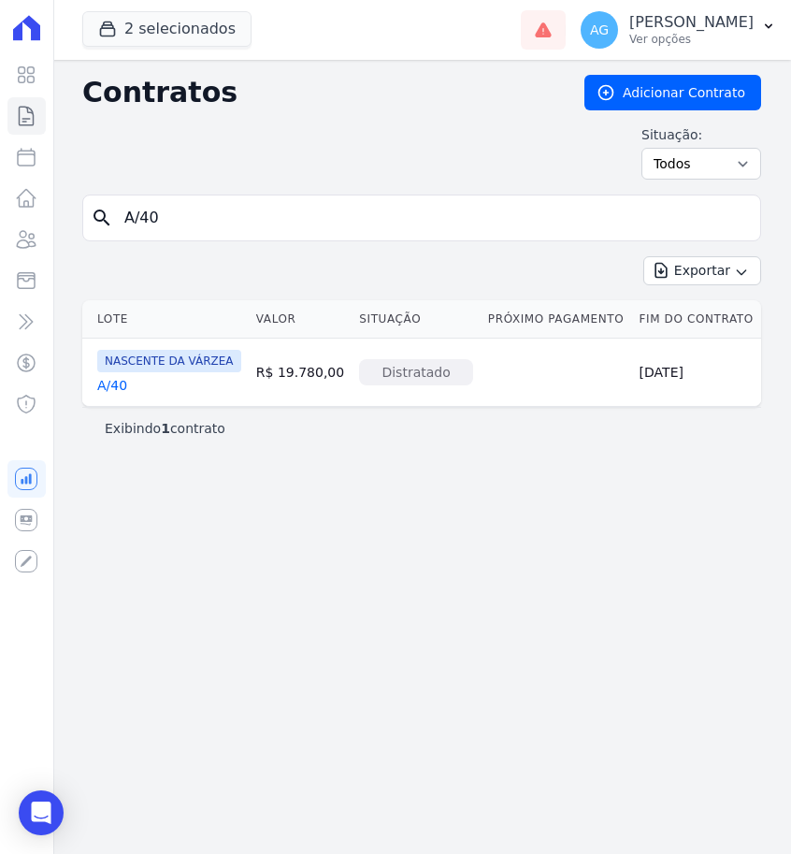
click at [115, 389] on link "A/40" at bounding box center [112, 385] width 30 height 19
click at [117, 391] on link "A/40" at bounding box center [112, 385] width 30 height 19
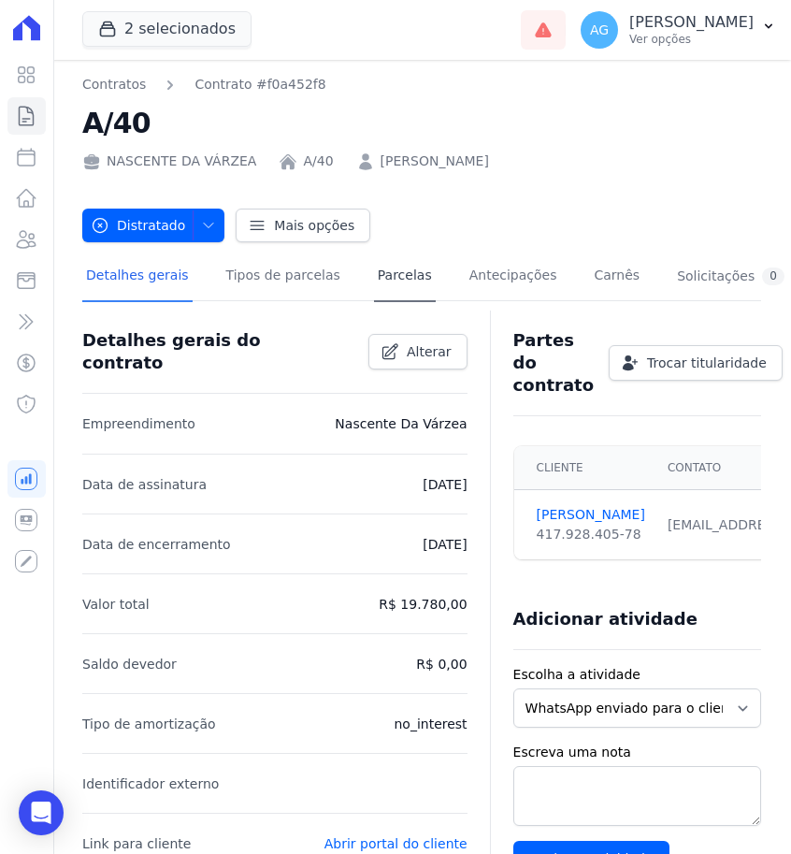
click at [374, 278] on link "Parcelas" at bounding box center [405, 277] width 62 height 50
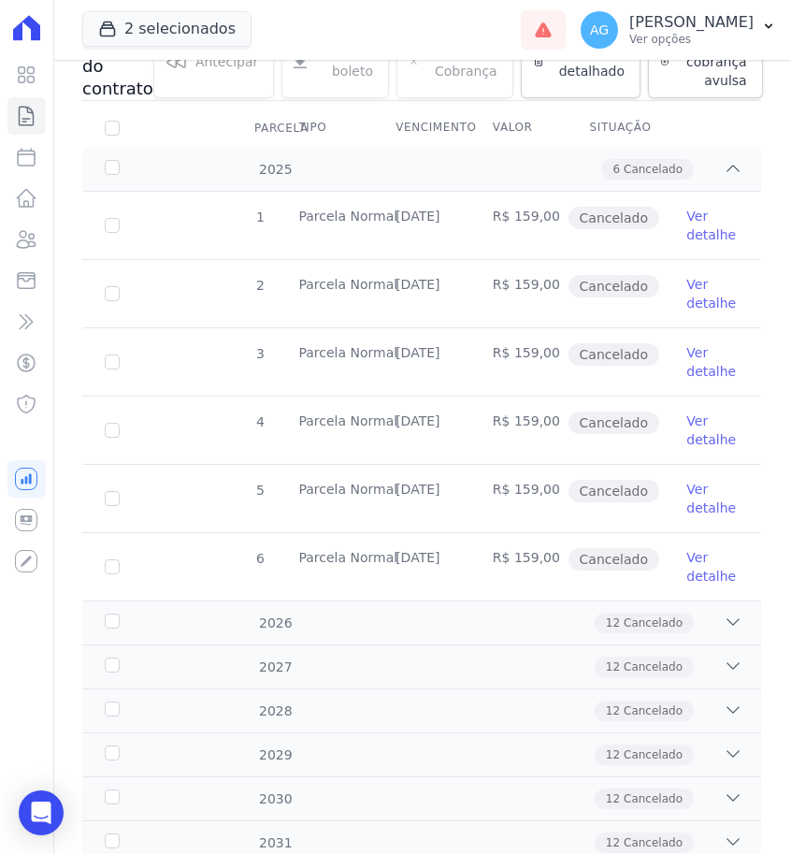
scroll to position [327, 0]
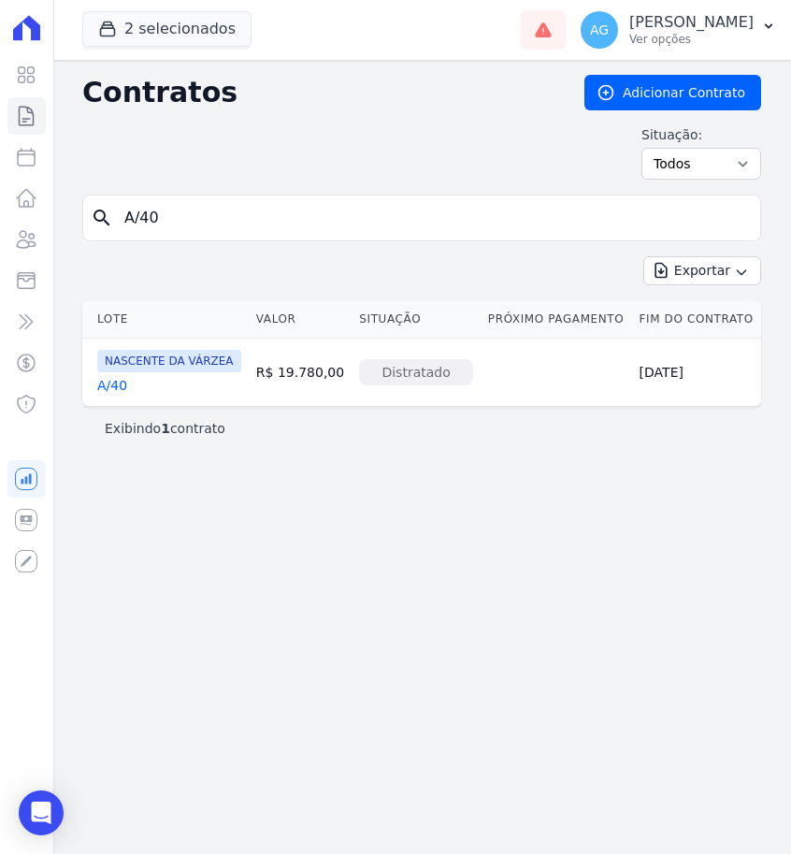
click at [274, 203] on input "A/40" at bounding box center [433, 217] width 640 height 37
click at [227, 234] on input "A/40" at bounding box center [433, 217] width 640 height 37
click at [208, 26] on button "2 selecionados" at bounding box center [166, 29] width 169 height 36
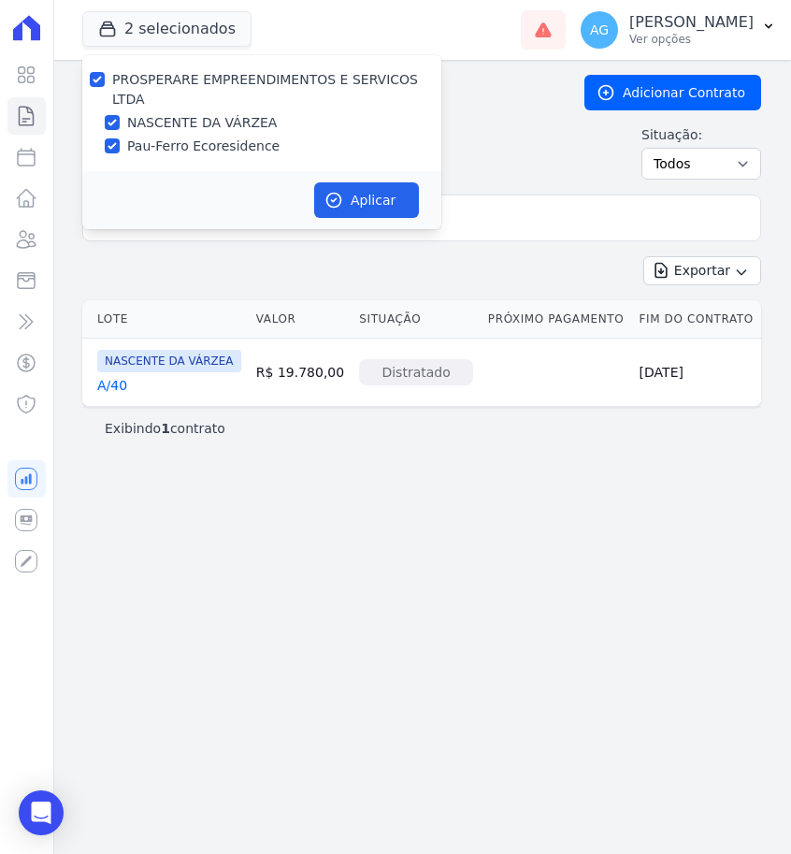
click at [523, 154] on div "Situação: Ativo Todos Pausado Distratado Rascunho Expirado Encerrado" at bounding box center [421, 152] width 679 height 54
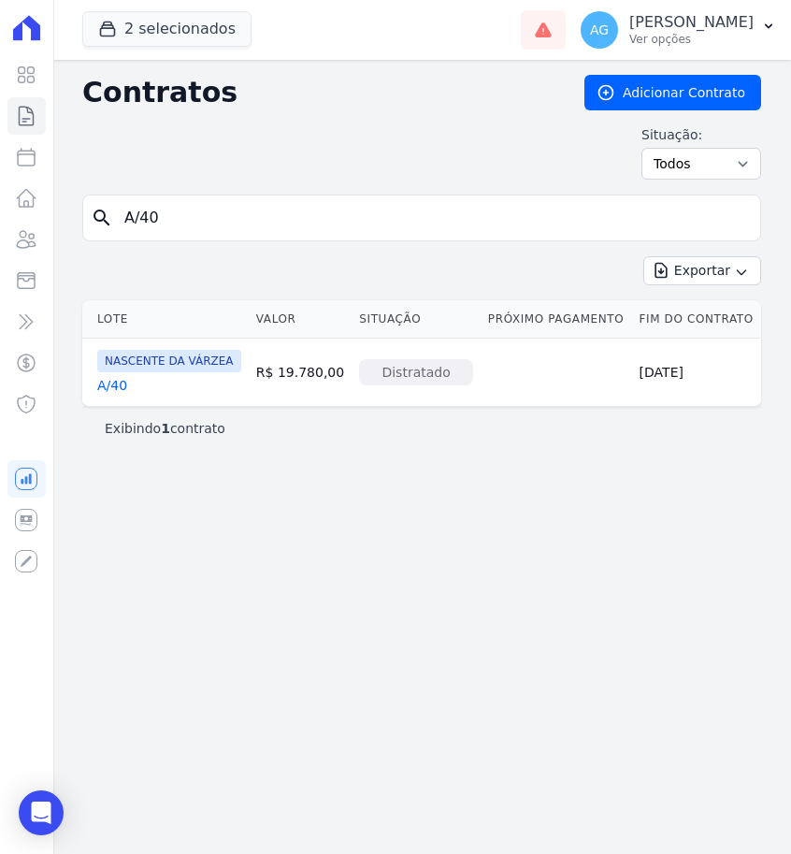
click at [379, 213] on input "A/40" at bounding box center [433, 217] width 640 height 37
type input "A/03"
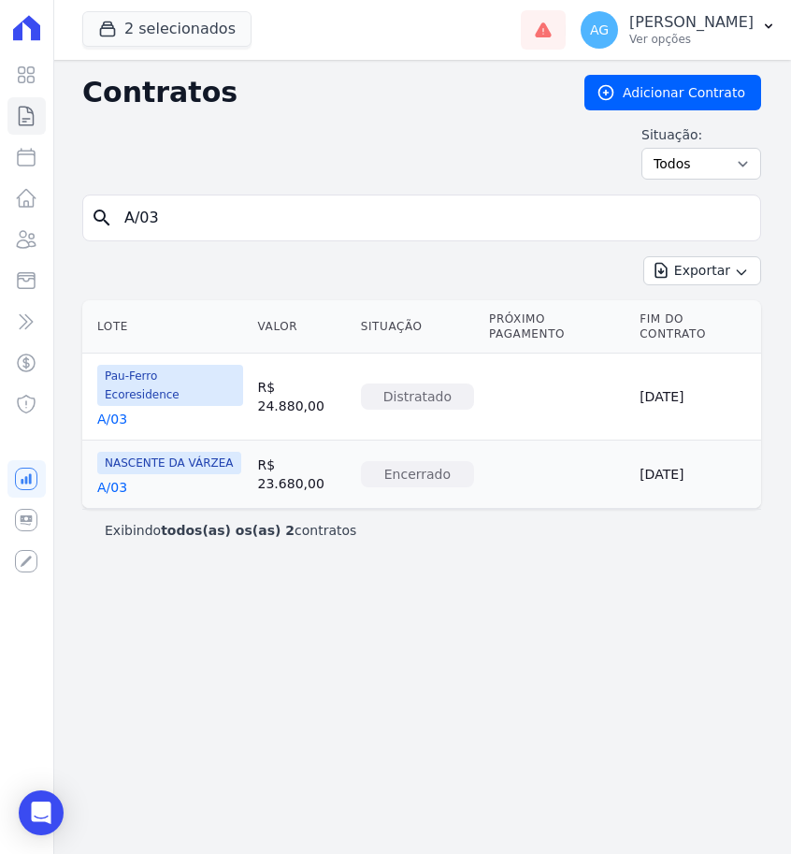
click at [119, 410] on link "A/03" at bounding box center [112, 419] width 30 height 19
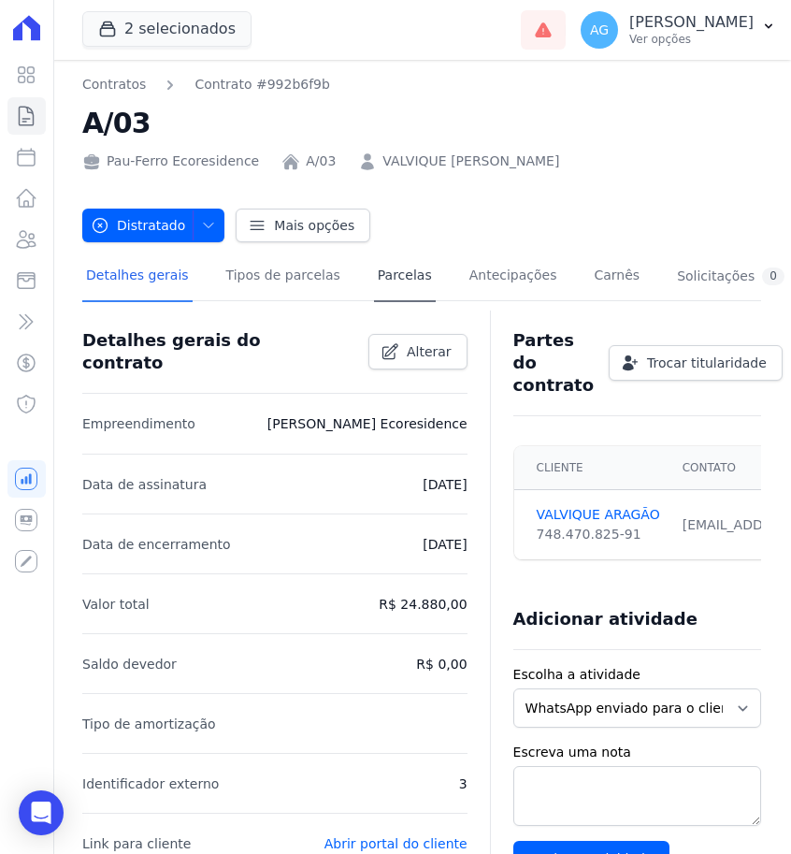
click at [381, 272] on link "Parcelas" at bounding box center [405, 277] width 62 height 50
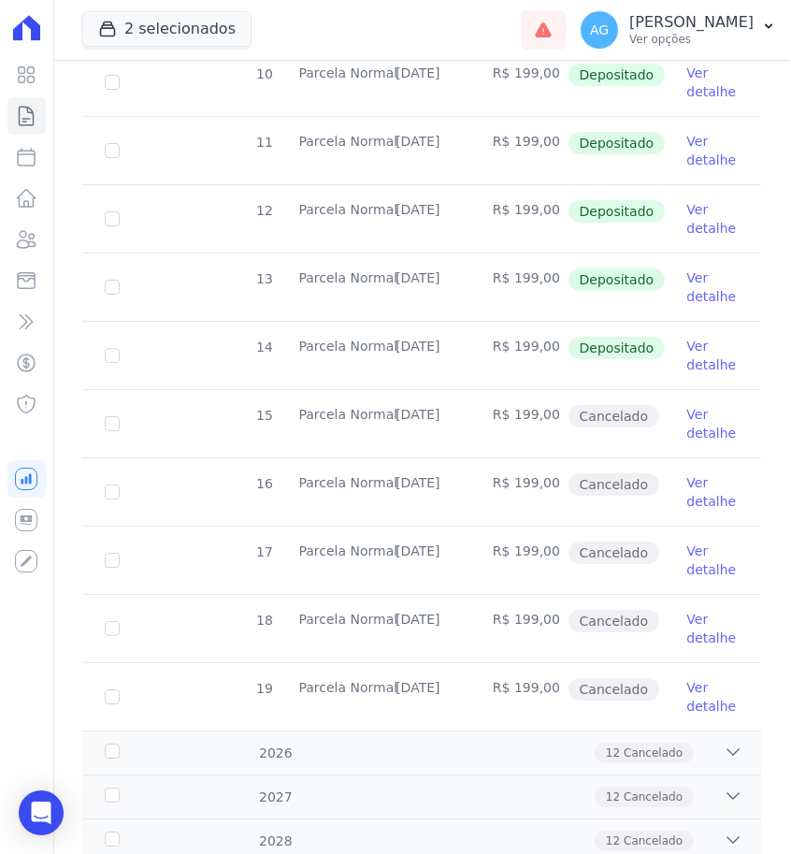
scroll to position [634, 0]
drag, startPoint x: 465, startPoint y: 344, endPoint x: 397, endPoint y: 350, distance: 67.6
click at [397, 350] on td "[DATE]" at bounding box center [421, 354] width 97 height 67
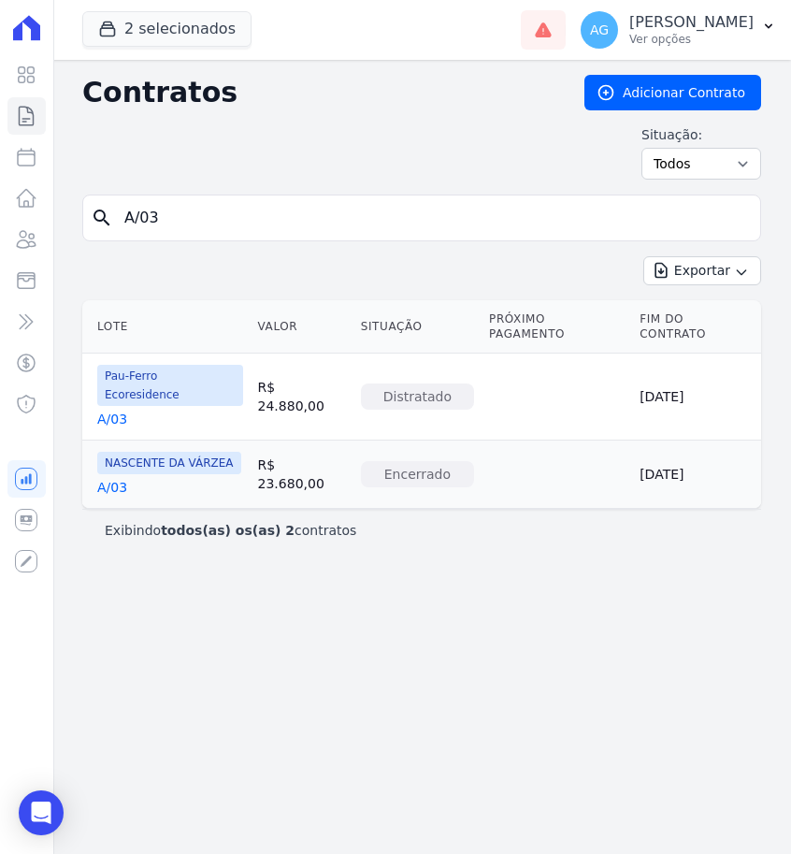
click at [288, 213] on input "A/03" at bounding box center [433, 217] width 640 height 37
type input "A/09"
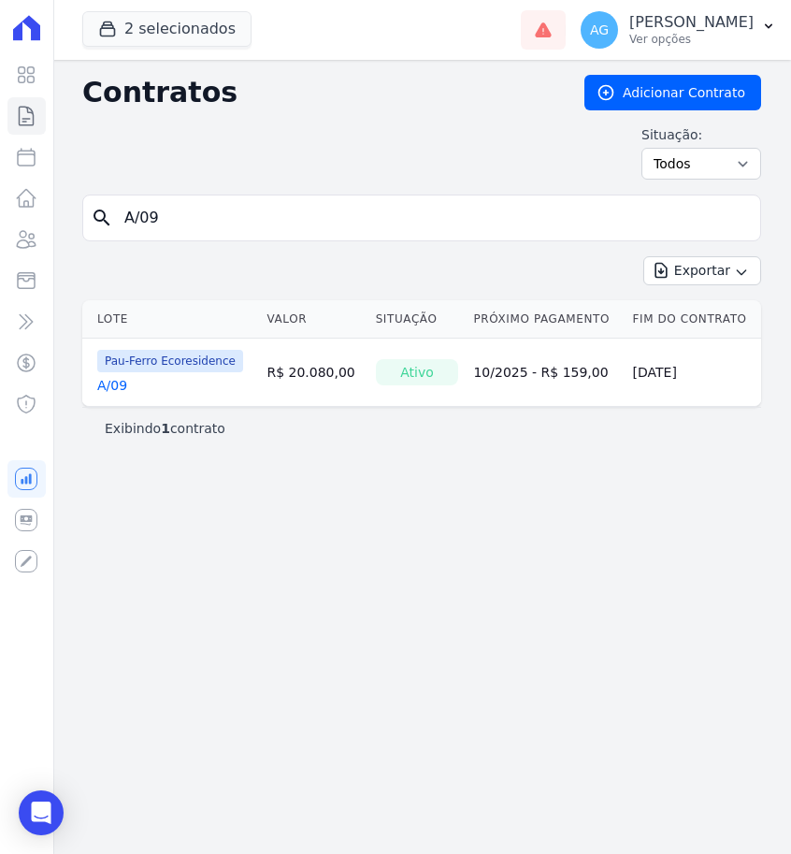
click at [111, 382] on link "A/09" at bounding box center [112, 385] width 30 height 19
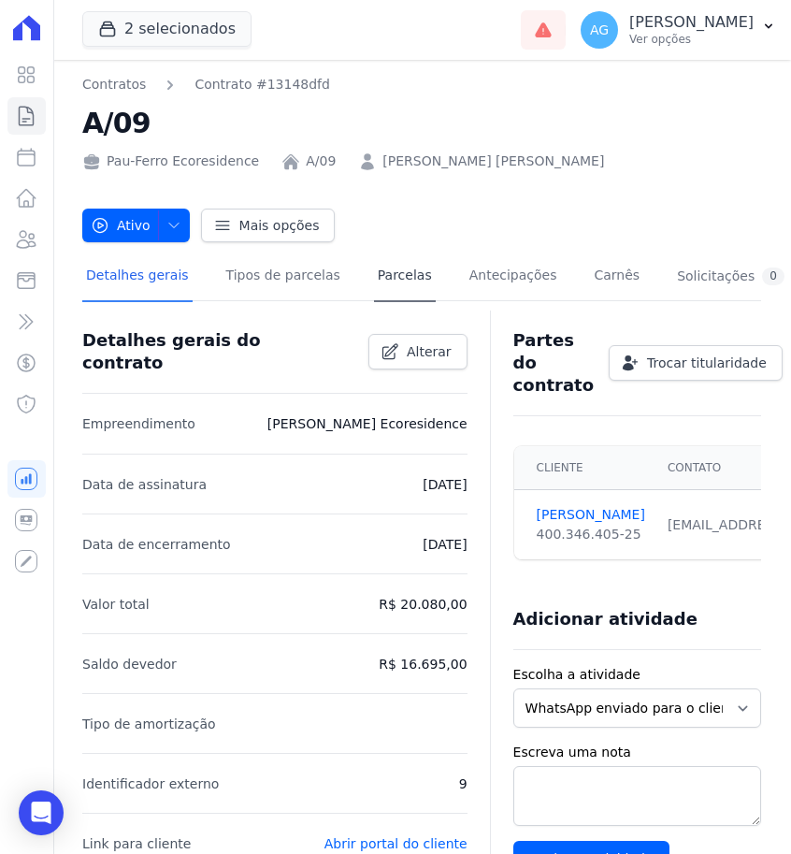
click at [406, 277] on link "Parcelas" at bounding box center [405, 277] width 62 height 50
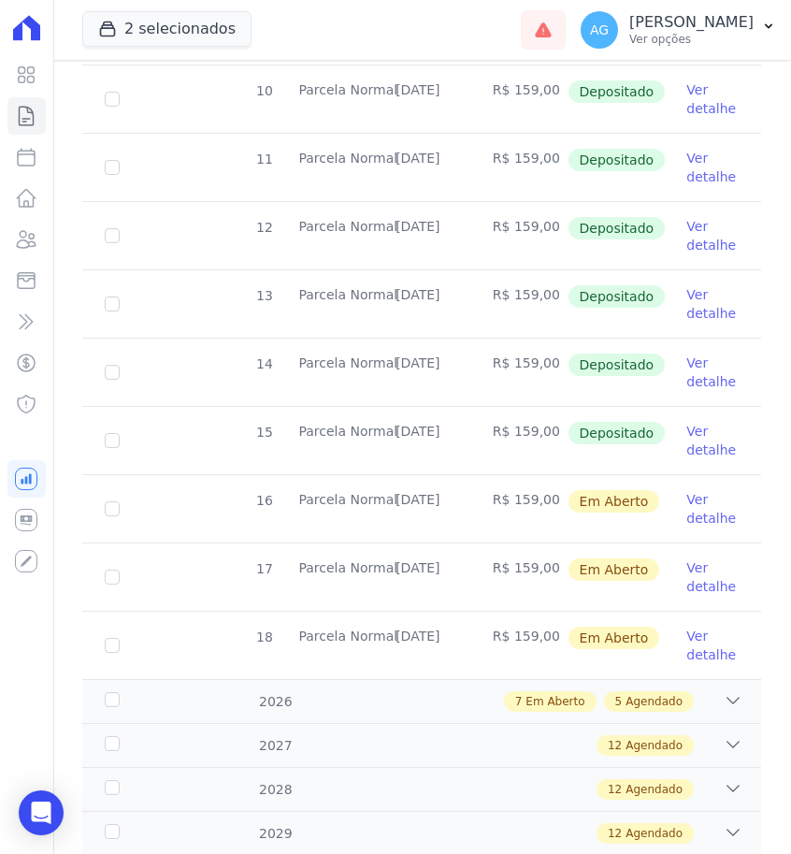
scroll to position [754, 0]
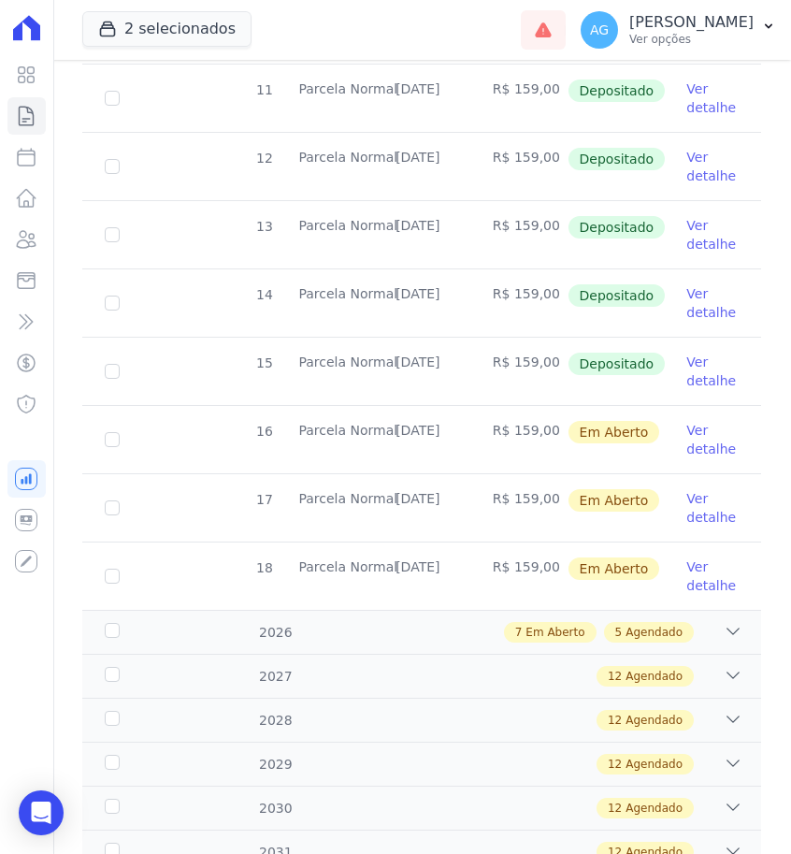
drag, startPoint x: 475, startPoint y: 365, endPoint x: 404, endPoint y: 363, distance: 71.1
click at [404, 363] on tr "15 [GEOGRAPHIC_DATA] [DATE] R$ 159,00 Depositado Ver detalhe" at bounding box center [421, 371] width 679 height 68
click at [404, 363] on td "[DATE]" at bounding box center [421, 371] width 97 height 67
drag, startPoint x: 465, startPoint y: 362, endPoint x: 398, endPoint y: 360, distance: 66.4
click at [398, 360] on td "[DATE]" at bounding box center [421, 371] width 97 height 67
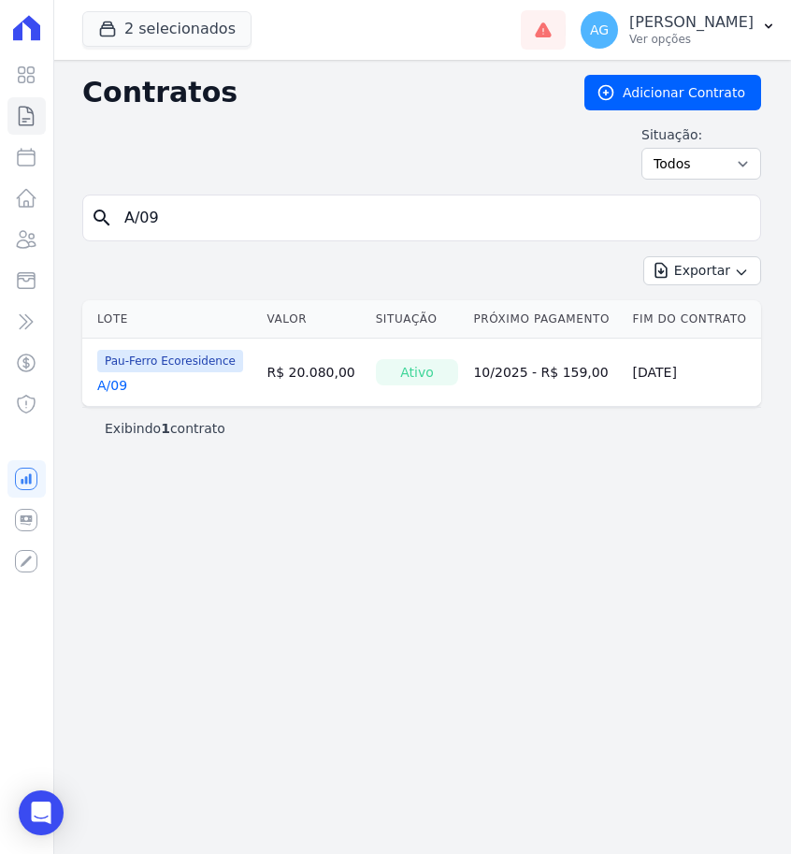
click at [252, 230] on input "A/09" at bounding box center [433, 217] width 640 height 37
type input "A/10"
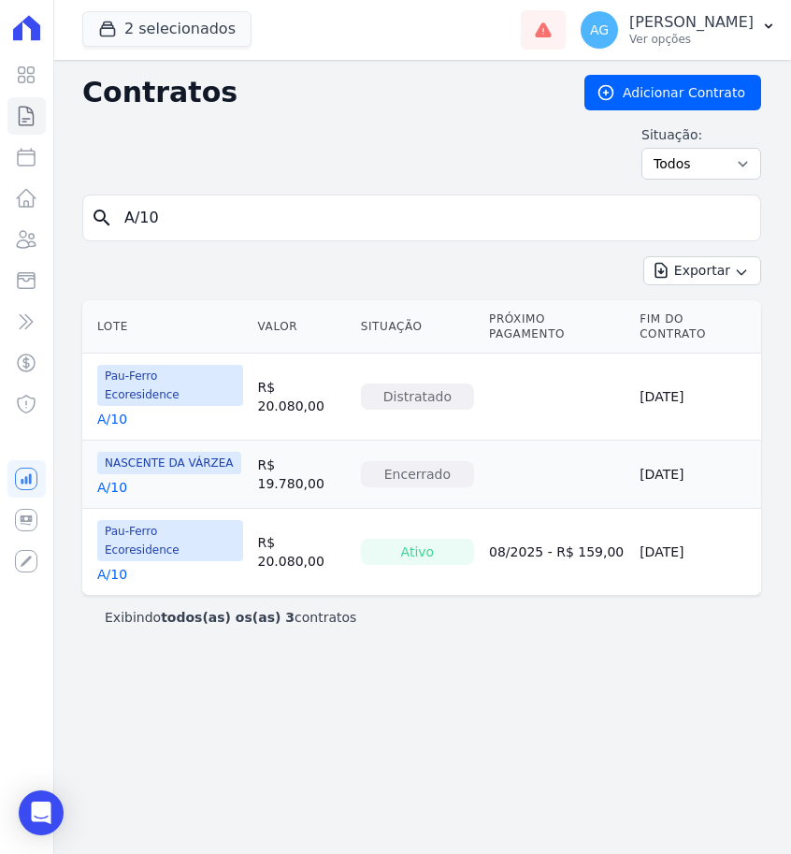
click at [123, 565] on link "A/10" at bounding box center [112, 574] width 30 height 19
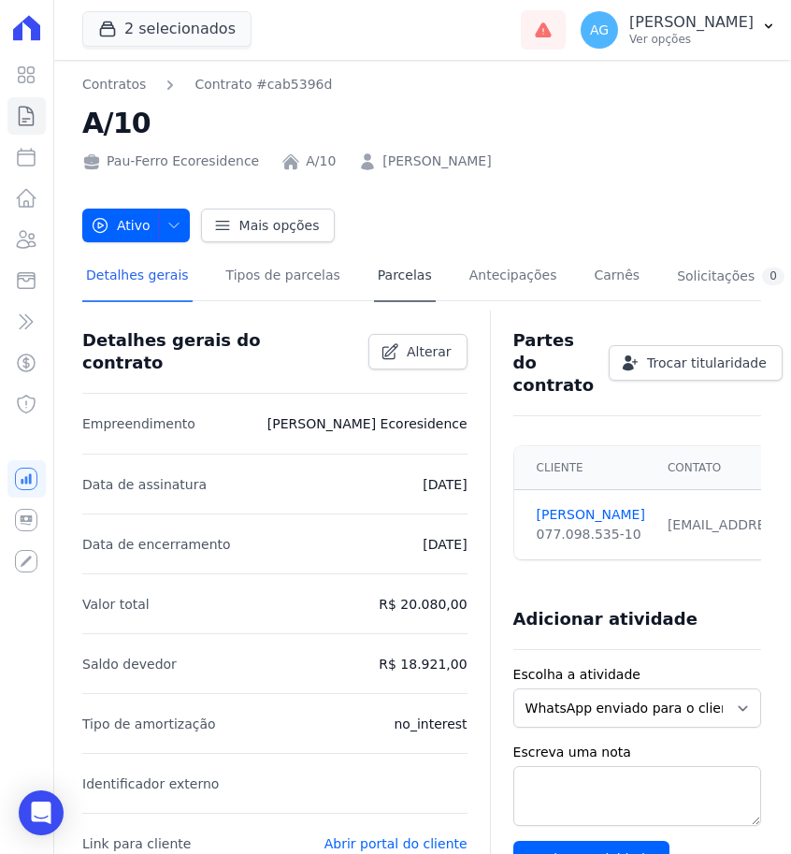
click at [380, 265] on link "Parcelas" at bounding box center [405, 277] width 62 height 50
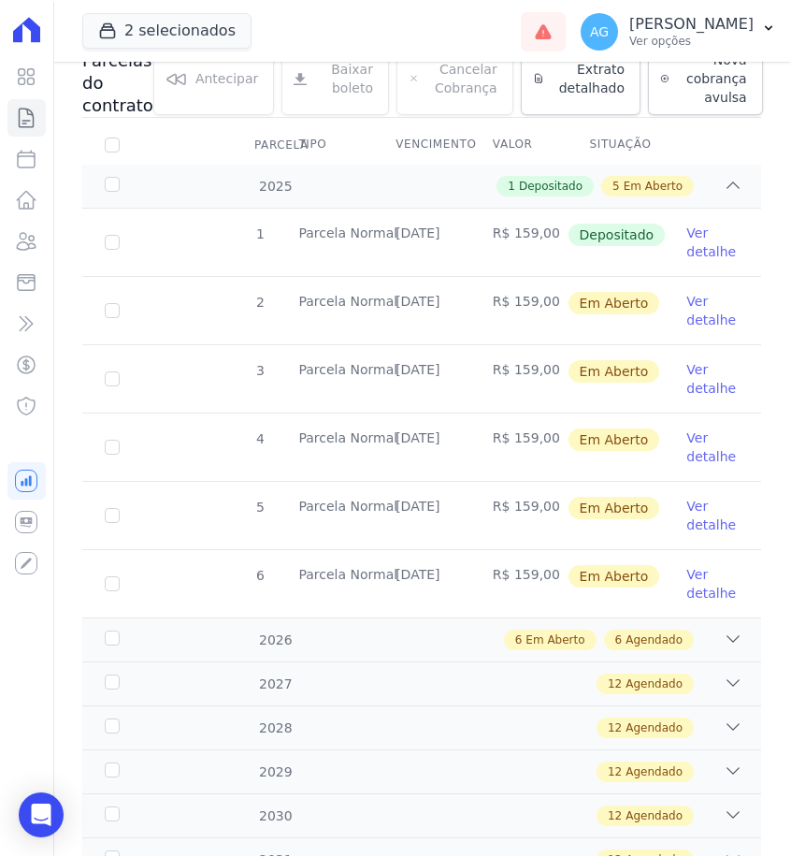
scroll to position [216, 0]
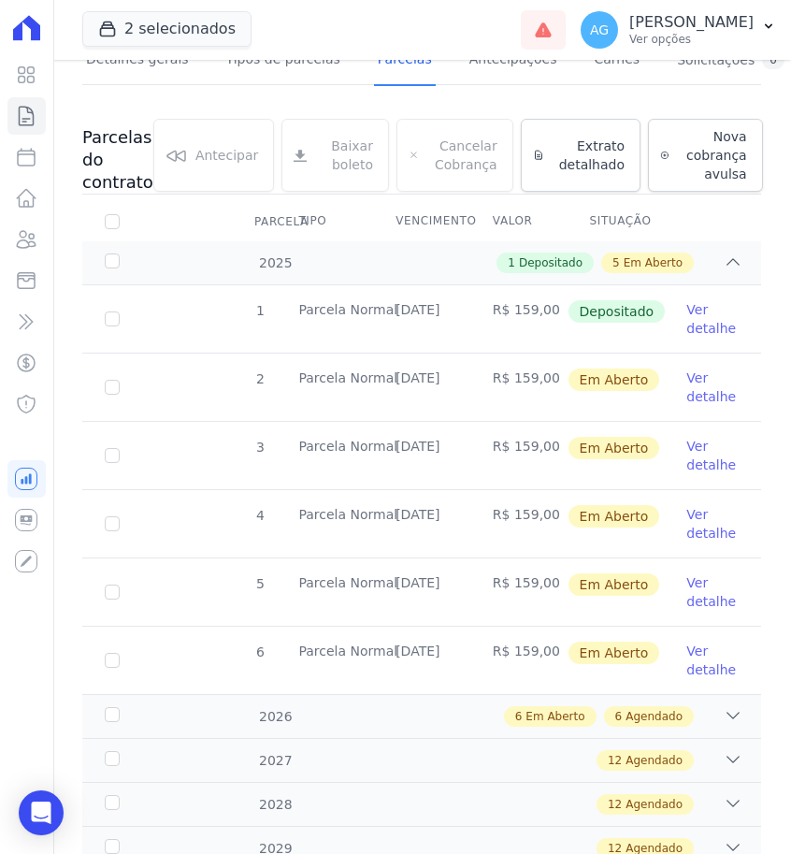
drag, startPoint x: 473, startPoint y: 313, endPoint x: 408, endPoint y: 311, distance: 65.5
click at [408, 311] on tr "1 [GEOGRAPHIC_DATA] [DATE] R$ 159,00 Depositado Ver detalhe" at bounding box center [421, 318] width 679 height 67
click at [408, 311] on td "[DATE]" at bounding box center [421, 318] width 97 height 67
drag, startPoint x: 463, startPoint y: 306, endPoint x: 399, endPoint y: 306, distance: 63.6
click at [399, 306] on td "[DATE]" at bounding box center [421, 318] width 97 height 67
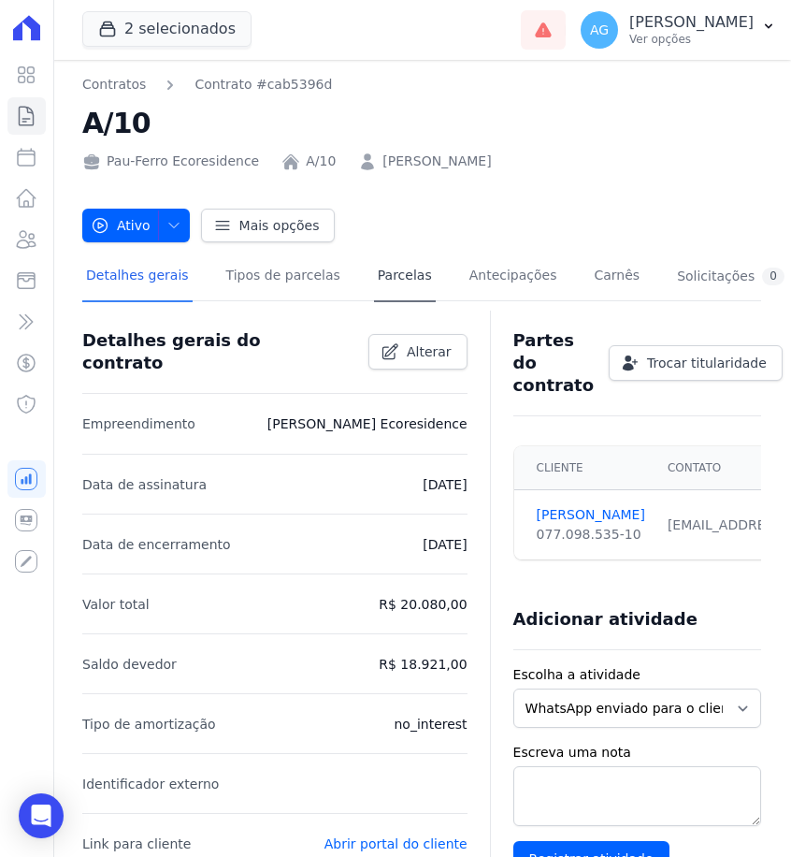
click at [415, 288] on link "Parcelas" at bounding box center [405, 277] width 62 height 50
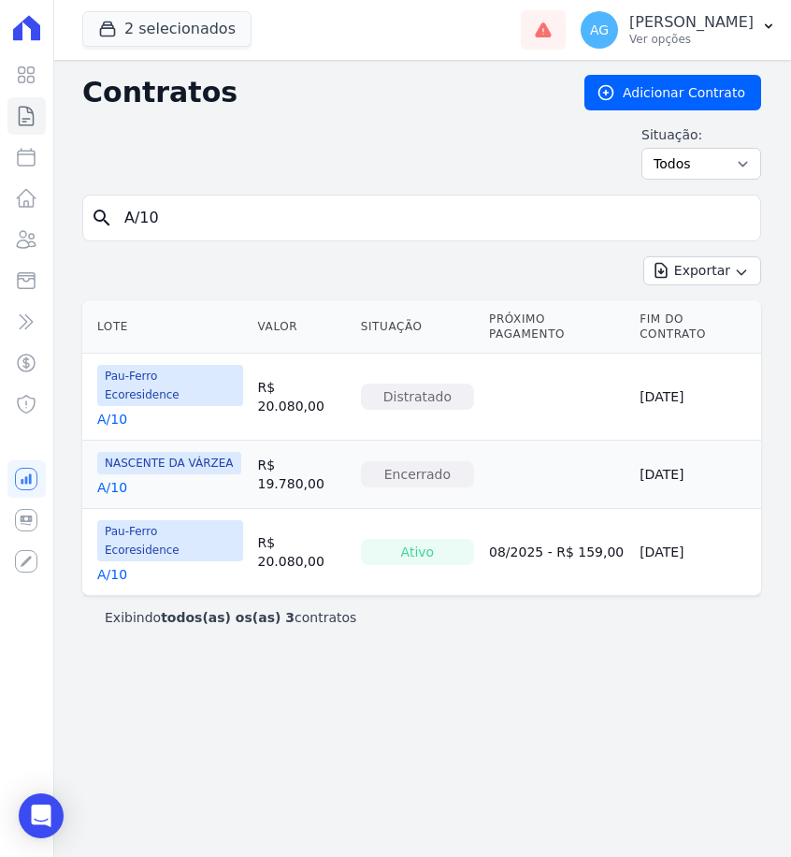
click at [244, 211] on input "A/10" at bounding box center [433, 217] width 640 height 37
type input "A/1"
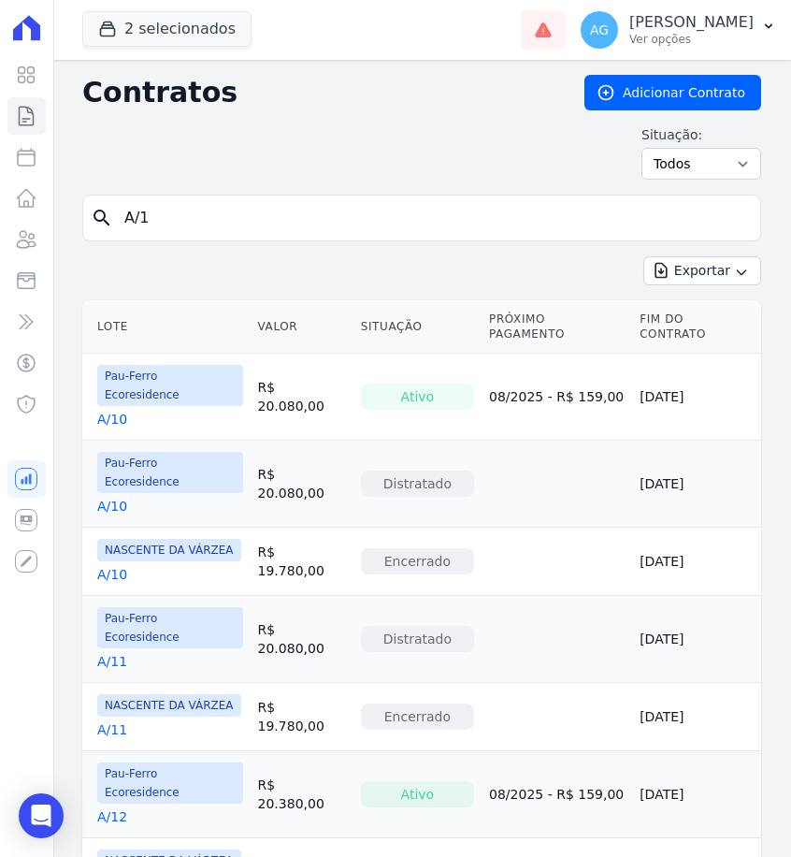
click at [246, 220] on input "A/1" at bounding box center [433, 217] width 640 height 37
type input "A/12"
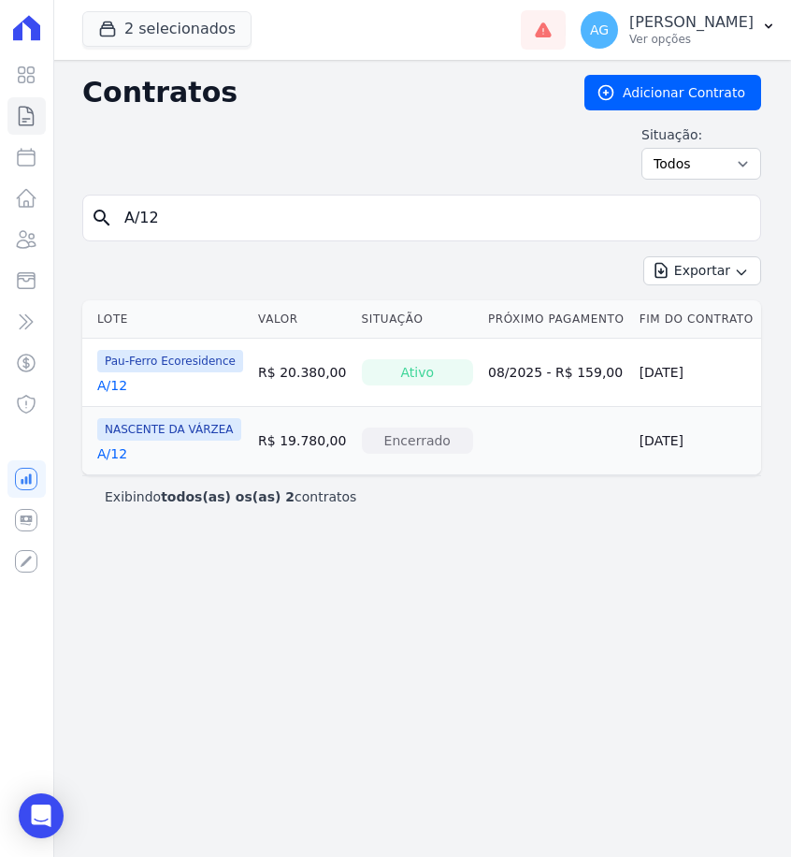
click at [120, 385] on link "A/12" at bounding box center [112, 385] width 30 height 19
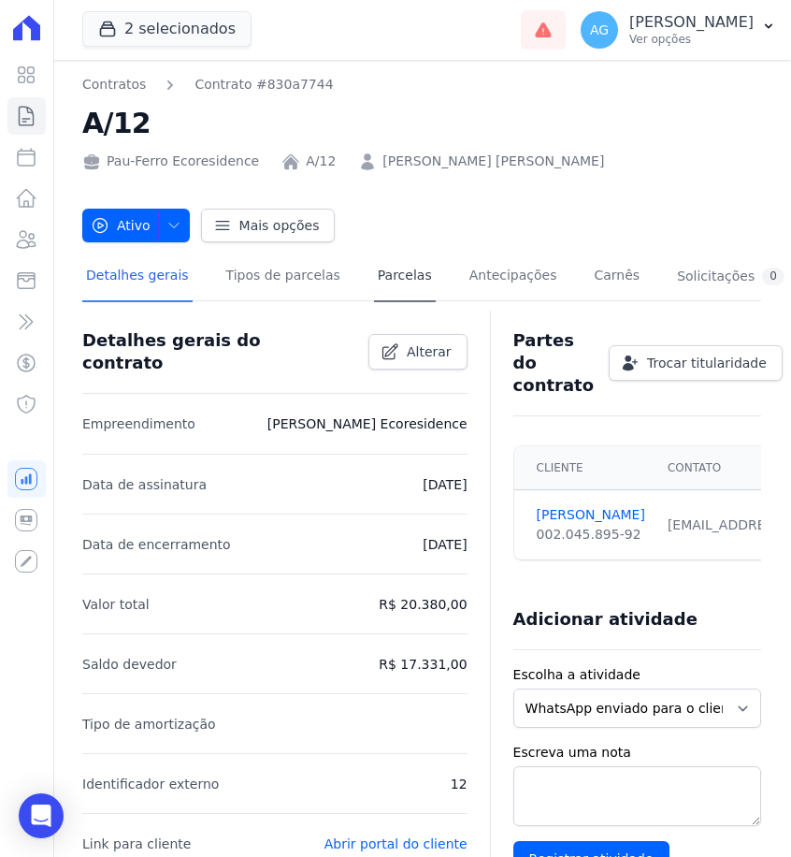
click at [410, 288] on link "Parcelas" at bounding box center [405, 277] width 62 height 50
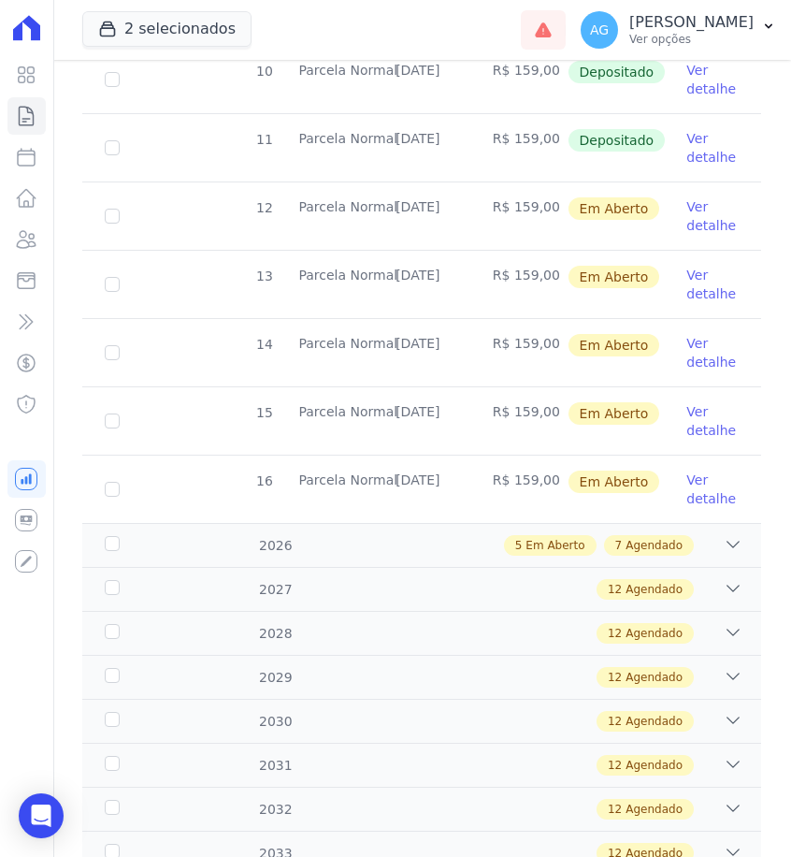
scroll to position [806, 0]
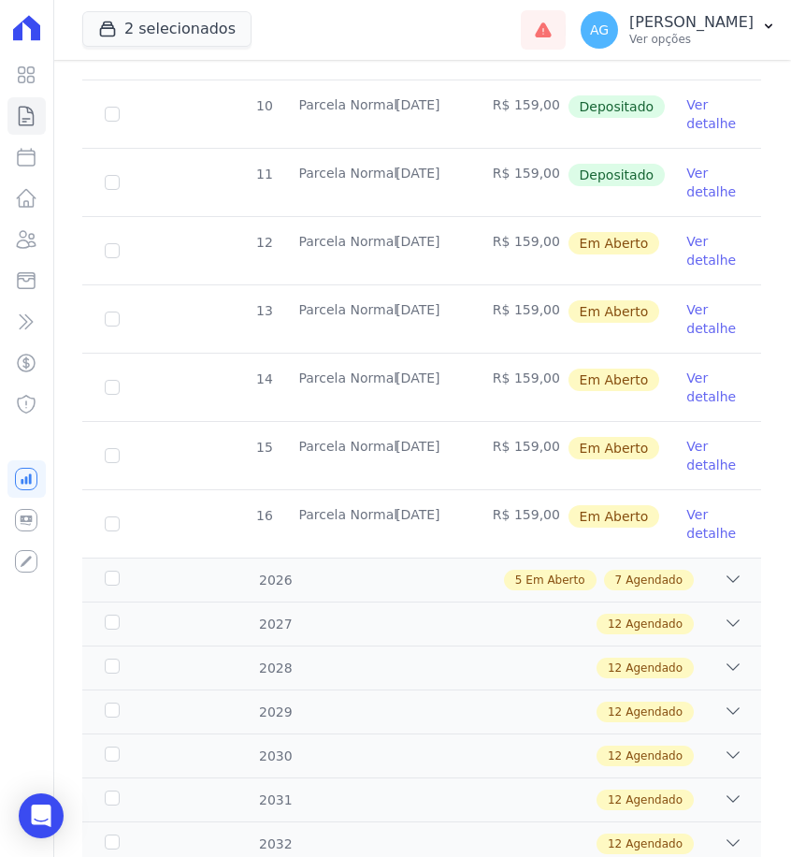
drag, startPoint x: 464, startPoint y: 176, endPoint x: 398, endPoint y: 172, distance: 65.6
click at [397, 172] on td "[DATE]" at bounding box center [421, 182] width 97 height 67
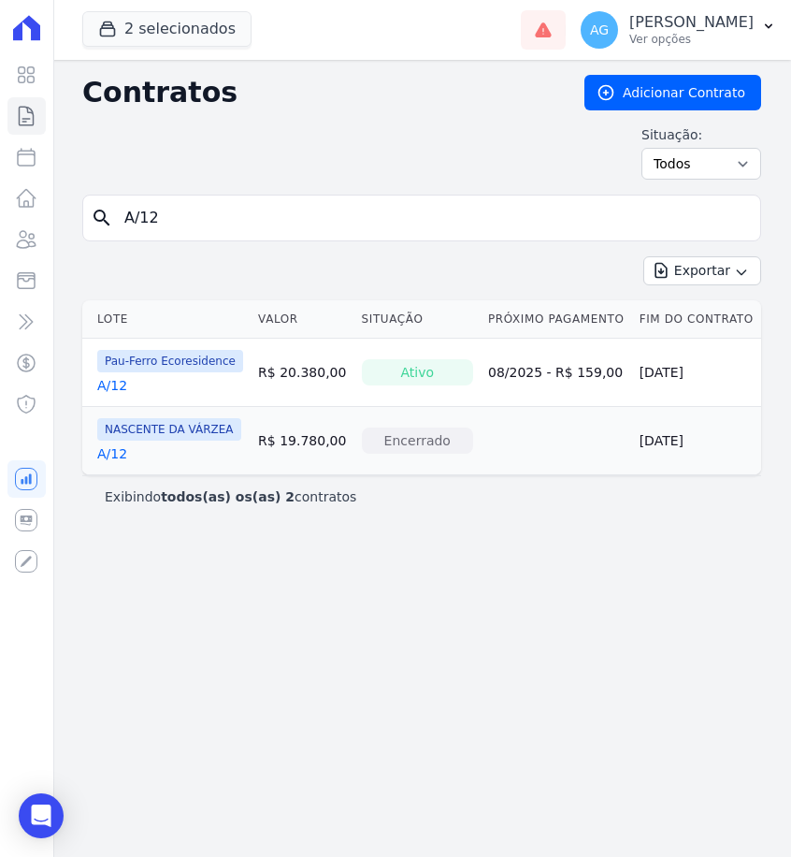
click at [252, 213] on input "A/12" at bounding box center [433, 217] width 640 height 37
type input "B/13"
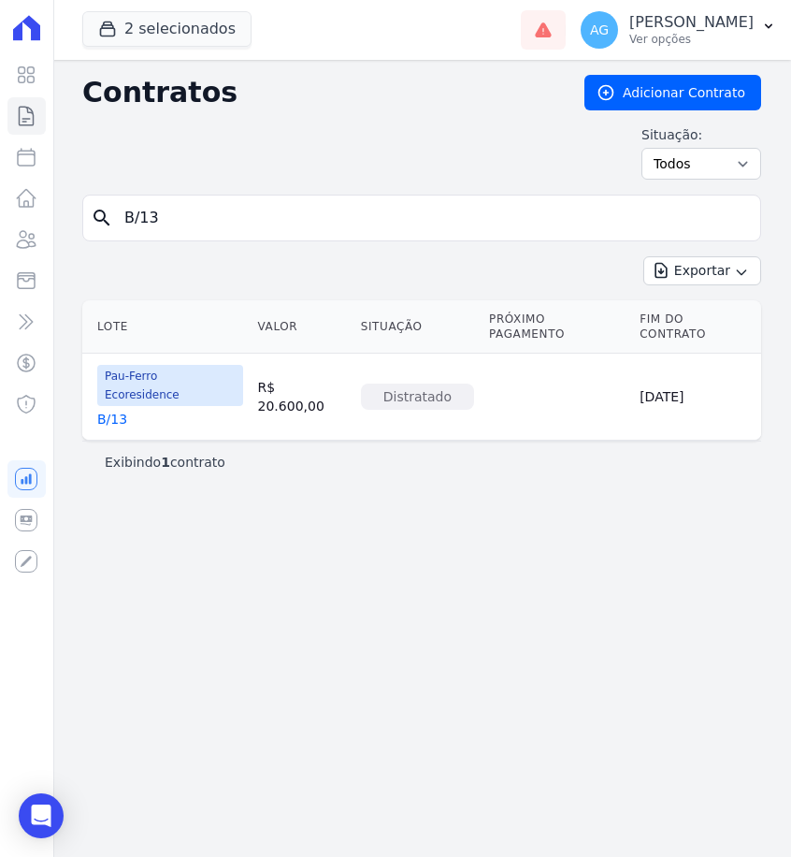
click at [122, 395] on td "Pau-Ferro Ecoresidence B/13" at bounding box center [166, 396] width 168 height 86
click at [121, 410] on link "B/13" at bounding box center [112, 419] width 30 height 19
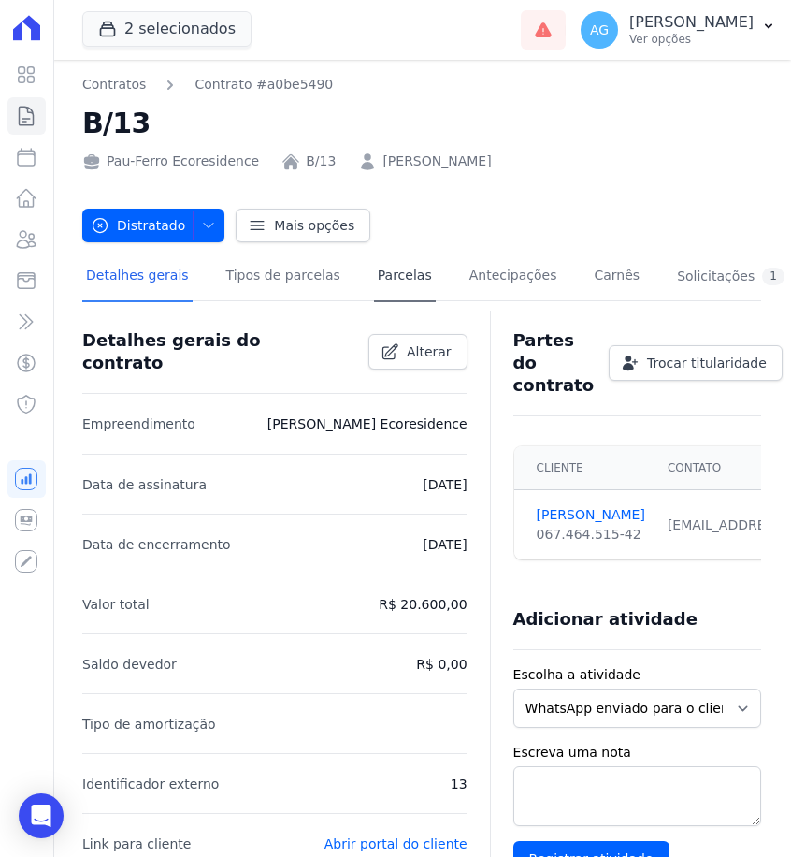
click at [396, 292] on link "Parcelas" at bounding box center [405, 277] width 62 height 50
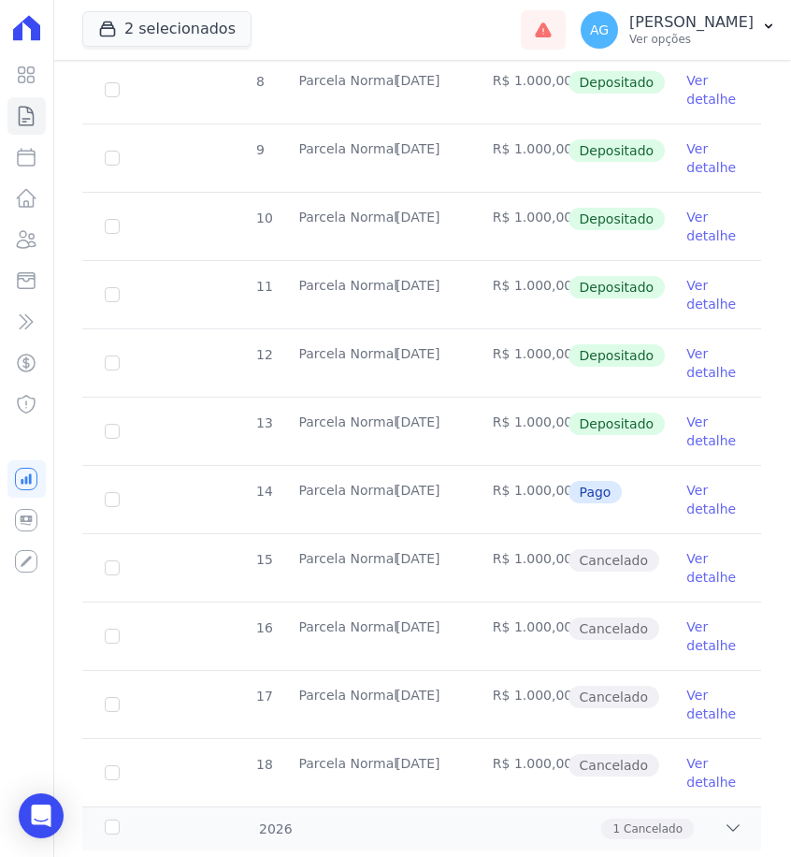
scroll to position [558, 0]
drag, startPoint x: 464, startPoint y: 490, endPoint x: 392, endPoint y: 490, distance: 72.0
click at [392, 490] on td "[DATE]" at bounding box center [421, 498] width 97 height 67
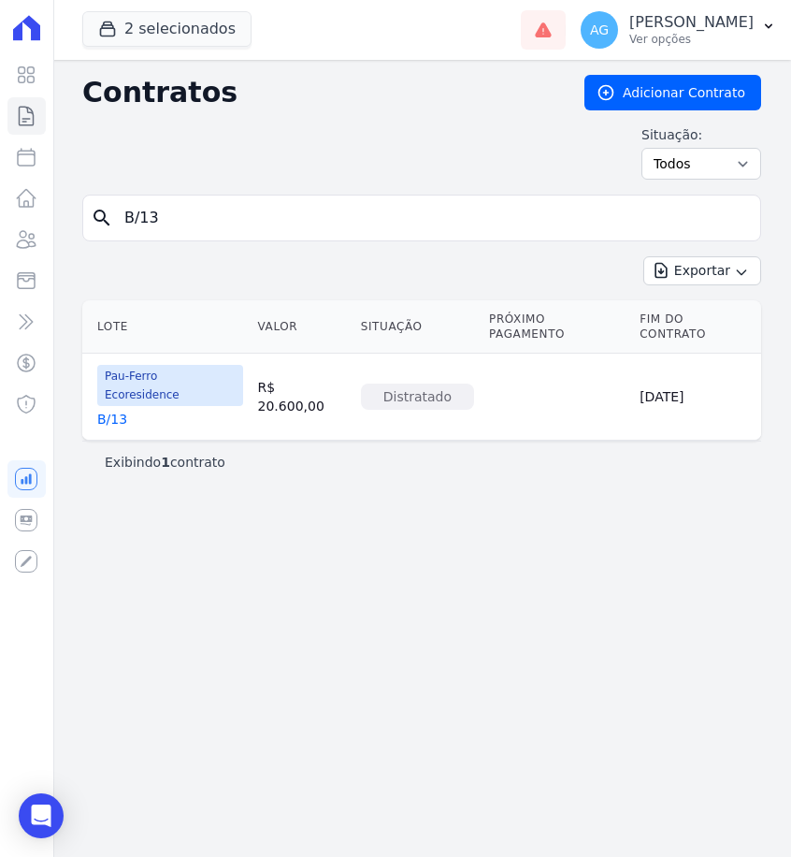
click at [221, 216] on input "B/13" at bounding box center [433, 217] width 640 height 37
type input "b"
type input "B/14"
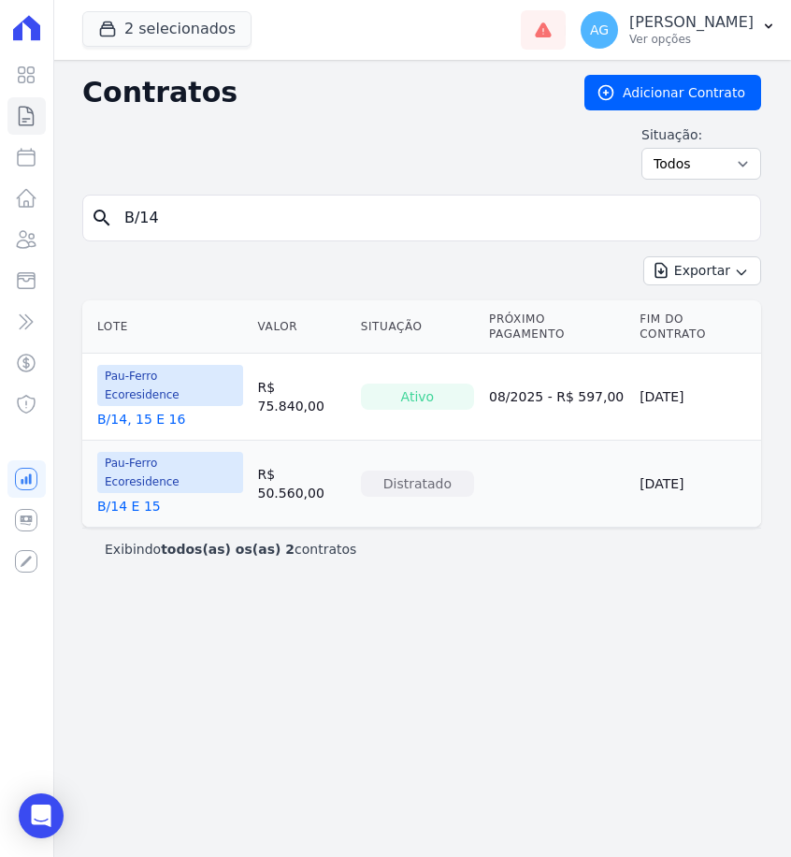
click at [173, 410] on link "B/14, 15 E 16" at bounding box center [141, 419] width 88 height 19
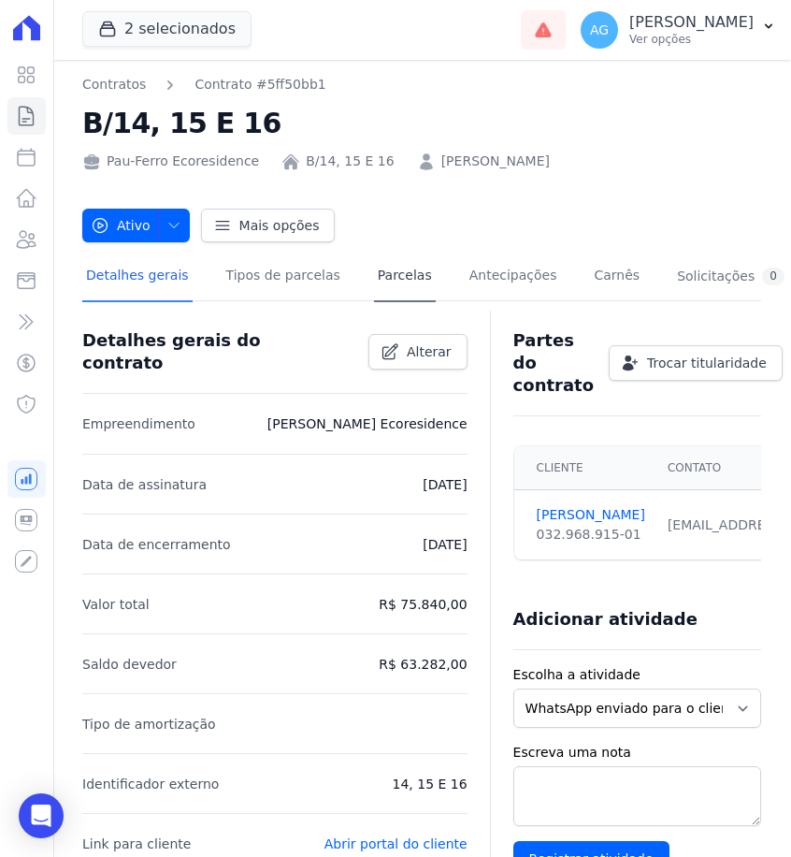
click at [374, 285] on link "Parcelas" at bounding box center [405, 277] width 62 height 50
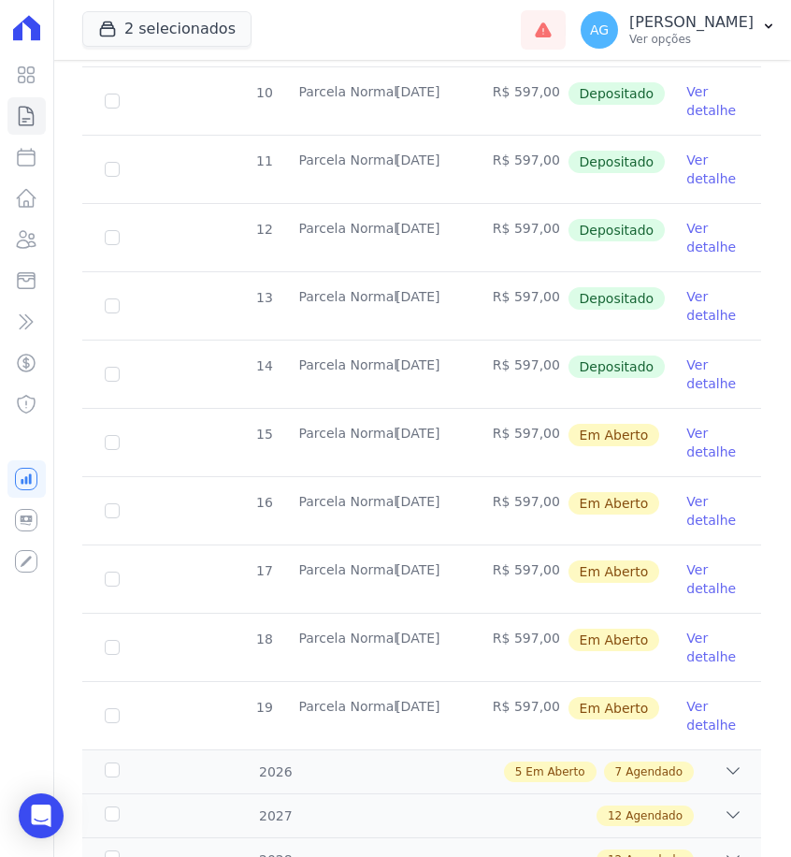
scroll to position [516, 0]
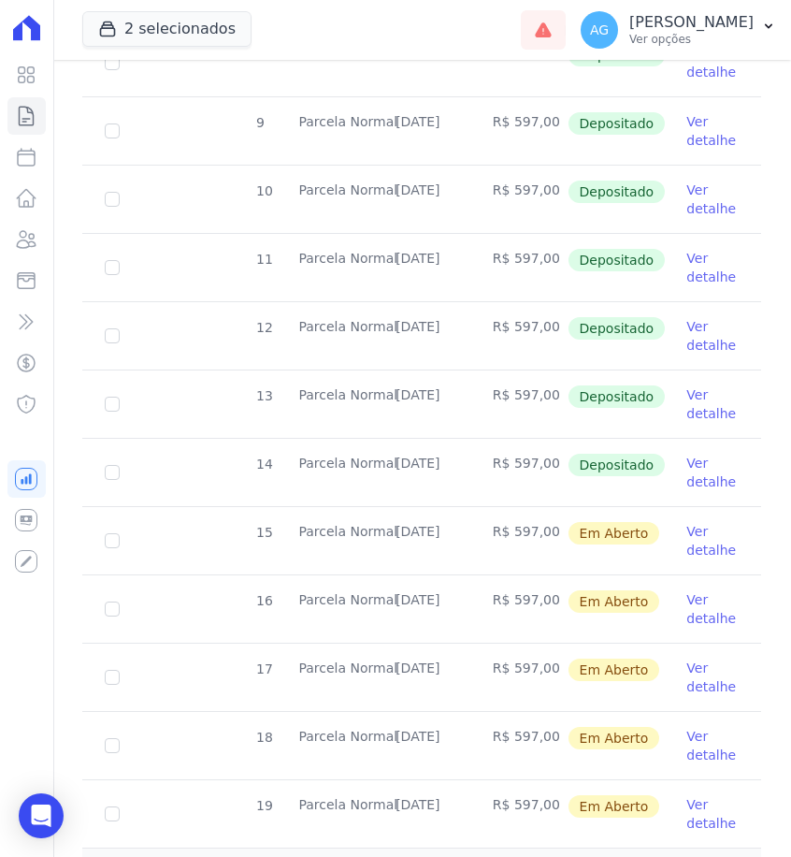
click at [465, 394] on td "[DATE]" at bounding box center [421, 403] width 97 height 67
drag, startPoint x: 466, startPoint y: 464, endPoint x: 397, endPoint y: 464, distance: 68.3
click at [397, 464] on td "[DATE]" at bounding box center [421, 472] width 97 height 67
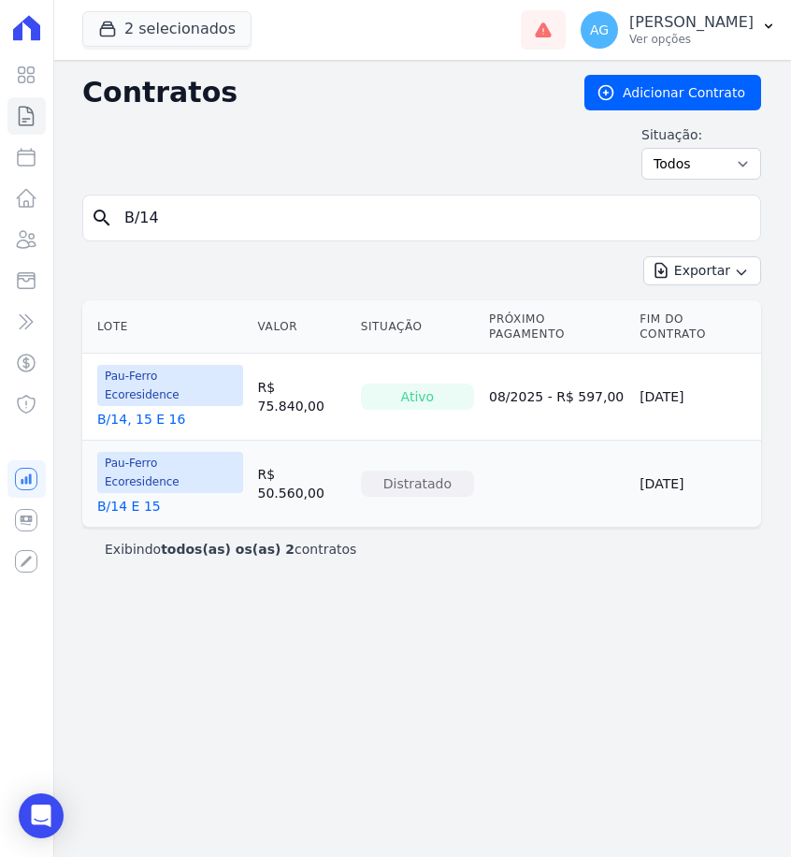
click at [276, 218] on input "B/14" at bounding box center [433, 217] width 640 height 37
type input "B/18"
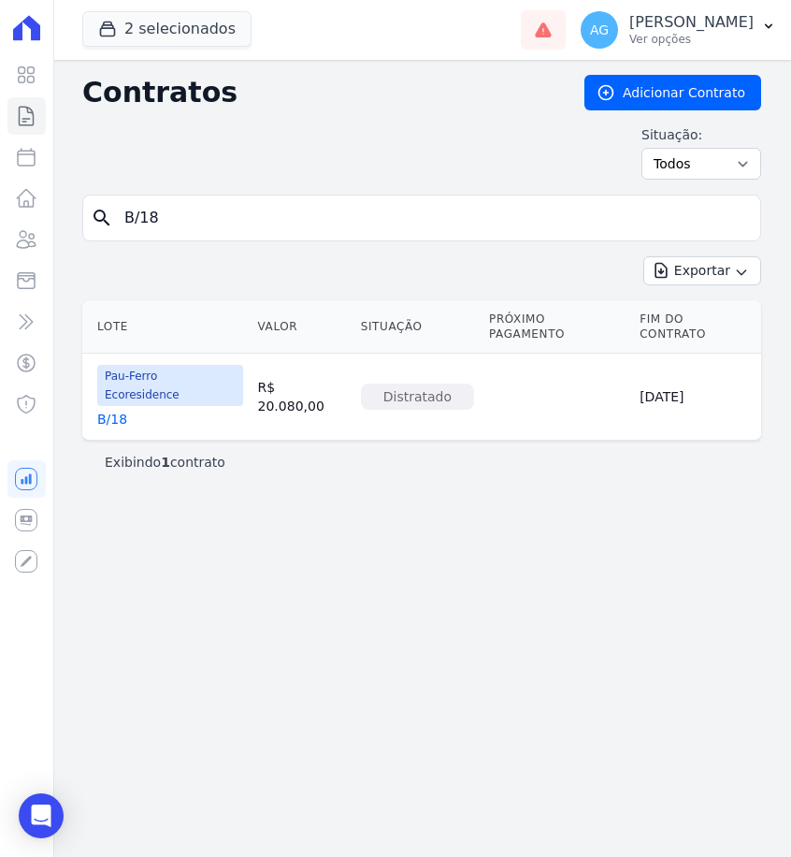
click at [127, 410] on div "B/18" at bounding box center [170, 419] width 146 height 19
click at [120, 410] on link "B/18" at bounding box center [112, 419] width 30 height 19
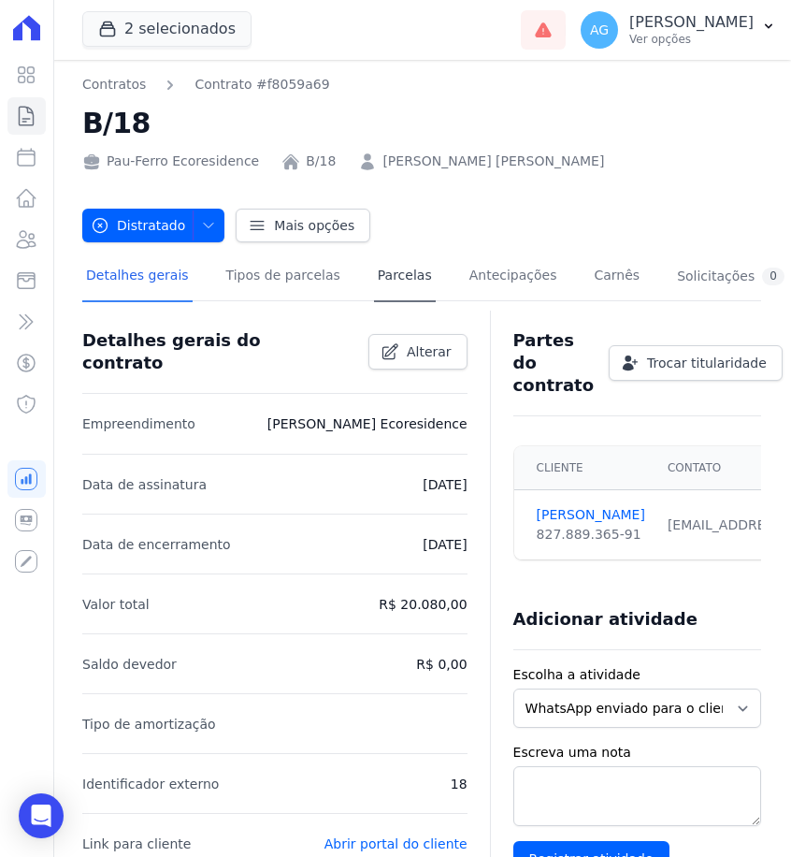
click at [392, 280] on link "Parcelas" at bounding box center [405, 277] width 62 height 50
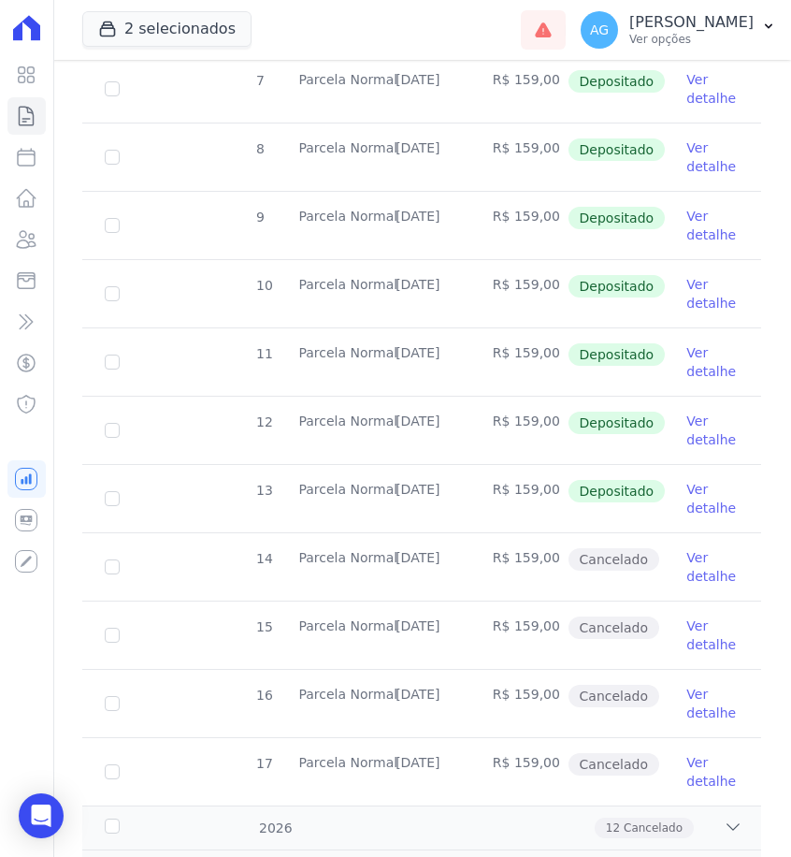
scroll to position [559, 0]
drag, startPoint x: 467, startPoint y: 489, endPoint x: 396, endPoint y: 490, distance: 71.1
click at [395, 490] on td "[DATE]" at bounding box center [421, 497] width 97 height 67
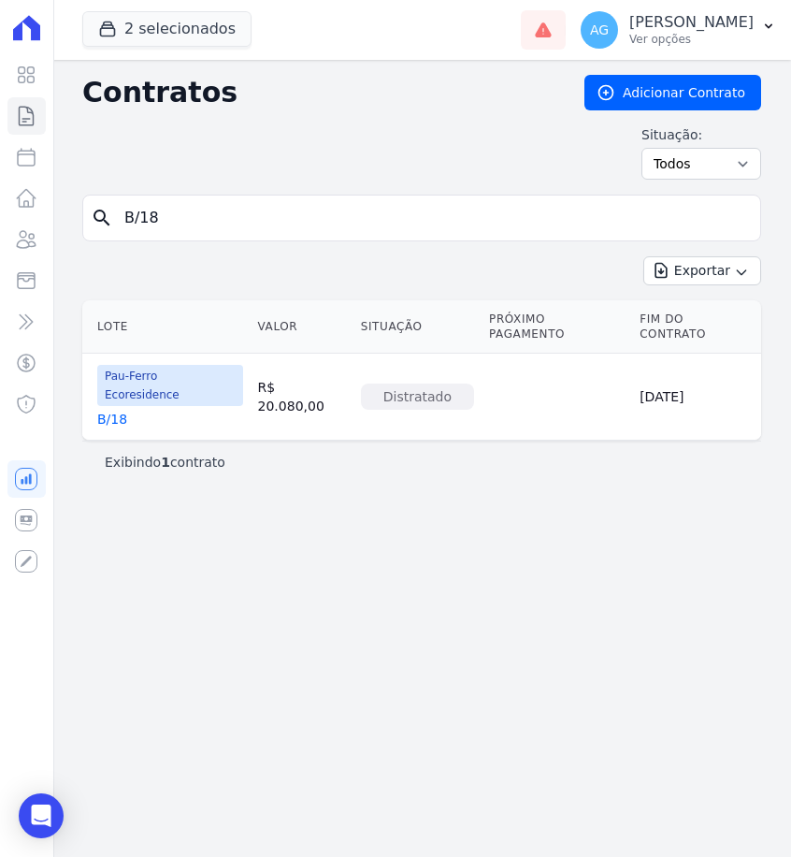
click at [228, 219] on input "B/18" at bounding box center [433, 217] width 640 height 37
type input "B/19"
click at [118, 410] on link "B/19" at bounding box center [112, 419] width 30 height 19
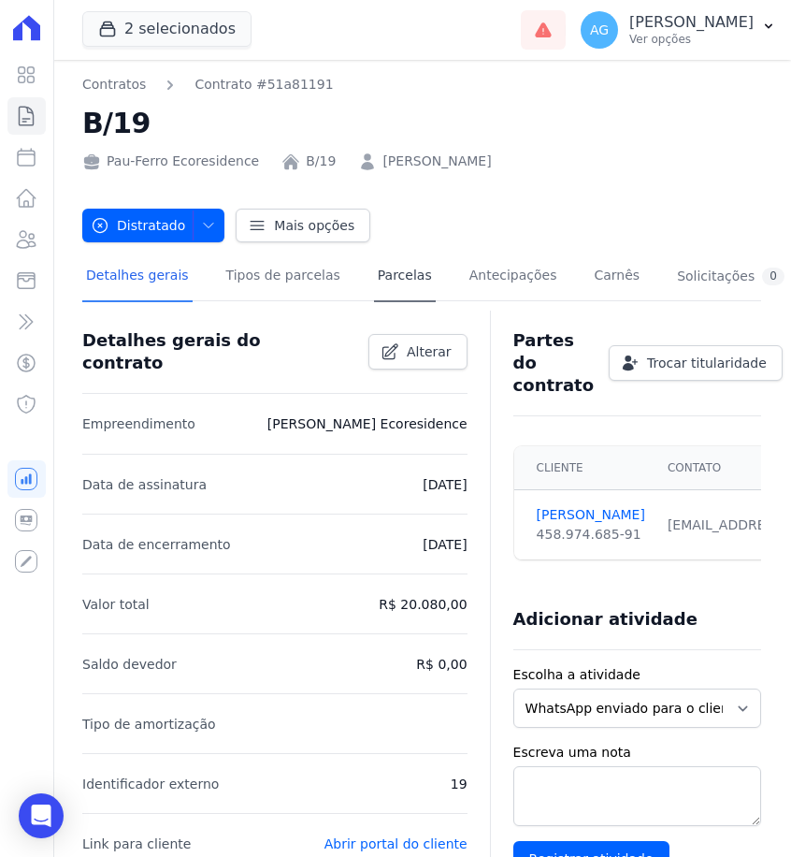
click at [411, 278] on link "Parcelas" at bounding box center [405, 277] width 62 height 50
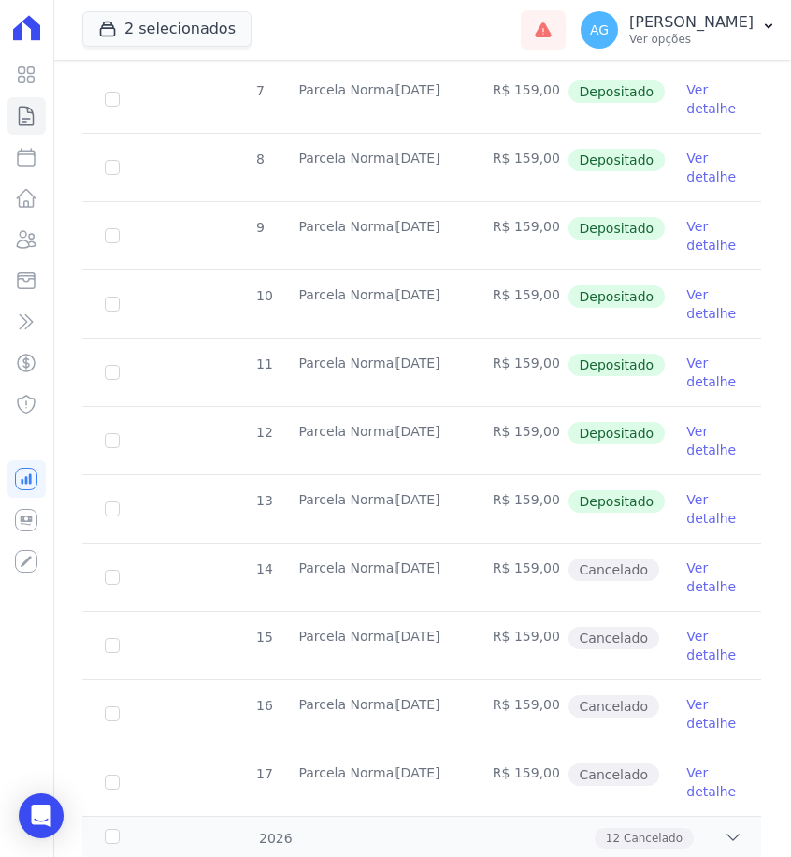
scroll to position [561, 0]
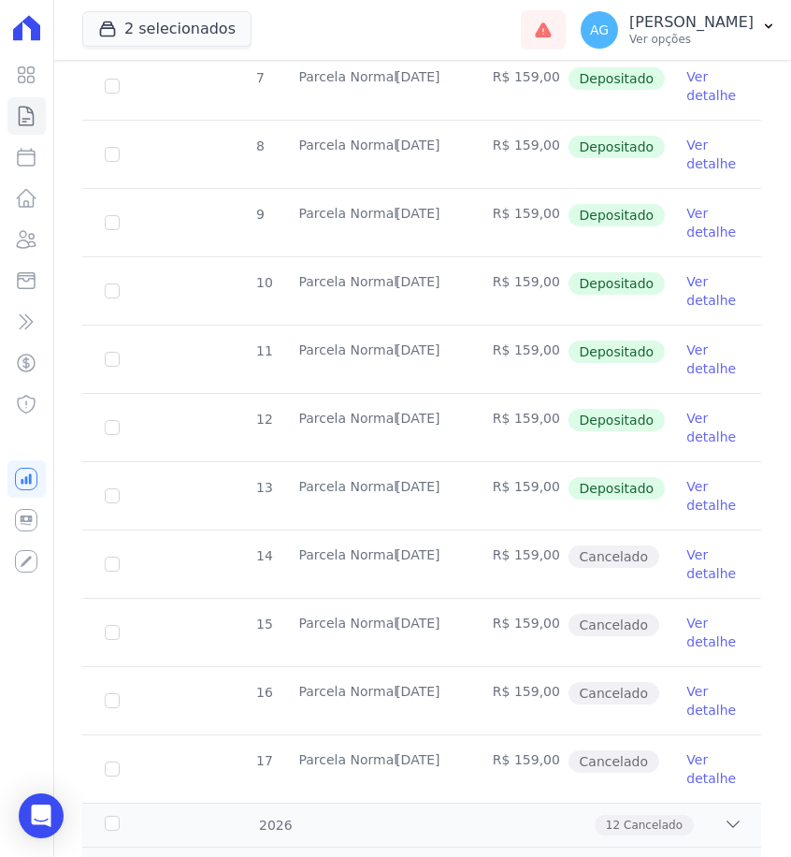
click at [461, 483] on td "[DATE]" at bounding box center [421, 495] width 97 height 67
drag, startPoint x: 467, startPoint y: 483, endPoint x: 395, endPoint y: 485, distance: 72.0
click at [395, 485] on td "[DATE]" at bounding box center [421, 495] width 97 height 67
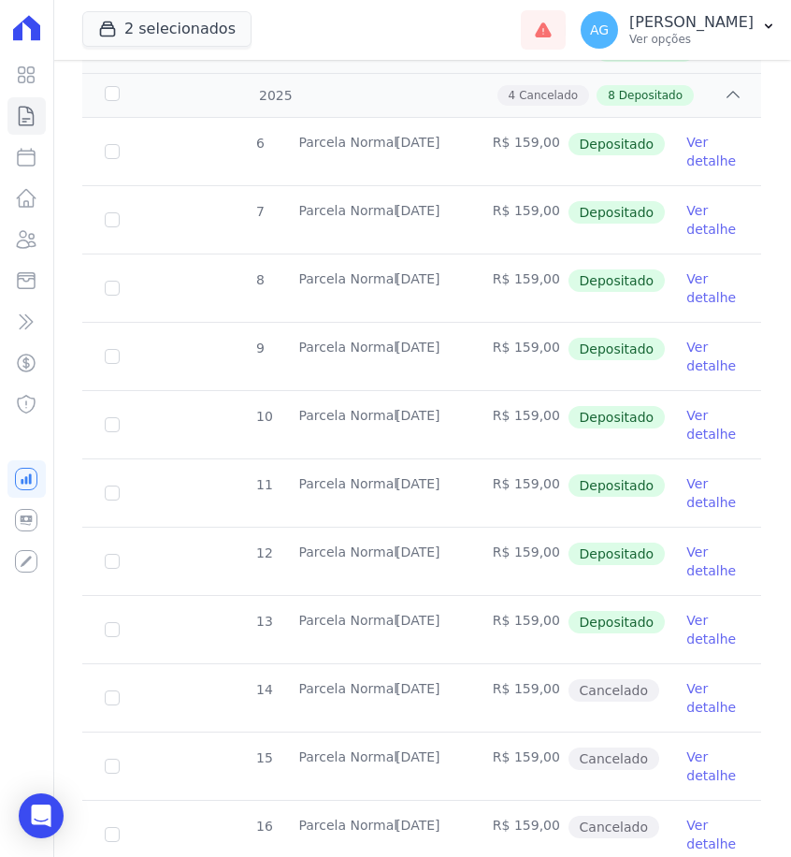
scroll to position [434, 0]
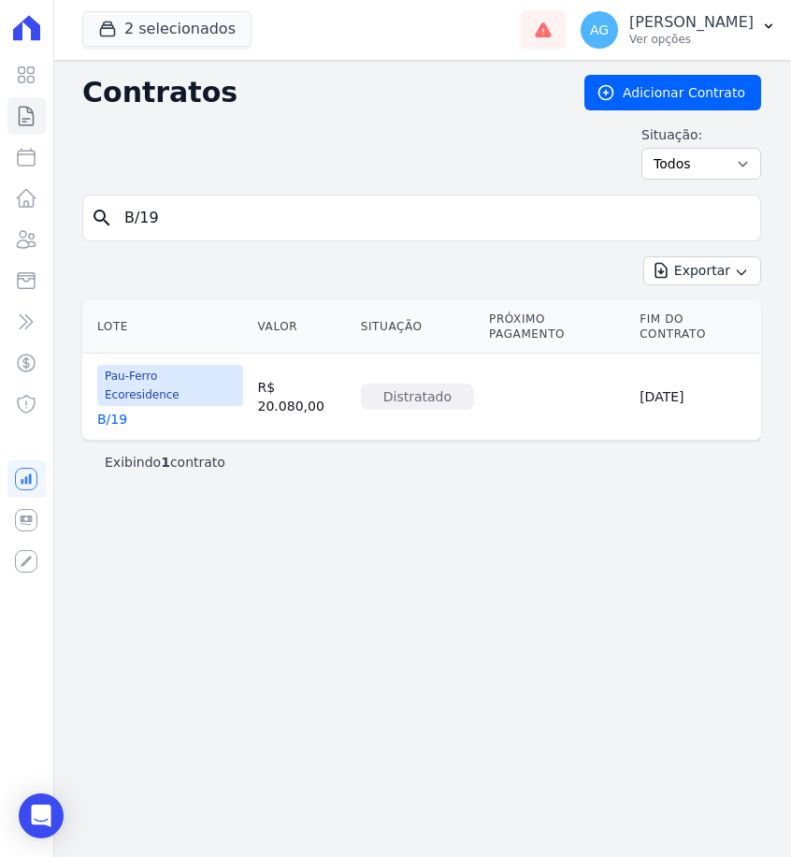
click at [215, 205] on input "B/19" at bounding box center [433, 217] width 640 height 37
type input "C/24"
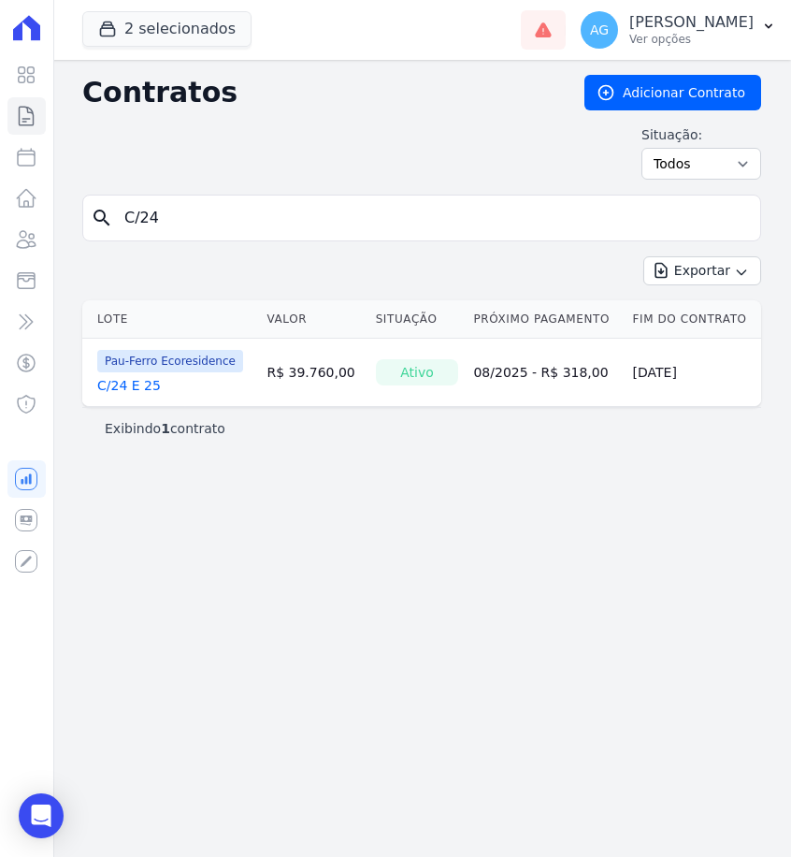
click at [140, 385] on link "C/24 E 25" at bounding box center [129, 385] width 64 height 19
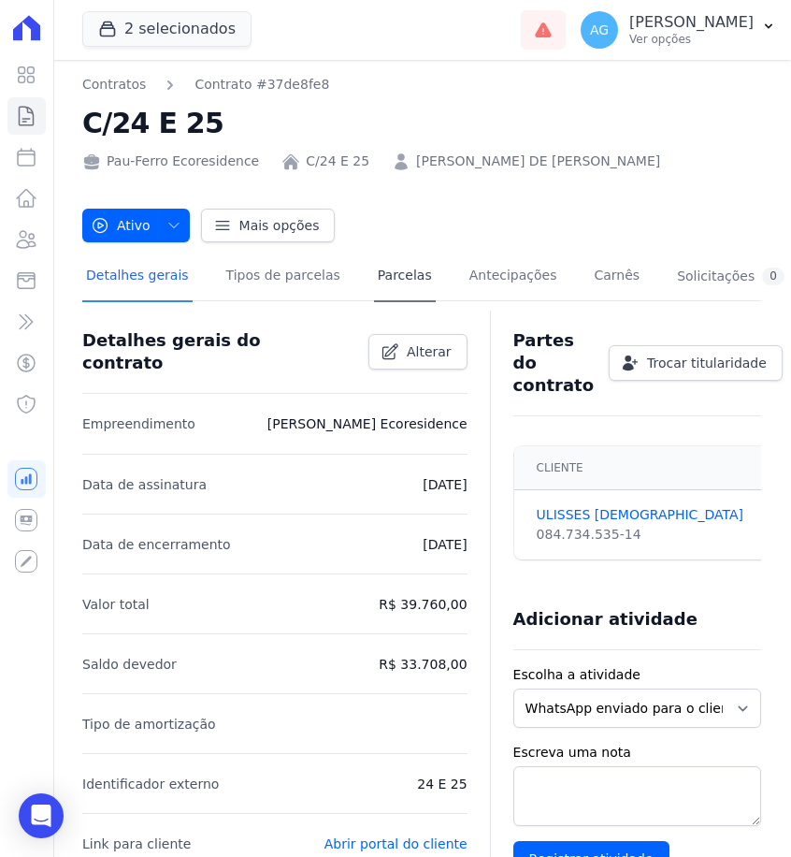
click at [396, 286] on link "Parcelas" at bounding box center [405, 277] width 62 height 50
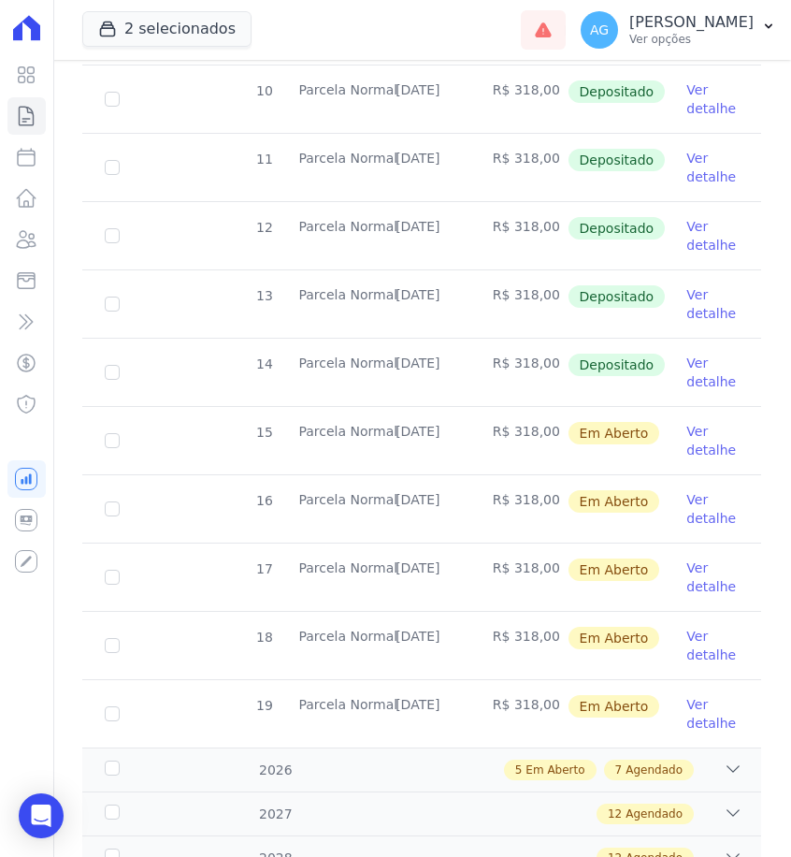
scroll to position [628, 0]
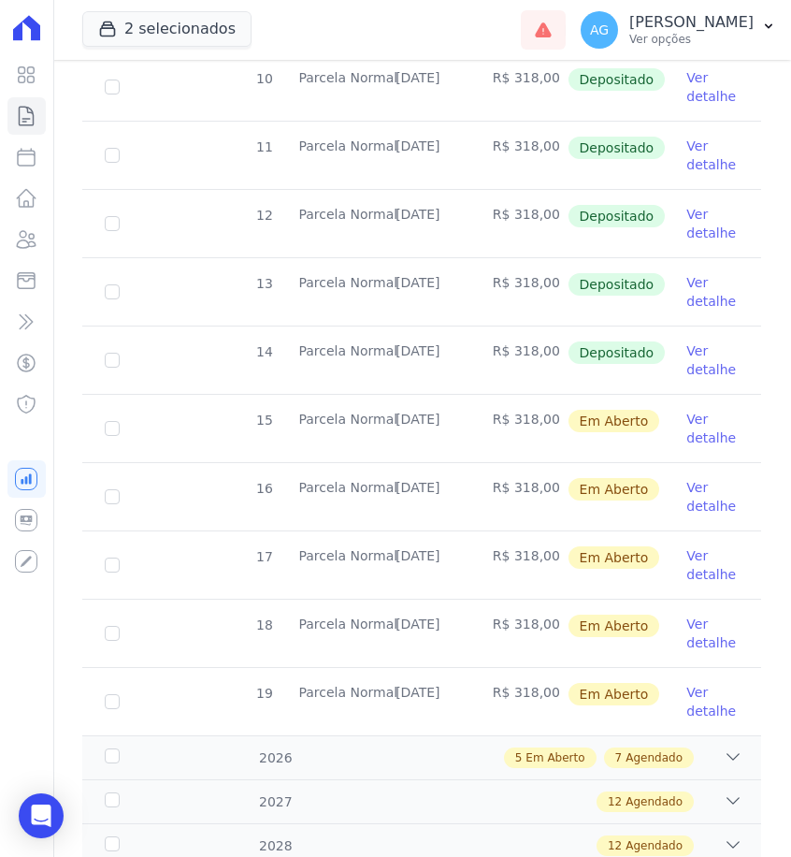
drag, startPoint x: 465, startPoint y: 352, endPoint x: 394, endPoint y: 352, distance: 71.1
click at [394, 352] on td "[DATE]" at bounding box center [421, 359] width 97 height 67
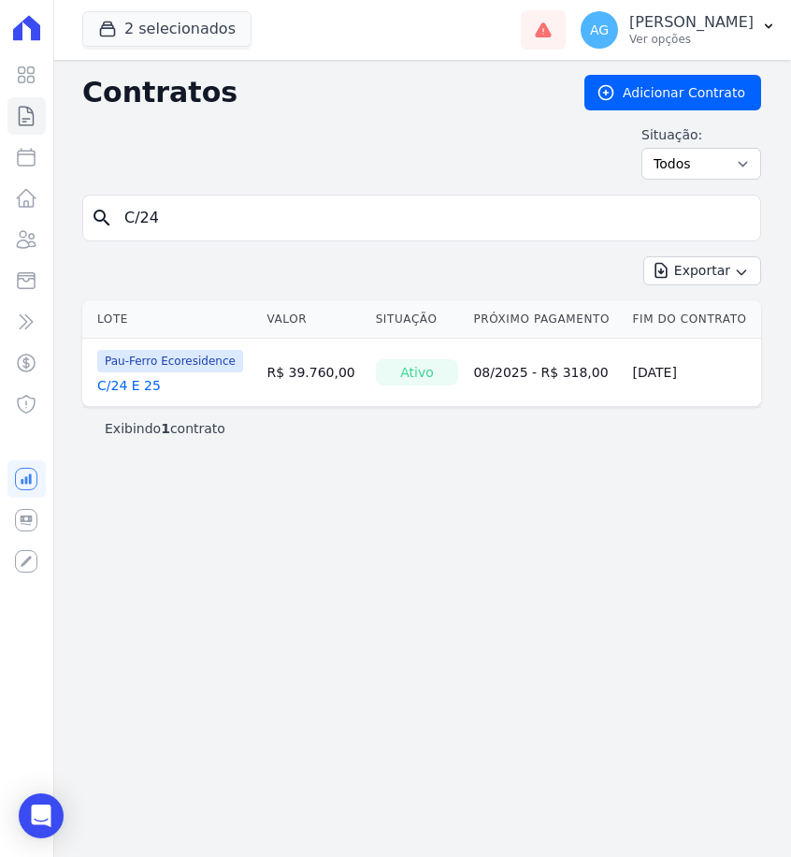
click at [210, 227] on input "C/24" at bounding box center [433, 217] width 640 height 37
type input "C/29"
click at [122, 386] on link "C/29" at bounding box center [112, 385] width 30 height 19
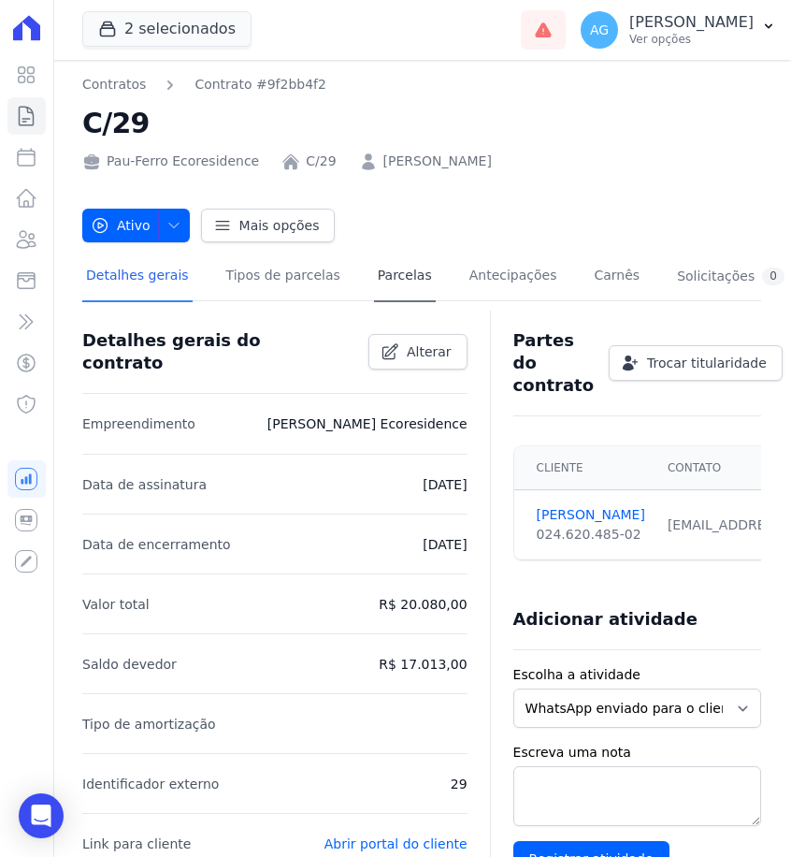
click at [405, 282] on link "Parcelas" at bounding box center [405, 277] width 62 height 50
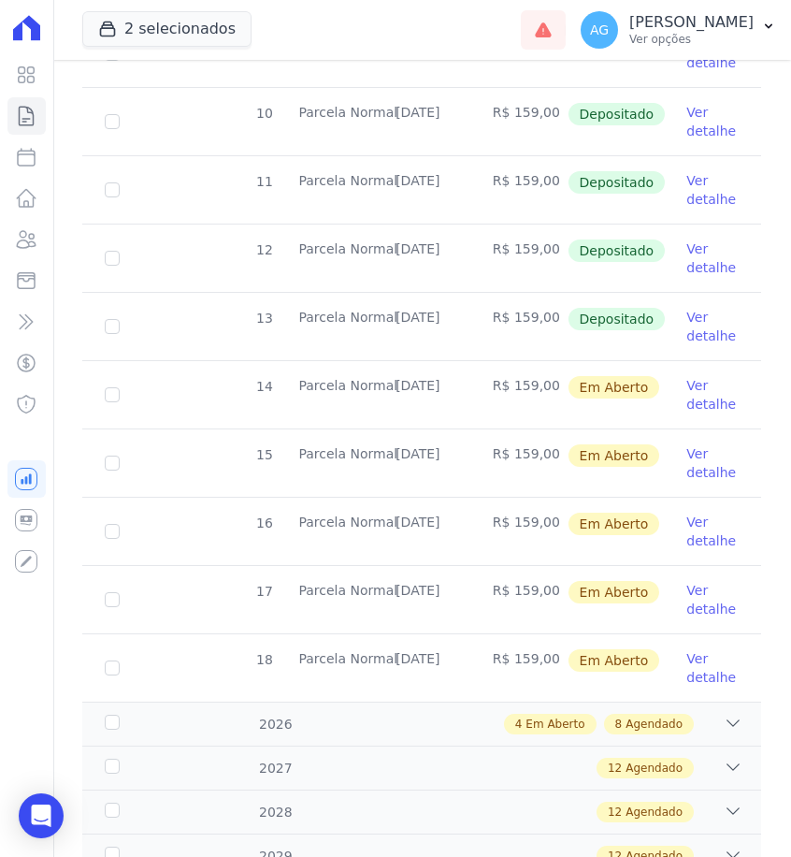
scroll to position [667, 0]
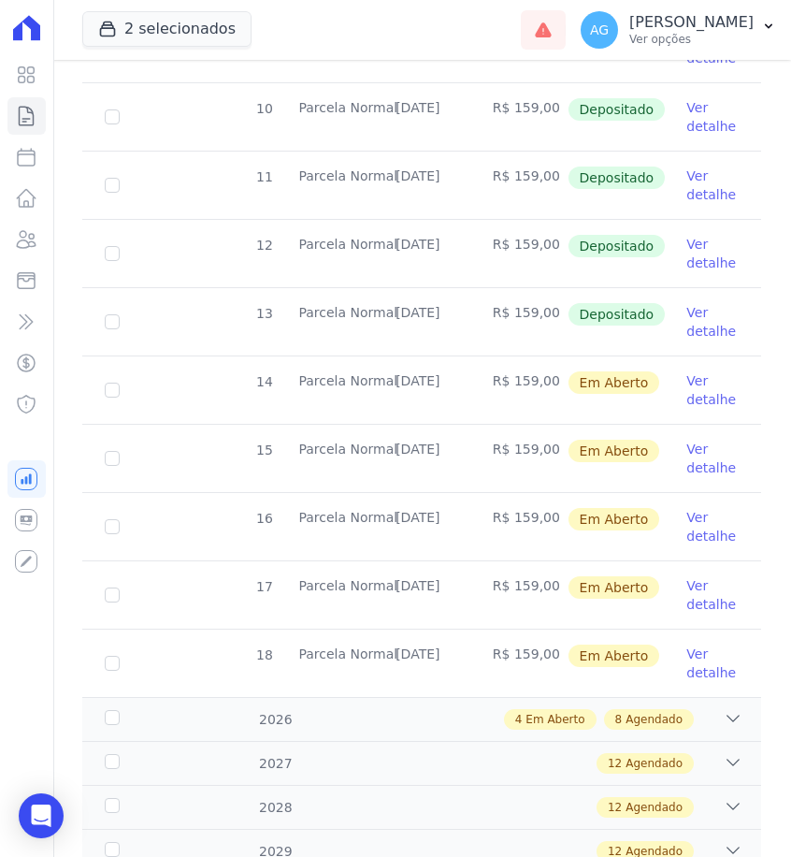
drag, startPoint x: 468, startPoint y: 317, endPoint x: 397, endPoint y: 315, distance: 70.2
click at [397, 315] on td "[DATE]" at bounding box center [421, 321] width 97 height 67
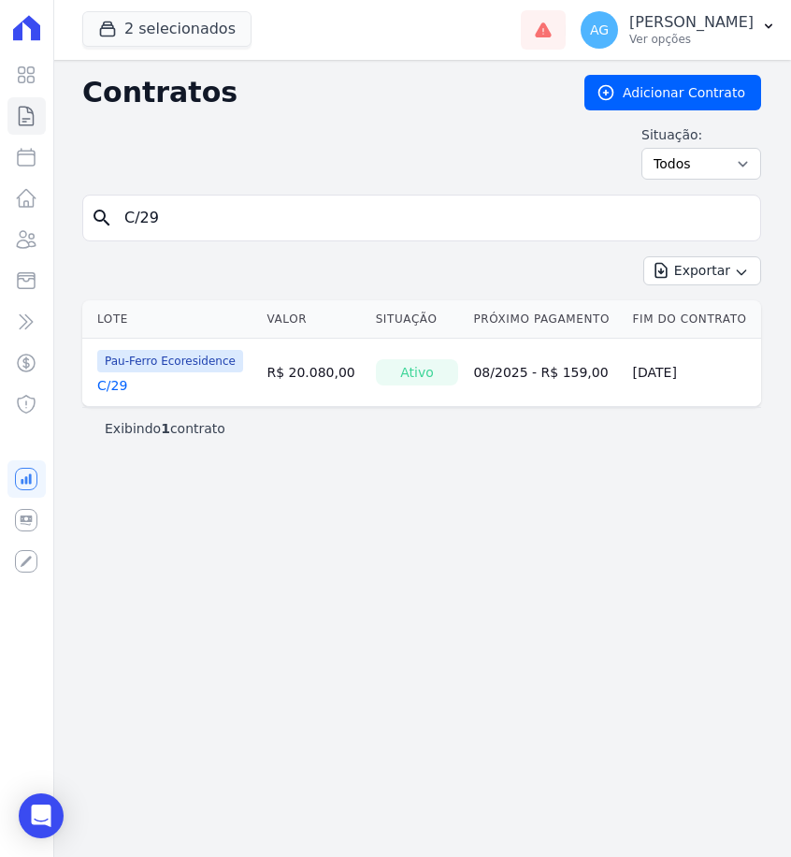
click at [265, 203] on input "C/29" at bounding box center [433, 217] width 640 height 37
click at [265, 220] on input "C/29" at bounding box center [433, 217] width 640 height 37
type input "C/30"
click at [119, 387] on link "C/30" at bounding box center [112, 385] width 30 height 19
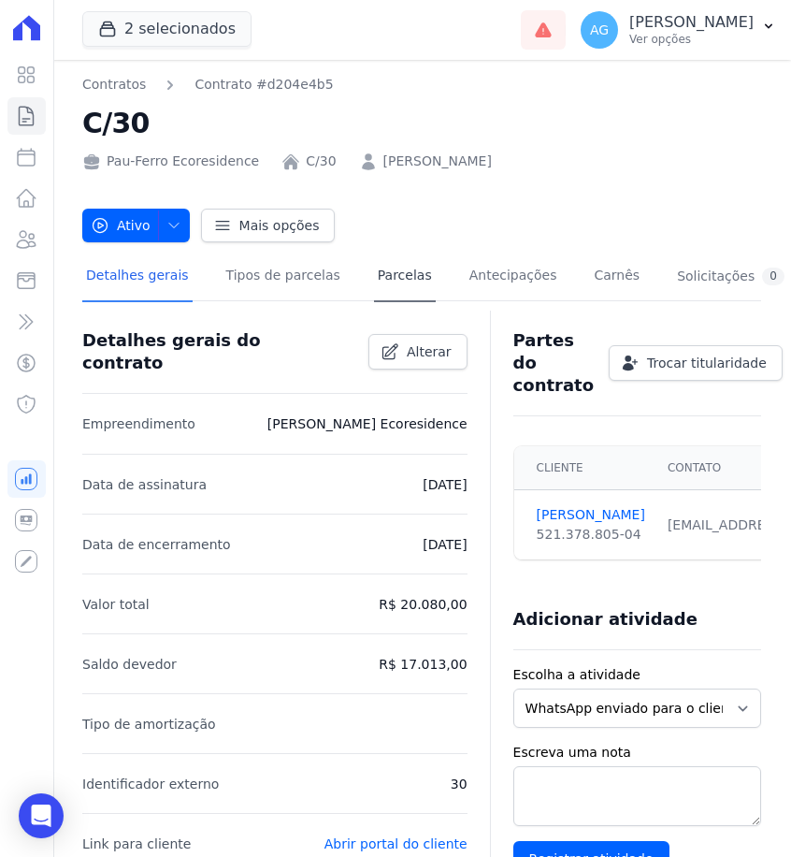
click at [389, 274] on link "Parcelas" at bounding box center [405, 277] width 62 height 50
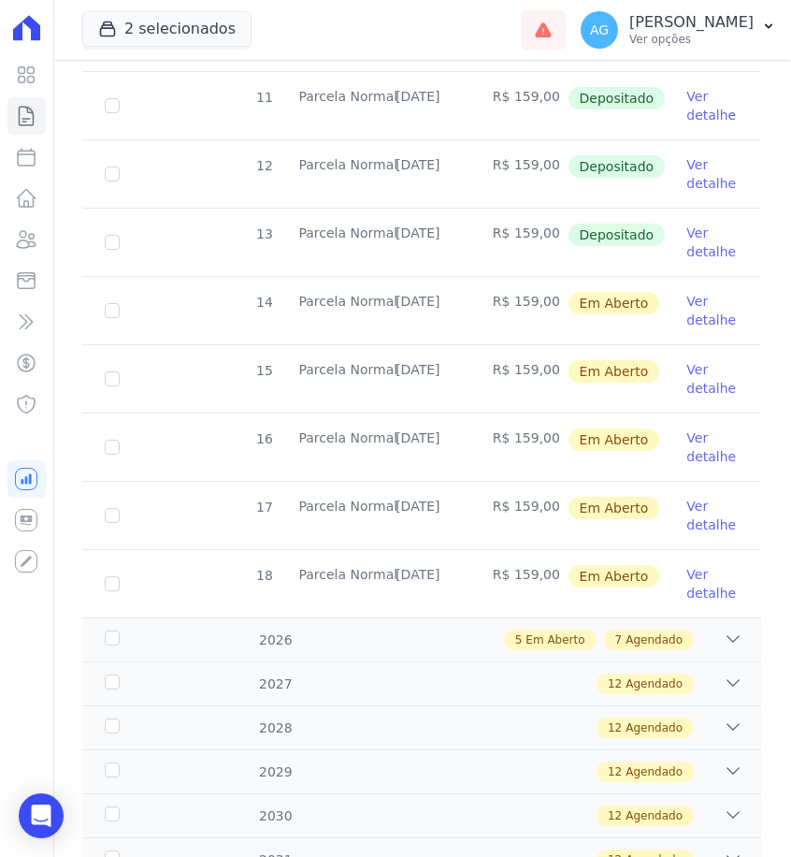
scroll to position [698, 0]
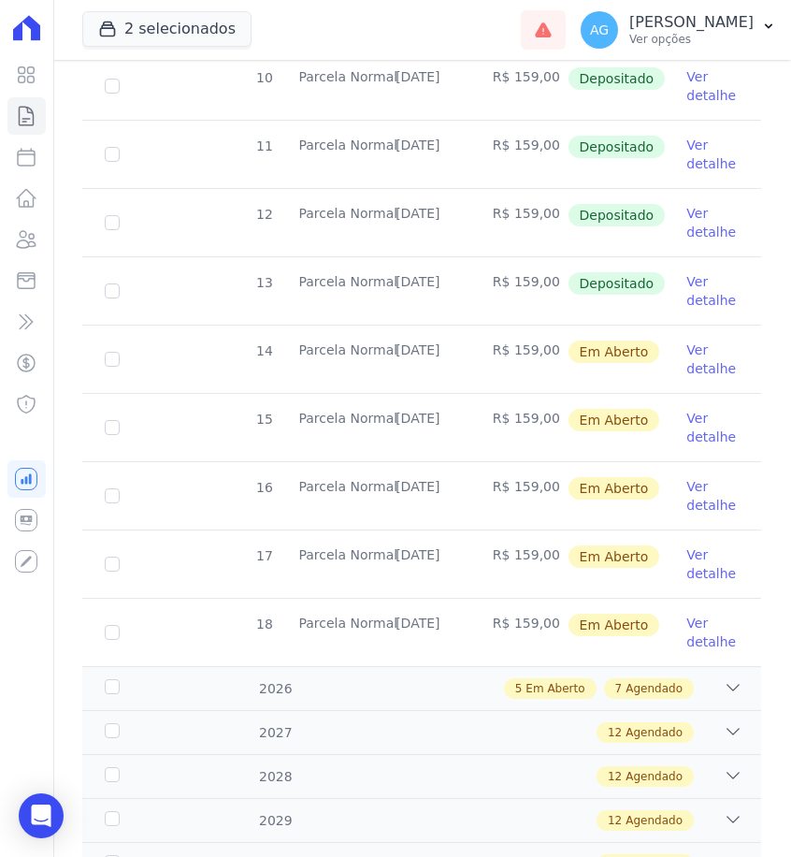
drag, startPoint x: 462, startPoint y: 281, endPoint x: 380, endPoint y: 282, distance: 82.3
click at [381, 282] on tr "13 [GEOGRAPHIC_DATA] [DATE] R$ 159,00 Depositado Ver detalhe" at bounding box center [421, 290] width 679 height 68
click at [373, 282] on td "Parcela Normal" at bounding box center [324, 290] width 97 height 67
drag, startPoint x: 462, startPoint y: 279, endPoint x: 397, endPoint y: 279, distance: 64.5
click at [397, 279] on td "[DATE]" at bounding box center [421, 290] width 97 height 67
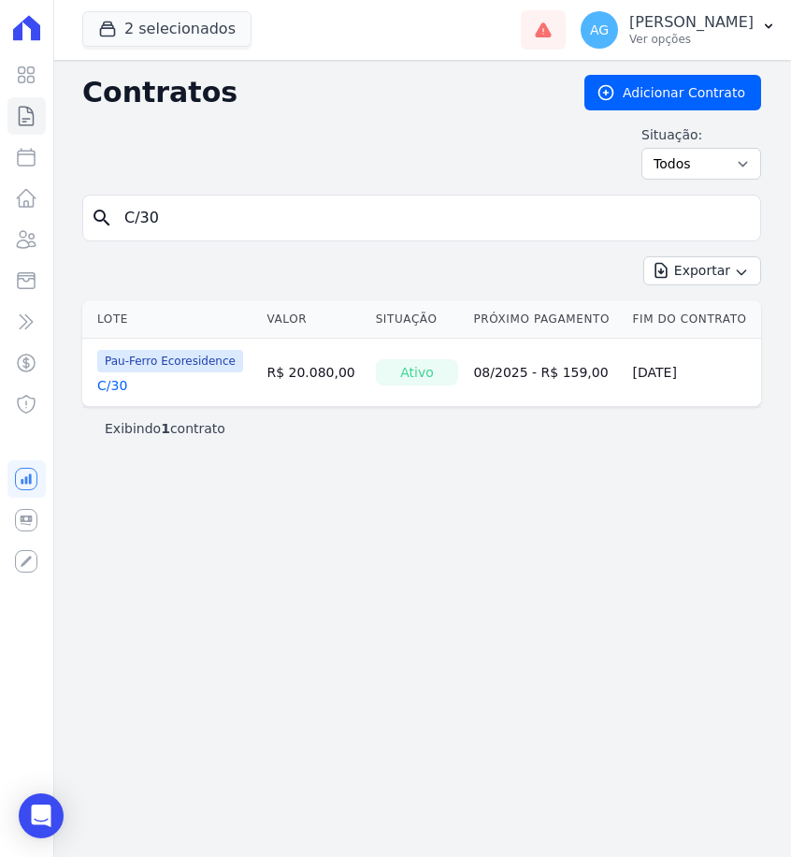
click at [304, 227] on input "C/30" at bounding box center [433, 217] width 640 height 37
type input "C/32"
click at [102, 383] on link "C/32" at bounding box center [112, 385] width 30 height 19
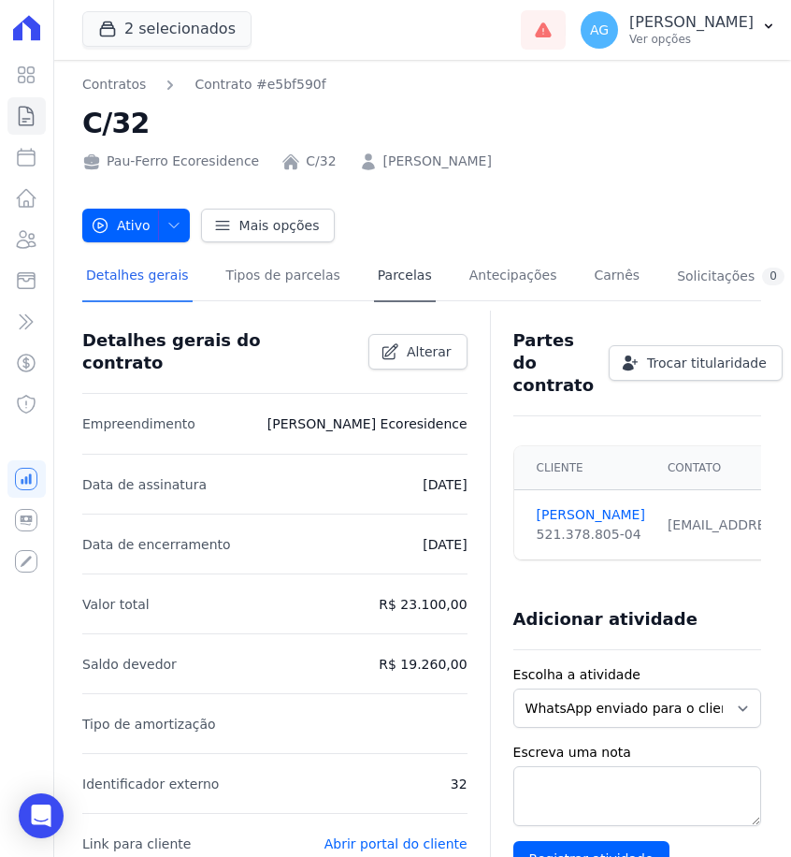
click at [382, 295] on link "Parcelas" at bounding box center [405, 277] width 62 height 50
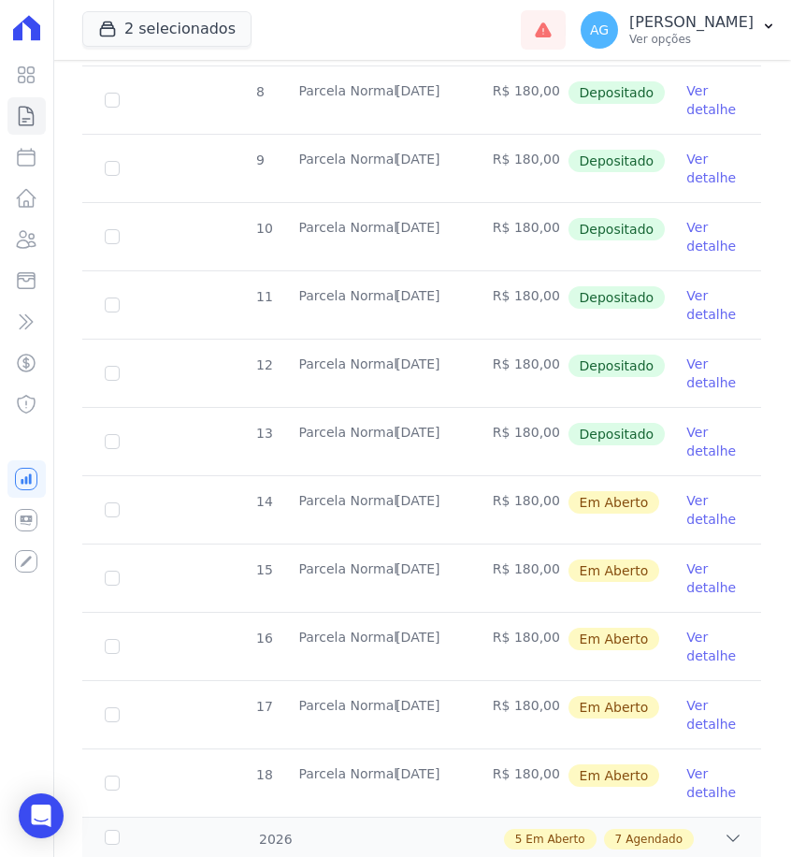
scroll to position [551, 0]
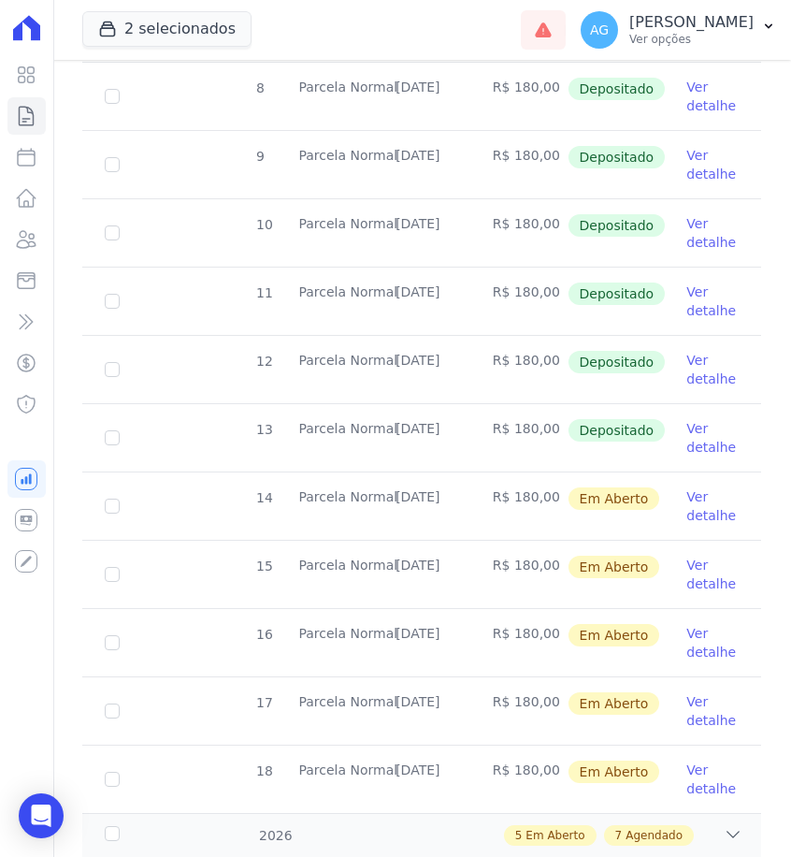
drag, startPoint x: 473, startPoint y: 427, endPoint x: 403, endPoint y: 427, distance: 70.1
click at [403, 427] on tr "13 [GEOGRAPHIC_DATA] [DATE] R$ 180,00 Depositado Ver detalhe" at bounding box center [421, 437] width 679 height 68
click at [403, 427] on td "[DATE]" at bounding box center [421, 437] width 97 height 67
drag, startPoint x: 463, startPoint y: 427, endPoint x: 396, endPoint y: 430, distance: 66.5
click at [396, 430] on td "[DATE]" at bounding box center [421, 437] width 97 height 67
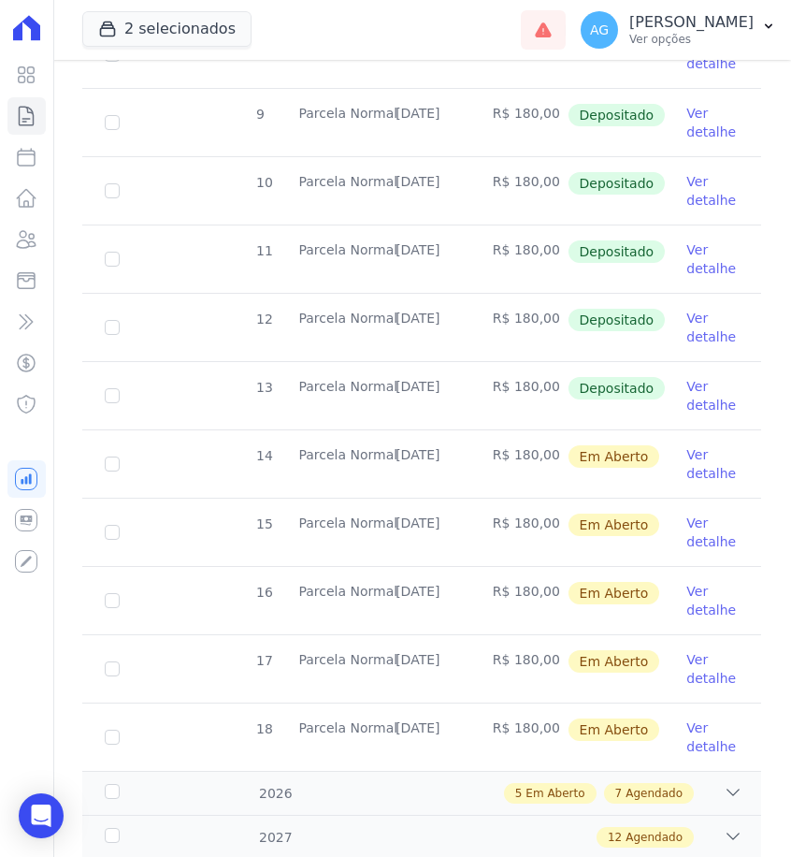
scroll to position [604, 0]
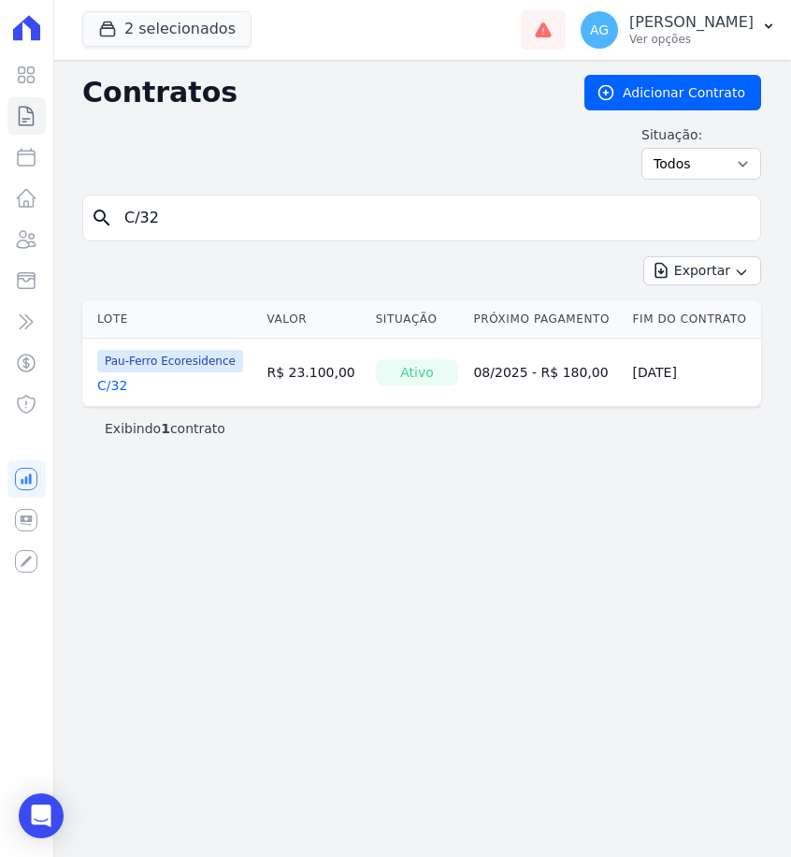
click at [255, 211] on input "C/32" at bounding box center [433, 217] width 640 height 37
type input "C/31"
click at [115, 388] on link "C/31" at bounding box center [112, 385] width 30 height 19
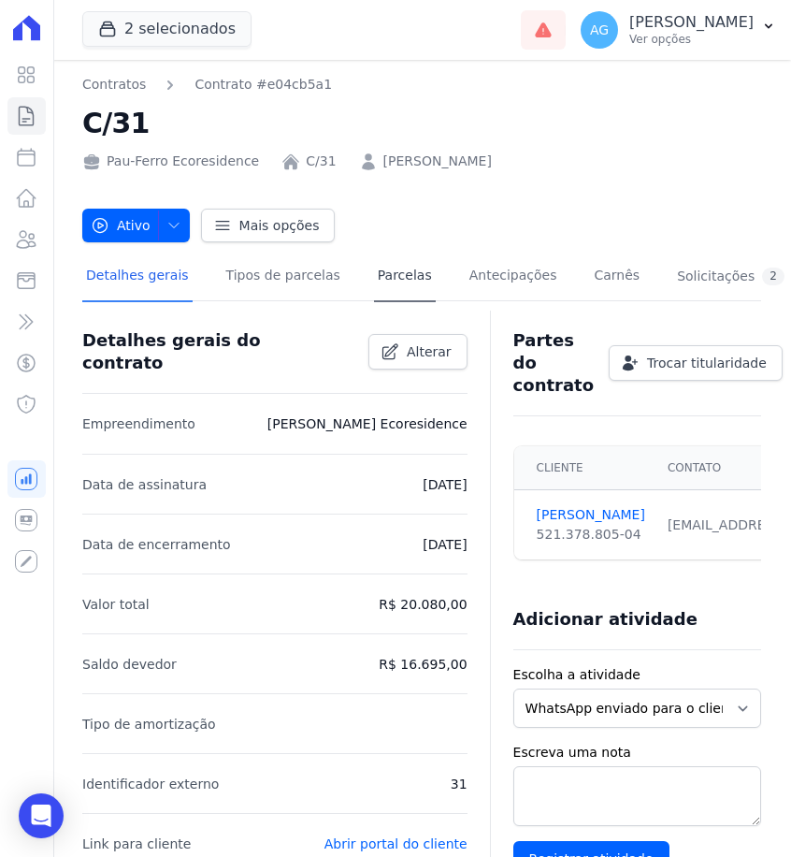
click at [410, 269] on link "Parcelas" at bounding box center [405, 277] width 62 height 50
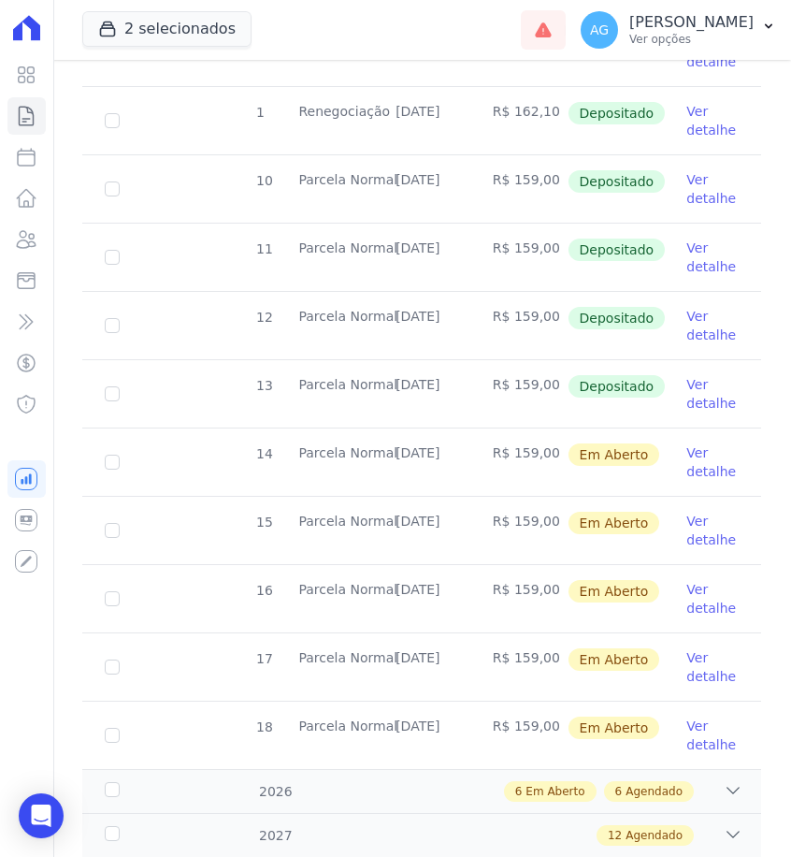
scroll to position [667, 0]
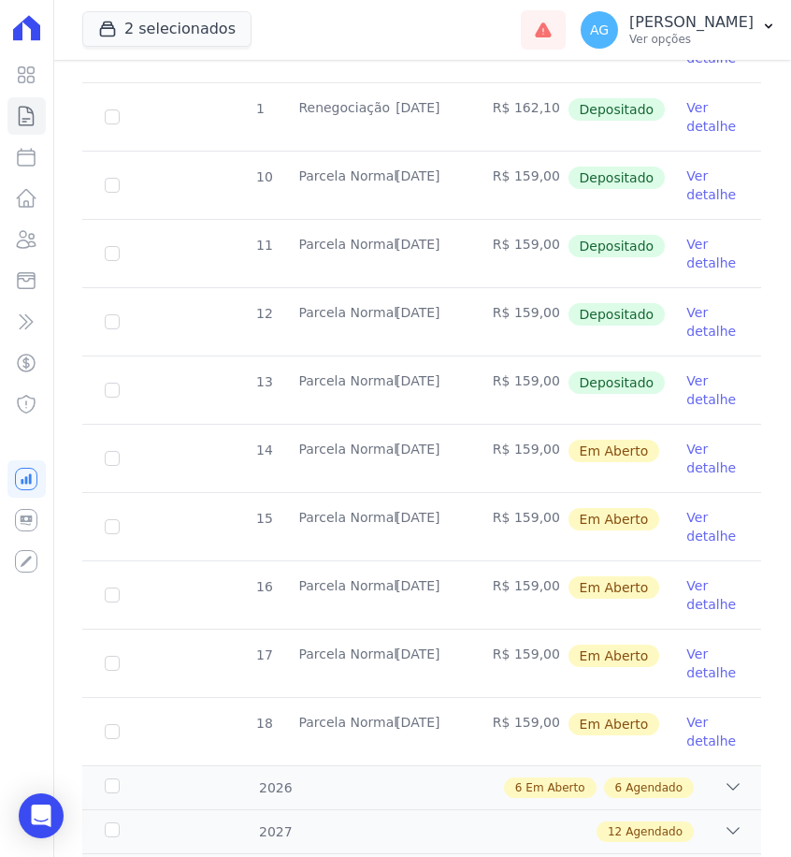
drag, startPoint x: 470, startPoint y: 380, endPoint x: 409, endPoint y: 380, distance: 61.7
click at [409, 380] on tr "13 [GEOGRAPHIC_DATA] [DATE] R$ 159,00 Depositado Ver detalhe" at bounding box center [421, 389] width 679 height 68
click at [409, 380] on td "[DATE]" at bounding box center [421, 389] width 97 height 67
drag, startPoint x: 463, startPoint y: 380, endPoint x: 397, endPoint y: 381, distance: 65.5
click at [397, 381] on td "[DATE]" at bounding box center [421, 389] width 97 height 67
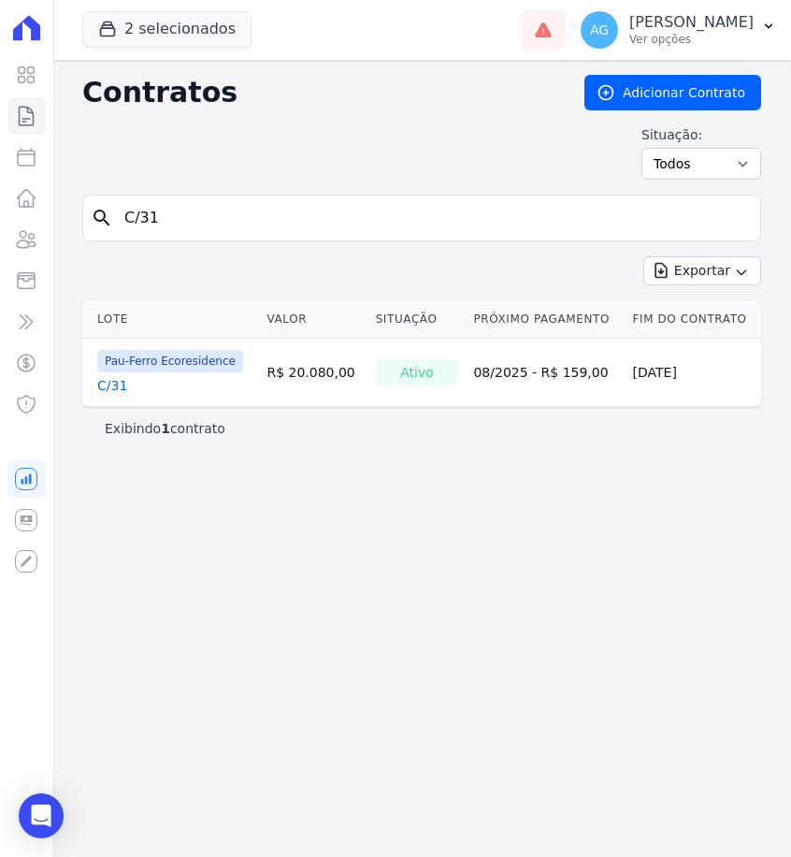
click at [192, 215] on input "C/31" at bounding box center [433, 217] width 640 height 37
type input "D/33"
click at [109, 386] on link "D/33" at bounding box center [112, 385] width 31 height 19
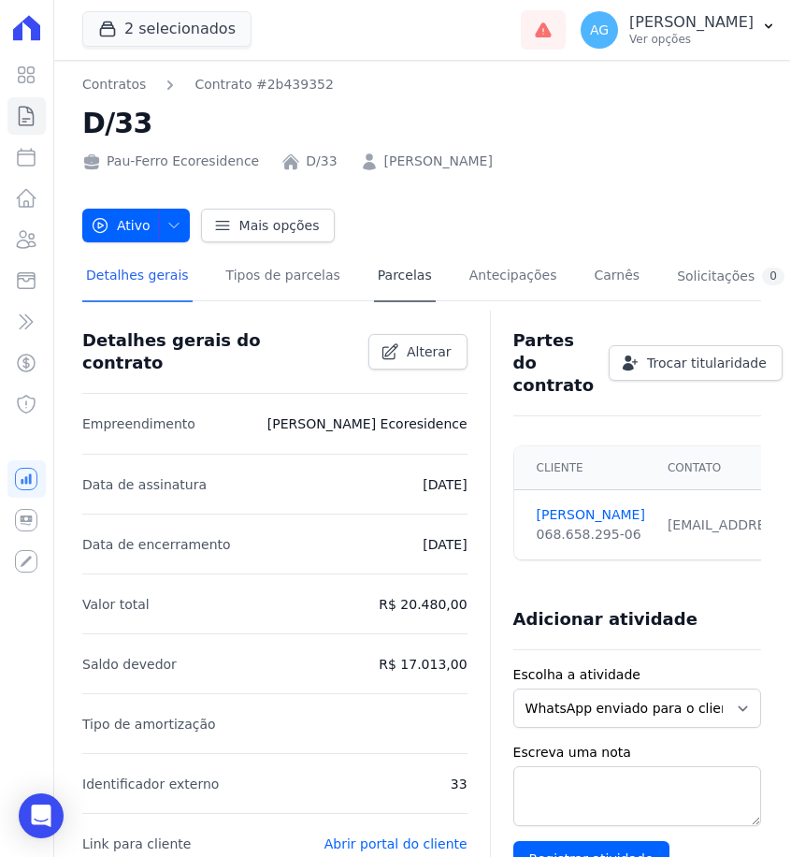
click at [374, 293] on link "Parcelas" at bounding box center [405, 277] width 62 height 50
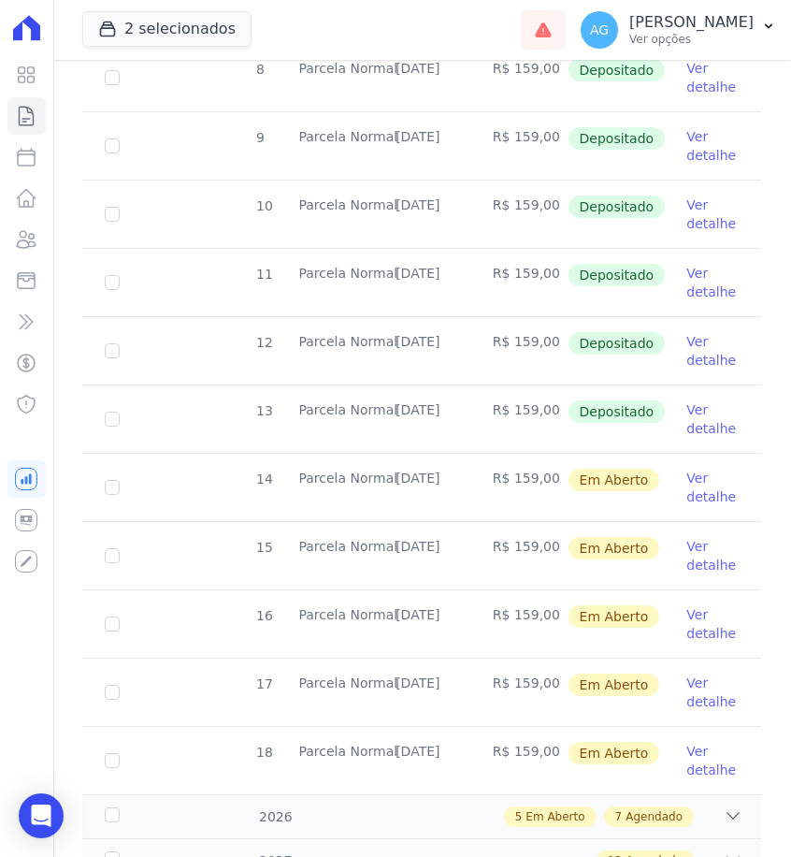
scroll to position [581, 0]
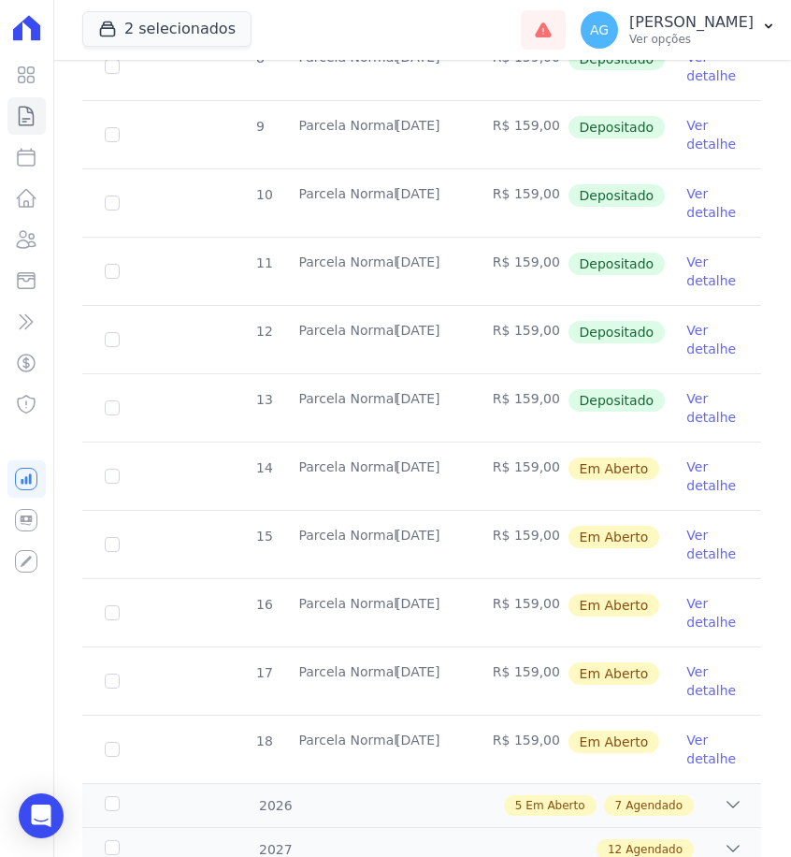
drag, startPoint x: 467, startPoint y: 397, endPoint x: 396, endPoint y: 398, distance: 71.1
click at [396, 398] on td "[DATE]" at bounding box center [421, 407] width 97 height 67
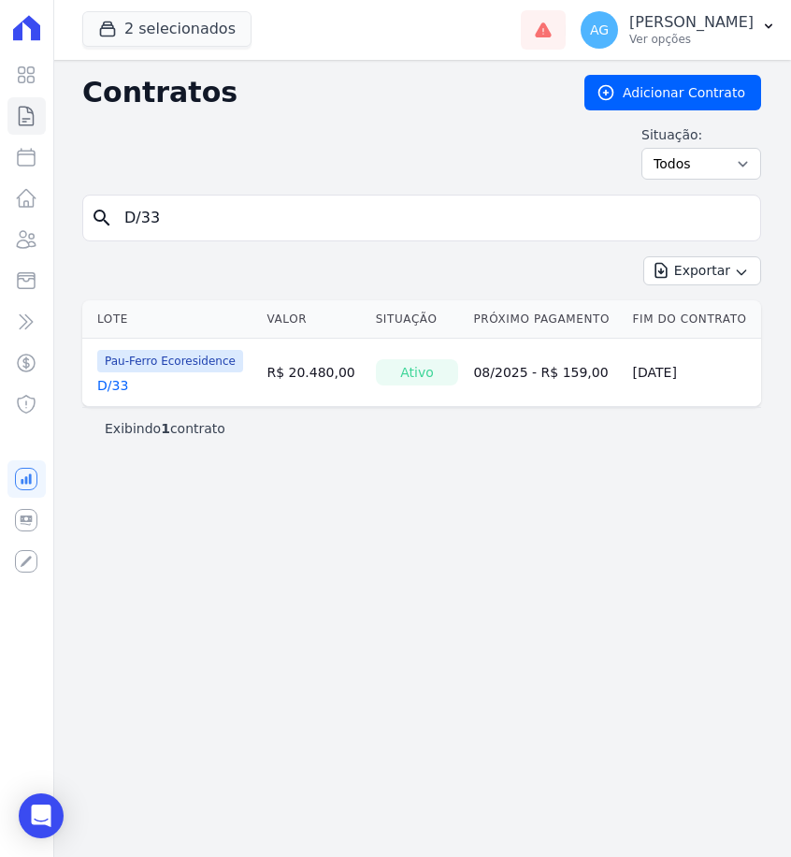
click at [270, 248] on form "search D/33" at bounding box center [421, 226] width 679 height 62
click at [276, 230] on input "D/33" at bounding box center [433, 217] width 640 height 37
type input "D/34"
click at [104, 390] on link "D/34" at bounding box center [112, 385] width 31 height 19
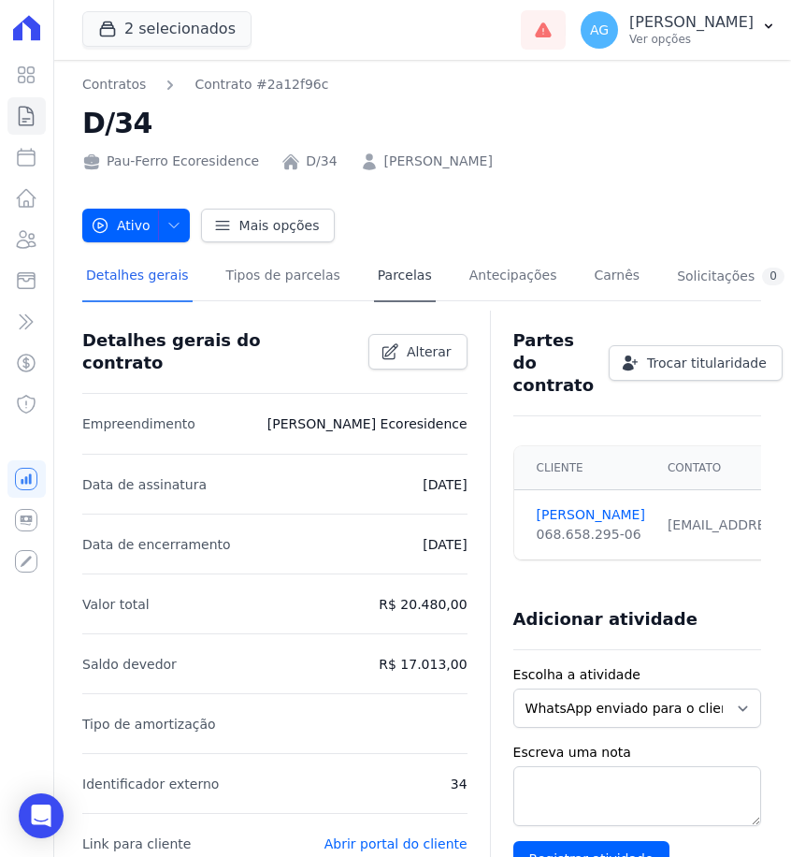
click at [405, 293] on link "Parcelas" at bounding box center [405, 277] width 62 height 50
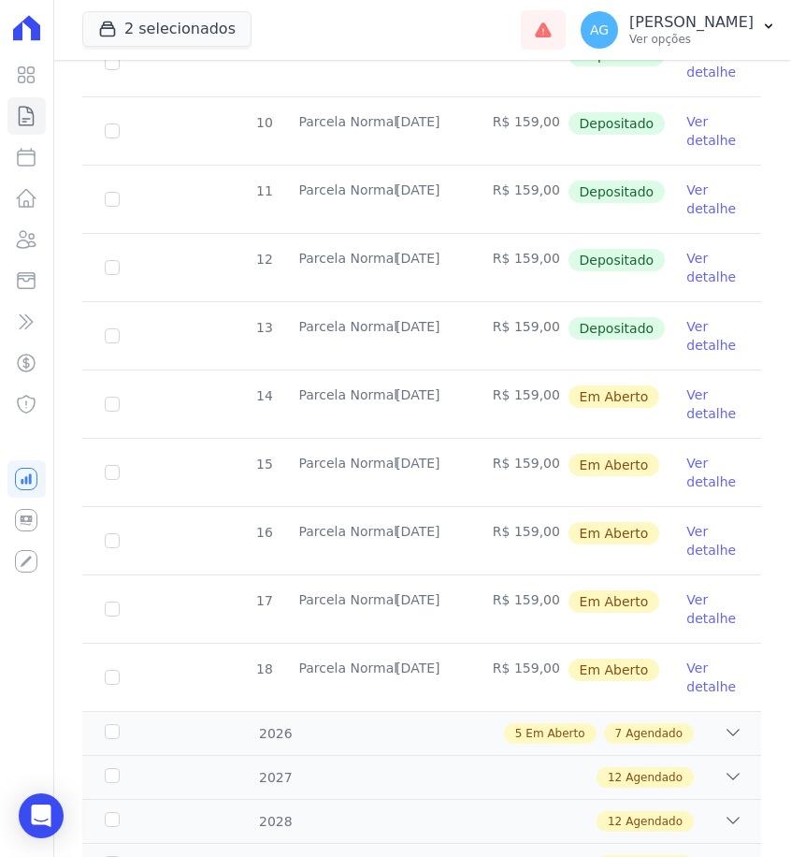
scroll to position [654, 0]
drag, startPoint x: 464, startPoint y: 324, endPoint x: 396, endPoint y: 324, distance: 67.3
click at [396, 324] on td "[DATE]" at bounding box center [421, 334] width 97 height 67
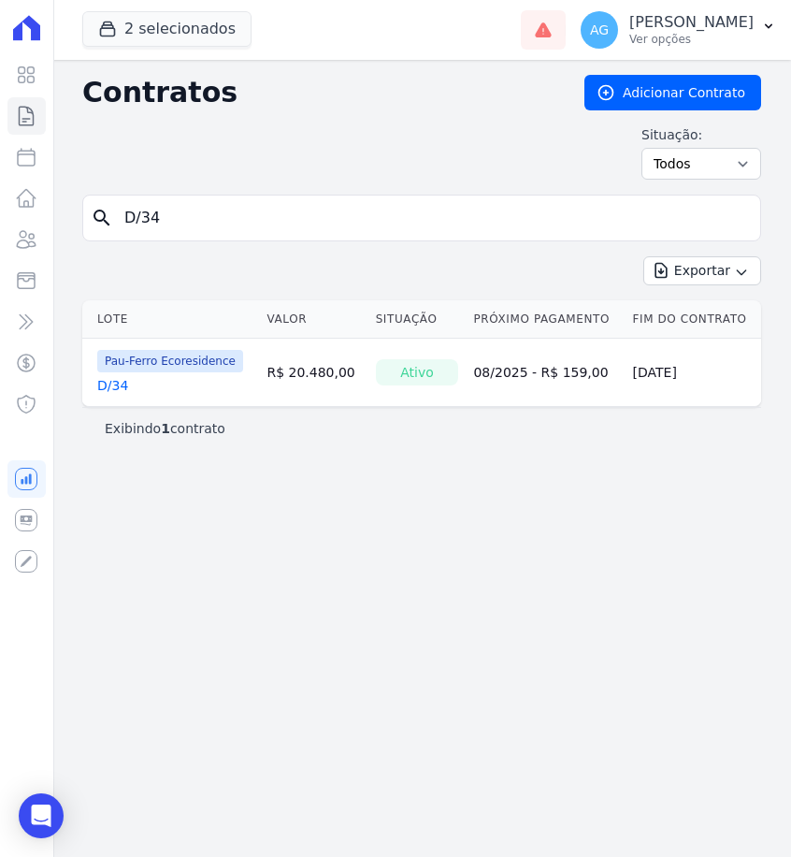
click at [227, 209] on input "D/34" at bounding box center [433, 217] width 640 height 37
type input "D/35"
click at [110, 379] on link "D/35" at bounding box center [112, 385] width 31 height 19
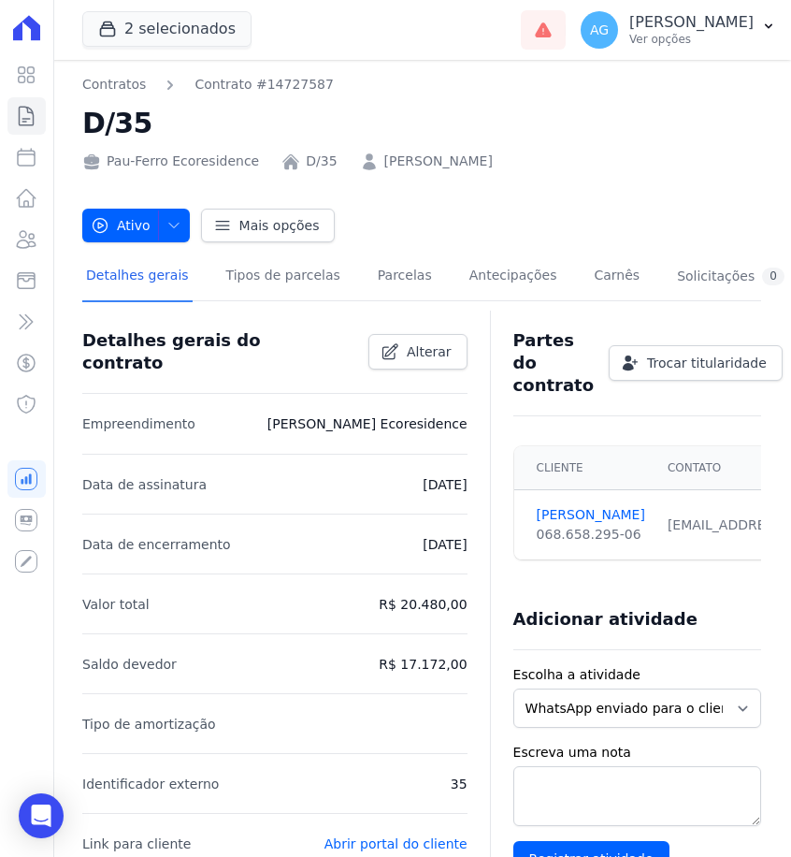
click at [360, 283] on div "Detalhes gerais Tipos de parcelas [GEOGRAPHIC_DATA] Antecipações [PERSON_NAME] …" at bounding box center [435, 277] width 706 height 50
click at [377, 282] on link "Parcelas" at bounding box center [405, 277] width 62 height 50
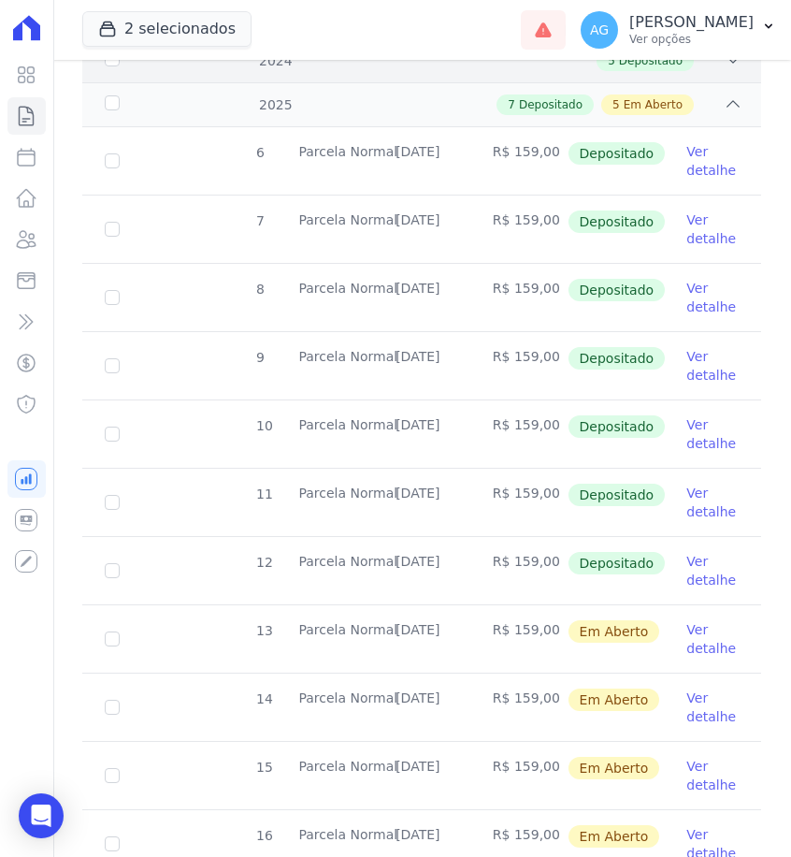
scroll to position [425, 0]
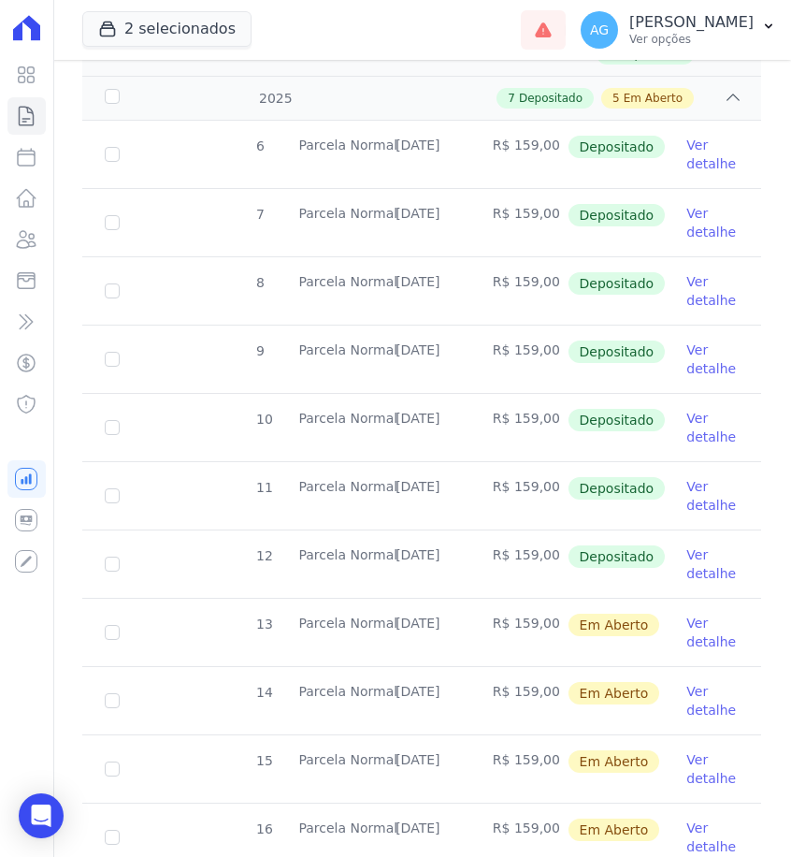
drag, startPoint x: 467, startPoint y: 556, endPoint x: 395, endPoint y: 556, distance: 72.0
click at [395, 556] on td "[DATE]" at bounding box center [421, 563] width 97 height 67
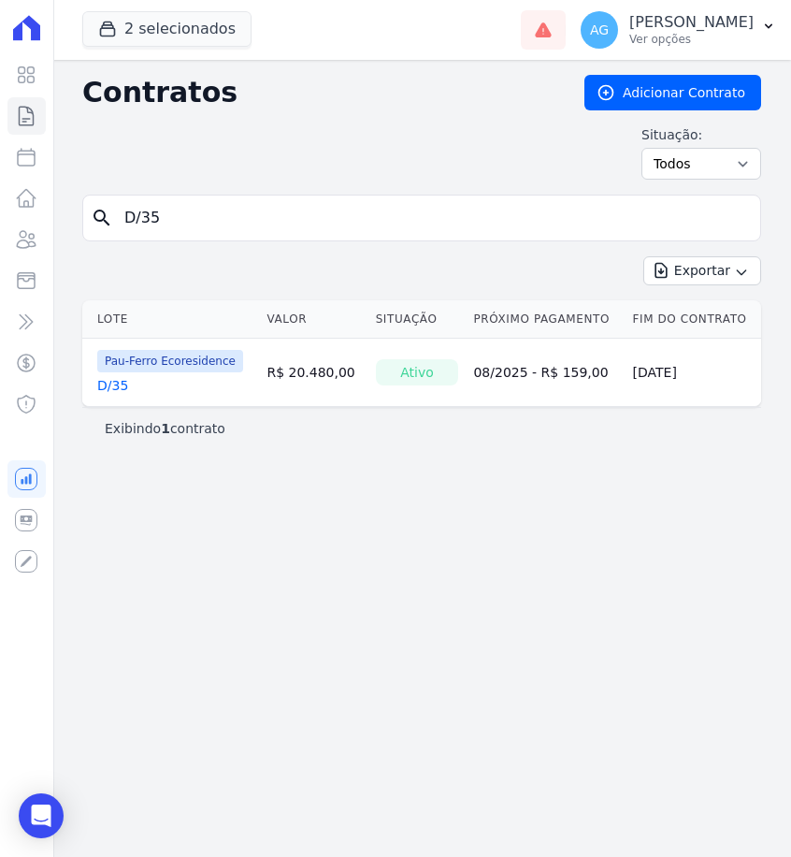
click at [336, 225] on input "D/35" at bounding box center [433, 217] width 640 height 37
type input "D/37"
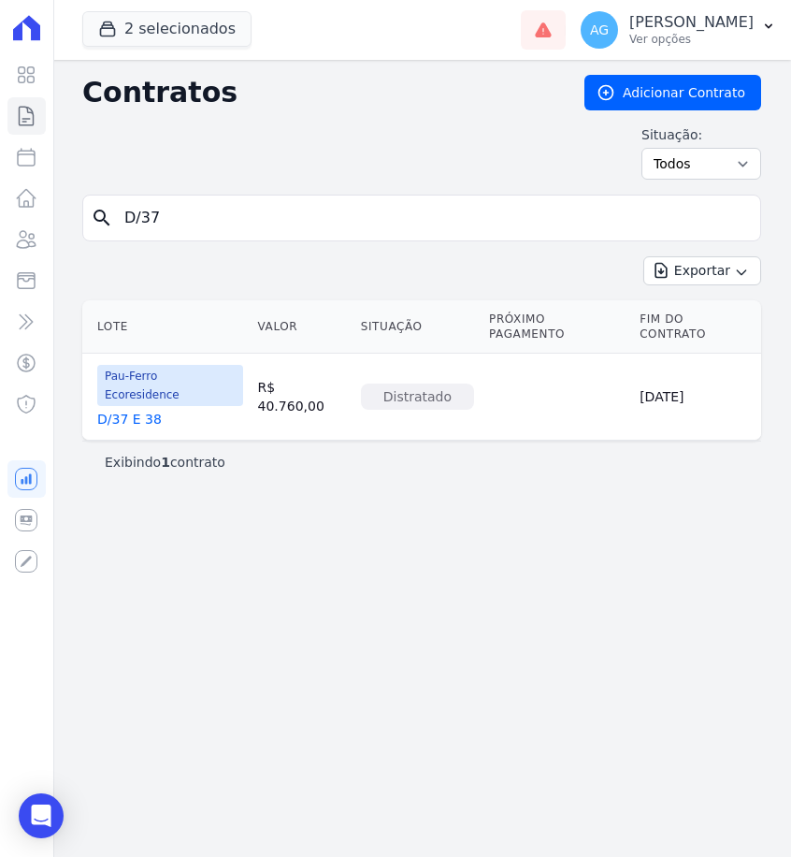
click at [139, 410] on link "D/37 E 38" at bounding box center [129, 419] width 65 height 19
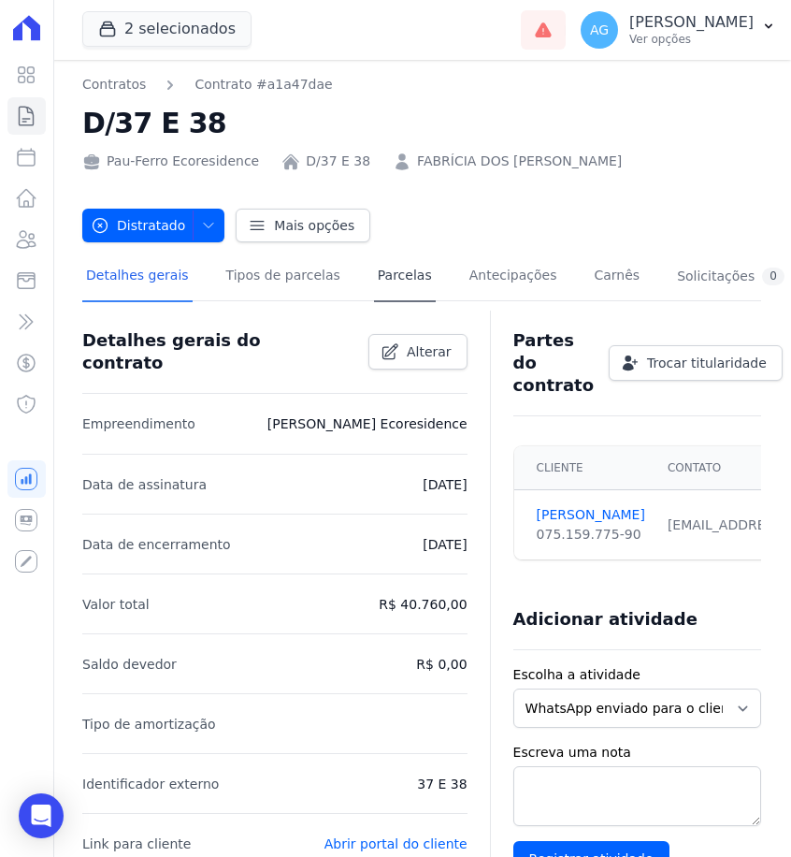
click at [399, 281] on link "Parcelas" at bounding box center [405, 277] width 62 height 50
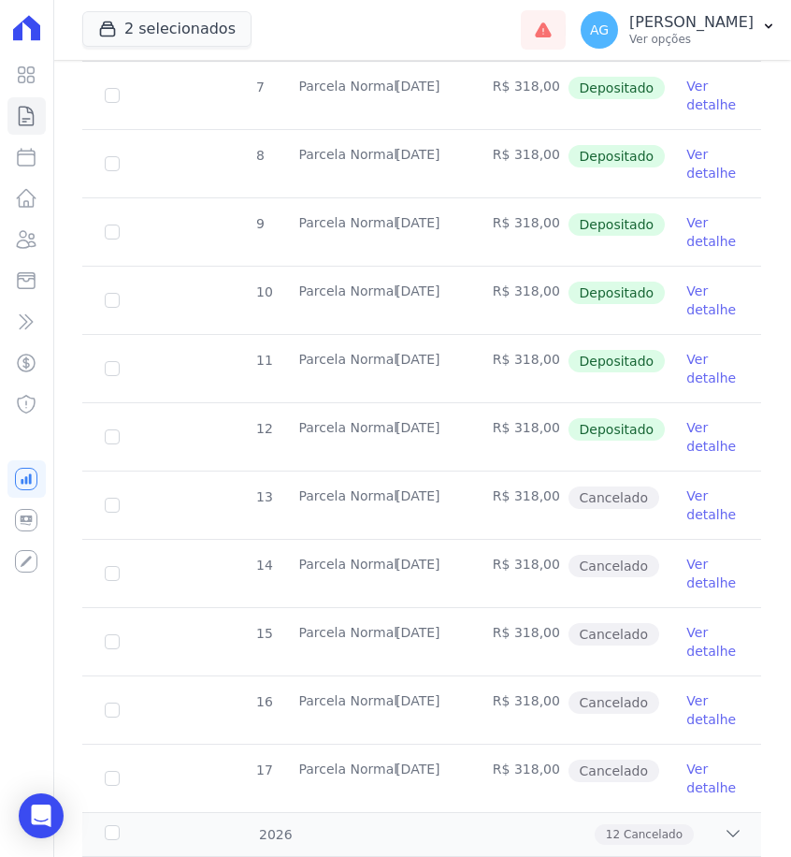
scroll to position [554, 0]
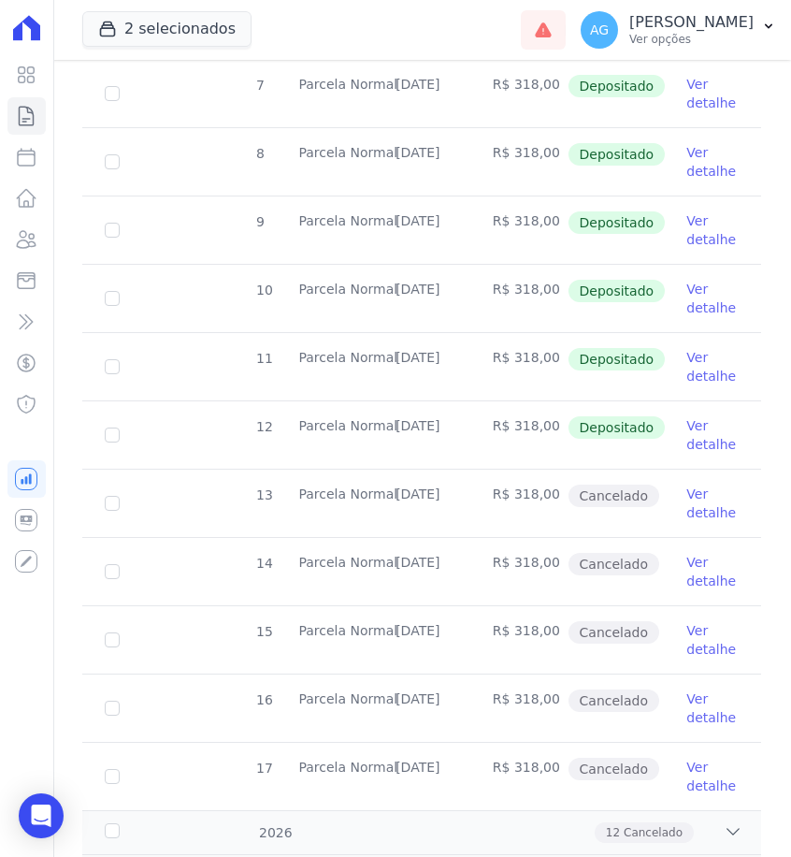
drag, startPoint x: 461, startPoint y: 426, endPoint x: 399, endPoint y: 426, distance: 61.7
click at [399, 426] on td "[DATE]" at bounding box center [421, 434] width 97 height 67
click at [418, 428] on td "[DATE]" at bounding box center [421, 434] width 97 height 67
drag, startPoint x: 467, startPoint y: 425, endPoint x: 395, endPoint y: 424, distance: 72.0
click at [395, 424] on td "[DATE]" at bounding box center [421, 434] width 97 height 67
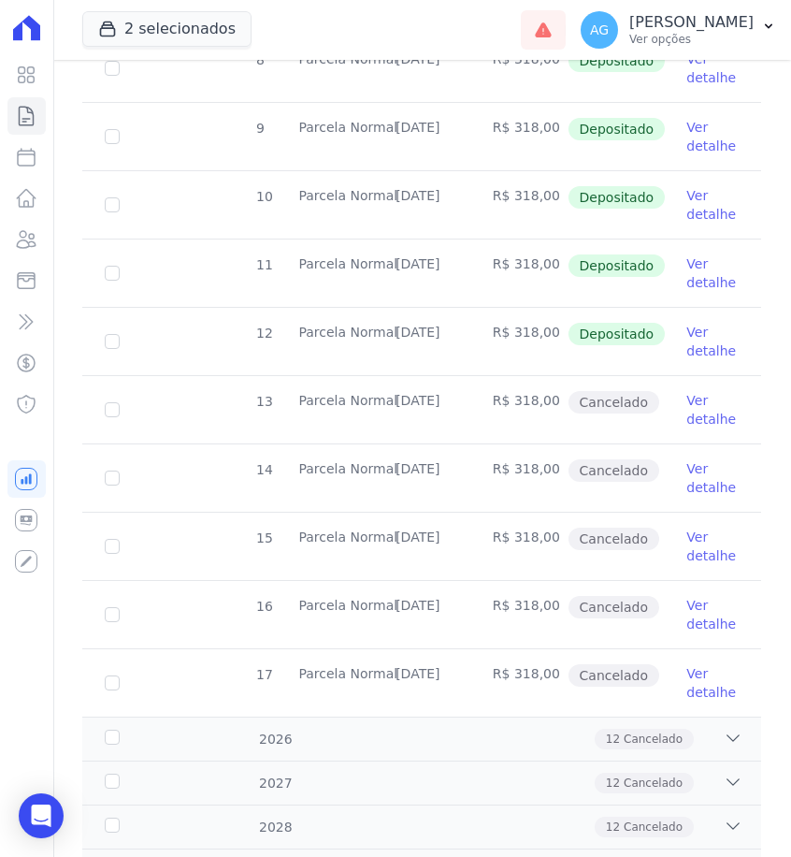
scroll to position [668, 0]
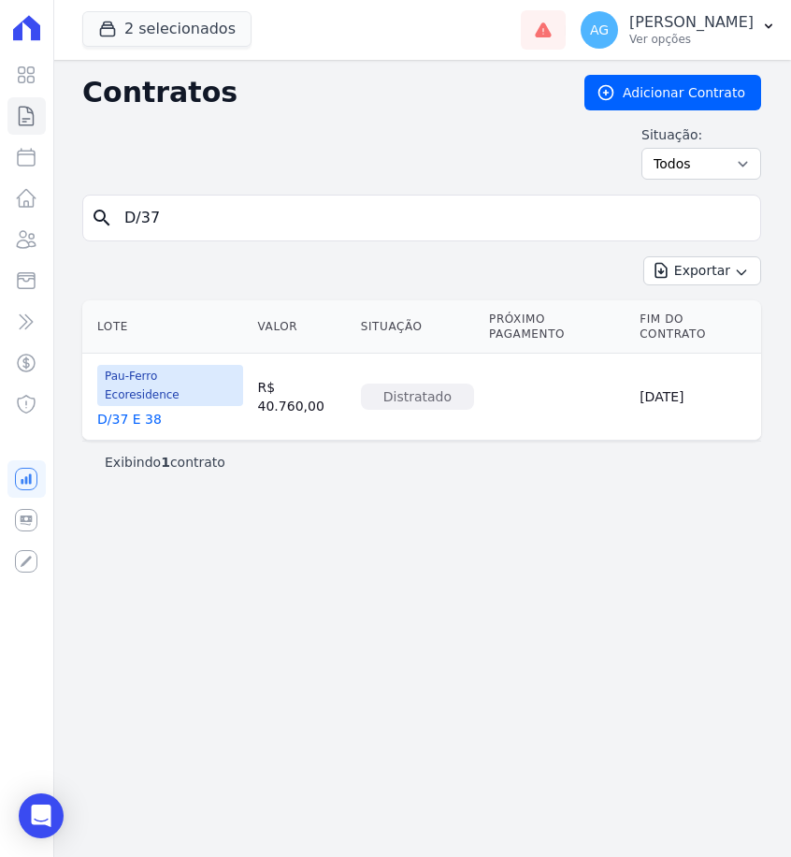
click at [261, 225] on input "D/37" at bounding box center [433, 217] width 640 height 37
type input "D/41"
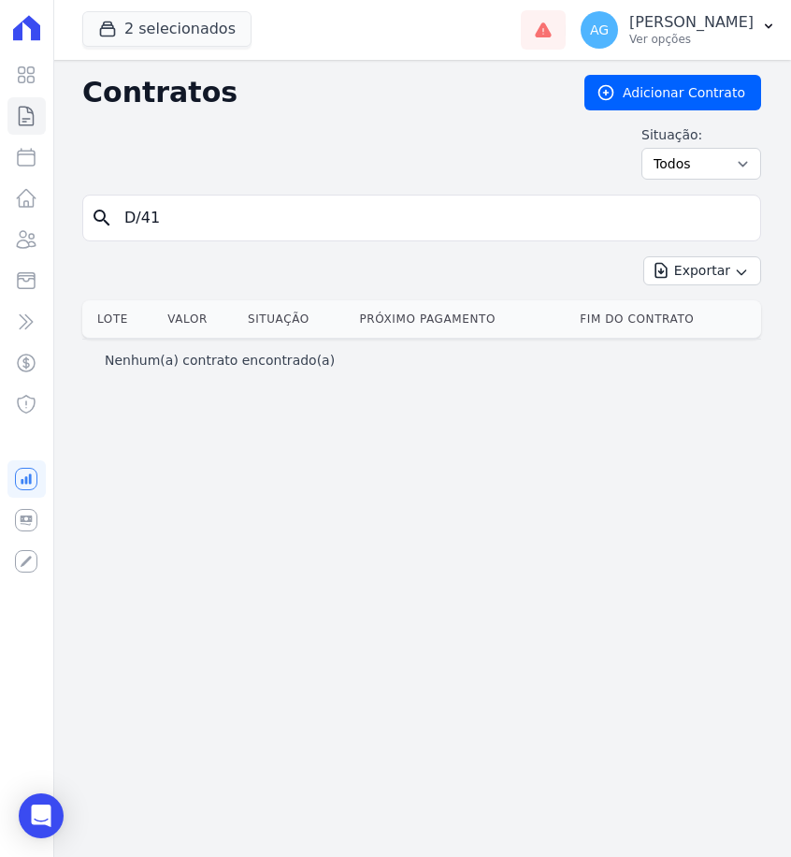
click at [125, 221] on input "D/41" at bounding box center [433, 217] width 640 height 37
type input "E/41"
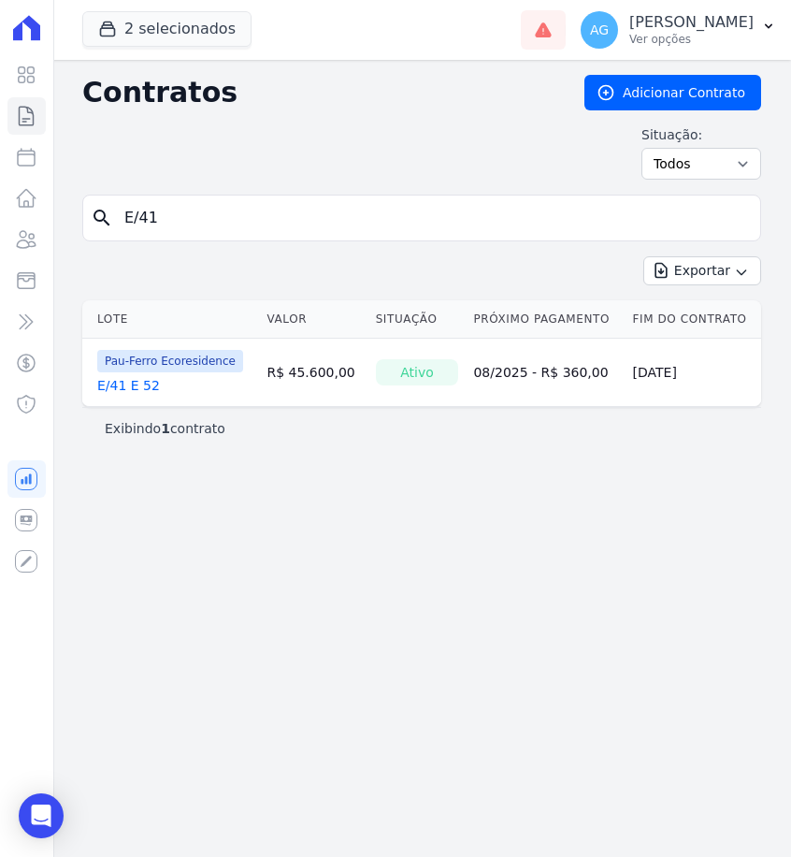
click at [146, 381] on link "E/41 E 52" at bounding box center [128, 385] width 63 height 19
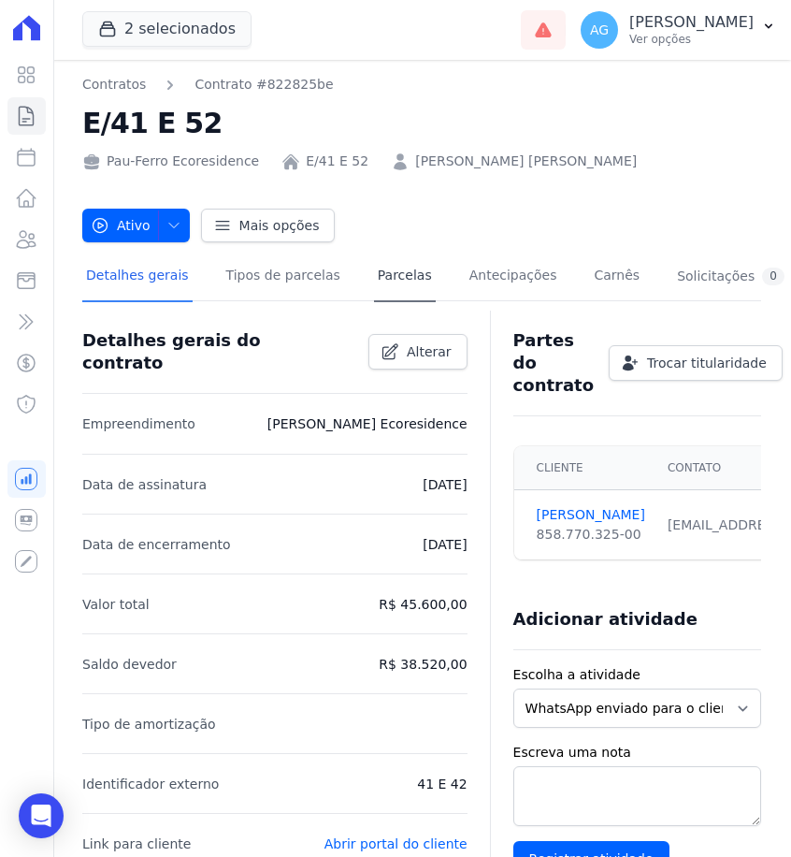
click at [389, 270] on link "Parcelas" at bounding box center [405, 277] width 62 height 50
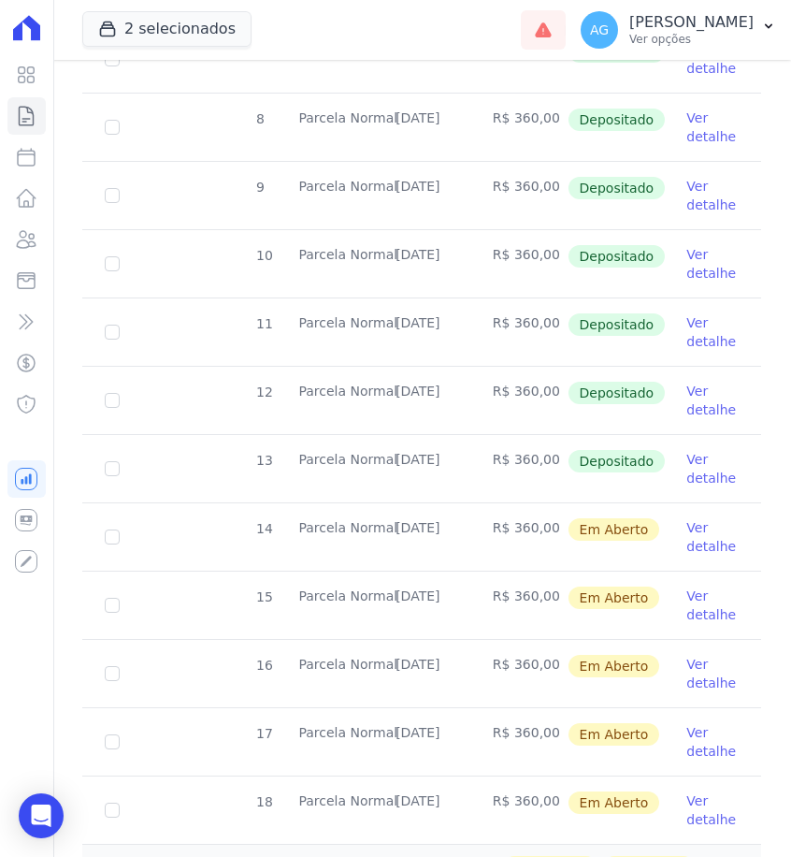
scroll to position [527, 0]
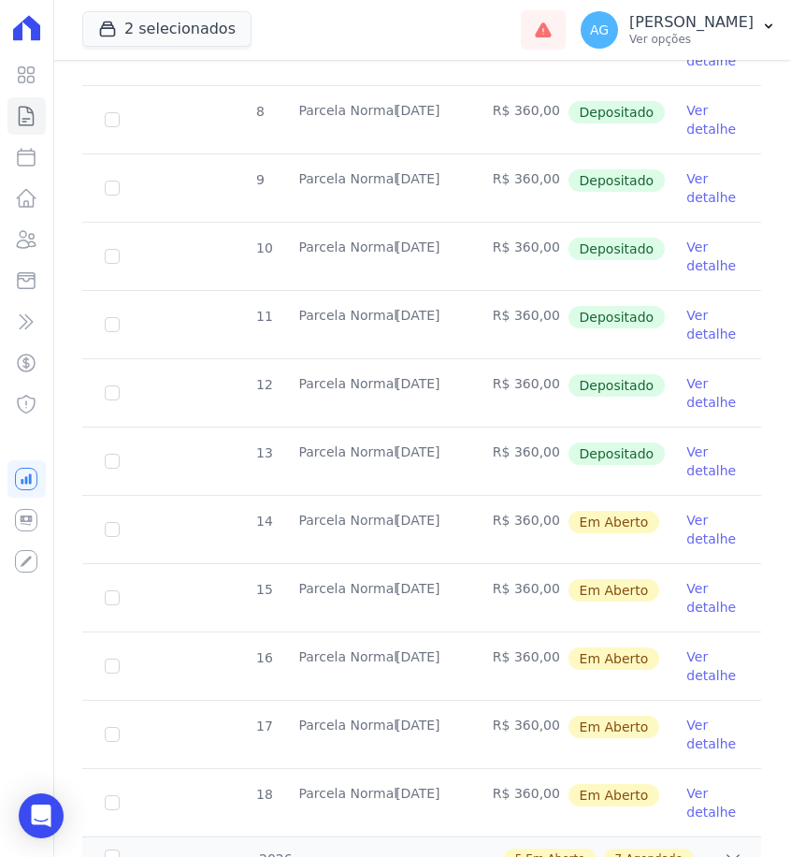
drag, startPoint x: 464, startPoint y: 454, endPoint x: 394, endPoint y: 449, distance: 70.3
click at [394, 449] on td "[DATE]" at bounding box center [421, 460] width 97 height 67
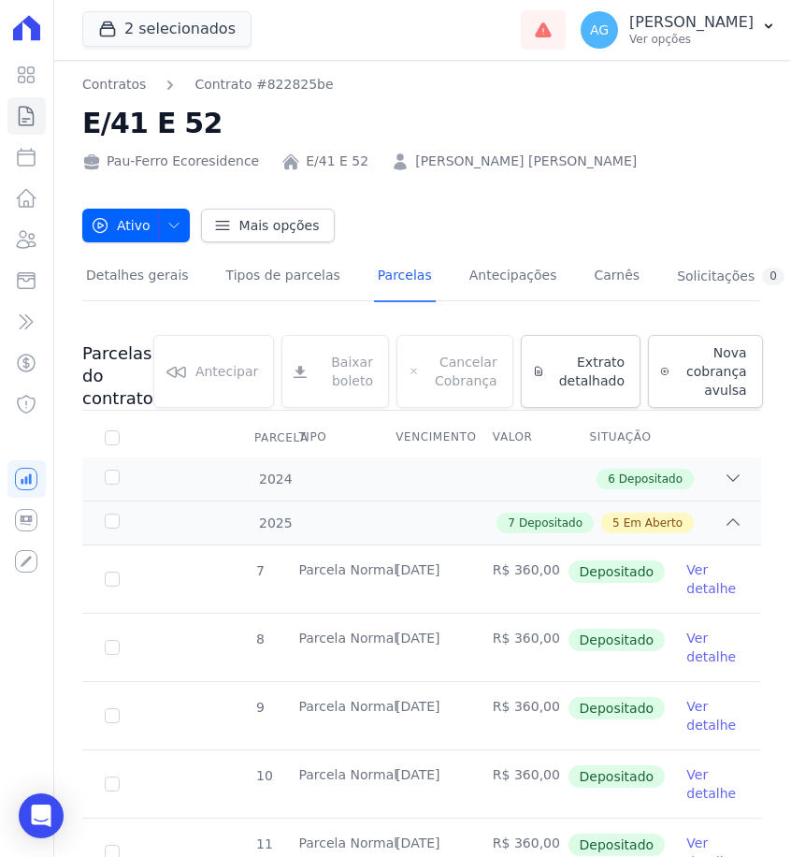
scroll to position [0, 0]
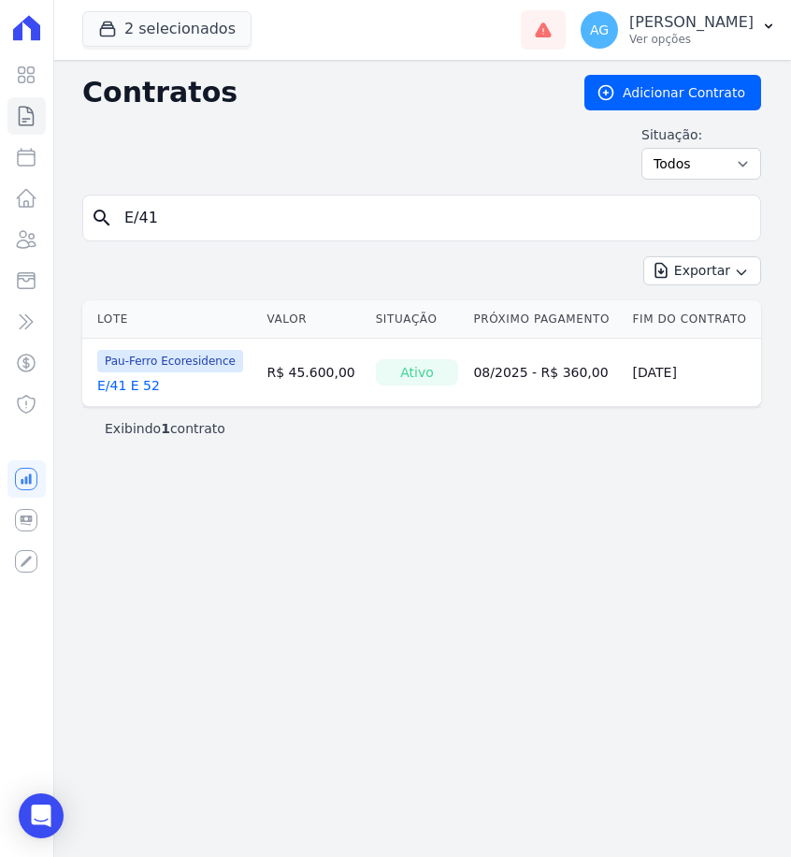
click at [227, 222] on input "E/41" at bounding box center [433, 217] width 640 height 37
type input "E/42"
click at [104, 381] on link "E/42" at bounding box center [111, 385] width 29 height 19
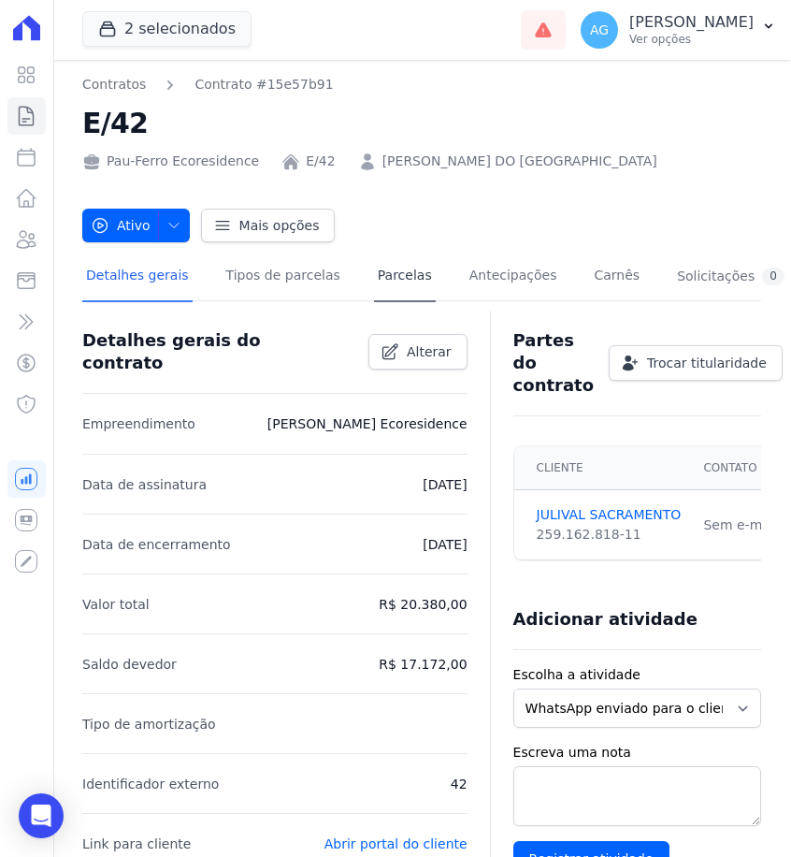
click at [398, 286] on link "Parcelas" at bounding box center [405, 277] width 62 height 50
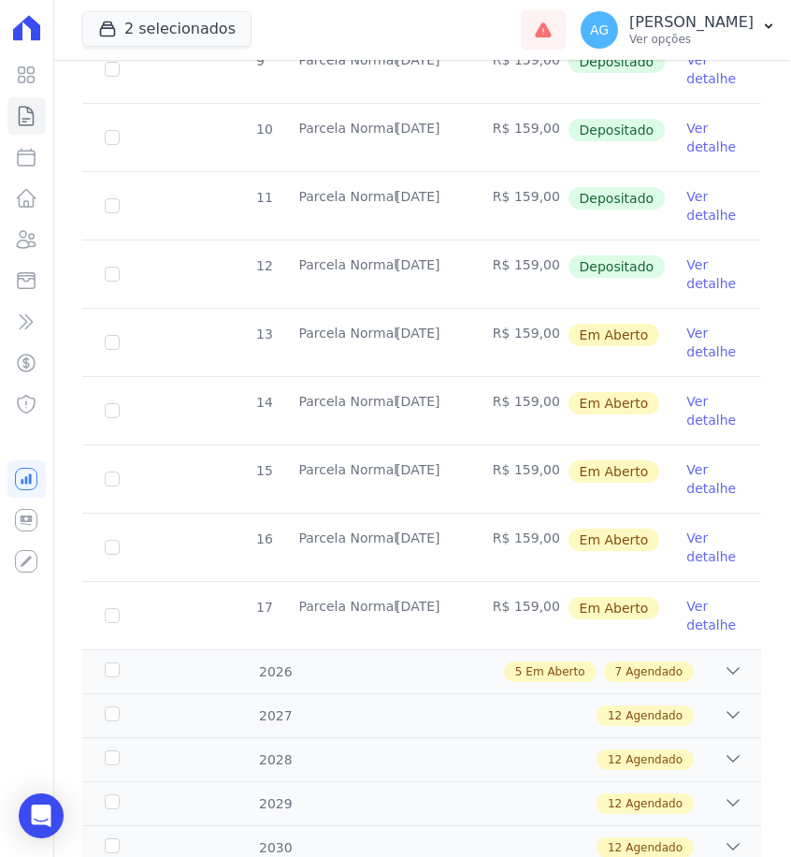
scroll to position [726, 0]
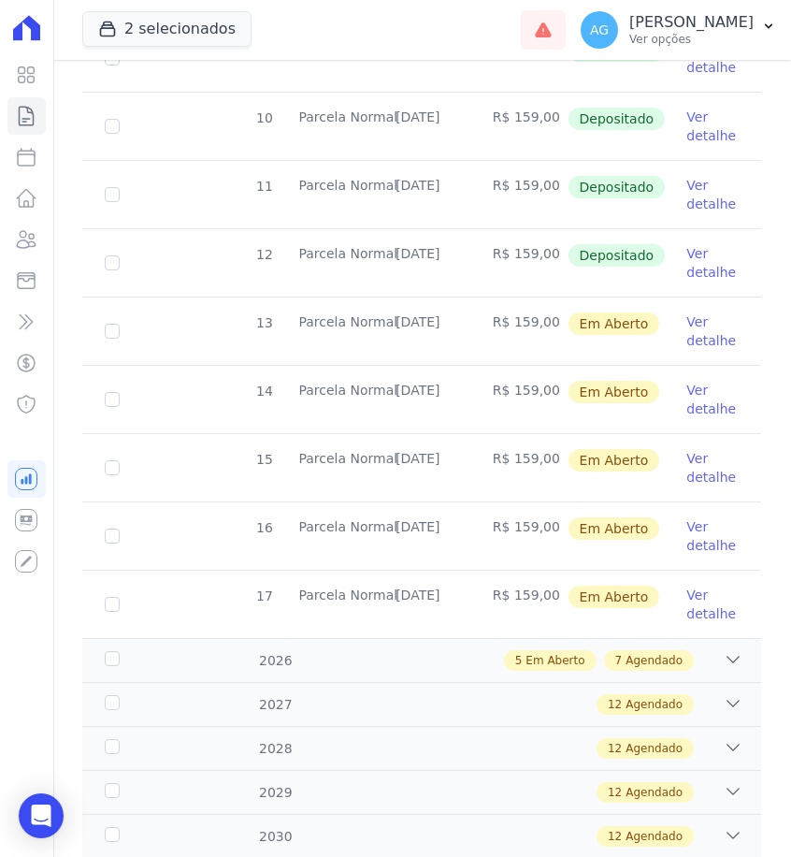
drag, startPoint x: 466, startPoint y: 258, endPoint x: 393, endPoint y: 255, distance: 73.0
click at [393, 255] on td "[DATE]" at bounding box center [421, 262] width 97 height 67
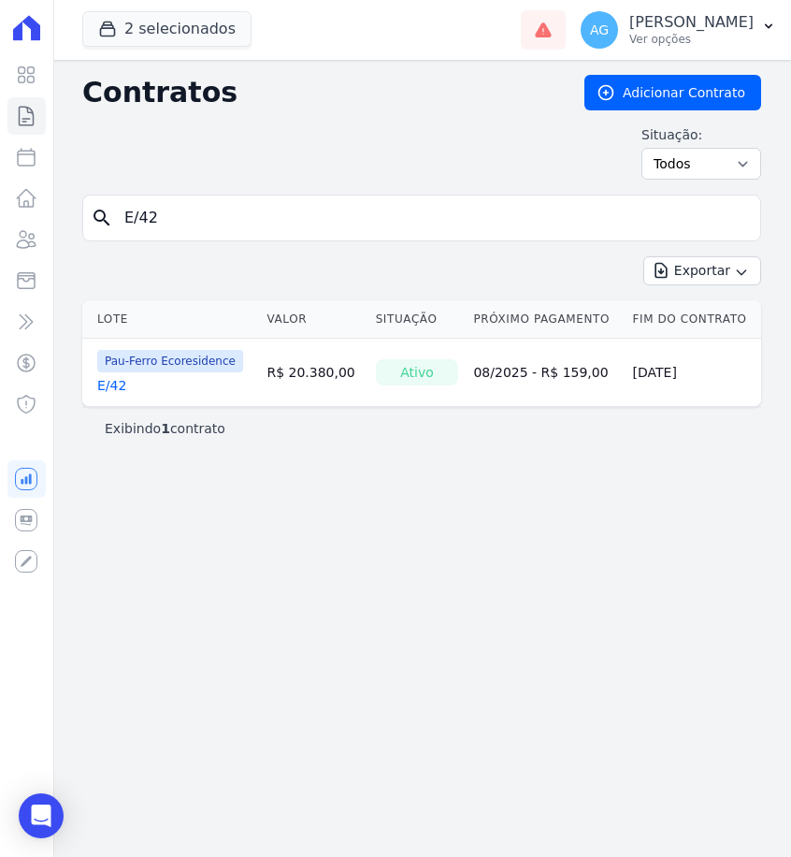
drag, startPoint x: 316, startPoint y: 194, endPoint x: 316, endPoint y: 212, distance: 18.7
click at [316, 194] on div "Contratos Adicionar Contrato Situação: Ativo Todos Pausado Distratado Rascunho …" at bounding box center [421, 135] width 679 height 120
click at [316, 212] on input "E/42" at bounding box center [433, 217] width 640 height 37
type input "E/45"
click at [125, 383] on link "E/45" at bounding box center [111, 385] width 29 height 19
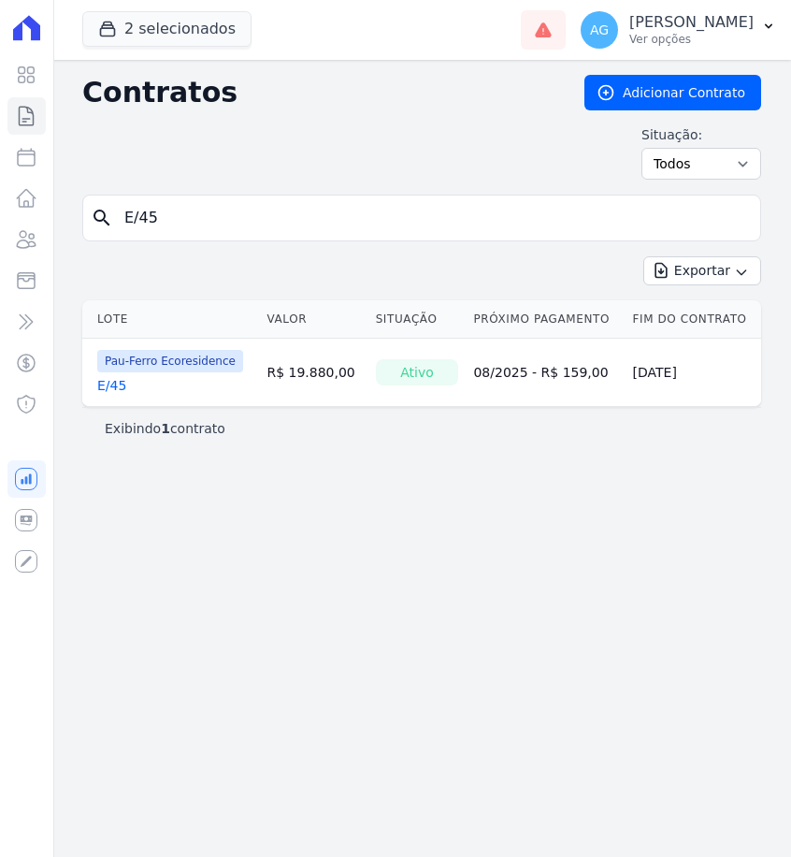
click at [119, 383] on link "E/45" at bounding box center [111, 385] width 29 height 19
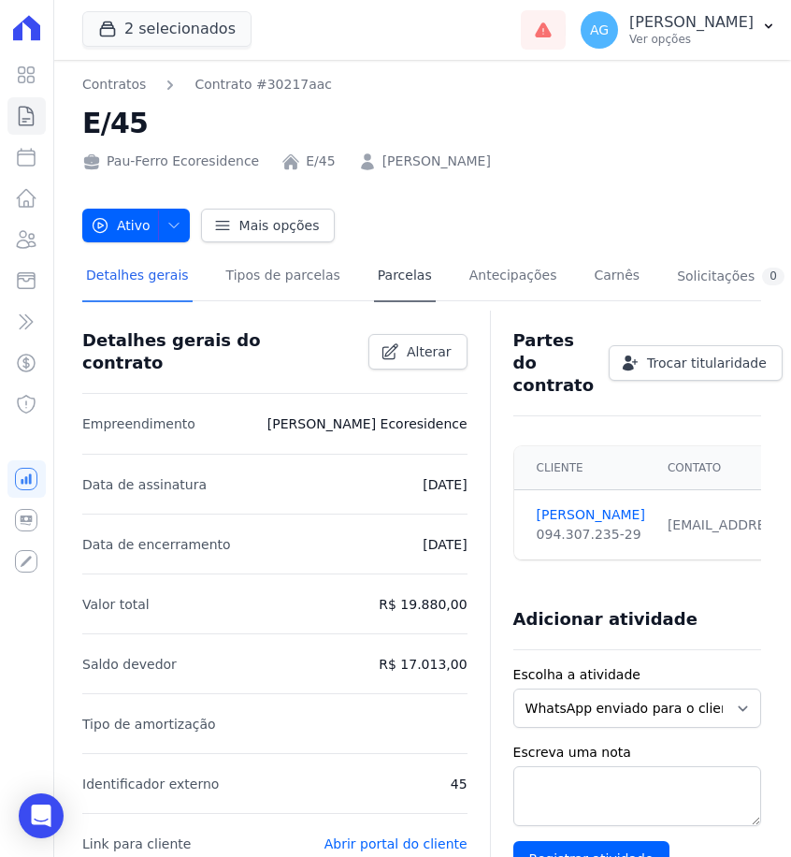
click at [411, 267] on link "Parcelas" at bounding box center [405, 277] width 62 height 50
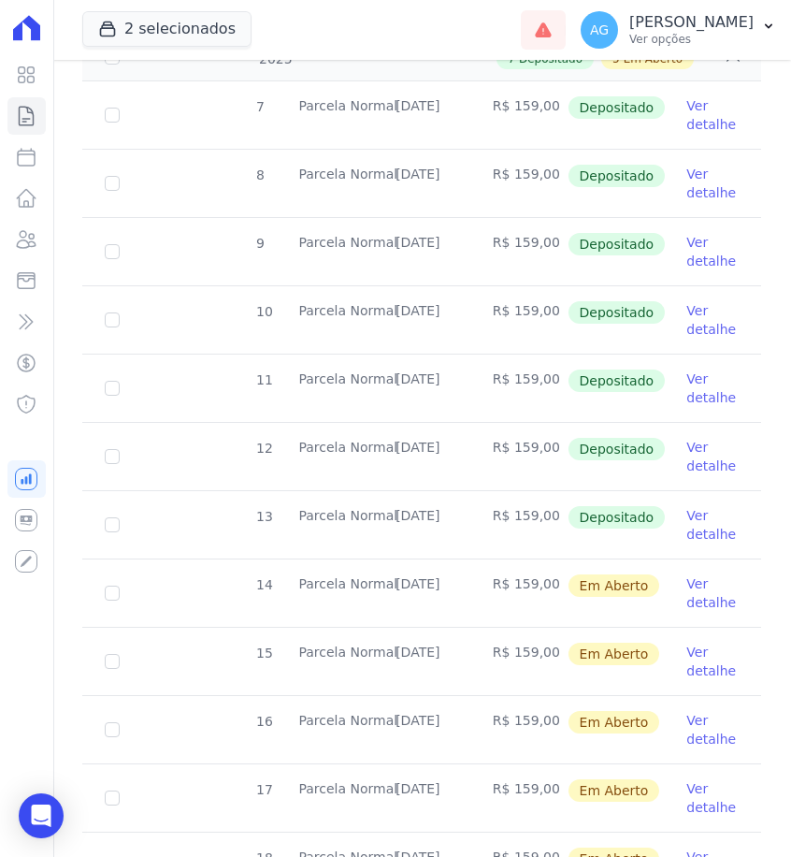
scroll to position [483, 0]
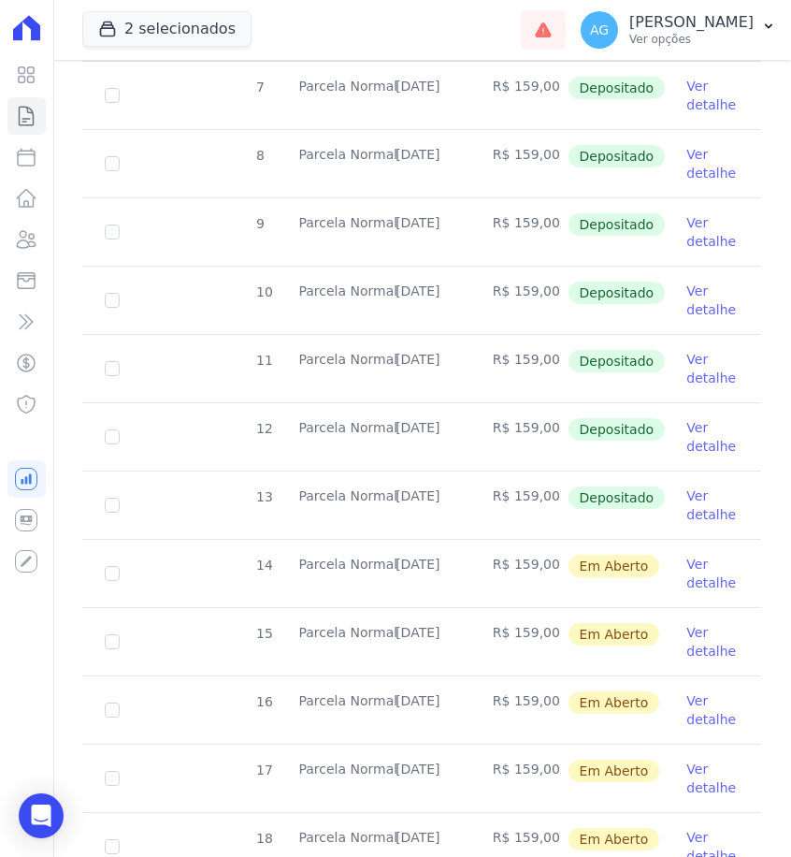
drag, startPoint x: 462, startPoint y: 488, endPoint x: 393, endPoint y: 491, distance: 69.3
click at [393, 491] on td "[DATE]" at bounding box center [421, 504] width 97 height 67
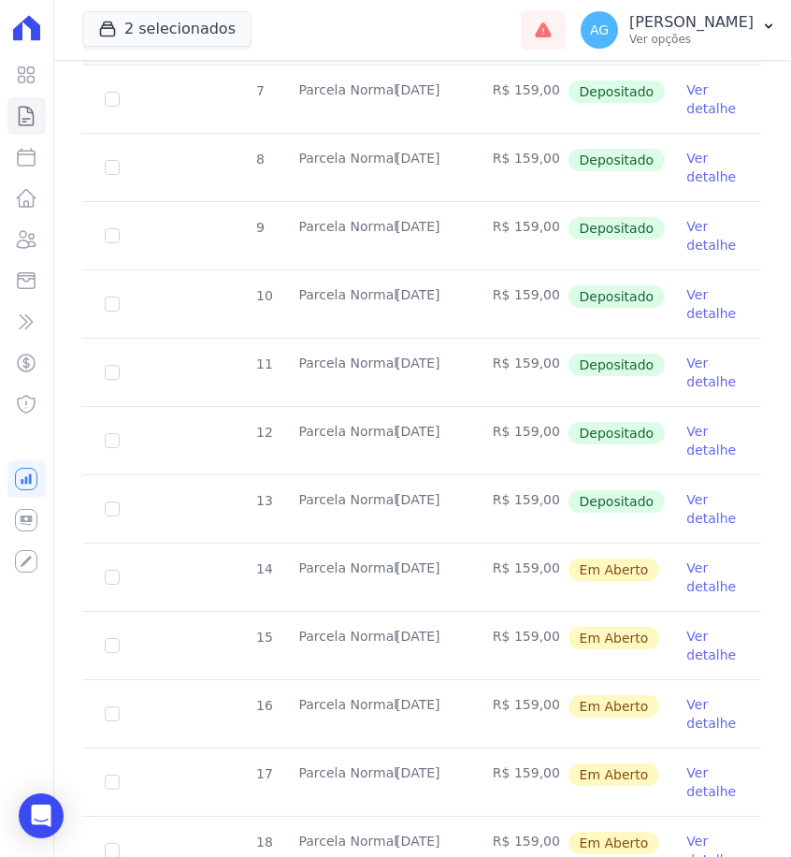
scroll to position [507, 0]
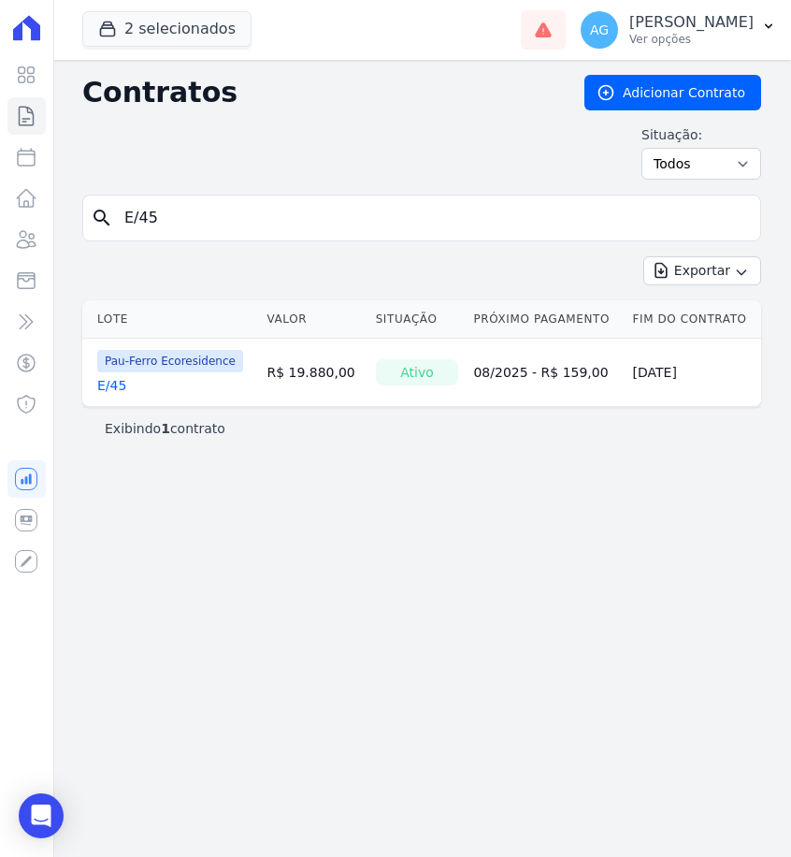
click at [283, 222] on input "E/45" at bounding box center [433, 217] width 640 height 37
type input "E/48"
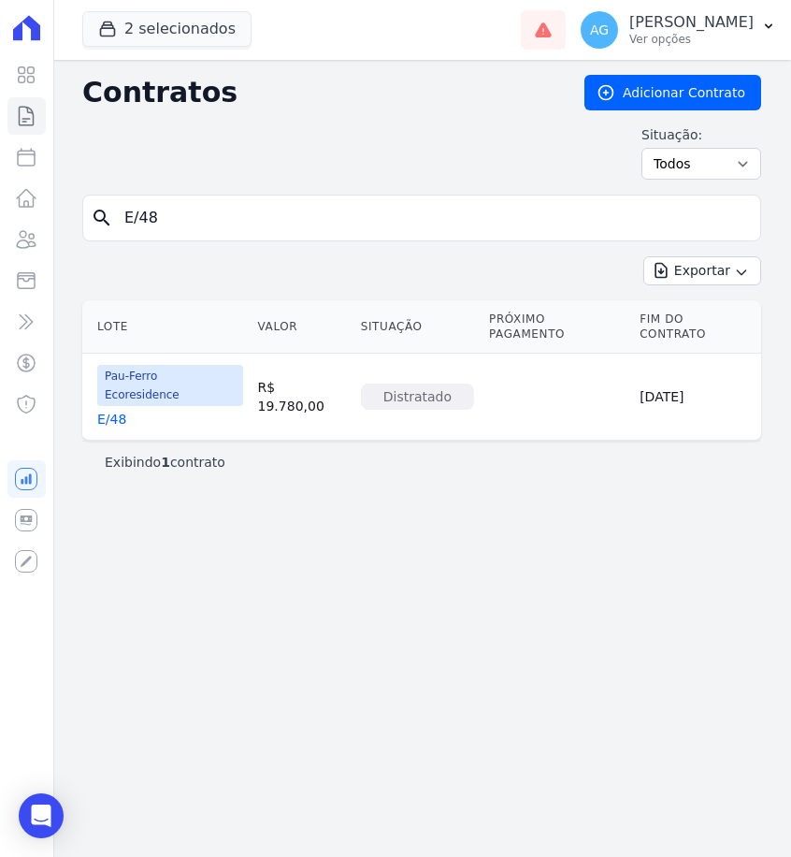
click at [115, 410] on link "E/48" at bounding box center [111, 419] width 29 height 19
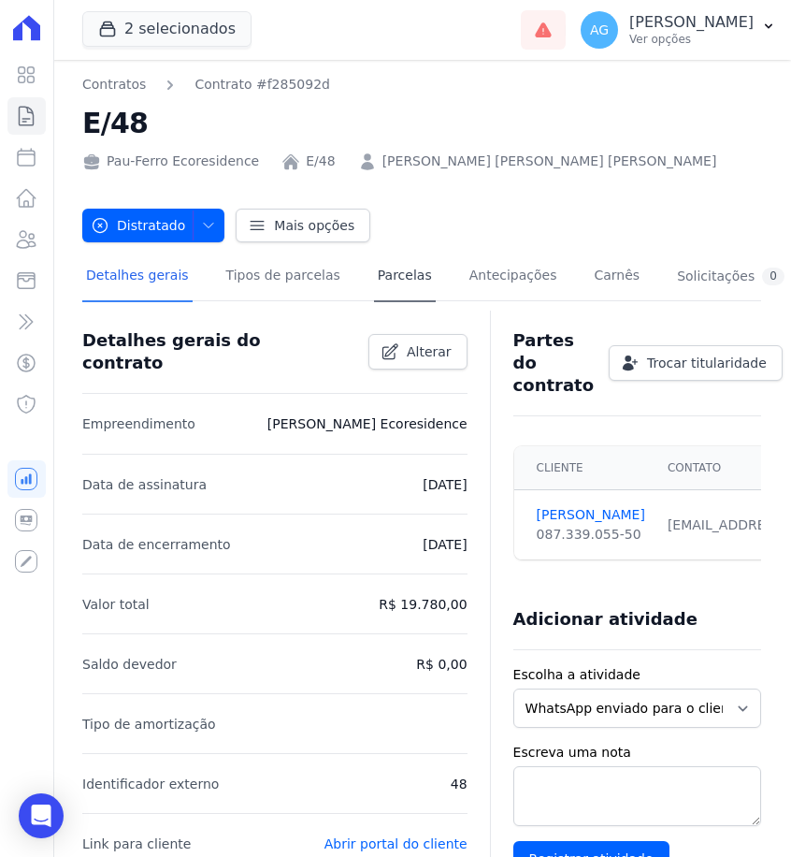
click at [378, 260] on link "Parcelas" at bounding box center [405, 277] width 62 height 50
click at [379, 270] on link "Parcelas" at bounding box center [405, 277] width 62 height 50
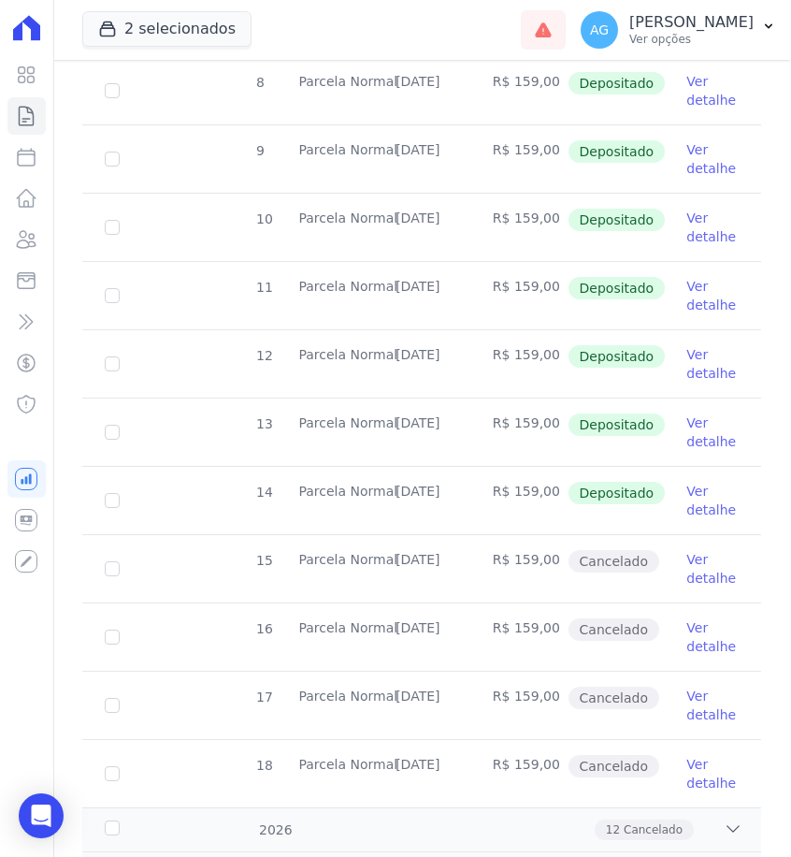
scroll to position [571, 0]
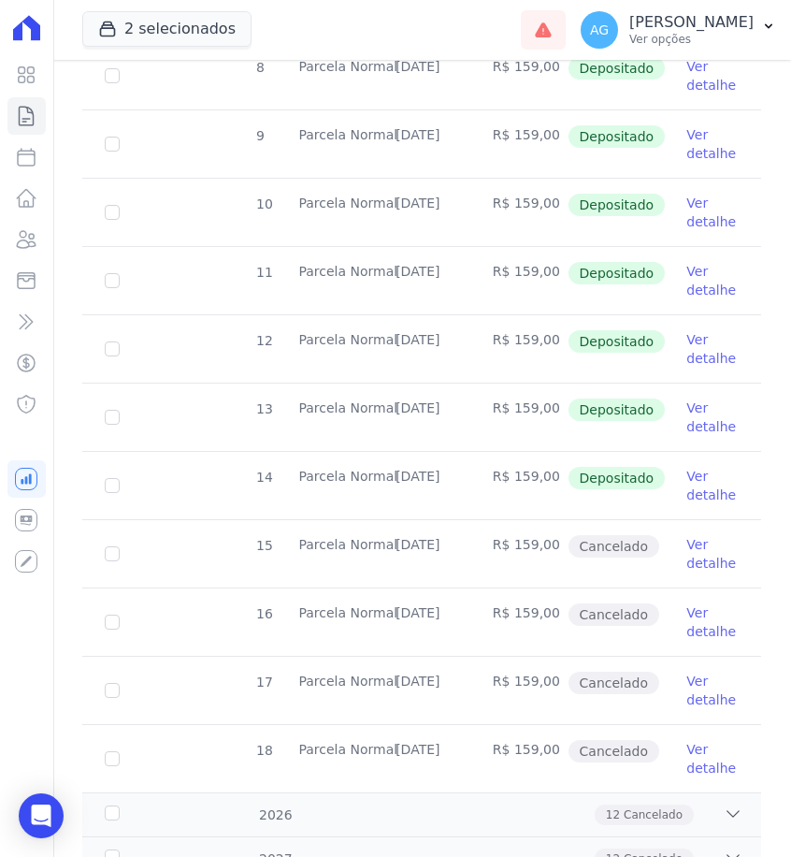
drag, startPoint x: 465, startPoint y: 474, endPoint x: 398, endPoint y: 472, distance: 66.4
click at [398, 472] on td "[DATE]" at bounding box center [421, 485] width 97 height 67
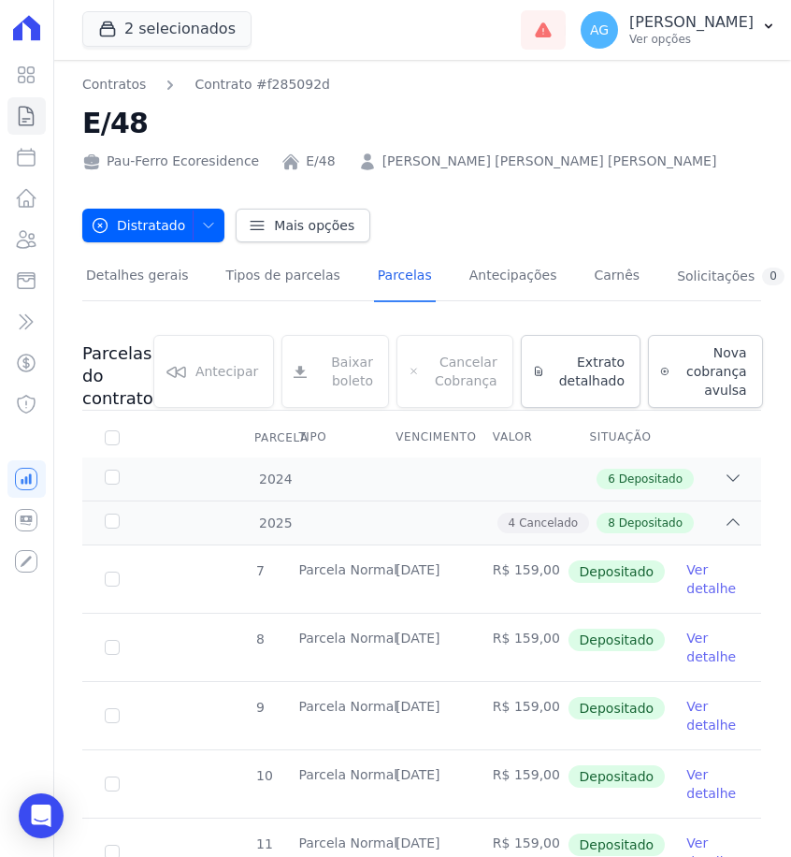
scroll to position [0, 0]
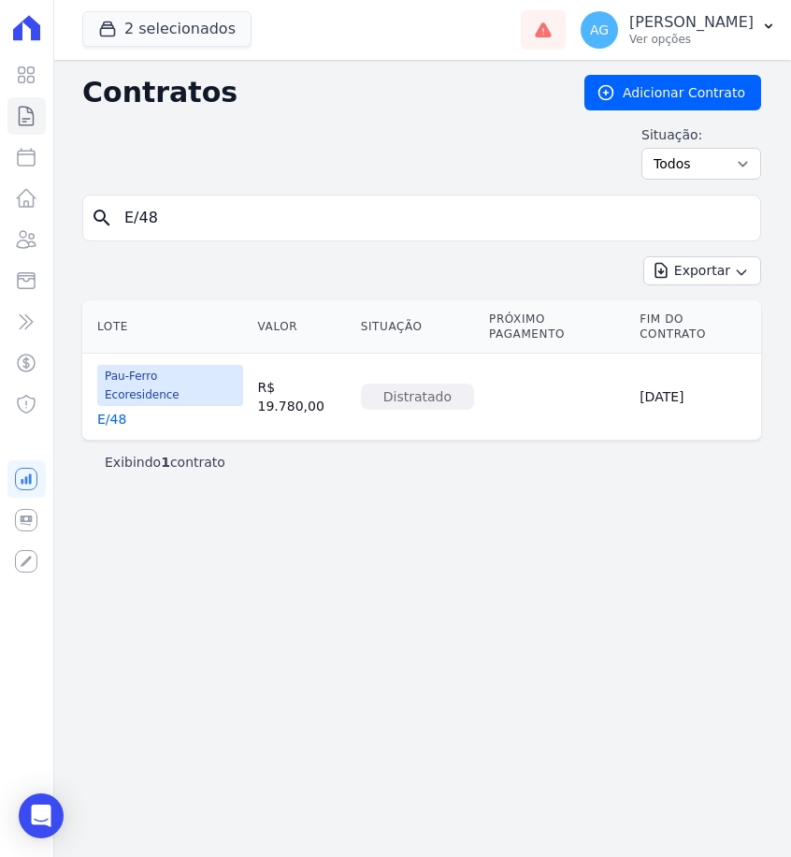
click at [247, 206] on input "E/48" at bounding box center [433, 217] width 640 height 37
click at [245, 209] on input "E/48" at bounding box center [433, 217] width 640 height 37
type input "E/49"
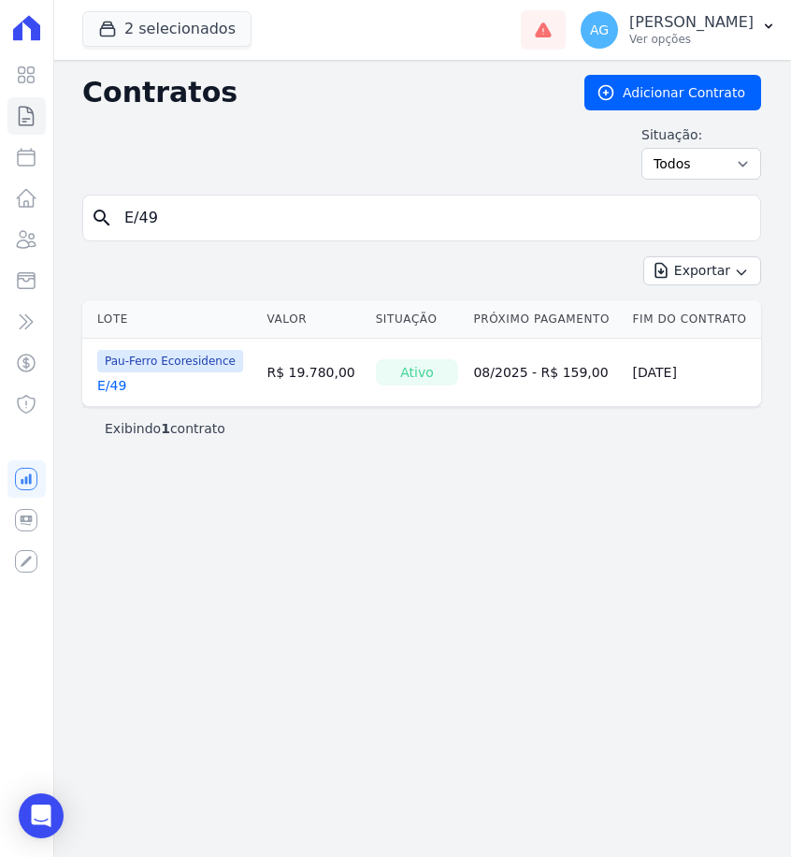
click at [110, 381] on link "E/49" at bounding box center [111, 385] width 29 height 19
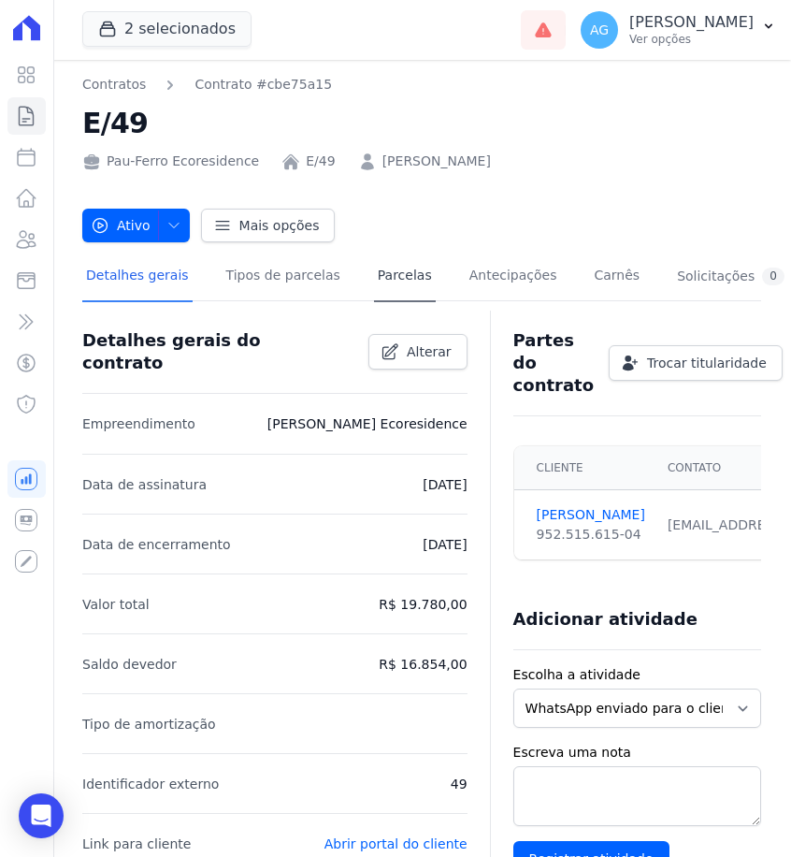
click at [397, 281] on link "Parcelas" at bounding box center [405, 277] width 62 height 50
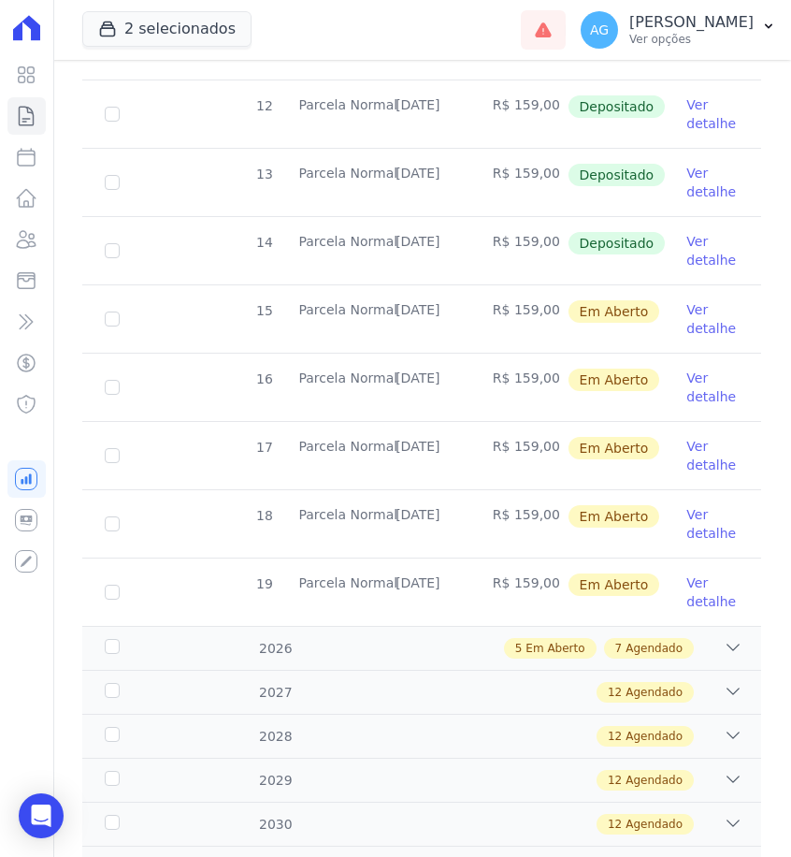
scroll to position [757, 0]
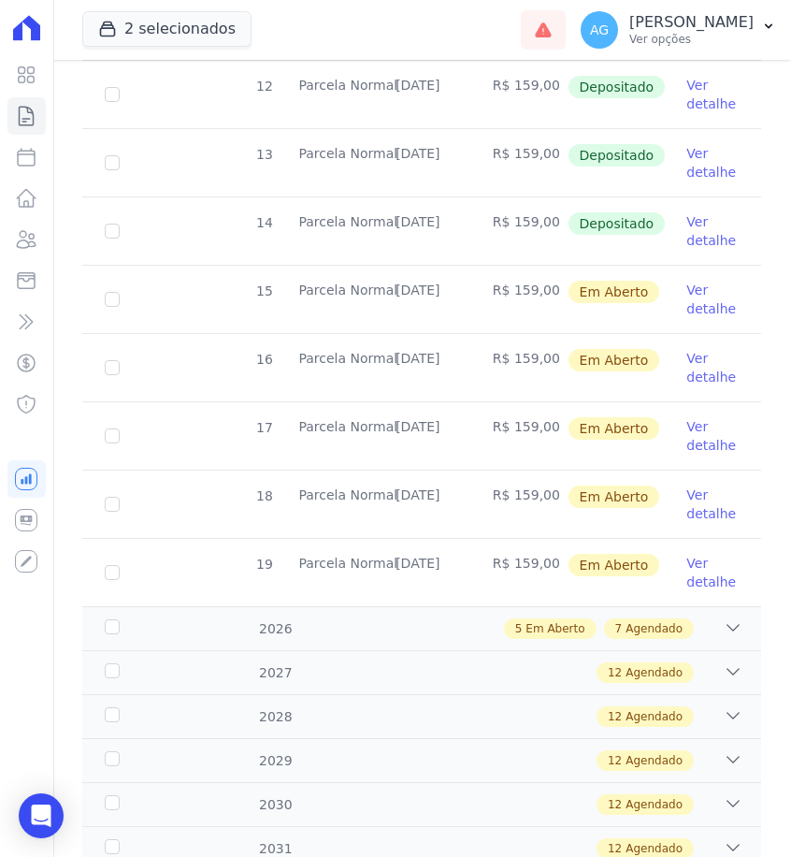
drag, startPoint x: 464, startPoint y: 220, endPoint x: 412, endPoint y: 220, distance: 51.4
click at [412, 220] on td "[DATE]" at bounding box center [421, 230] width 97 height 67
drag, startPoint x: 466, startPoint y: 218, endPoint x: 394, endPoint y: 218, distance: 72.0
click at [393, 218] on td "[DATE]" at bounding box center [421, 230] width 97 height 67
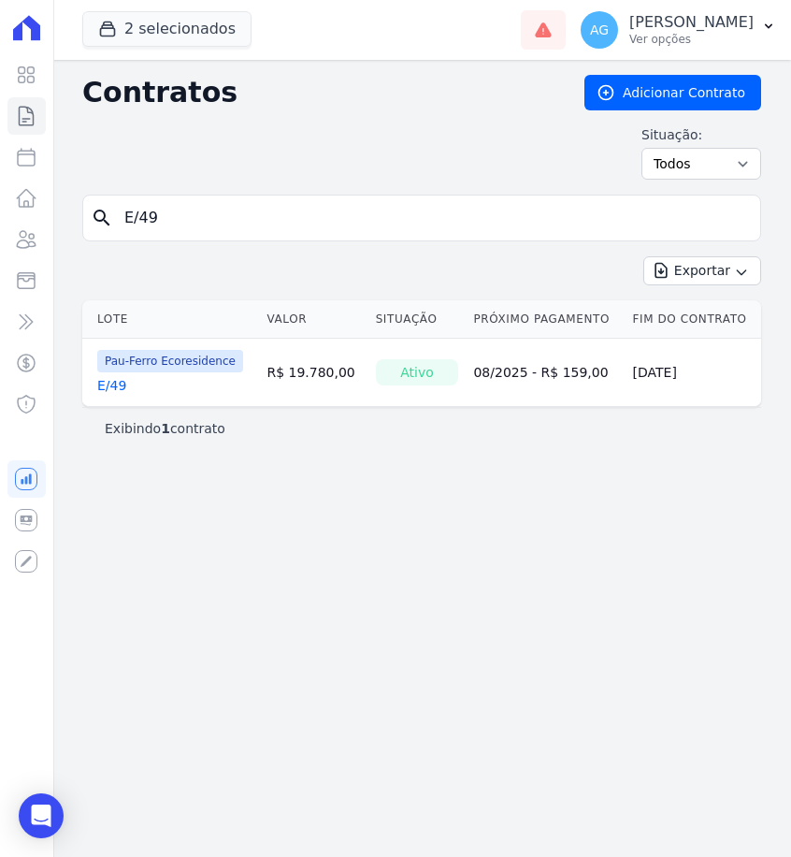
click at [252, 208] on input "E/49" at bounding box center [433, 217] width 640 height 37
type input "E/50"
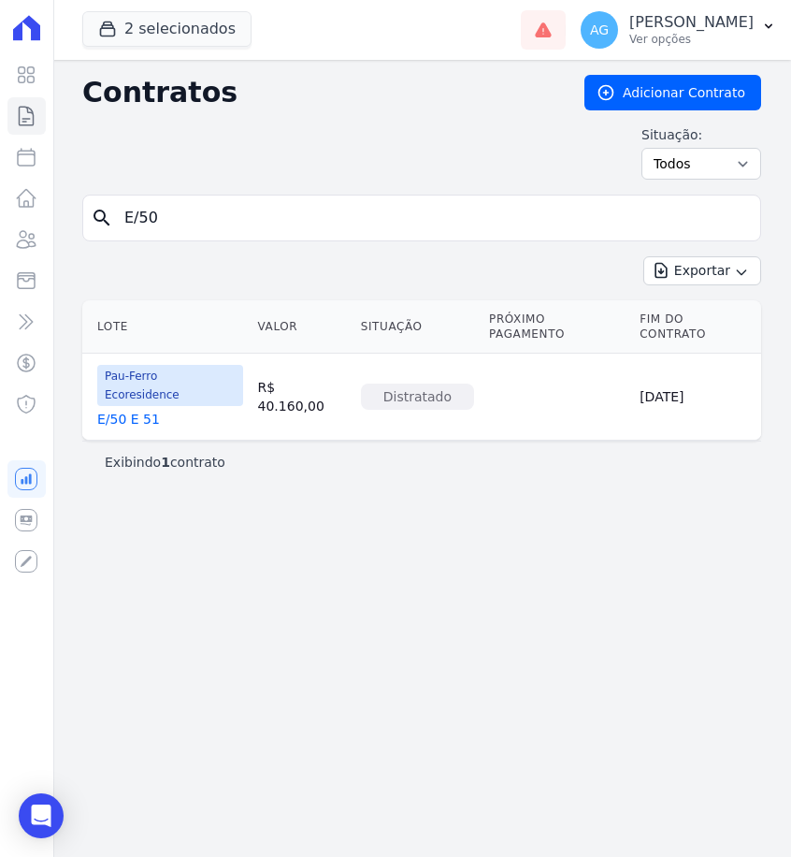
click at [126, 410] on link "E/50 E 51" at bounding box center [128, 419] width 63 height 19
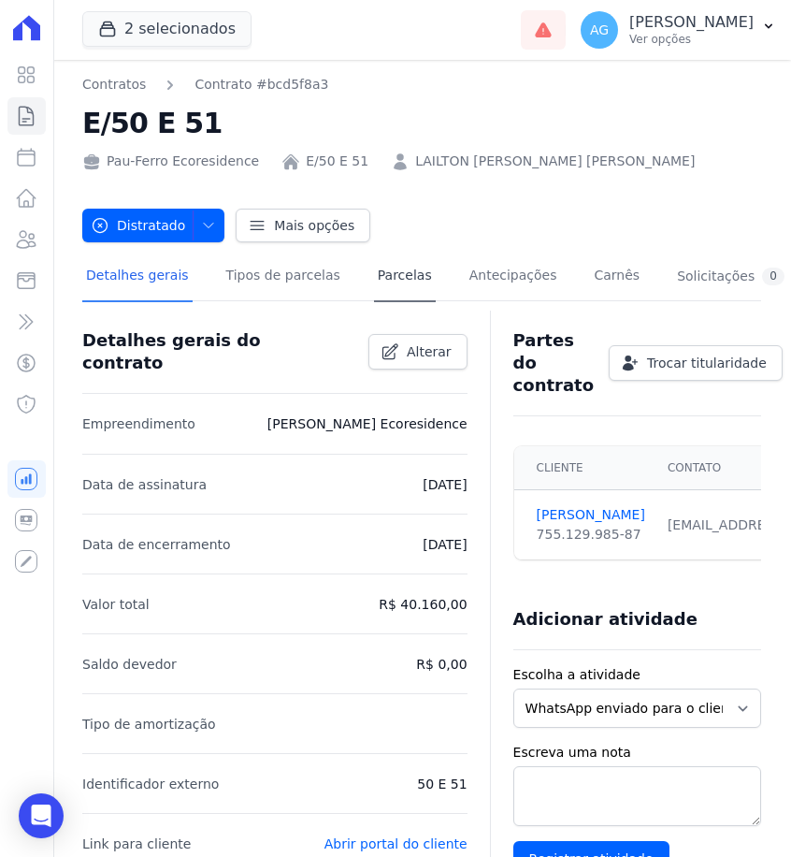
click at [378, 283] on link "Parcelas" at bounding box center [405, 277] width 62 height 50
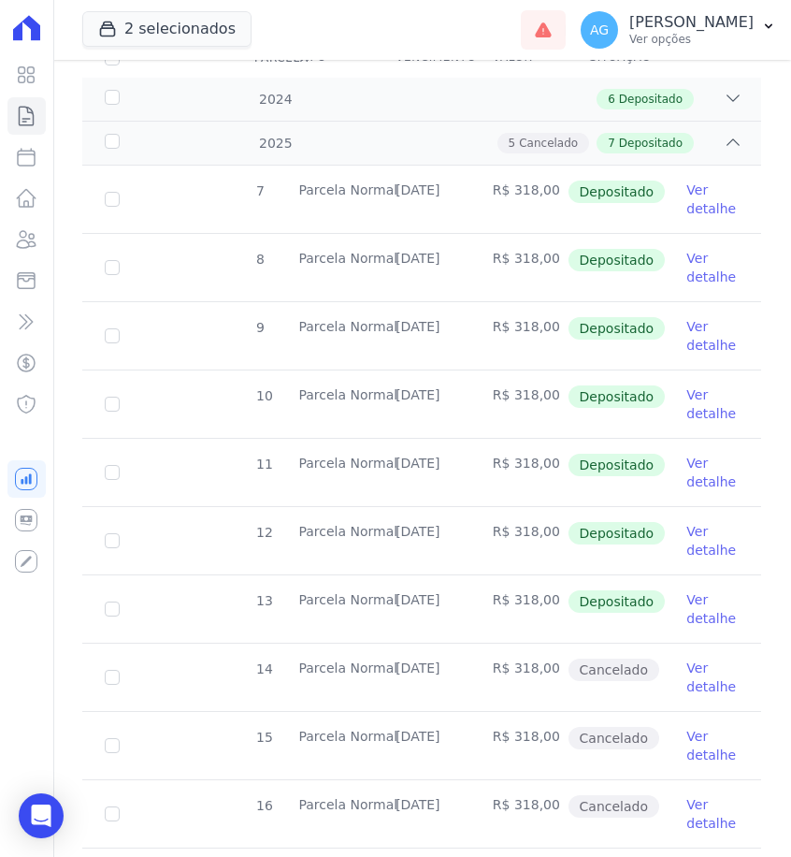
scroll to position [388, 0]
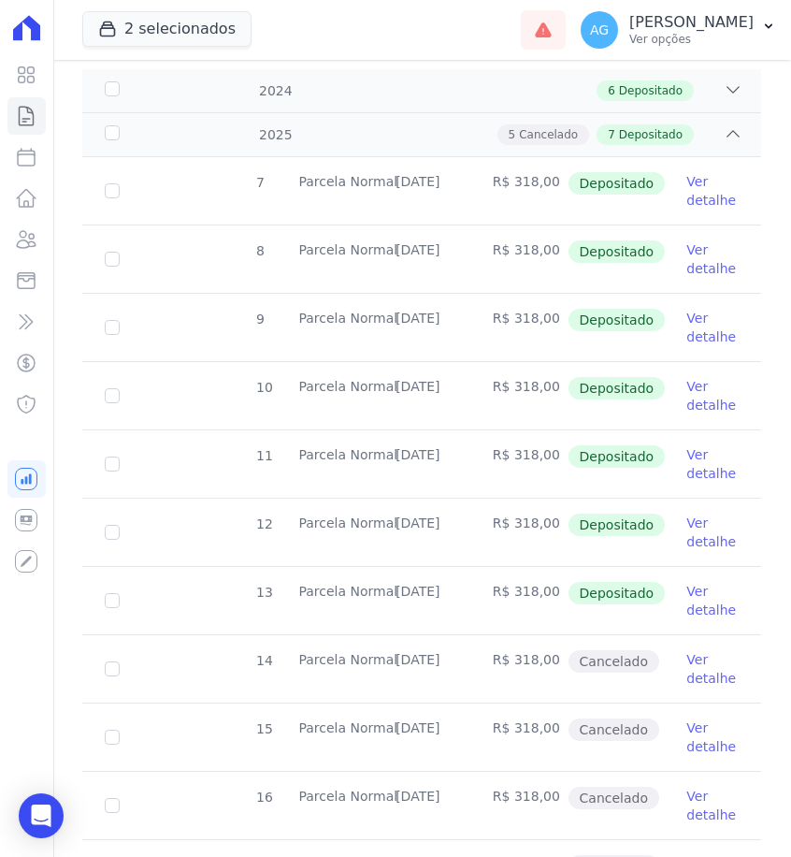
drag, startPoint x: 465, startPoint y: 590, endPoint x: 399, endPoint y: 593, distance: 65.5
click at [399, 593] on td "[DATE]" at bounding box center [421, 600] width 97 height 67
click at [504, 555] on td "R$ 318,00" at bounding box center [518, 531] width 97 height 67
drag, startPoint x: 466, startPoint y: 588, endPoint x: 397, endPoint y: 590, distance: 68.3
click at [397, 590] on td "[DATE]" at bounding box center [421, 600] width 97 height 67
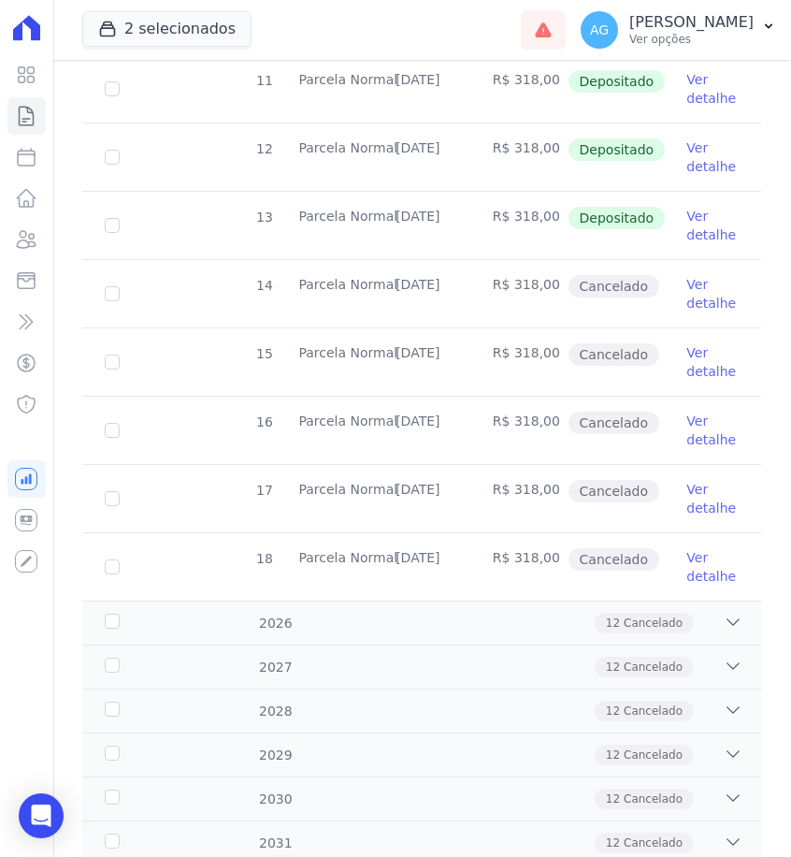
scroll to position [806, 0]
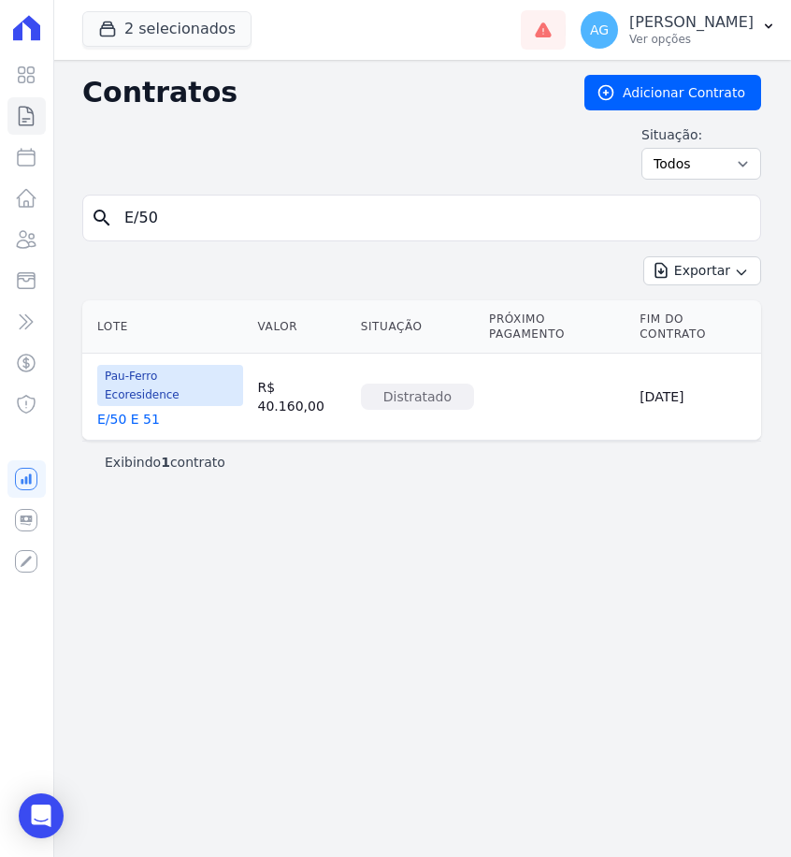
click at [223, 210] on input "E/50" at bounding box center [433, 217] width 640 height 37
type input "F/53"
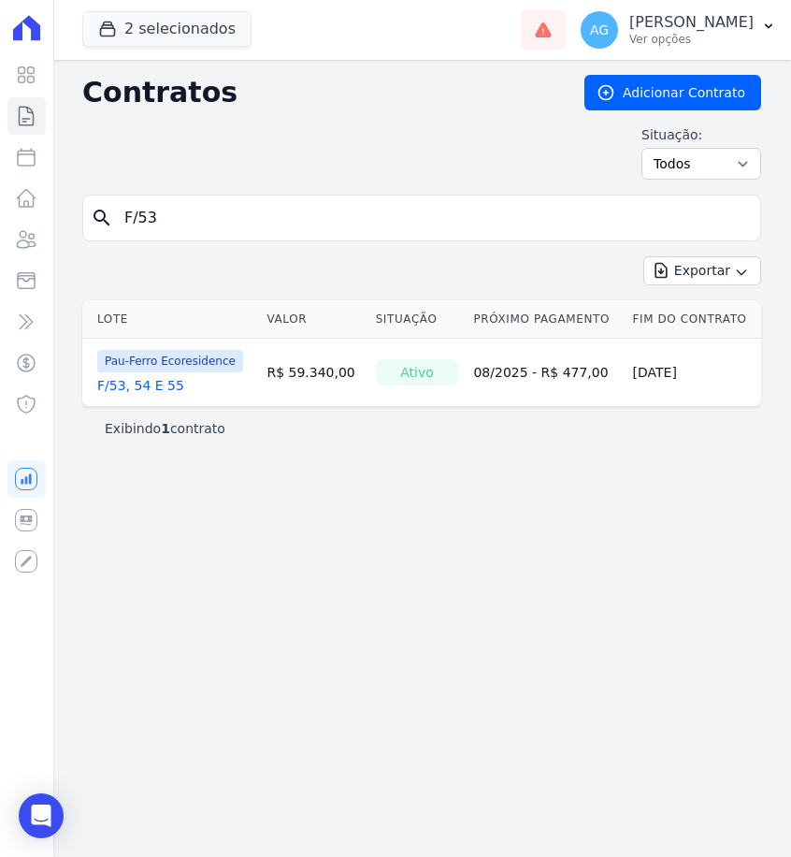
click at [136, 385] on link "F/53, 54 E 55" at bounding box center [140, 385] width 87 height 19
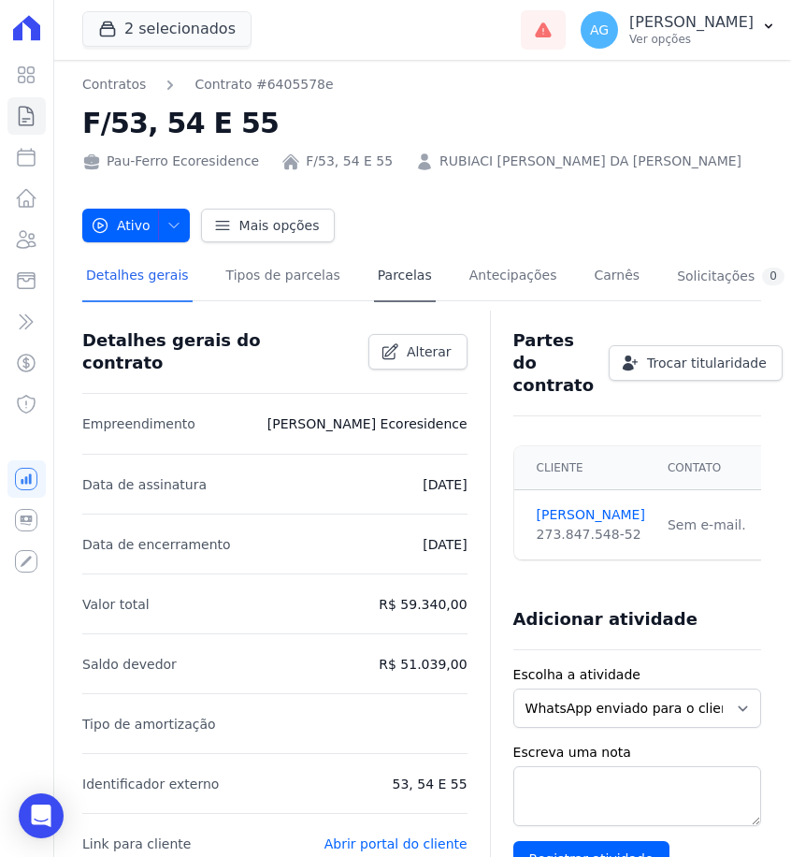
click at [374, 277] on link "Parcelas" at bounding box center [405, 277] width 62 height 50
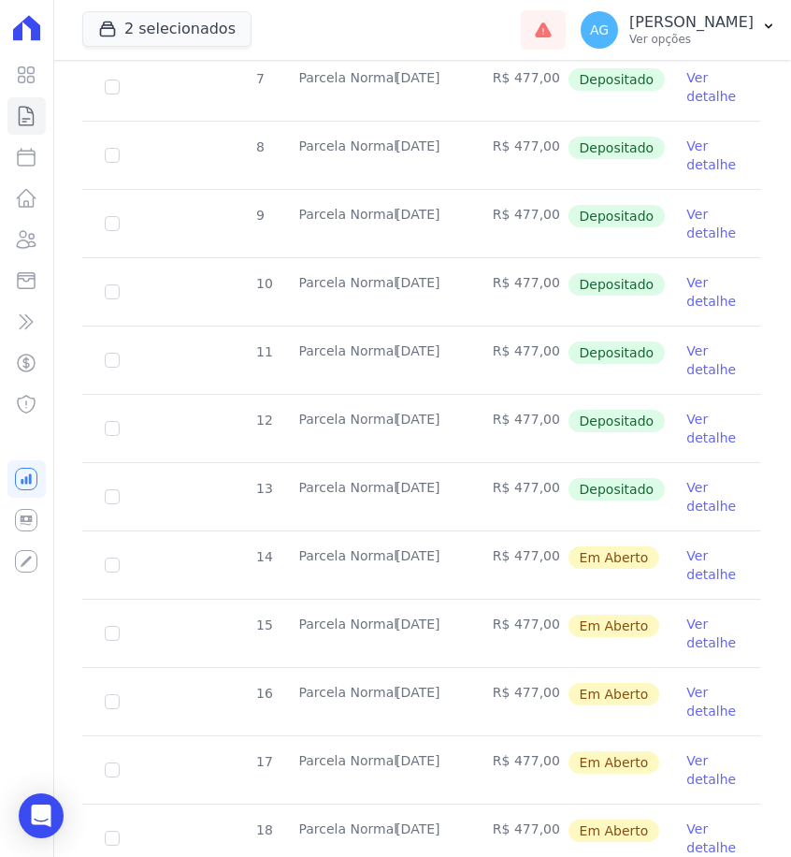
scroll to position [496, 0]
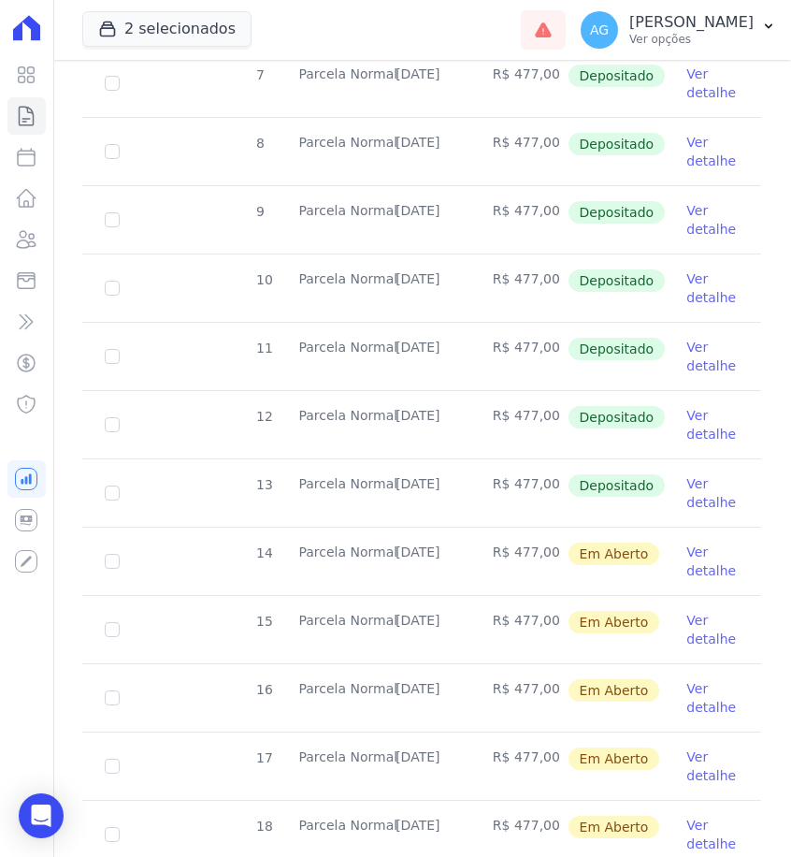
drag, startPoint x: 463, startPoint y: 480, endPoint x: 395, endPoint y: 482, distance: 68.3
click at [395, 482] on td "[DATE]" at bounding box center [421, 492] width 97 height 67
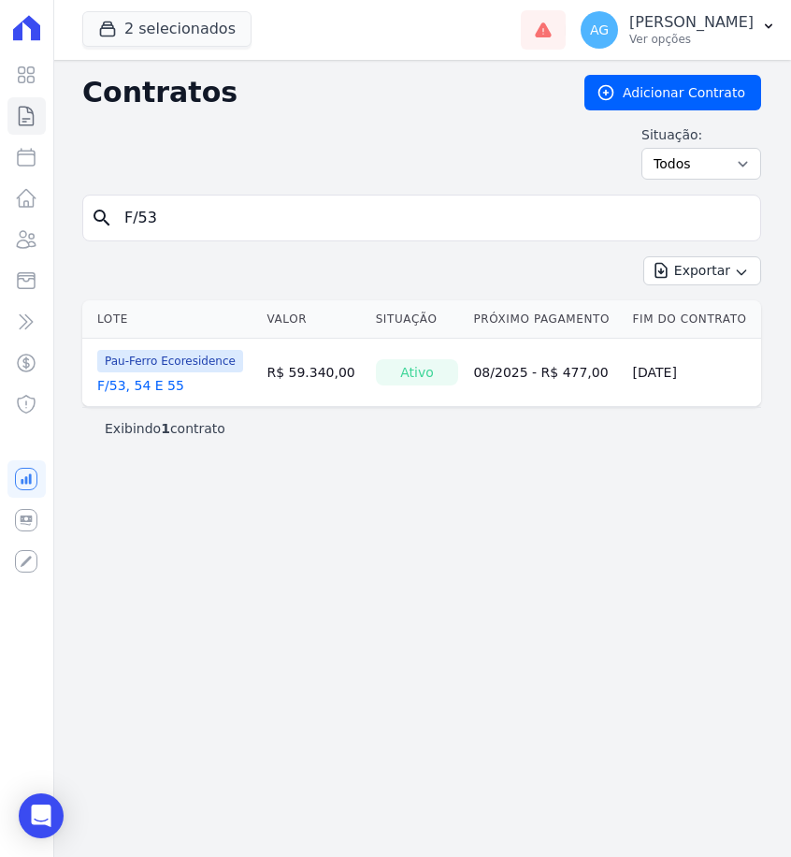
click at [260, 223] on input "F/53" at bounding box center [433, 217] width 640 height 37
type input "g/54"
click at [121, 382] on link "G/54" at bounding box center [112, 385] width 31 height 19
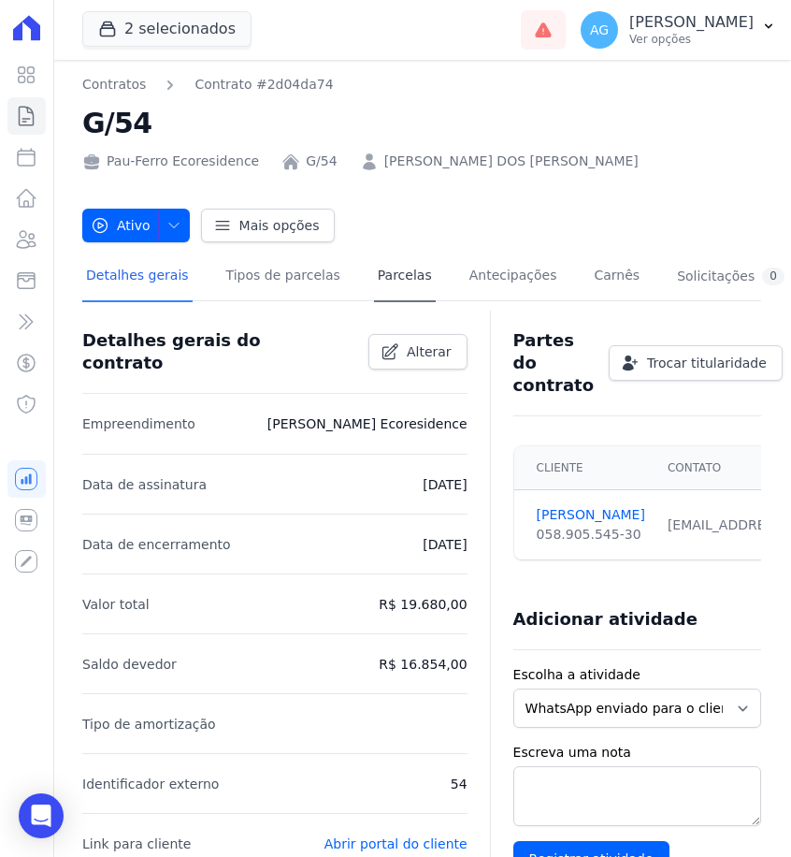
click at [406, 288] on link "Parcelas" at bounding box center [405, 277] width 62 height 50
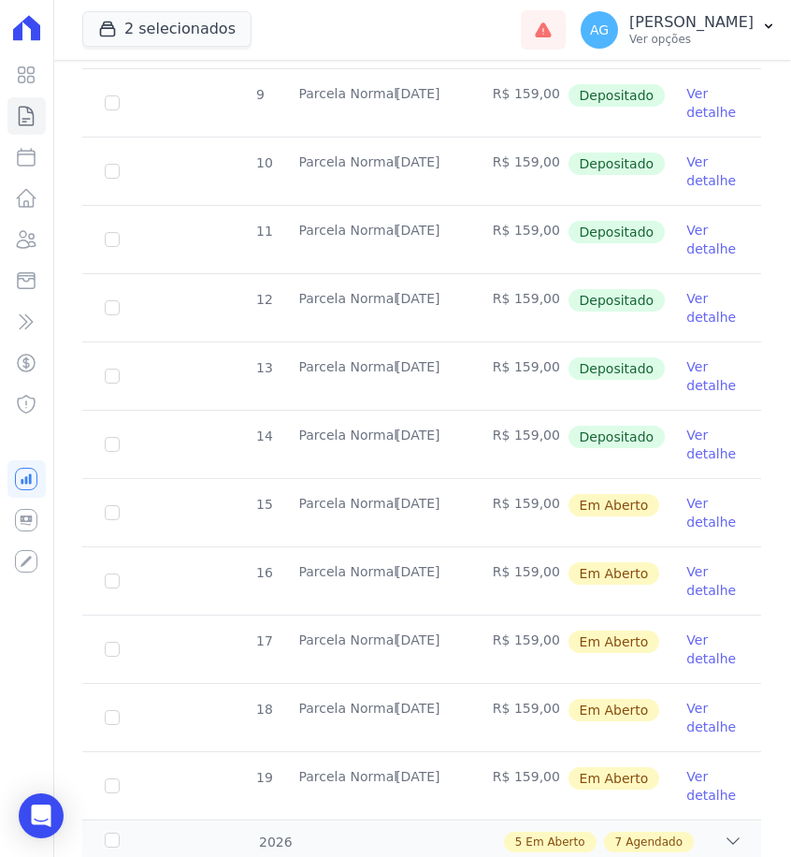
scroll to position [551, 0]
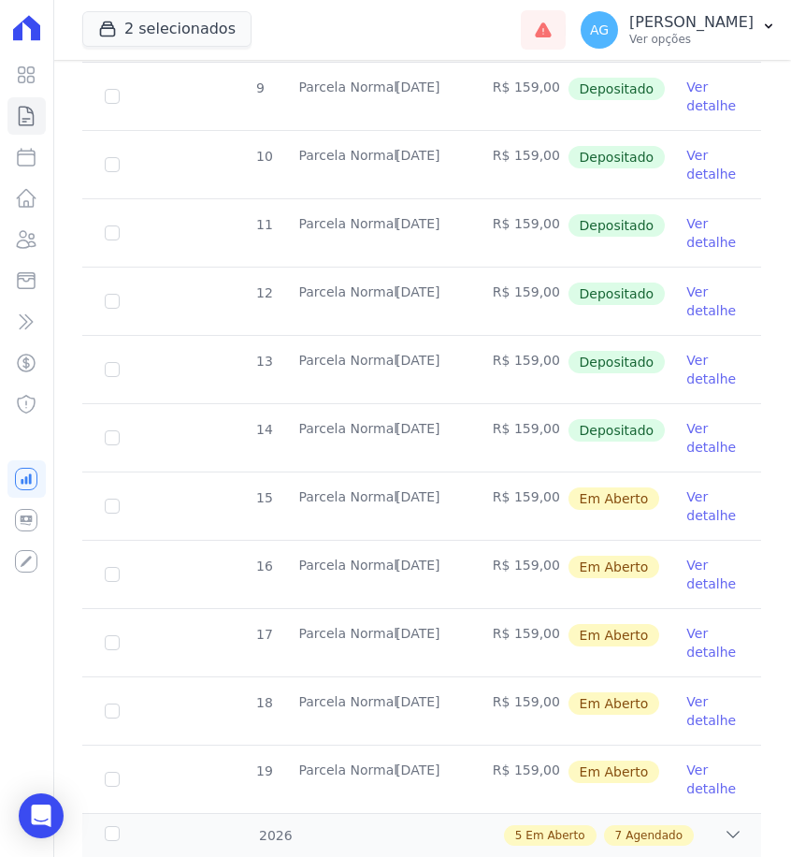
drag, startPoint x: 466, startPoint y: 433, endPoint x: 396, endPoint y: 427, distance: 69.4
click at [396, 427] on td "[DATE]" at bounding box center [421, 437] width 97 height 67
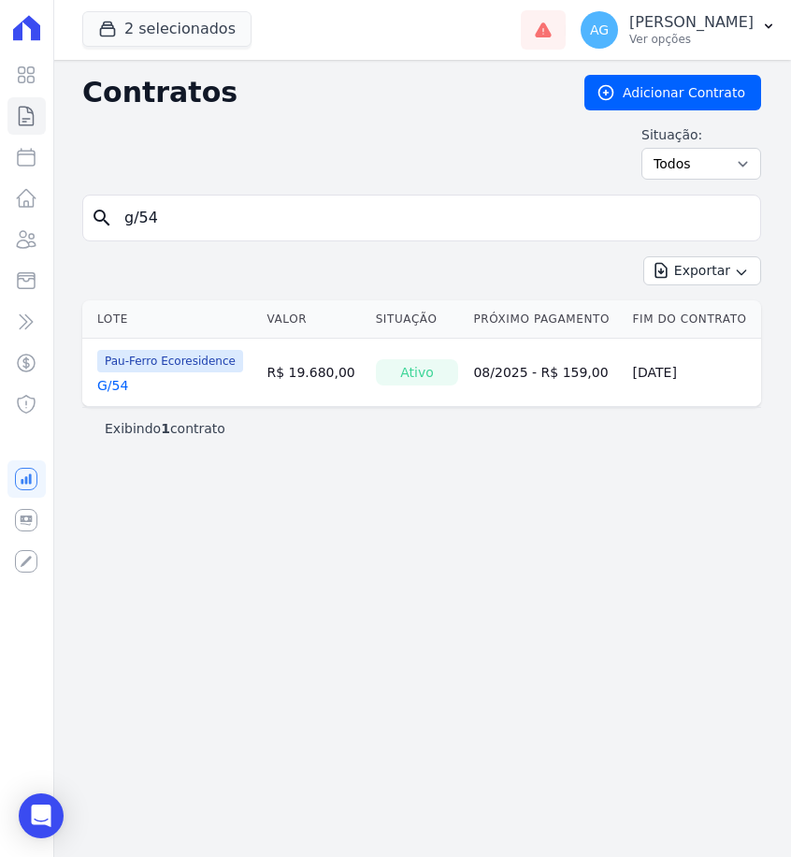
click at [305, 217] on input "g/54" at bounding box center [433, 217] width 640 height 37
type input "g/55"
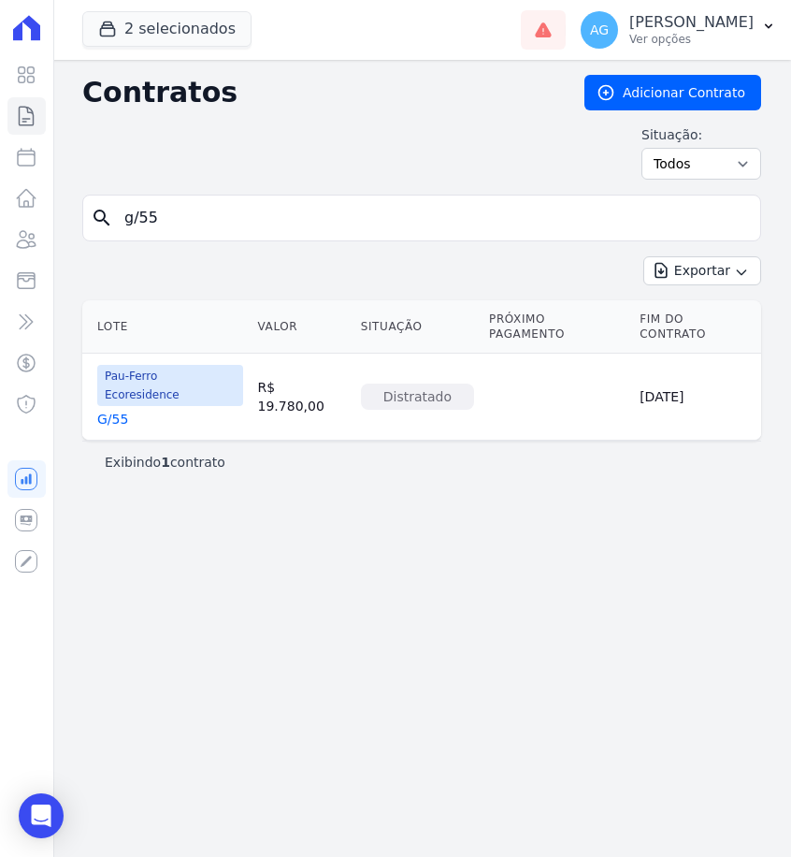
click at [116, 410] on link "G/55" at bounding box center [112, 419] width 31 height 19
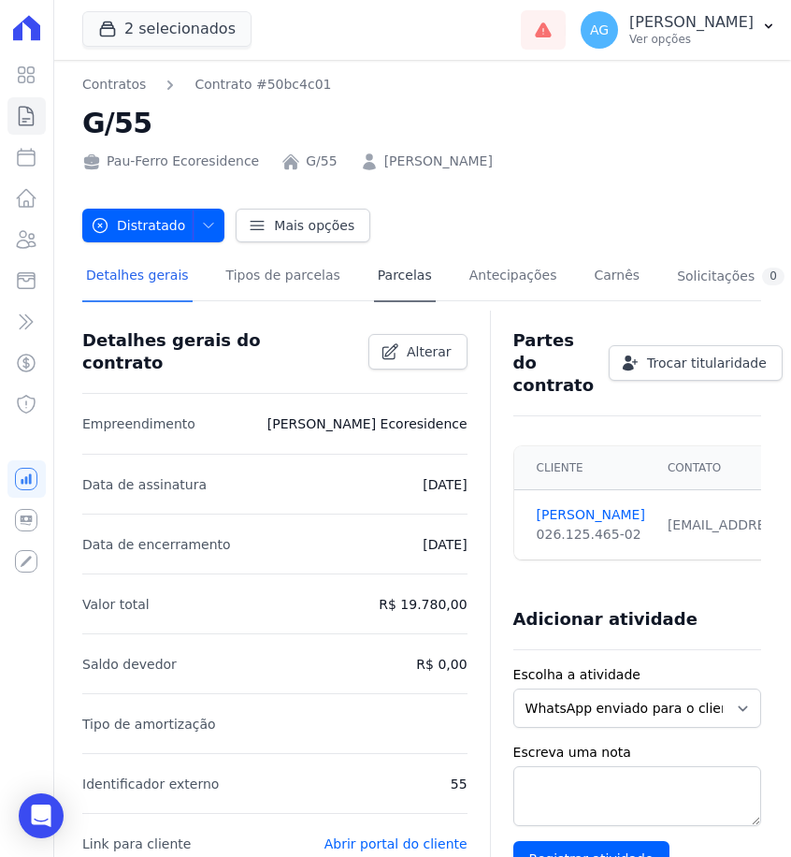
click at [390, 286] on link "Parcelas" at bounding box center [405, 277] width 62 height 50
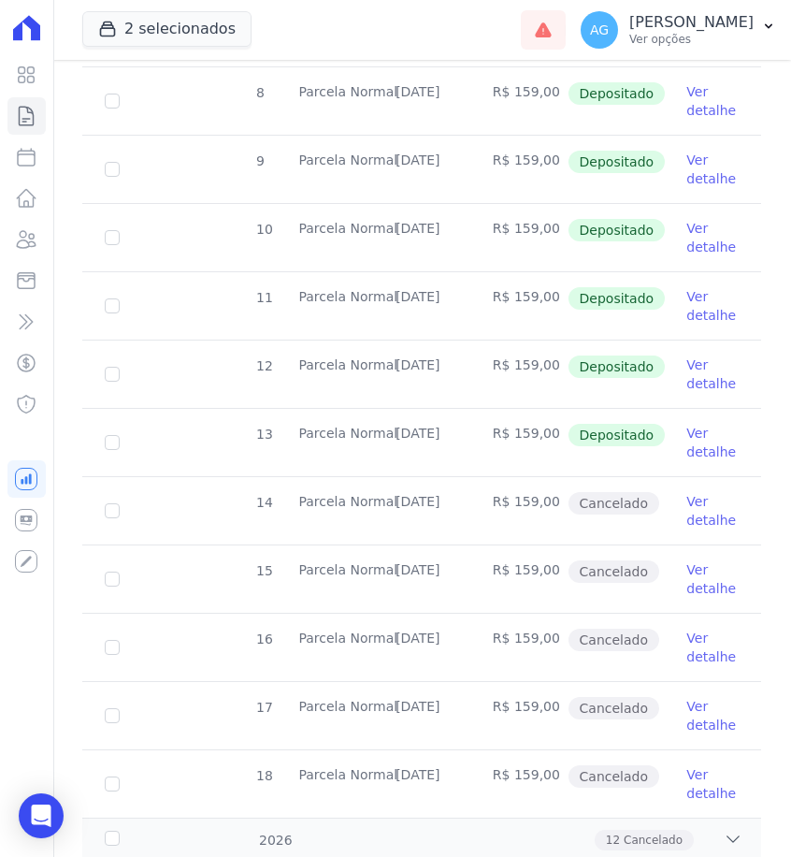
scroll to position [562, 0]
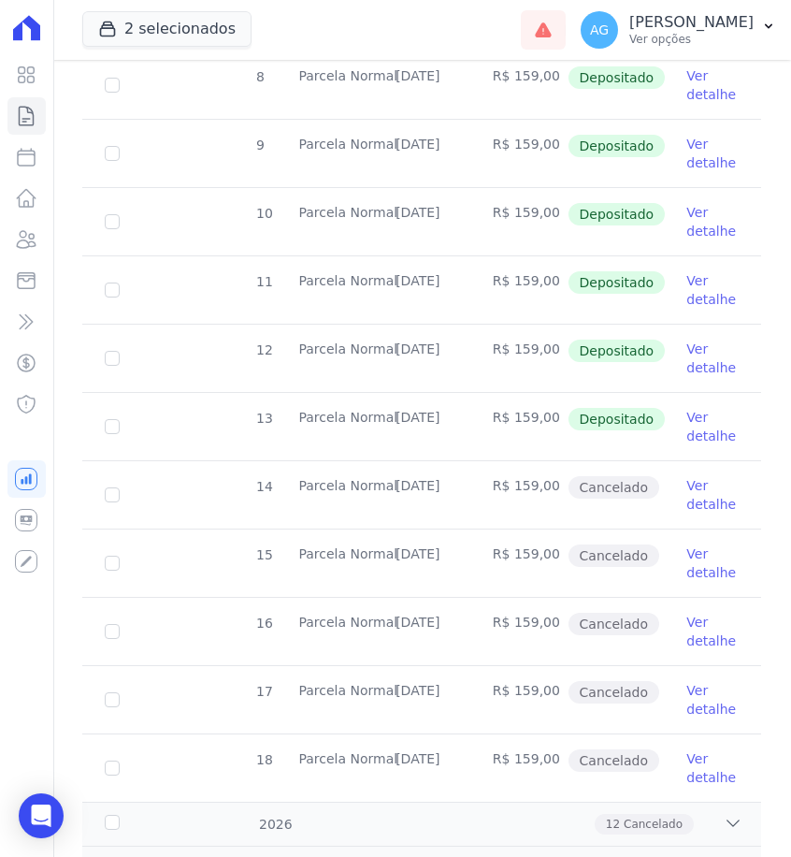
drag, startPoint x: 464, startPoint y: 419, endPoint x: 395, endPoint y: 417, distance: 69.2
click at [395, 417] on td "[DATE]" at bounding box center [421, 426] width 97 height 67
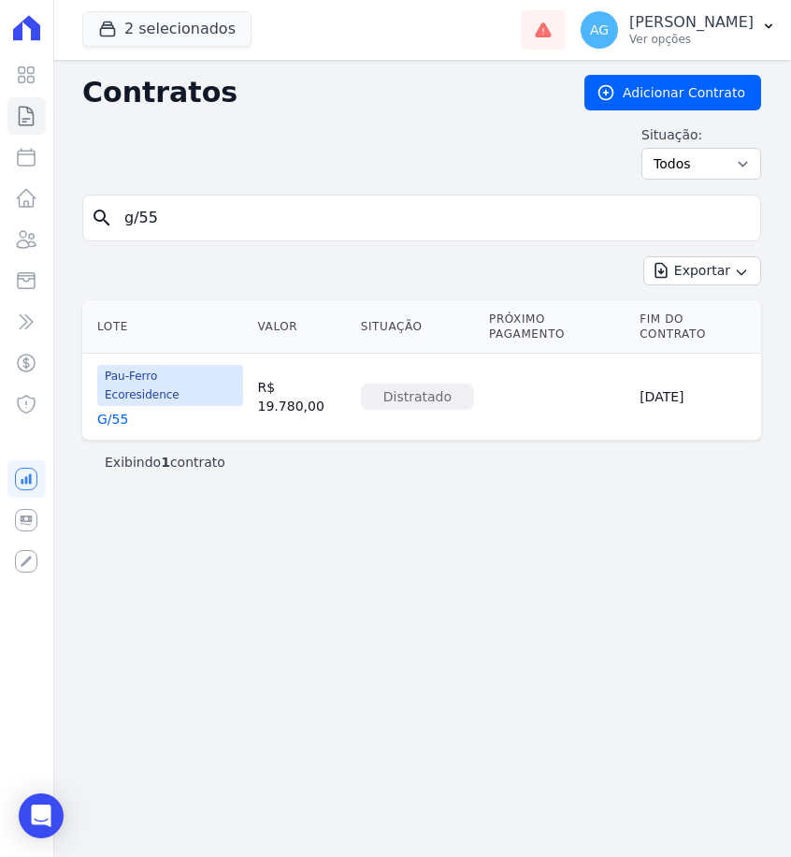
click at [262, 227] on input "g/55" at bounding box center [433, 217] width 640 height 37
type input "g/56"
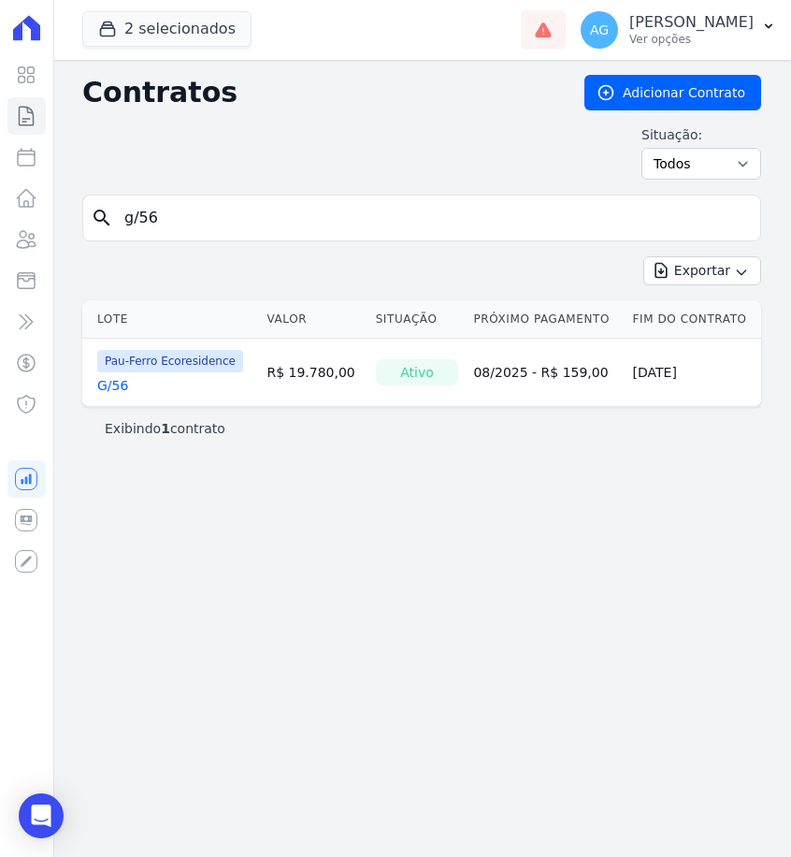
click at [117, 380] on link "G/56" at bounding box center [112, 385] width 31 height 19
click at [118, 390] on link "G/56" at bounding box center [112, 385] width 31 height 19
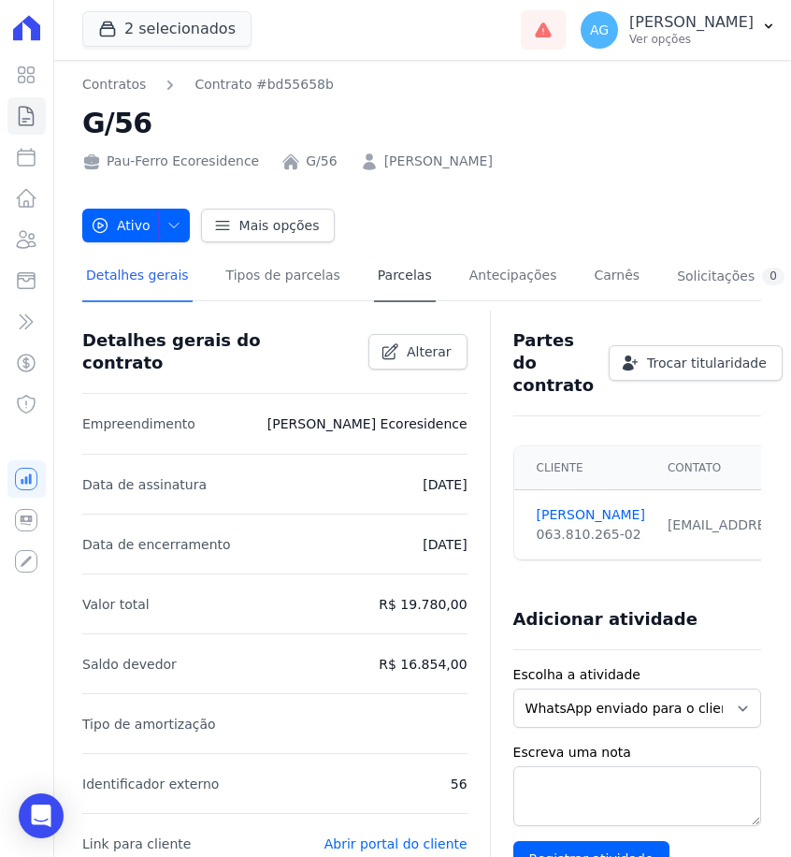
click at [395, 281] on link "Parcelas" at bounding box center [405, 277] width 62 height 50
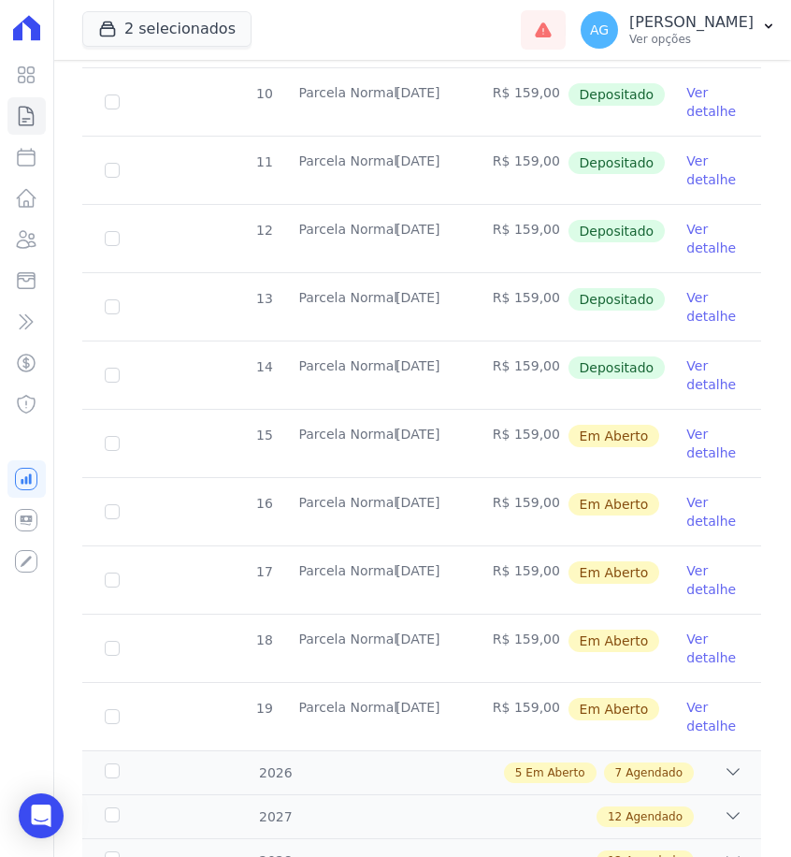
scroll to position [615, 0]
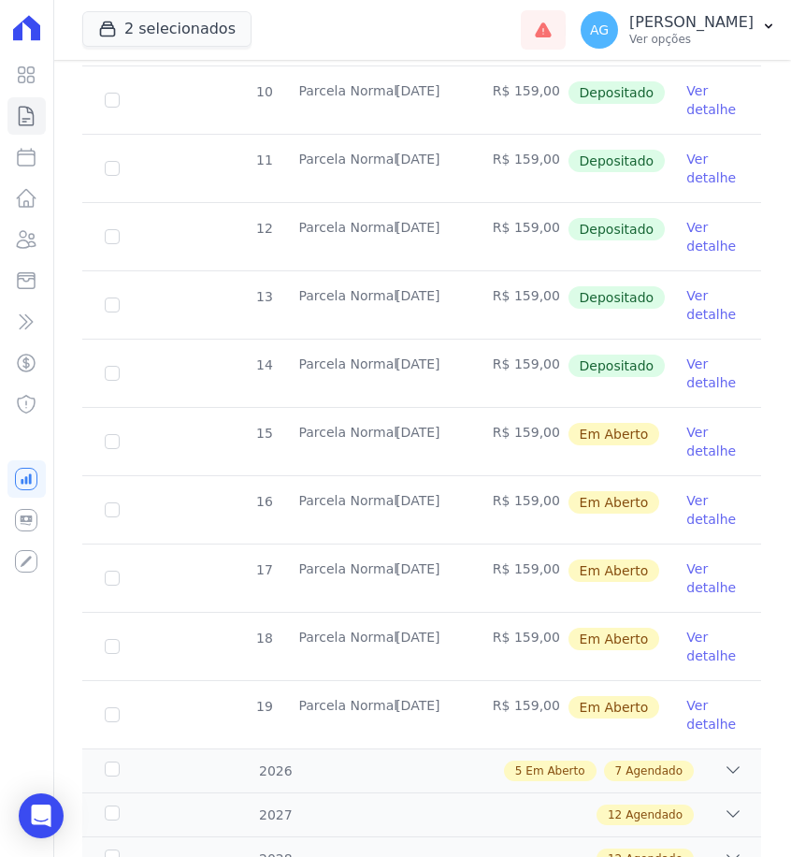
drag, startPoint x: 465, startPoint y: 362, endPoint x: 394, endPoint y: 361, distance: 71.1
click at [394, 361] on td "[DATE]" at bounding box center [421, 372] width 97 height 67
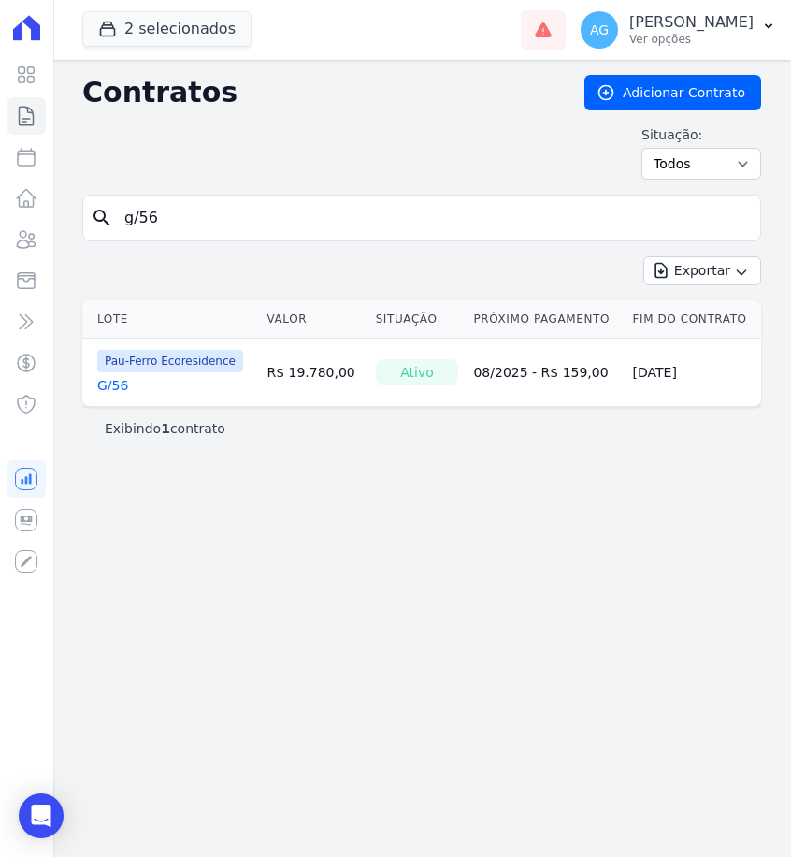
click at [238, 219] on input "g/56" at bounding box center [433, 217] width 640 height 37
type input "g/57"
click at [111, 389] on link "G/57" at bounding box center [112, 385] width 31 height 19
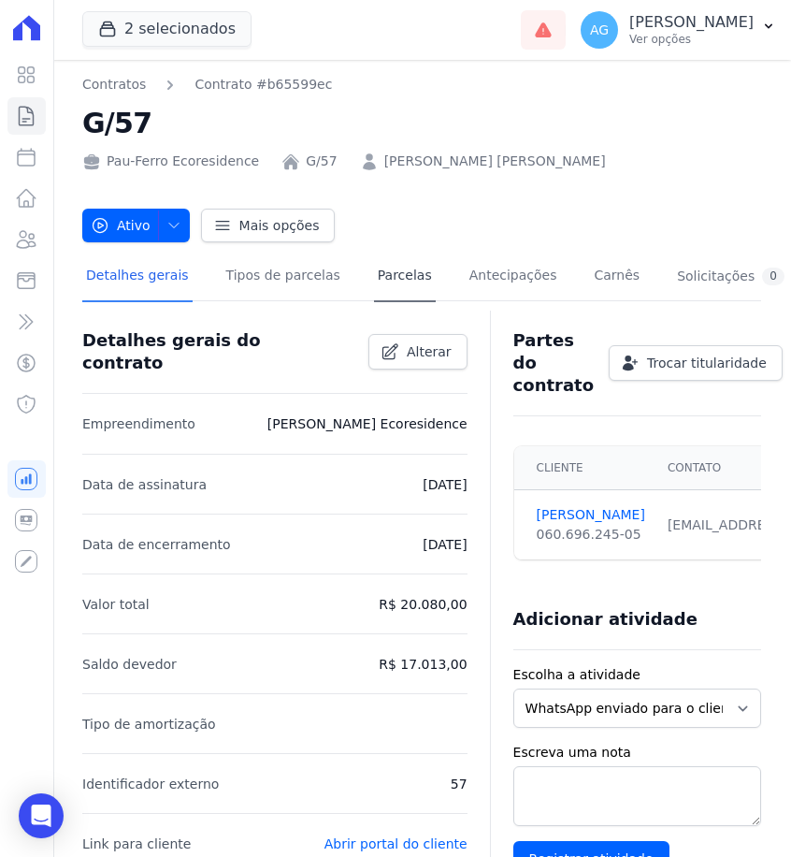
click at [400, 281] on link "Parcelas" at bounding box center [405, 277] width 62 height 50
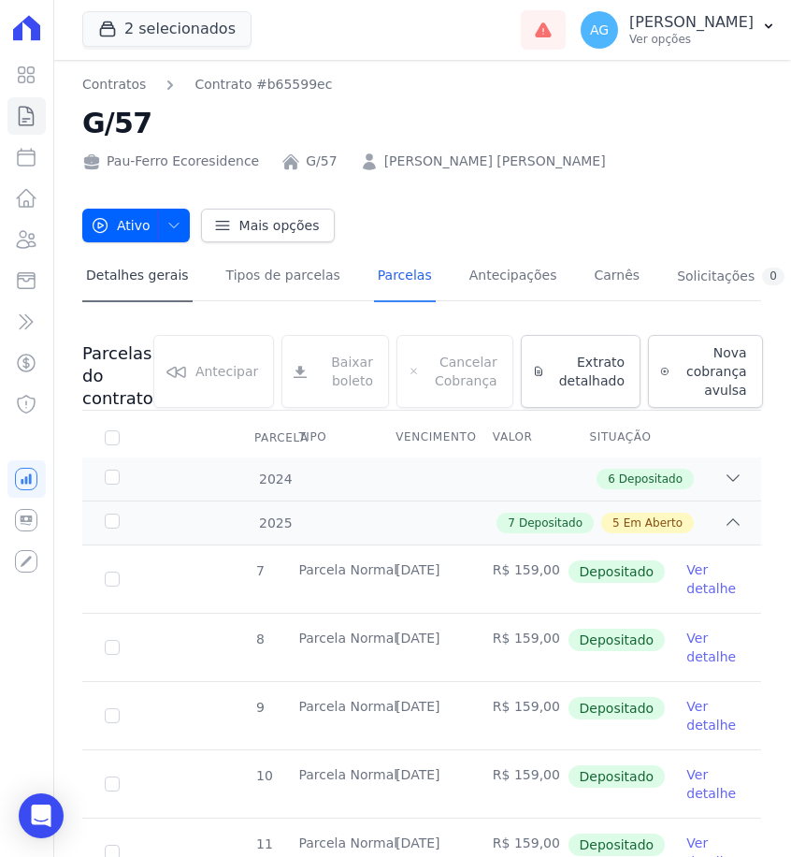
click at [110, 279] on link "Detalhes gerais" at bounding box center [137, 277] width 110 height 50
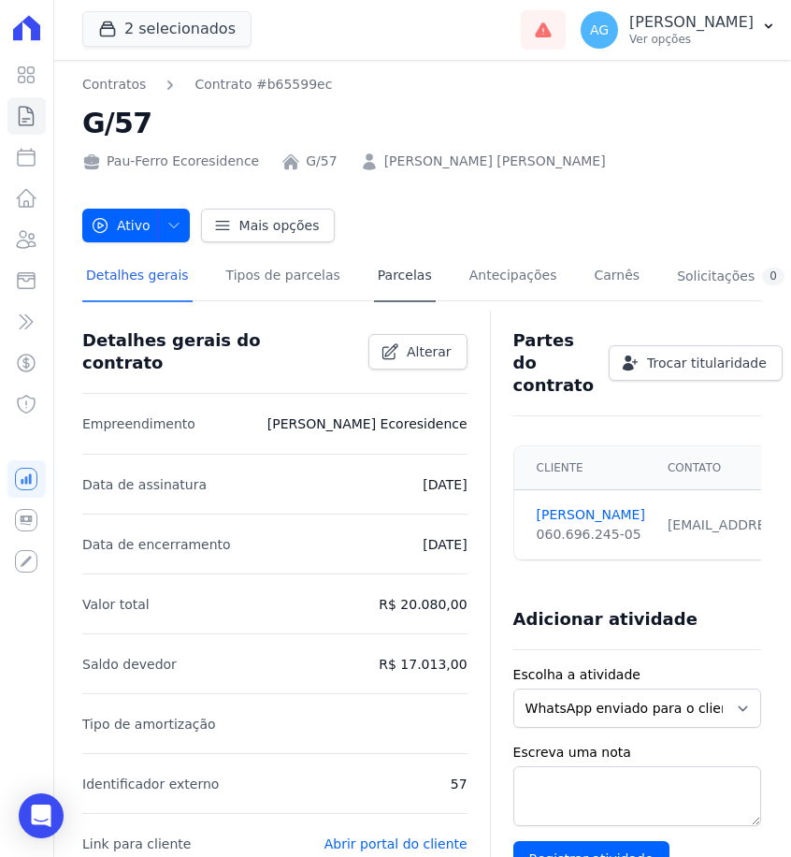
click at [415, 272] on link "Parcelas" at bounding box center [405, 277] width 62 height 50
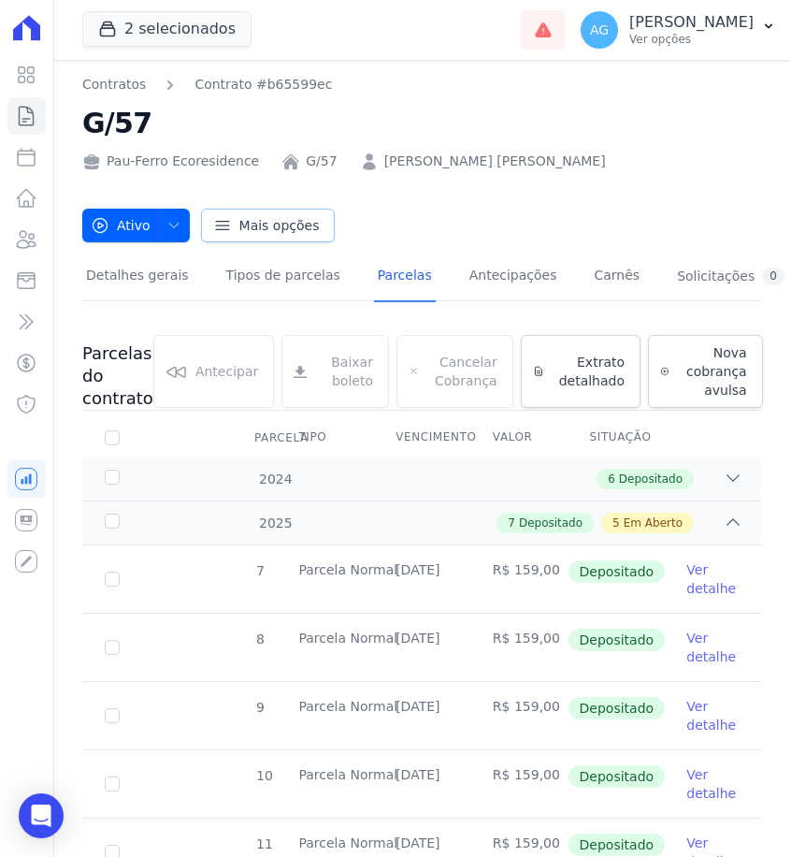
click at [313, 235] on link "Mais opções" at bounding box center [268, 226] width 135 height 34
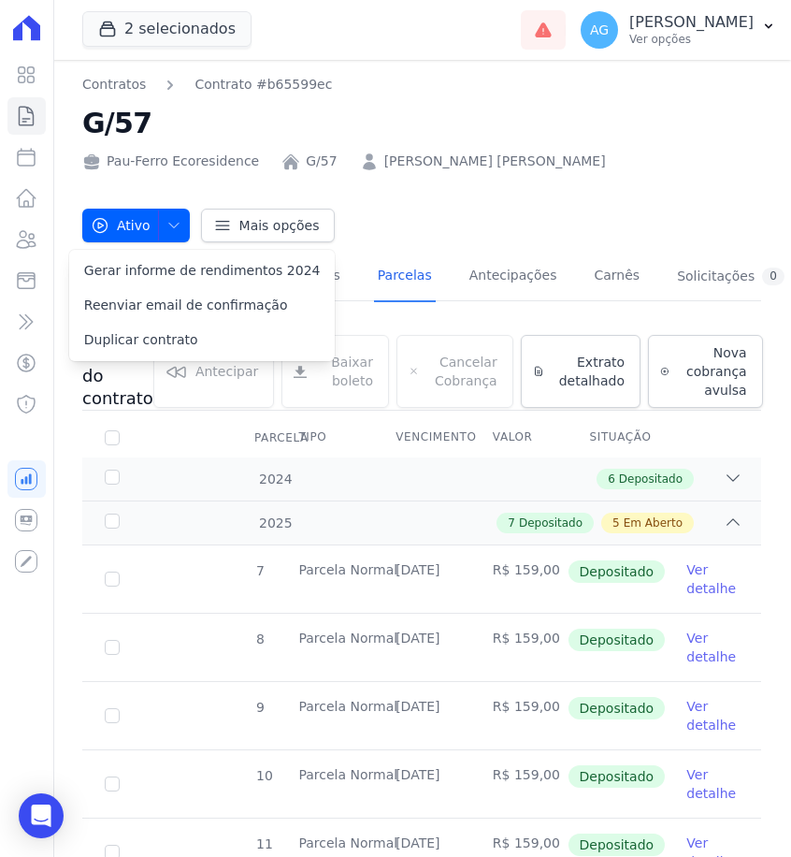
click at [432, 237] on div "Ativo Ativo Pausado Cobranças não serão geradas e você pode retomar o contrato …" at bounding box center [421, 216] width 679 height 52
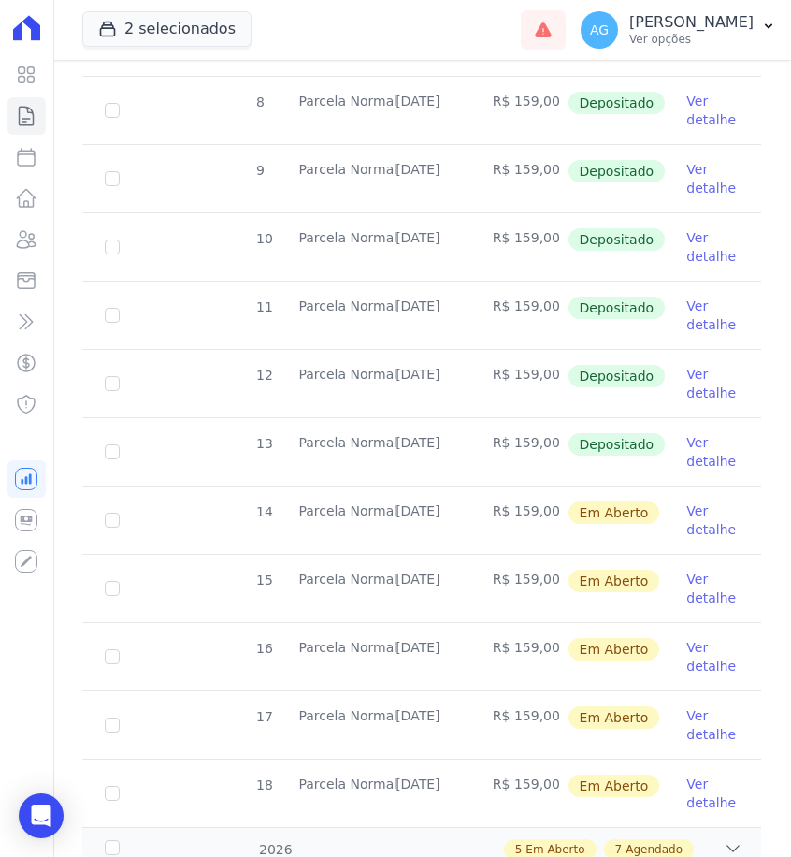
scroll to position [561, 0]
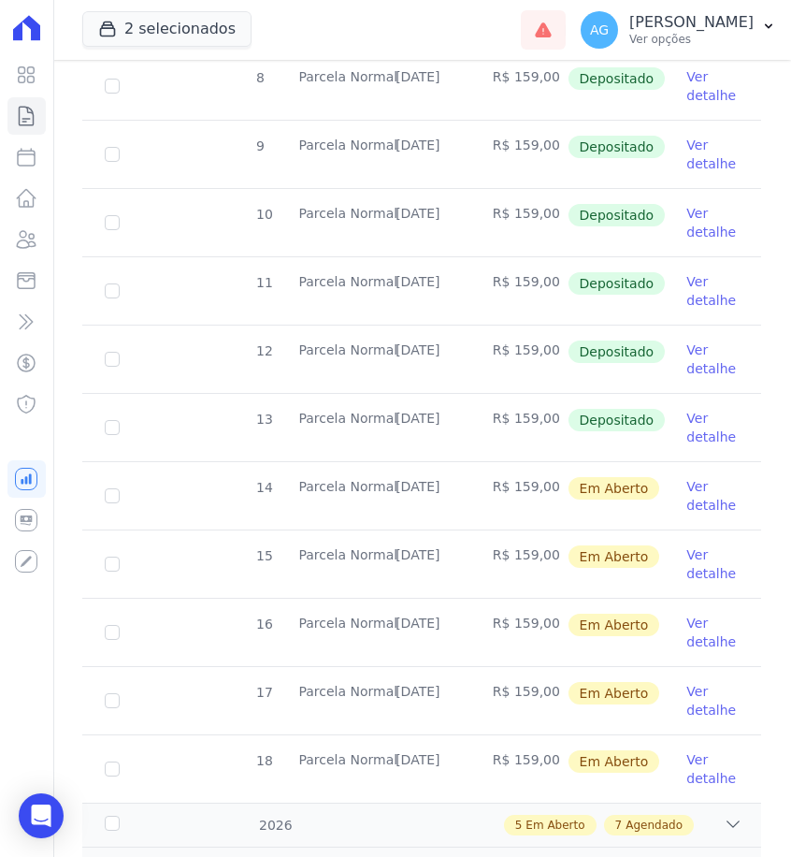
drag, startPoint x: 464, startPoint y: 418, endPoint x: 394, endPoint y: 417, distance: 70.1
click at [394, 417] on td "[DATE]" at bounding box center [421, 427] width 97 height 67
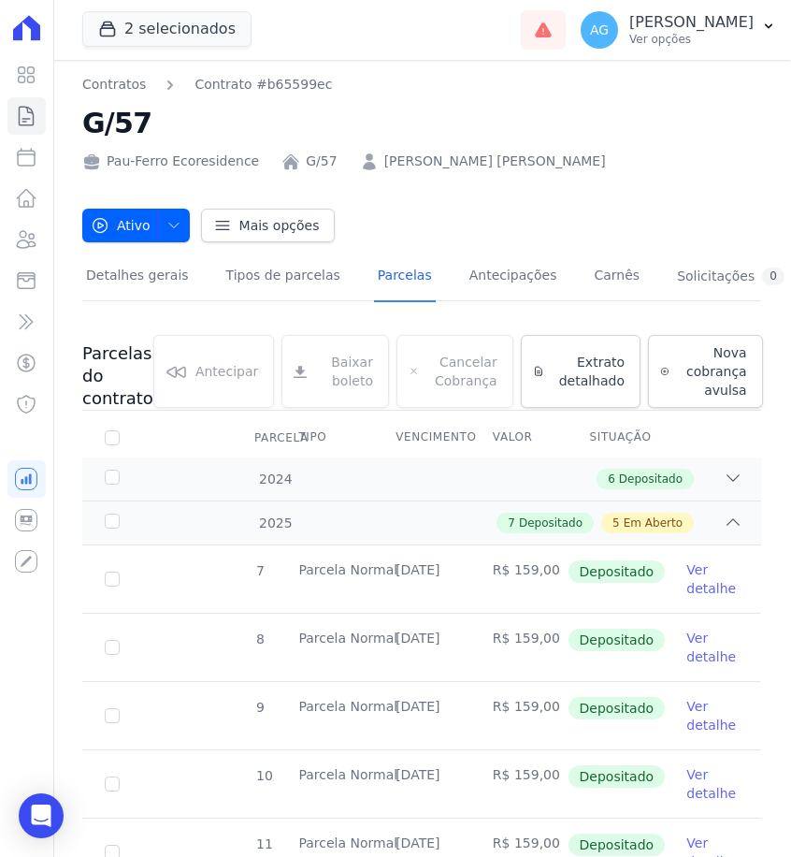
scroll to position [0, 0]
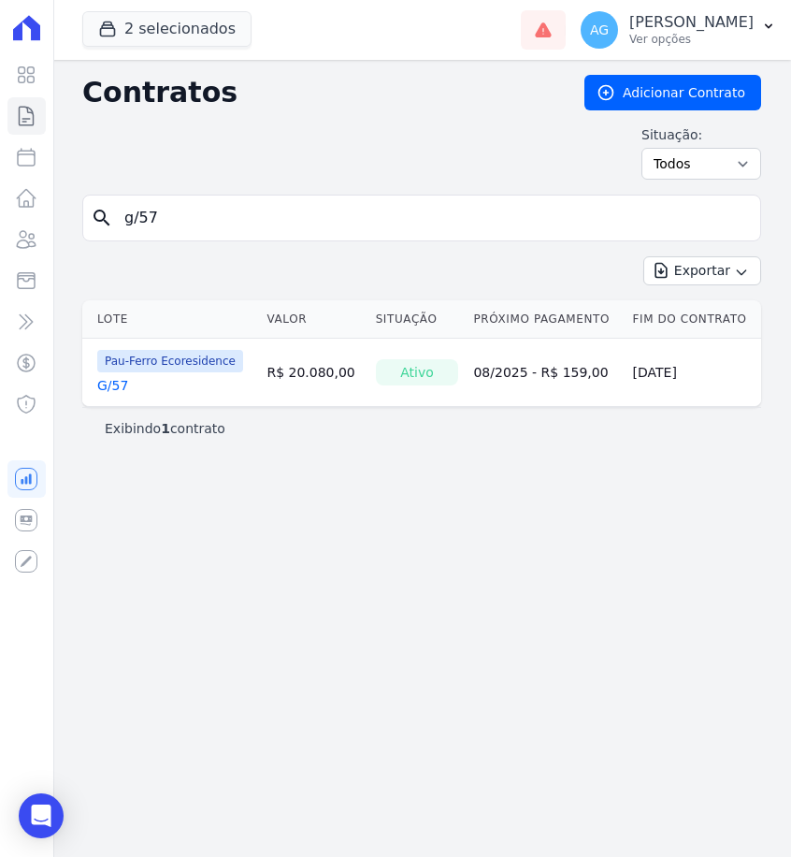
click at [339, 260] on div "Exportar Exportar PDF Exportar CSV Exportar Fichas" at bounding box center [421, 278] width 679 height 44
click at [348, 244] on form "search g/57" at bounding box center [421, 226] width 679 height 62
click at [356, 228] on input "g/57" at bounding box center [433, 217] width 640 height 37
type input "g/58"
click at [122, 386] on link "G/58" at bounding box center [112, 385] width 31 height 19
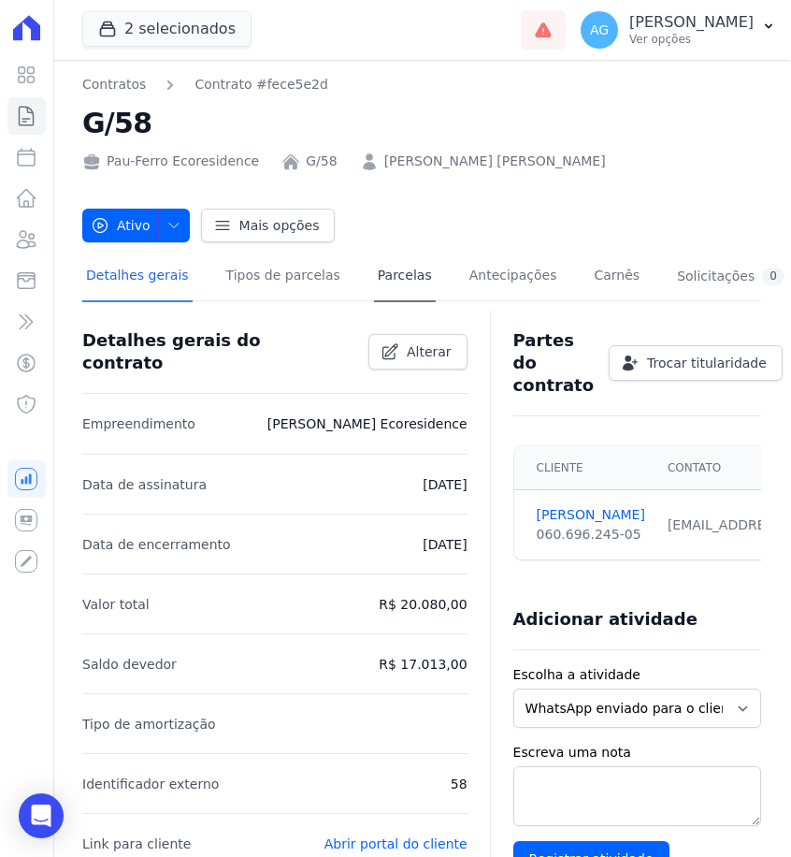
click at [388, 280] on link "Parcelas" at bounding box center [405, 277] width 62 height 50
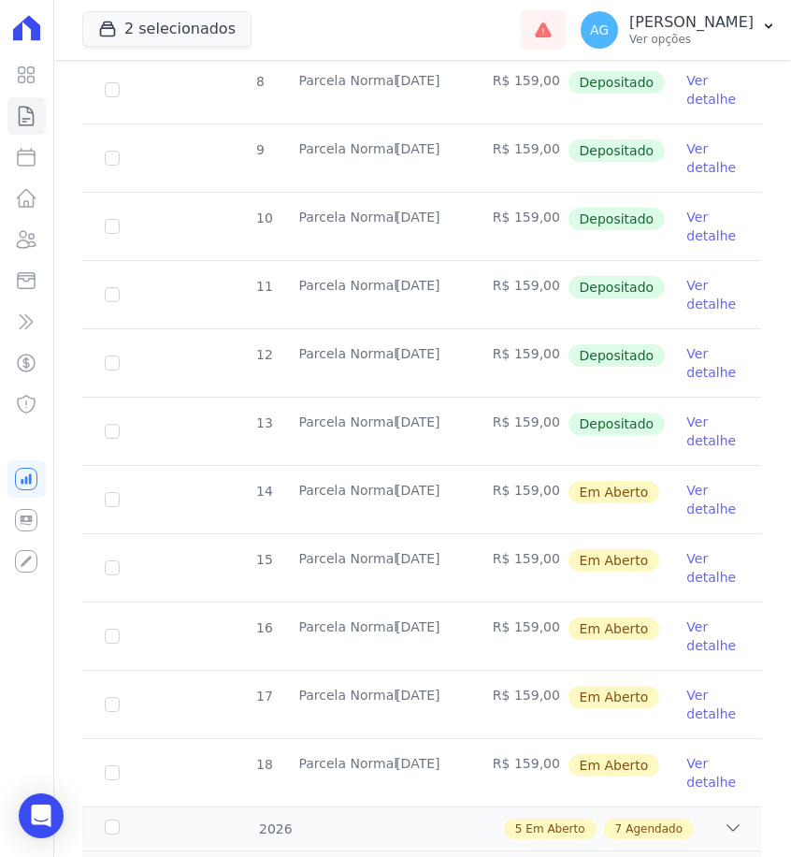
scroll to position [558, 0]
drag, startPoint x: 466, startPoint y: 417, endPoint x: 396, endPoint y: 419, distance: 70.2
click at [396, 419] on td "[DATE]" at bounding box center [421, 429] width 97 height 67
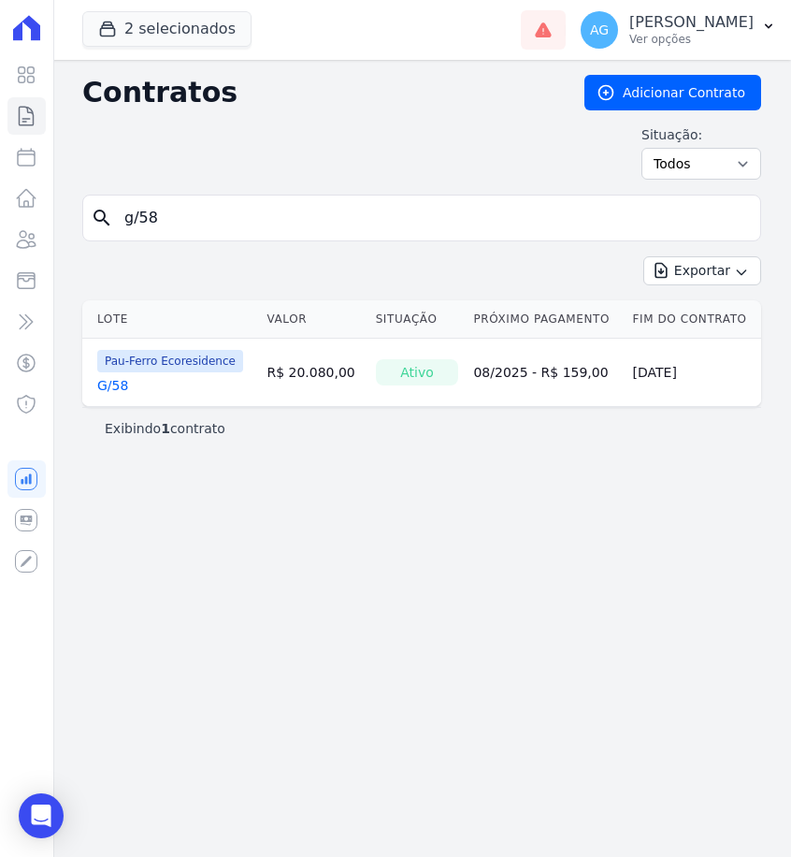
click at [311, 223] on input "g/58" at bounding box center [433, 217] width 640 height 37
type input "g/63"
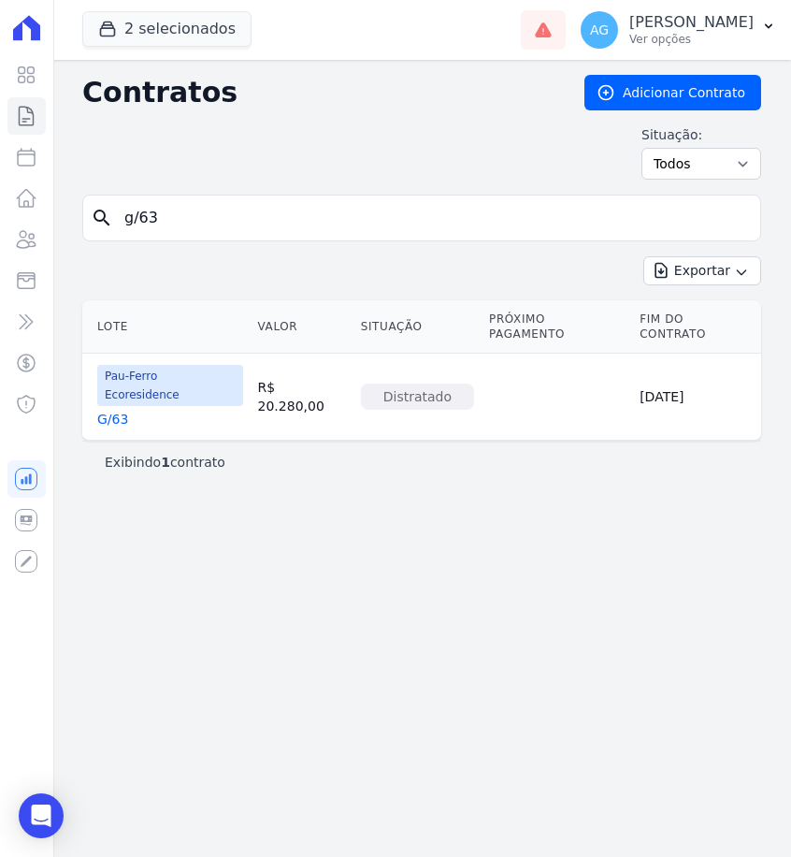
click at [116, 410] on link "G/63" at bounding box center [112, 419] width 31 height 19
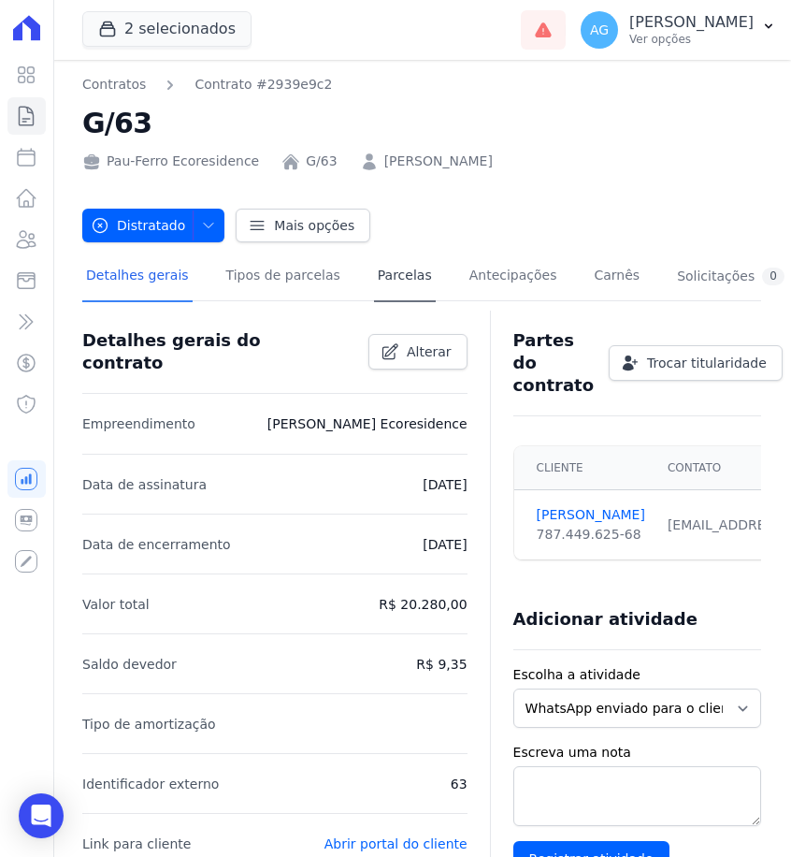
click at [398, 281] on link "Parcelas" at bounding box center [405, 277] width 62 height 50
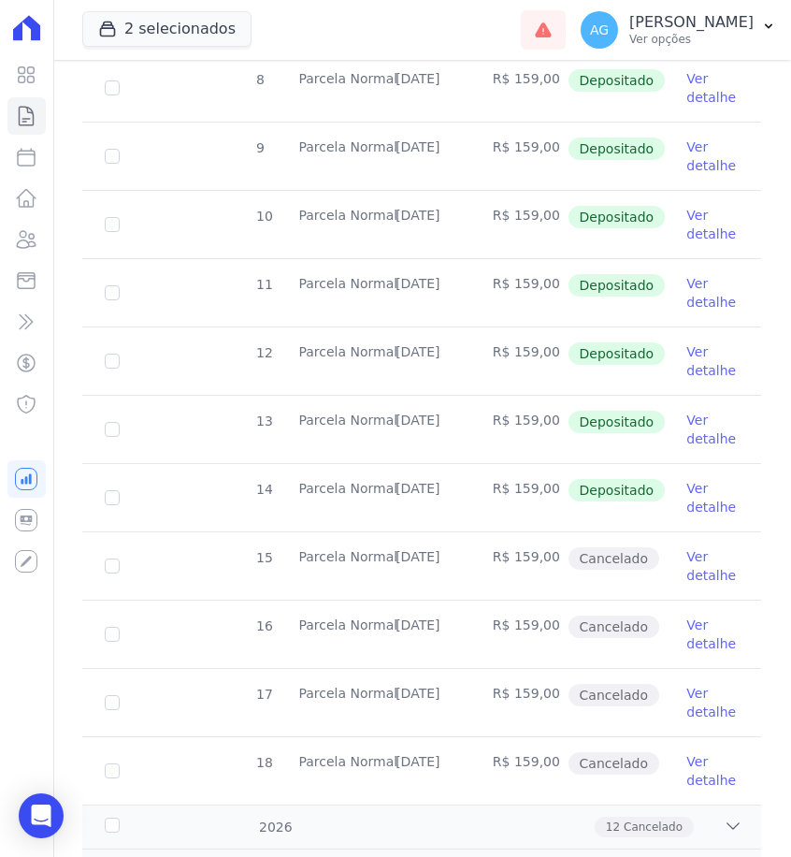
scroll to position [578, 0]
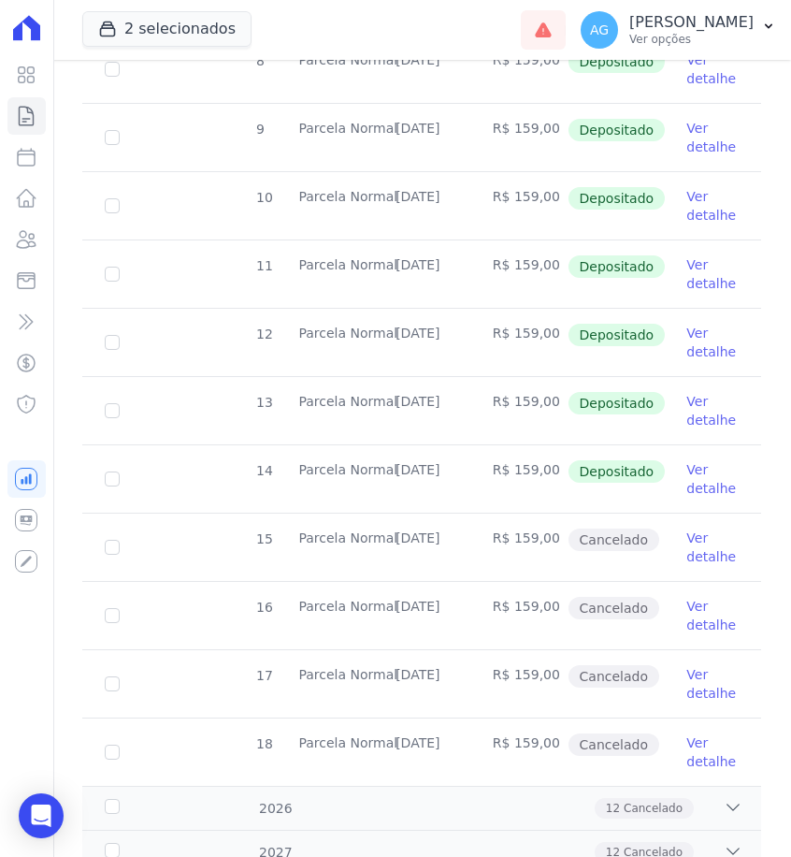
drag, startPoint x: 464, startPoint y: 469, endPoint x: 396, endPoint y: 469, distance: 67.3
click at [396, 469] on td "[DATE]" at bounding box center [421, 478] width 97 height 67
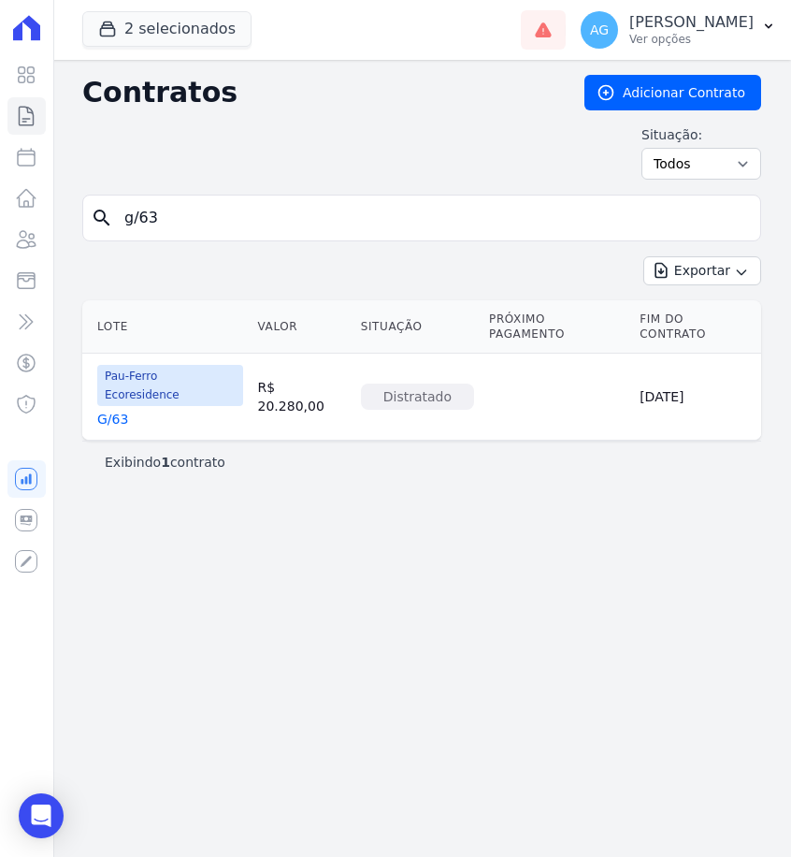
click at [334, 212] on input "g/63" at bounding box center [433, 217] width 640 height 37
type input "d/36"
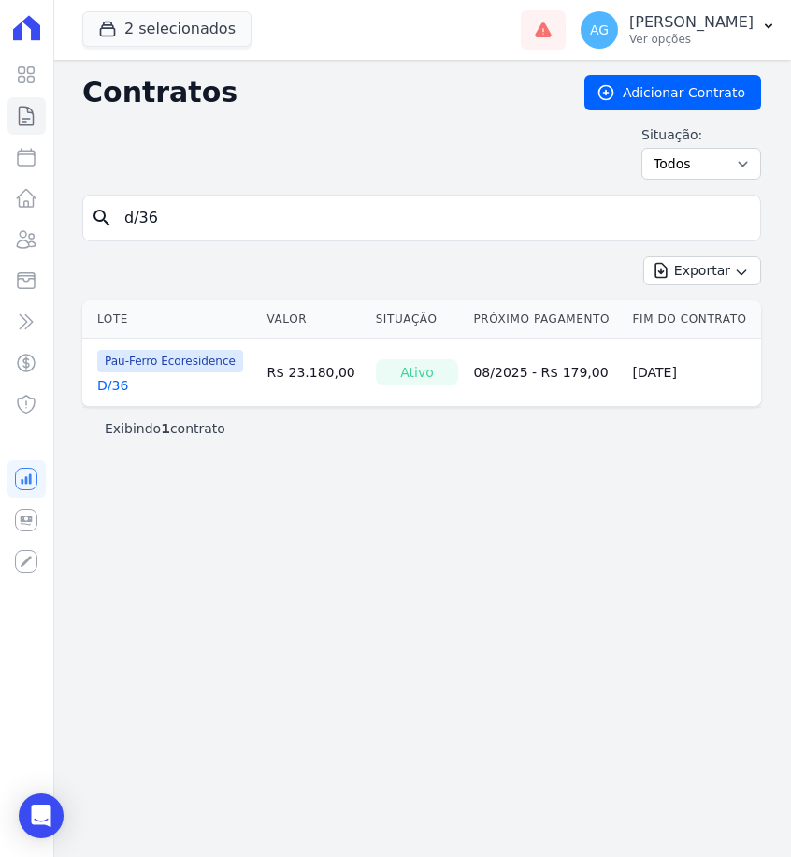
click at [123, 380] on link "D/36" at bounding box center [112, 385] width 31 height 19
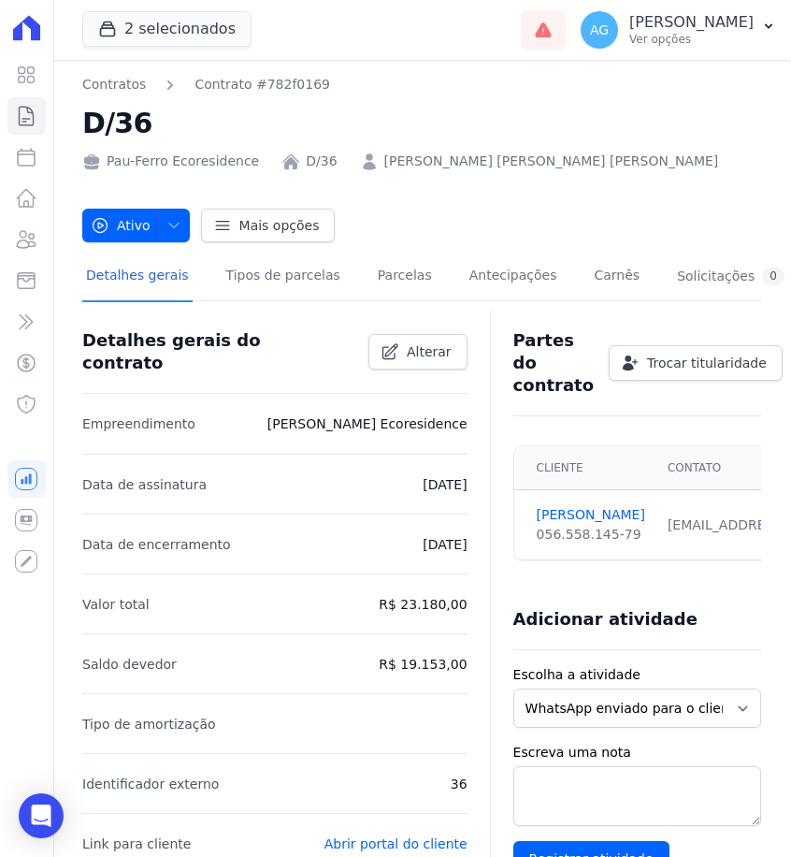
click at [123, 380] on div "Detalhes gerais do contrato Alterar" at bounding box center [274, 351] width 385 height 83
click at [374, 288] on link "Parcelas" at bounding box center [405, 277] width 62 height 50
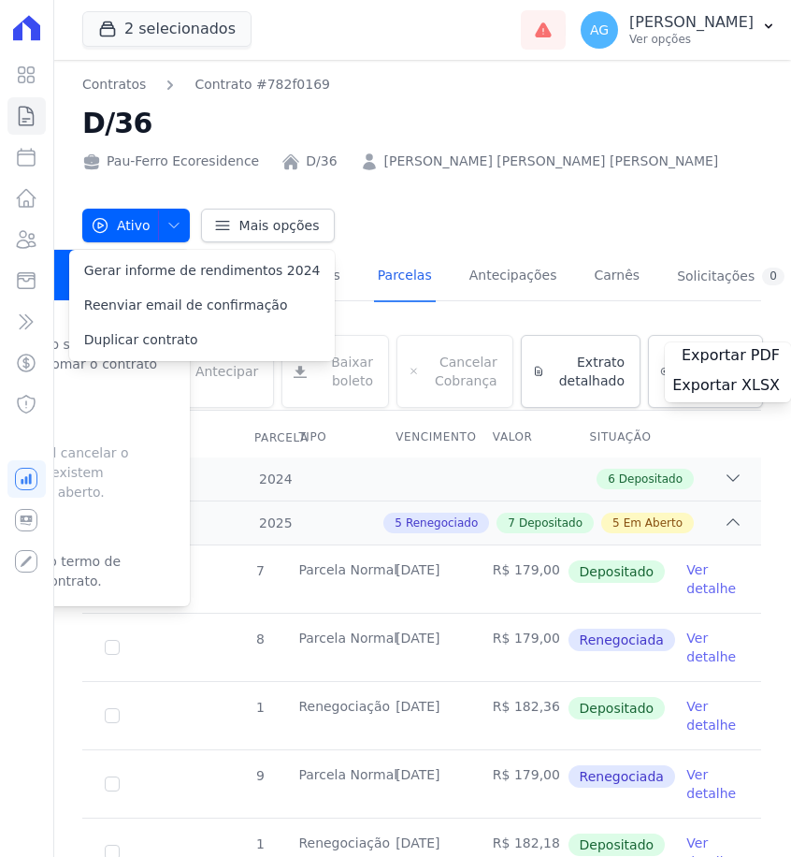
click at [374, 283] on link "Parcelas" at bounding box center [405, 277] width 62 height 50
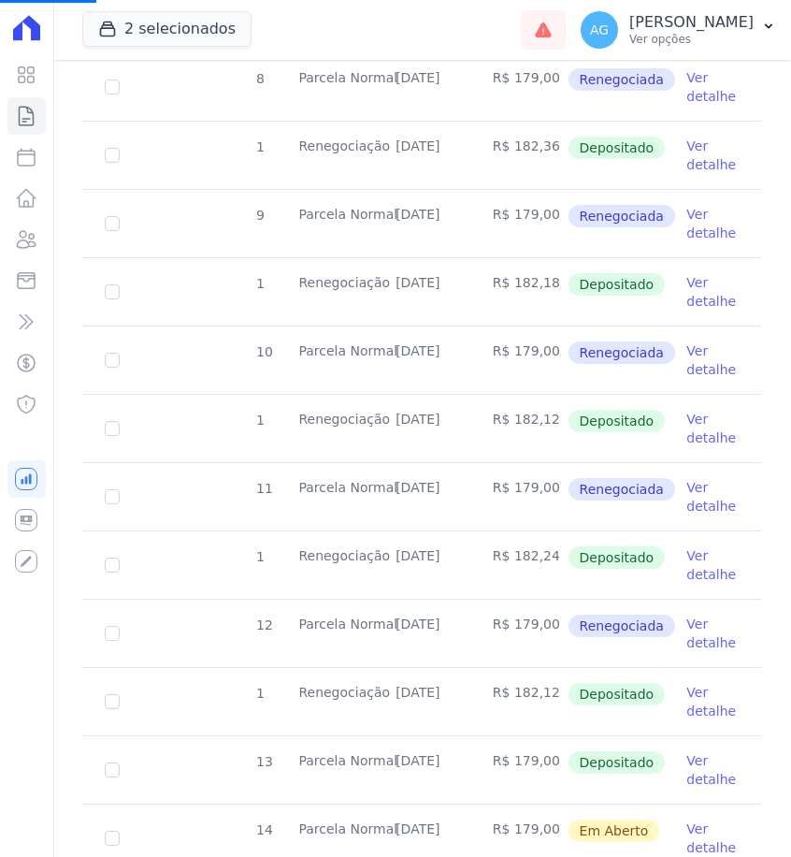
scroll to position [763, 0]
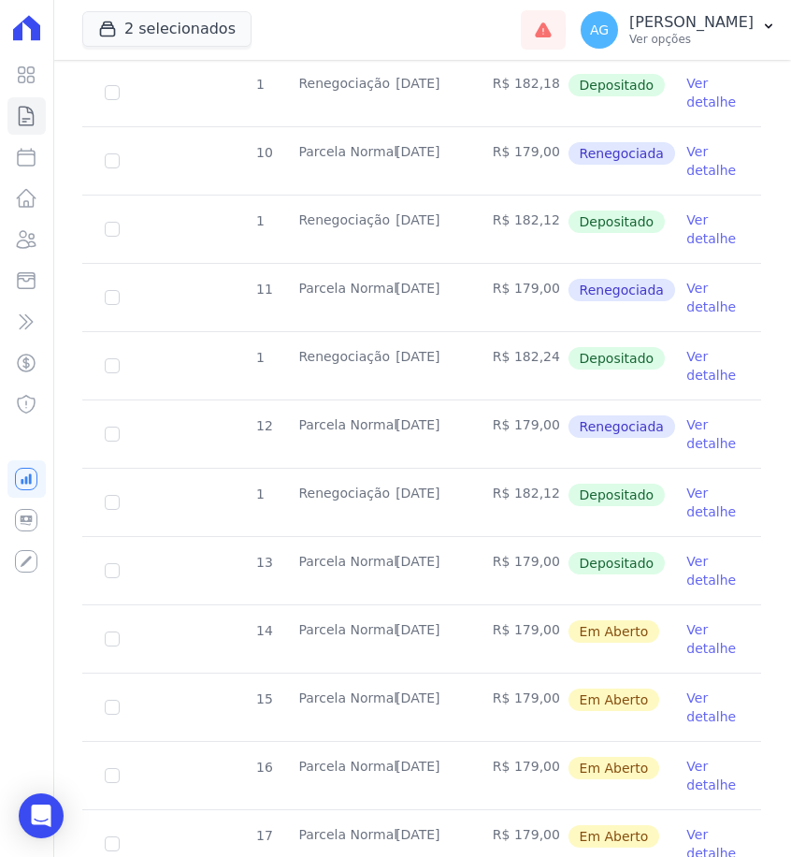
scroll to position [773, 0]
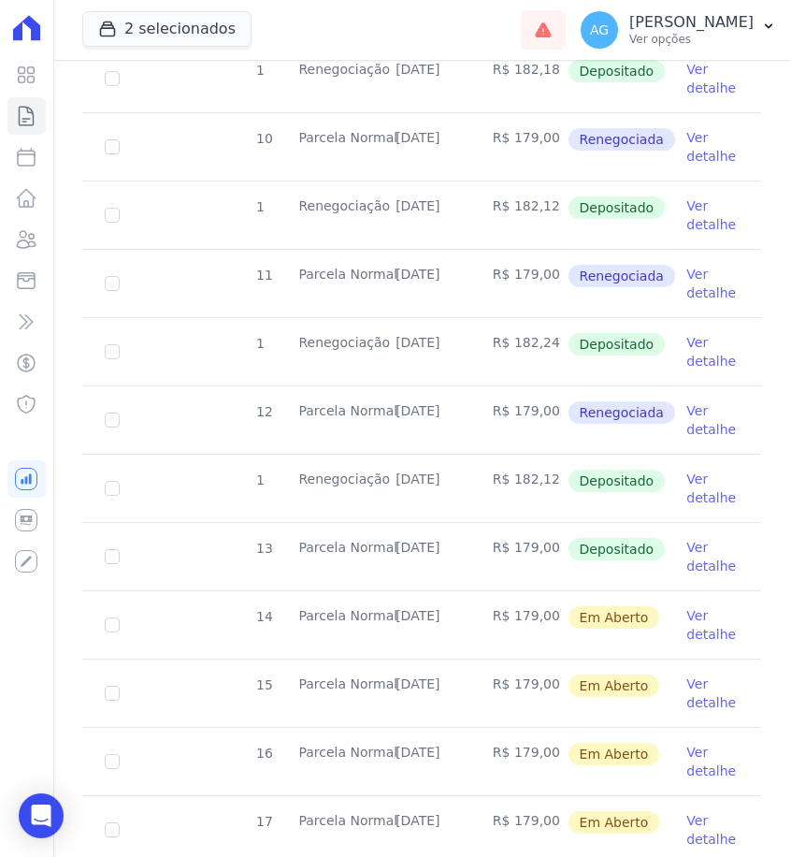
drag, startPoint x: 468, startPoint y: 544, endPoint x: 392, endPoint y: 544, distance: 75.7
click at [392, 544] on td "[DATE]" at bounding box center [421, 556] width 97 height 67
copy td "[DATE]"
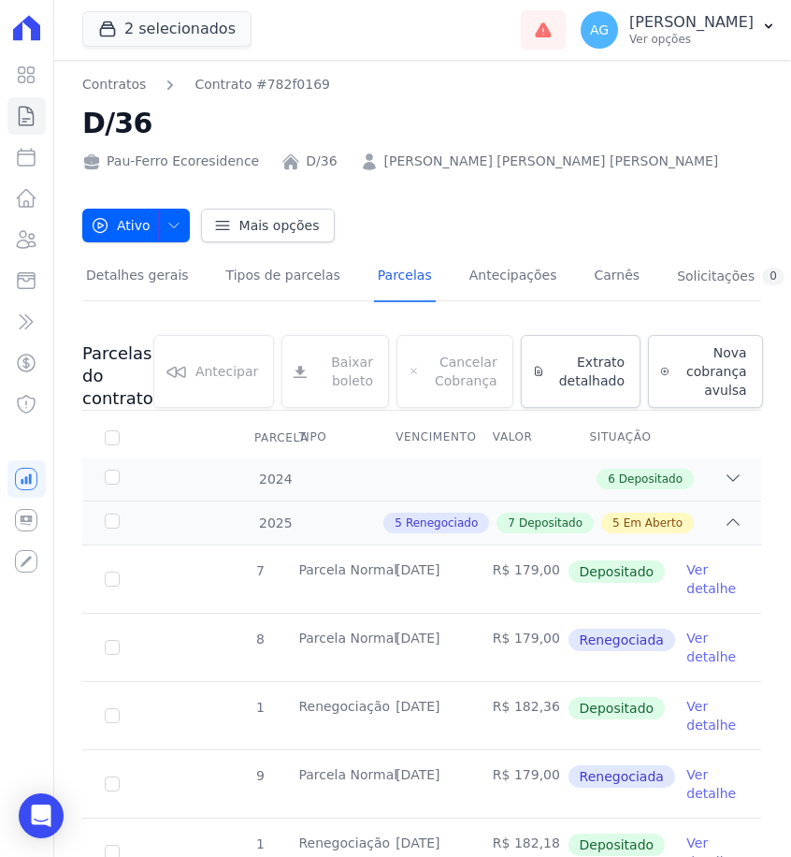
scroll to position [0, 0]
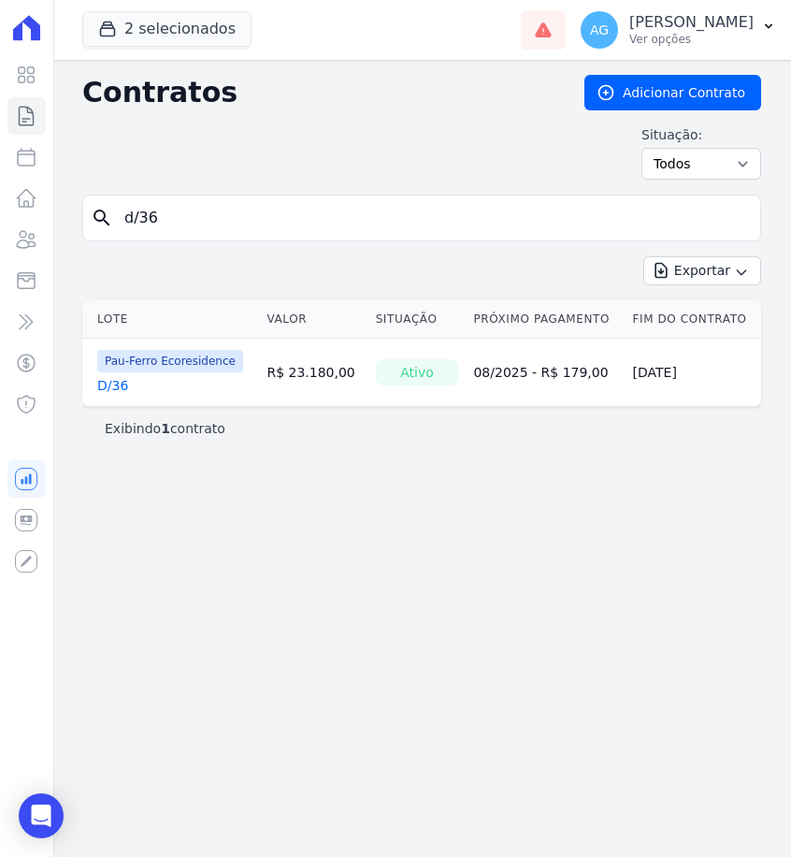
click at [245, 227] on input "d/36" at bounding box center [433, 217] width 640 height 37
type input "d/40"
click at [105, 382] on link "D/40" at bounding box center [112, 385] width 31 height 19
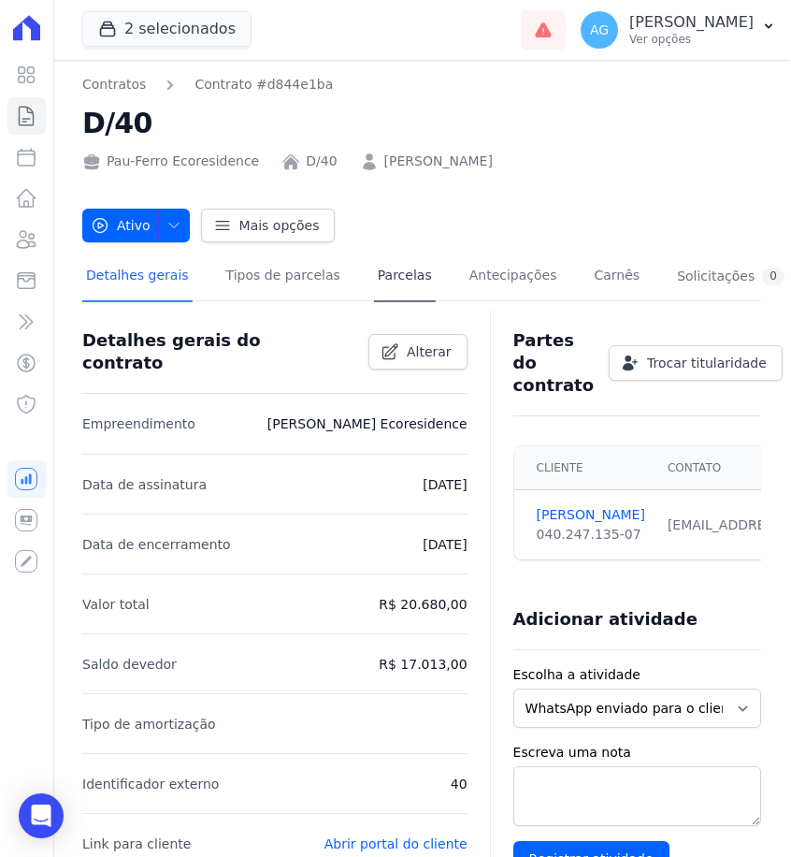
click at [410, 281] on link "Parcelas" at bounding box center [405, 277] width 62 height 50
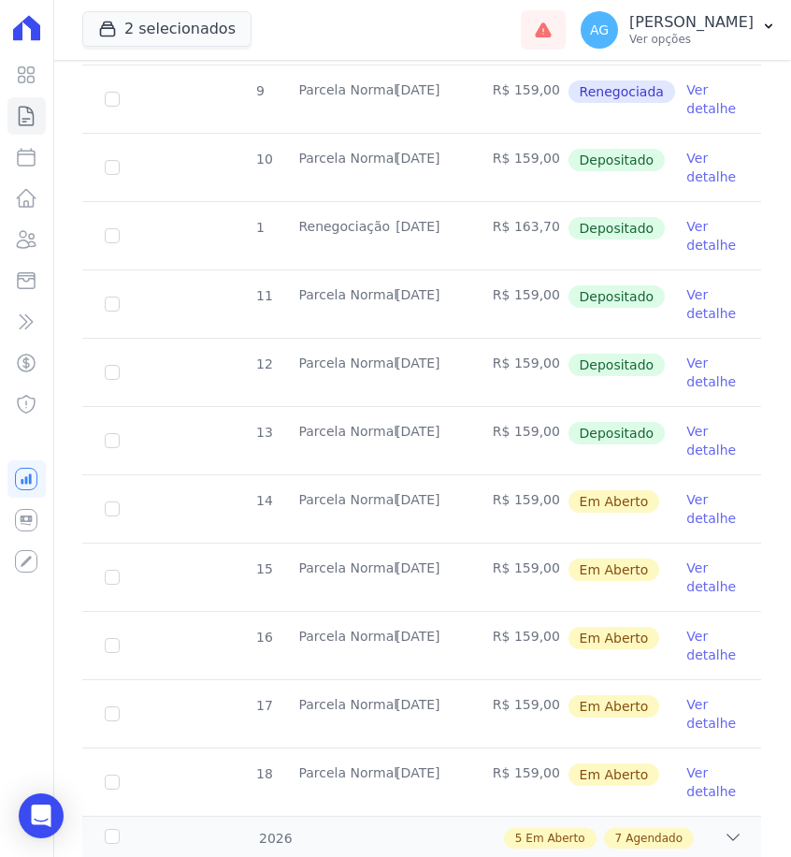
scroll to position [656, 0]
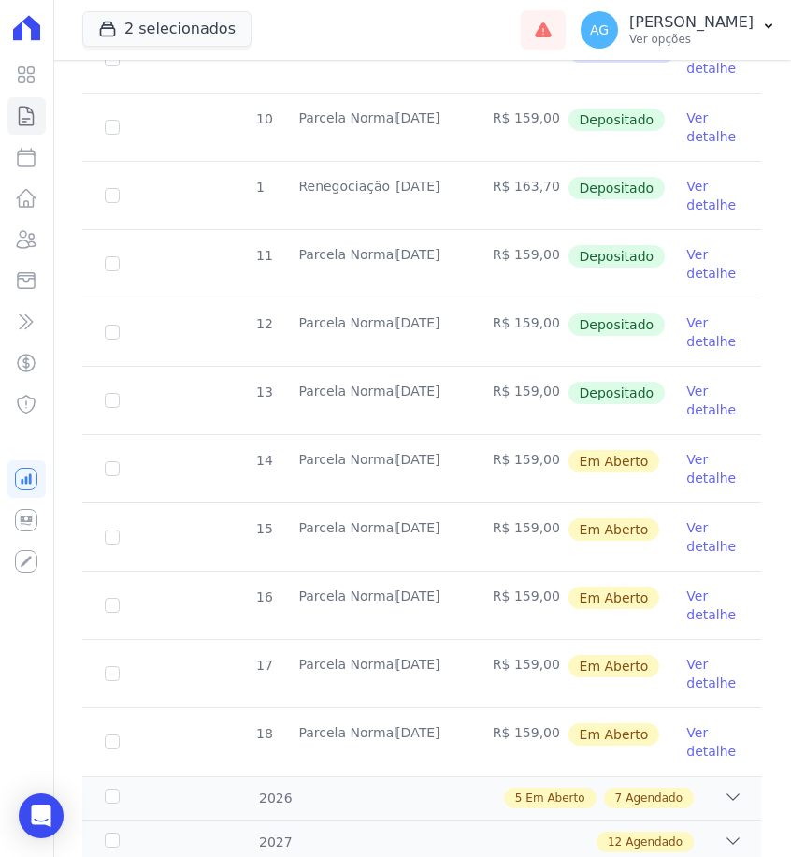
drag, startPoint x: 465, startPoint y: 392, endPoint x: 397, endPoint y: 392, distance: 67.3
click at [397, 392] on td "[DATE]" at bounding box center [421, 400] width 97 height 67
copy td "[DATE]"
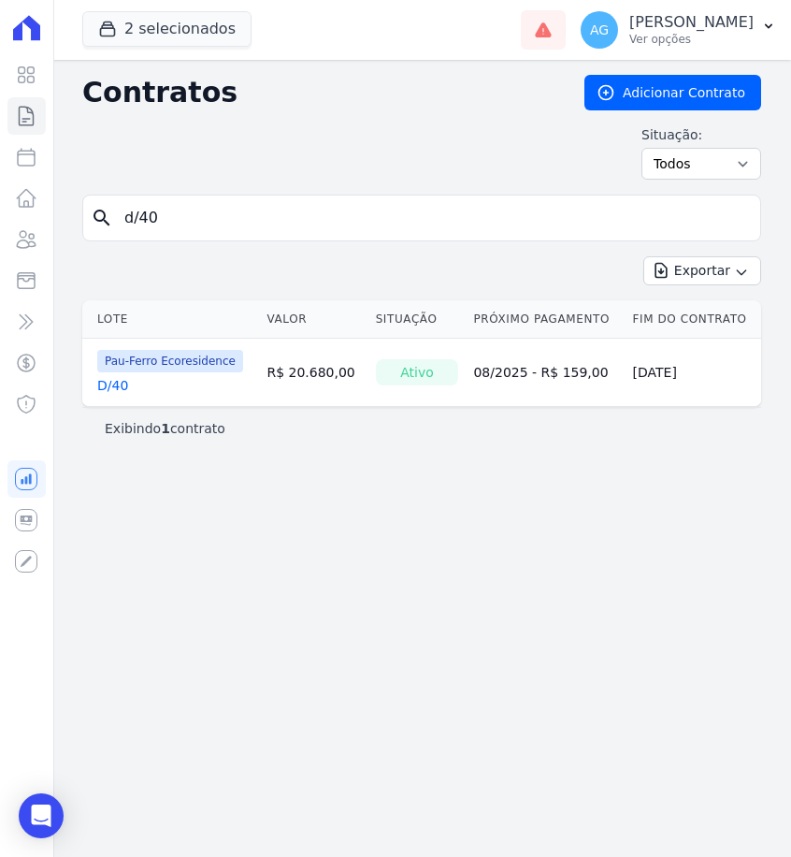
click at [357, 227] on input "d/40" at bounding box center [433, 217] width 640 height 37
click at [357, 227] on input "d/40f" at bounding box center [433, 217] width 640 height 37
type input "/38"
click at [150, 221] on input "/38" at bounding box center [433, 217] width 640 height 37
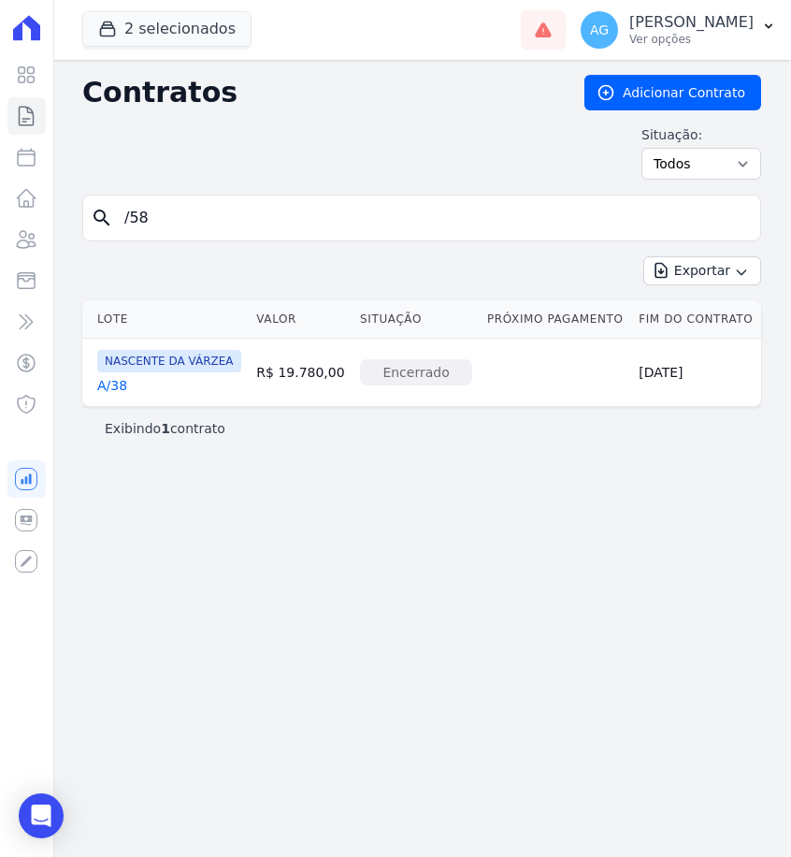
type input "/58"
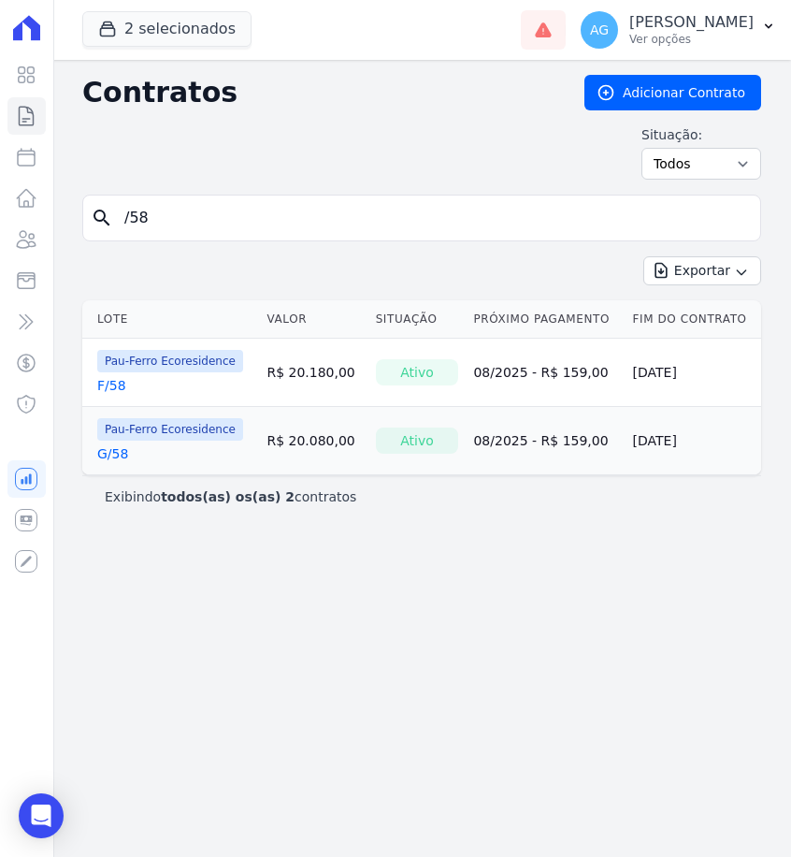
click at [123, 384] on link "F/58" at bounding box center [111, 385] width 29 height 19
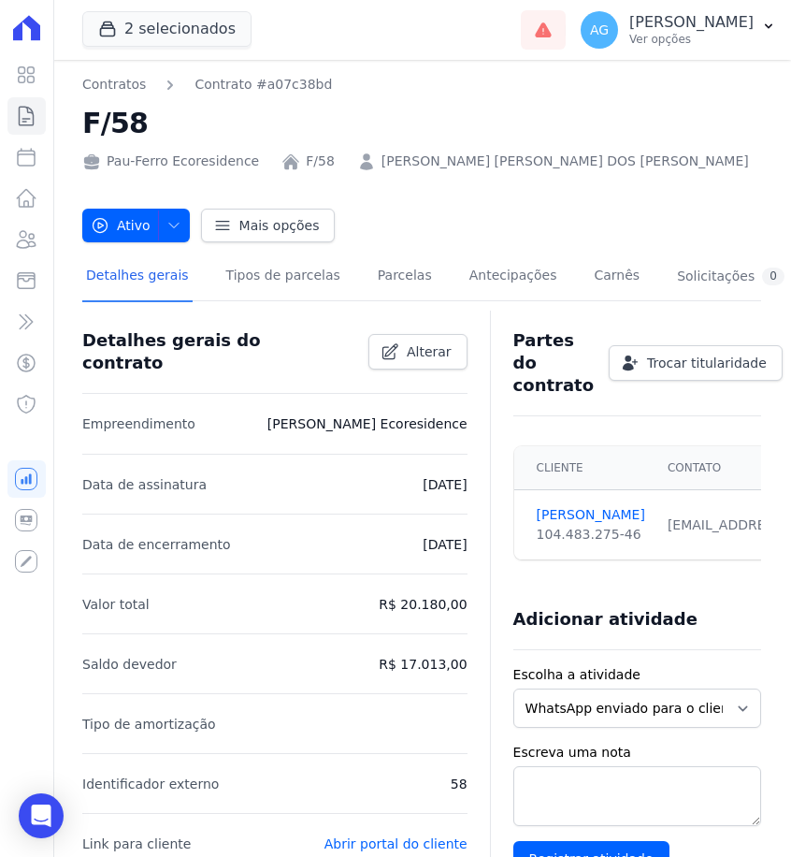
scroll to position [26, 0]
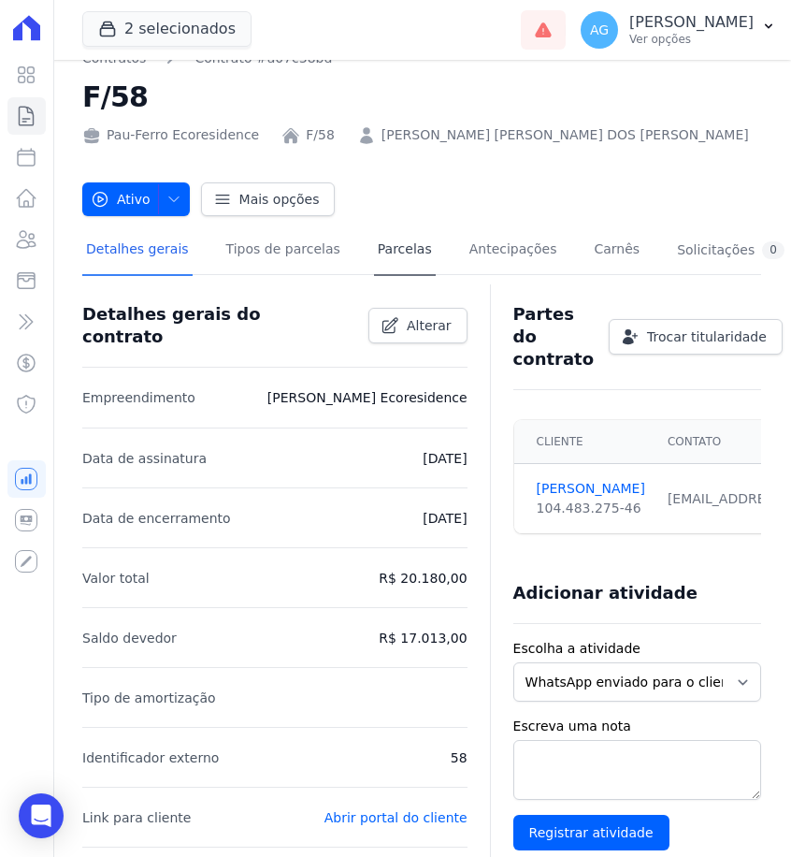
click at [396, 253] on link "Parcelas" at bounding box center [405, 251] width 62 height 50
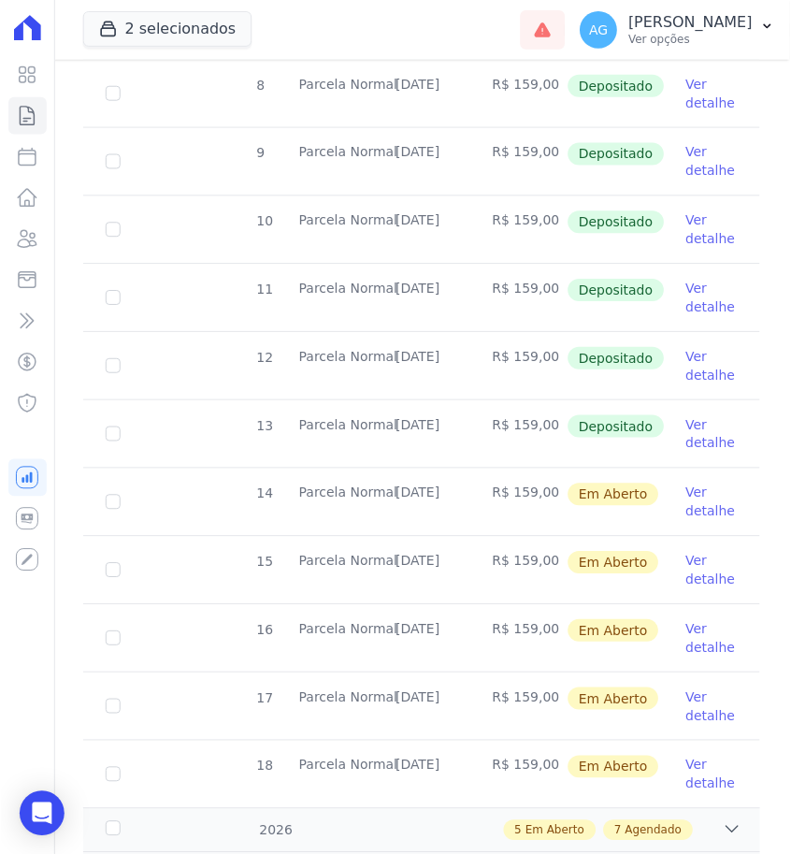
scroll to position [641, 0]
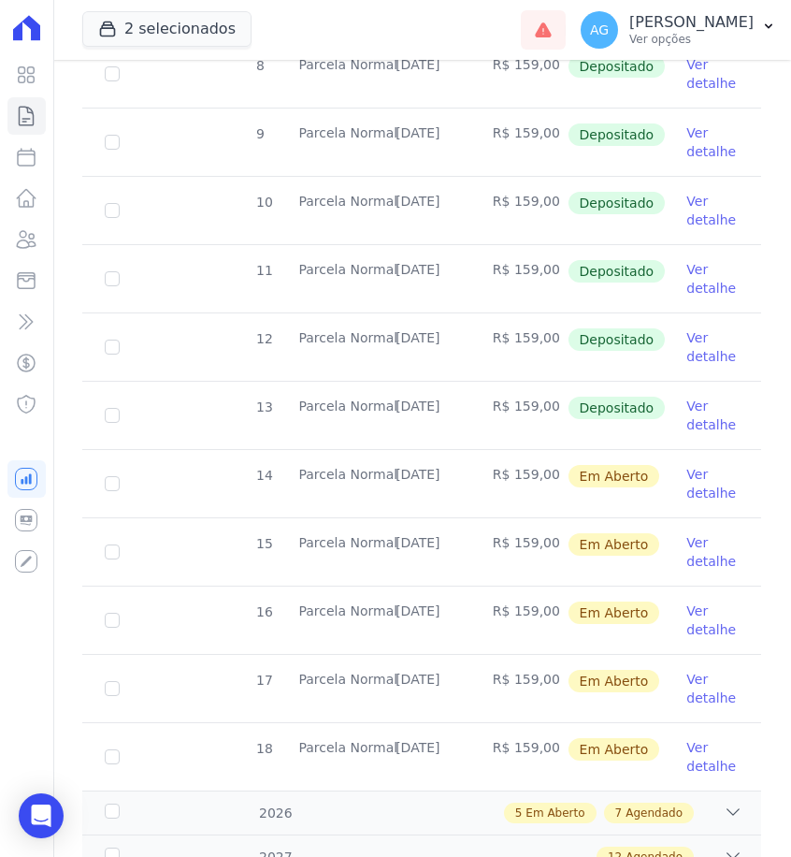
drag, startPoint x: 465, startPoint y: 404, endPoint x: 395, endPoint y: 402, distance: 70.2
click at [395, 402] on td "[DATE]" at bounding box center [421, 415] width 97 height 67
copy td "[DATE]"
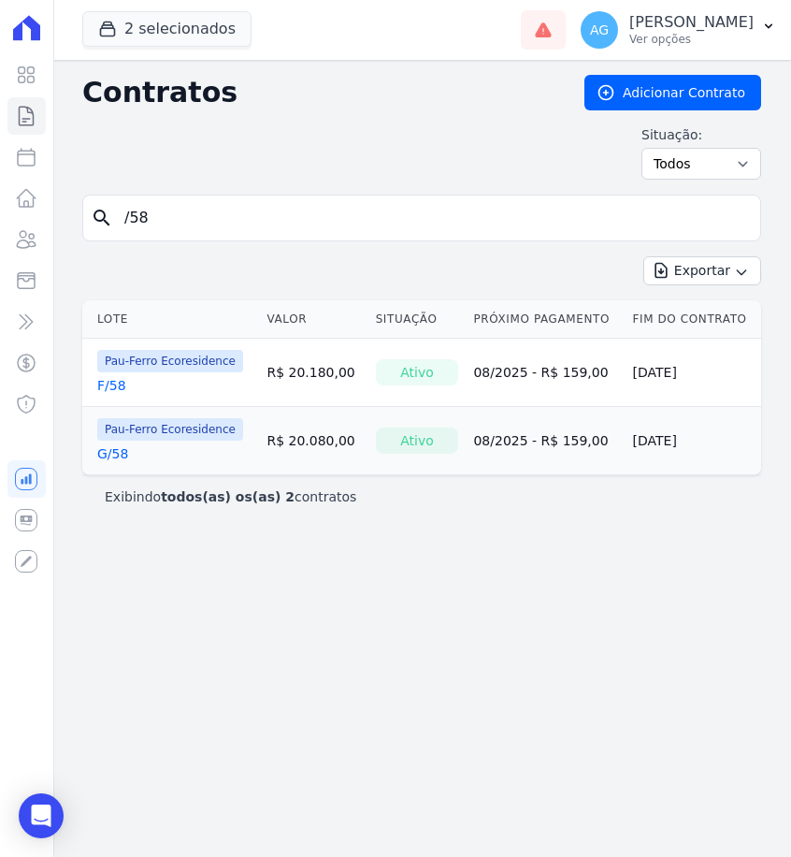
click at [283, 213] on input "/58" at bounding box center [433, 217] width 640 height 37
type input "/06"
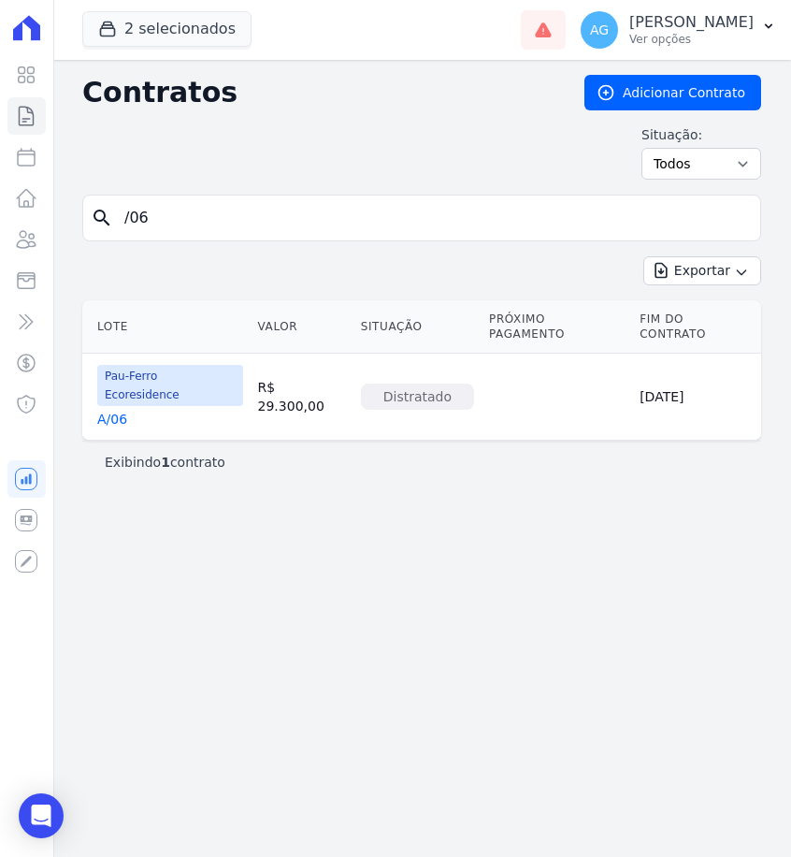
click at [112, 410] on link "A/06" at bounding box center [112, 419] width 30 height 19
click at [149, 229] on input "/06" at bounding box center [433, 217] width 640 height 37
click at [151, 223] on input "/06" at bounding box center [433, 217] width 640 height 37
type input "A/06"
click at [118, 410] on link "A/06" at bounding box center [112, 419] width 30 height 19
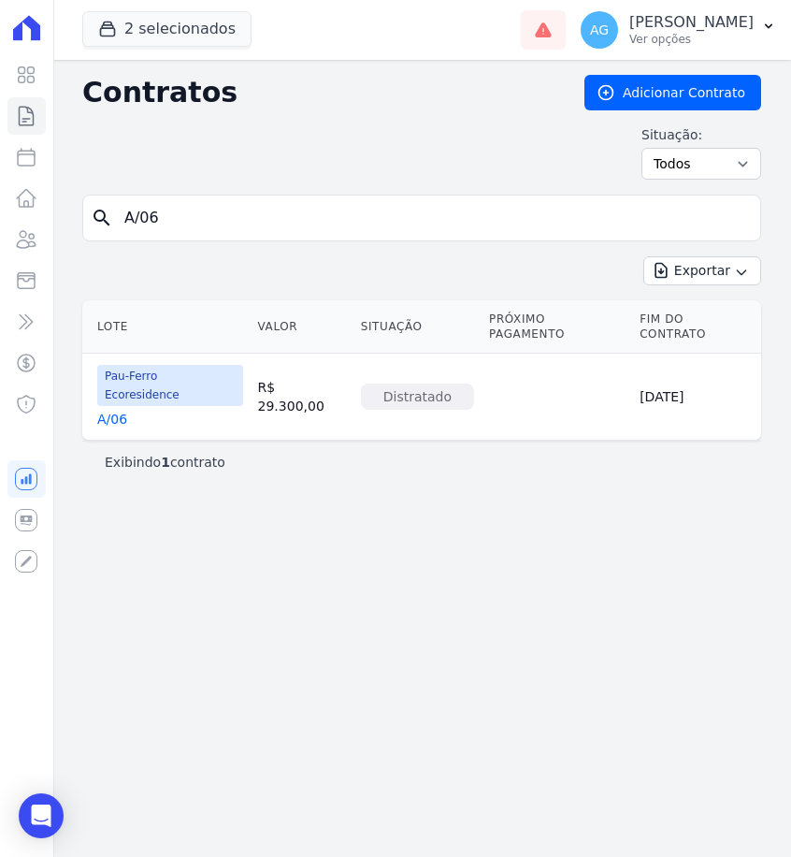
click at [546, 215] on input "A/06" at bounding box center [433, 217] width 640 height 37
type input "A/47"
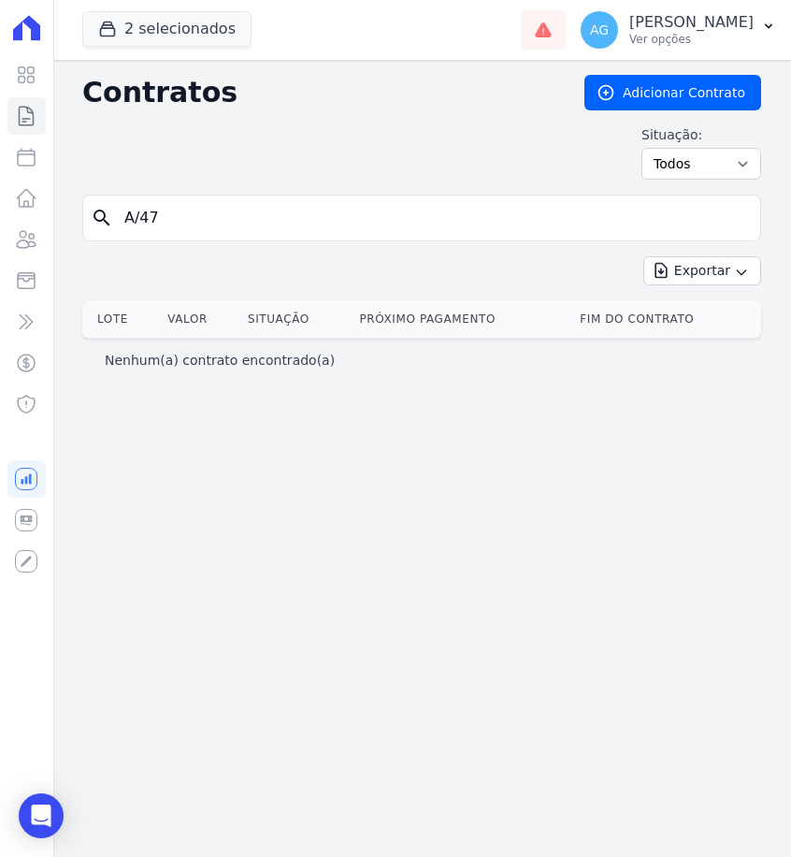
click at [338, 214] on input "A/47" at bounding box center [433, 217] width 640 height 37
type input "A/48"
